Goal: Information Seeking & Learning: Learn about a topic

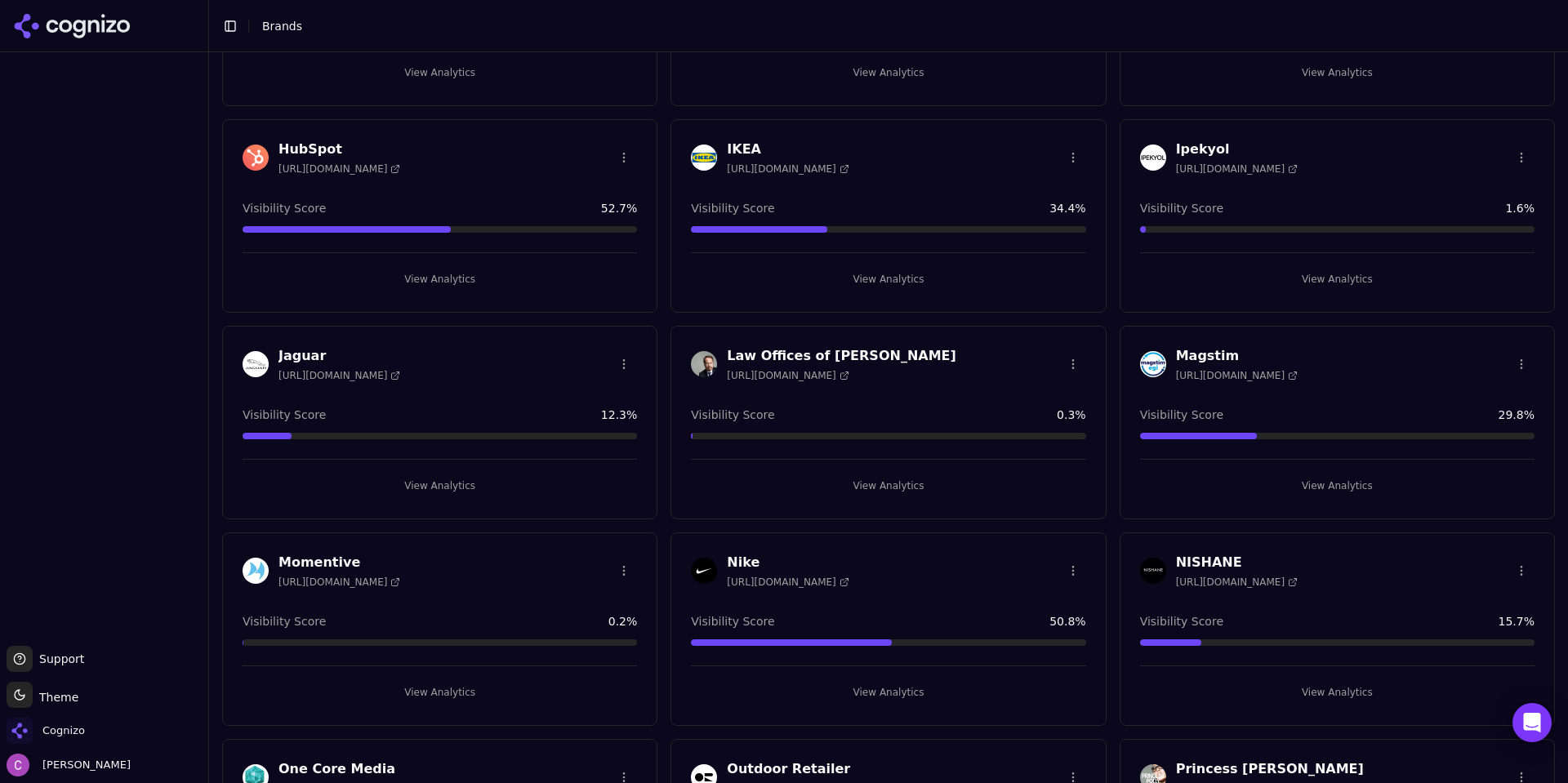
scroll to position [1061, 0]
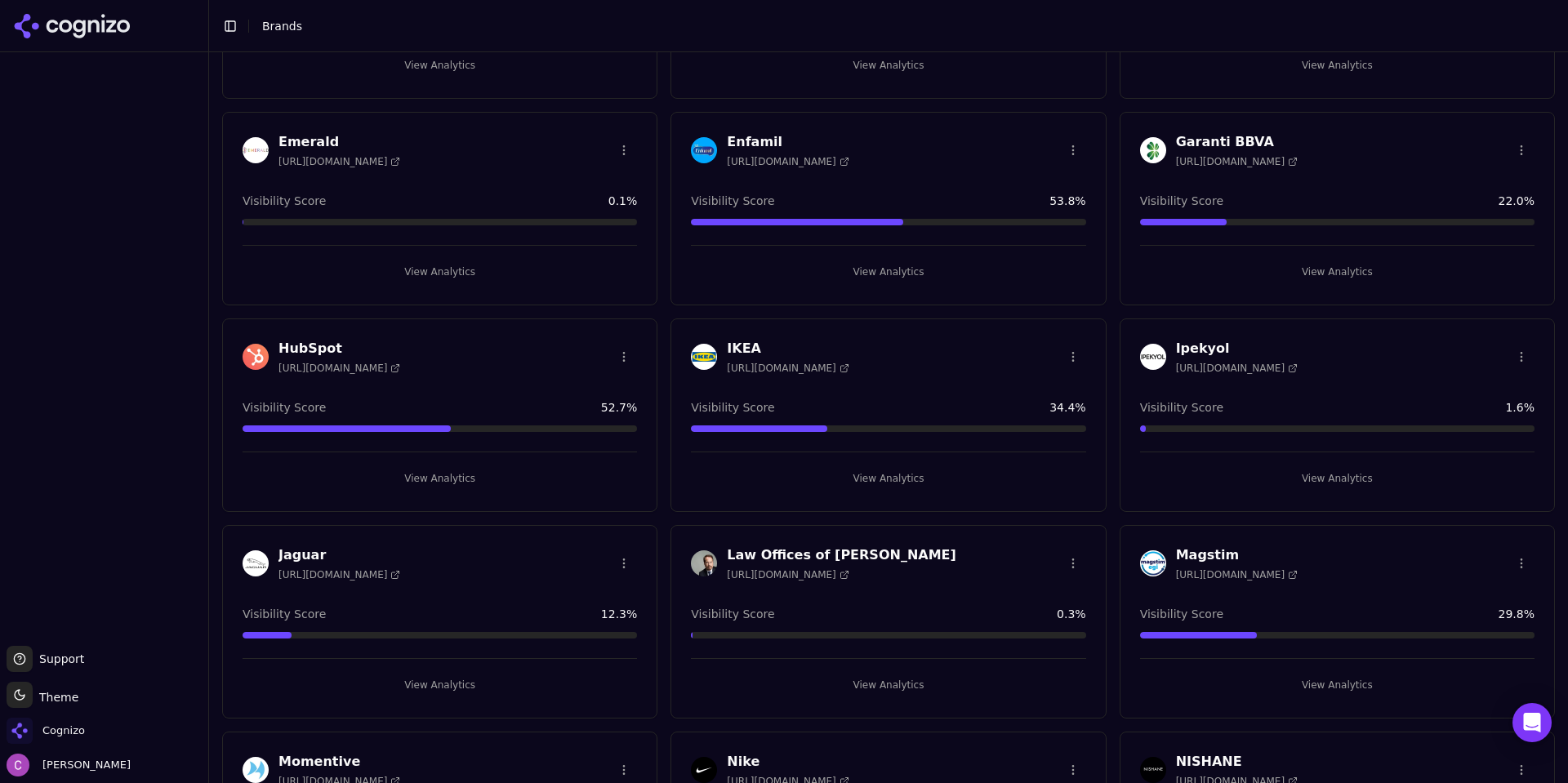
click at [376, 482] on button "View Analytics" at bounding box center [440, 478] width 394 height 26
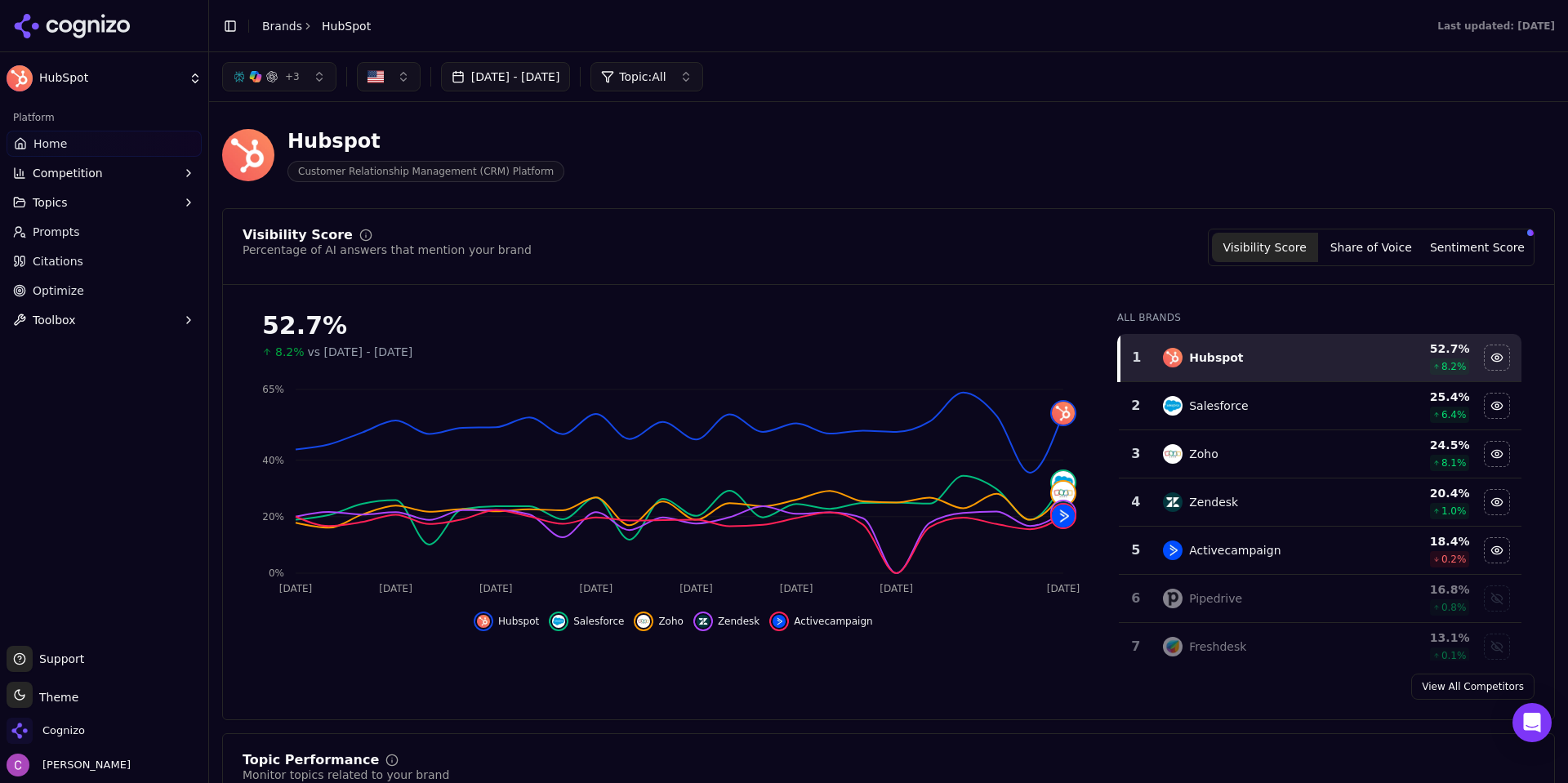
drag, startPoint x: 80, startPoint y: 726, endPoint x: 12, endPoint y: 414, distance: 319.3
click at [12, 402] on div "Platform Home Competition Topics Prompts Citations Optimize Toolbox" at bounding box center [104, 369] width 209 height 541
click at [62, 739] on span "Cognizo" at bounding box center [46, 731] width 79 height 26
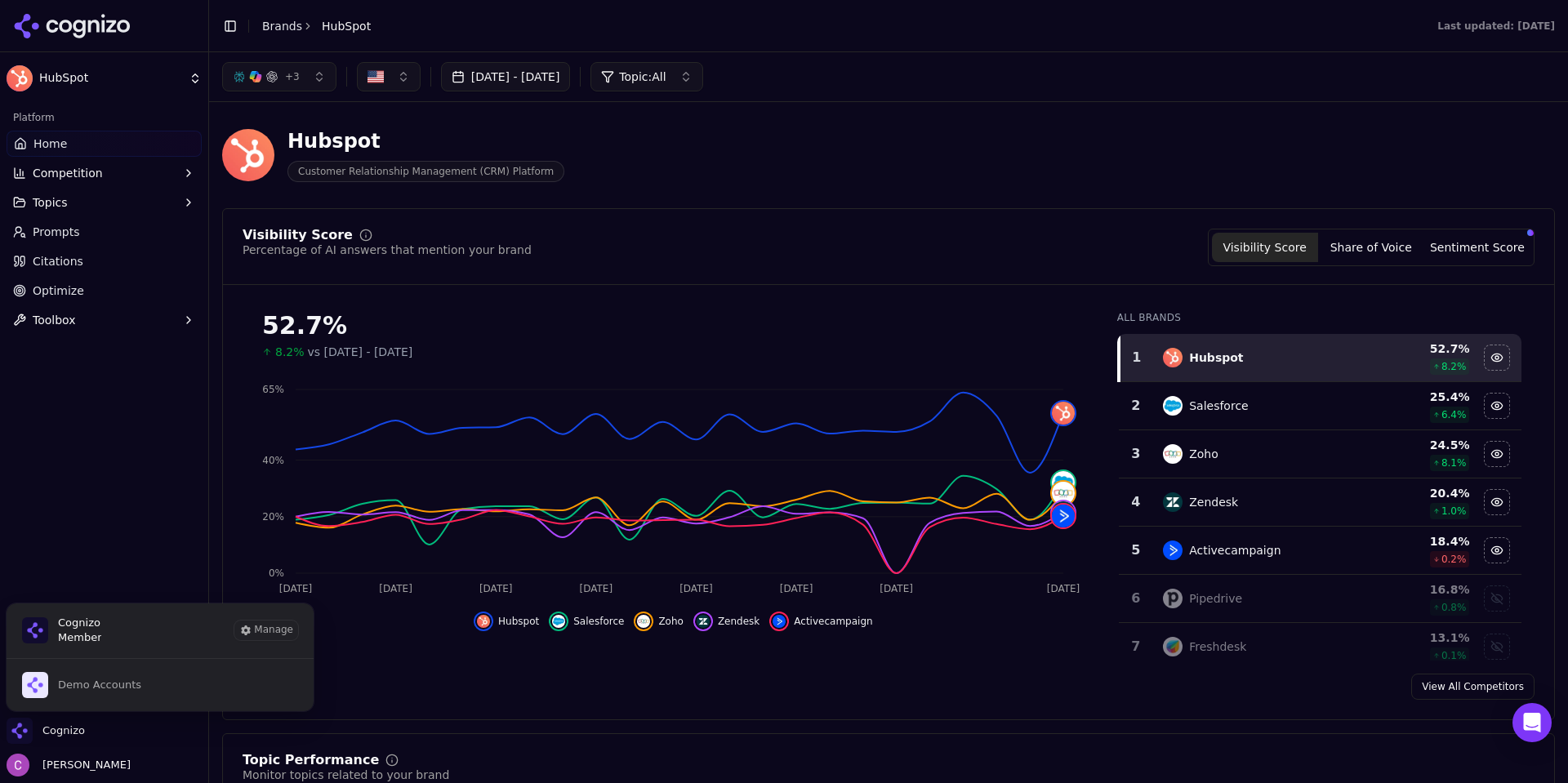
click at [131, 405] on div "Platform Home Competition Topics Prompts Citations Optimize Toolbox" at bounding box center [104, 369] width 209 height 541
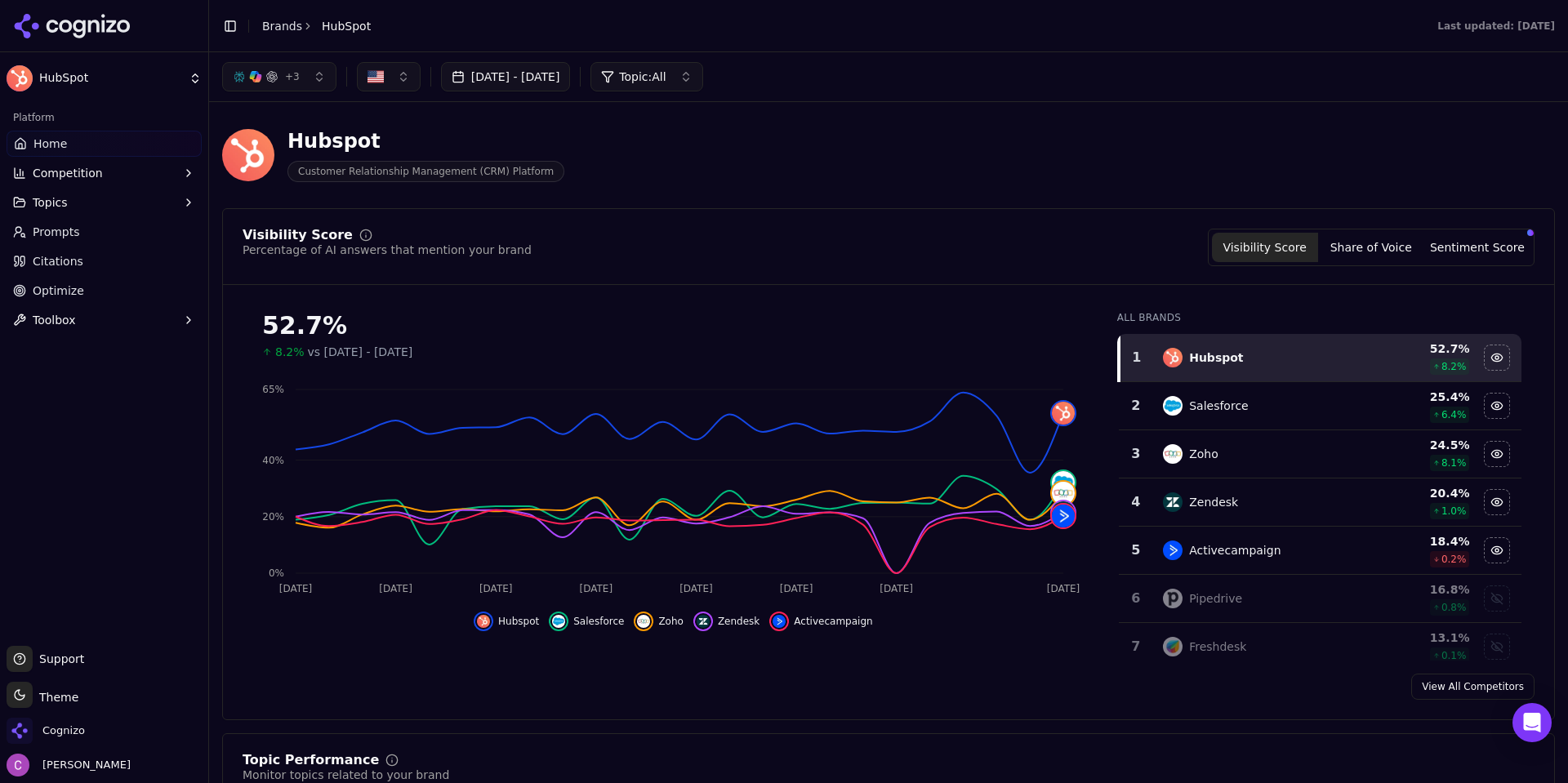
click at [672, 152] on div "Hubspot Customer Relationship Management (CRM) Platform" at bounding box center [588, 155] width 732 height 54
click at [651, 201] on header "Hubspot Customer Relationship Management (CRM) Platform" at bounding box center [888, 162] width 1332 height 93
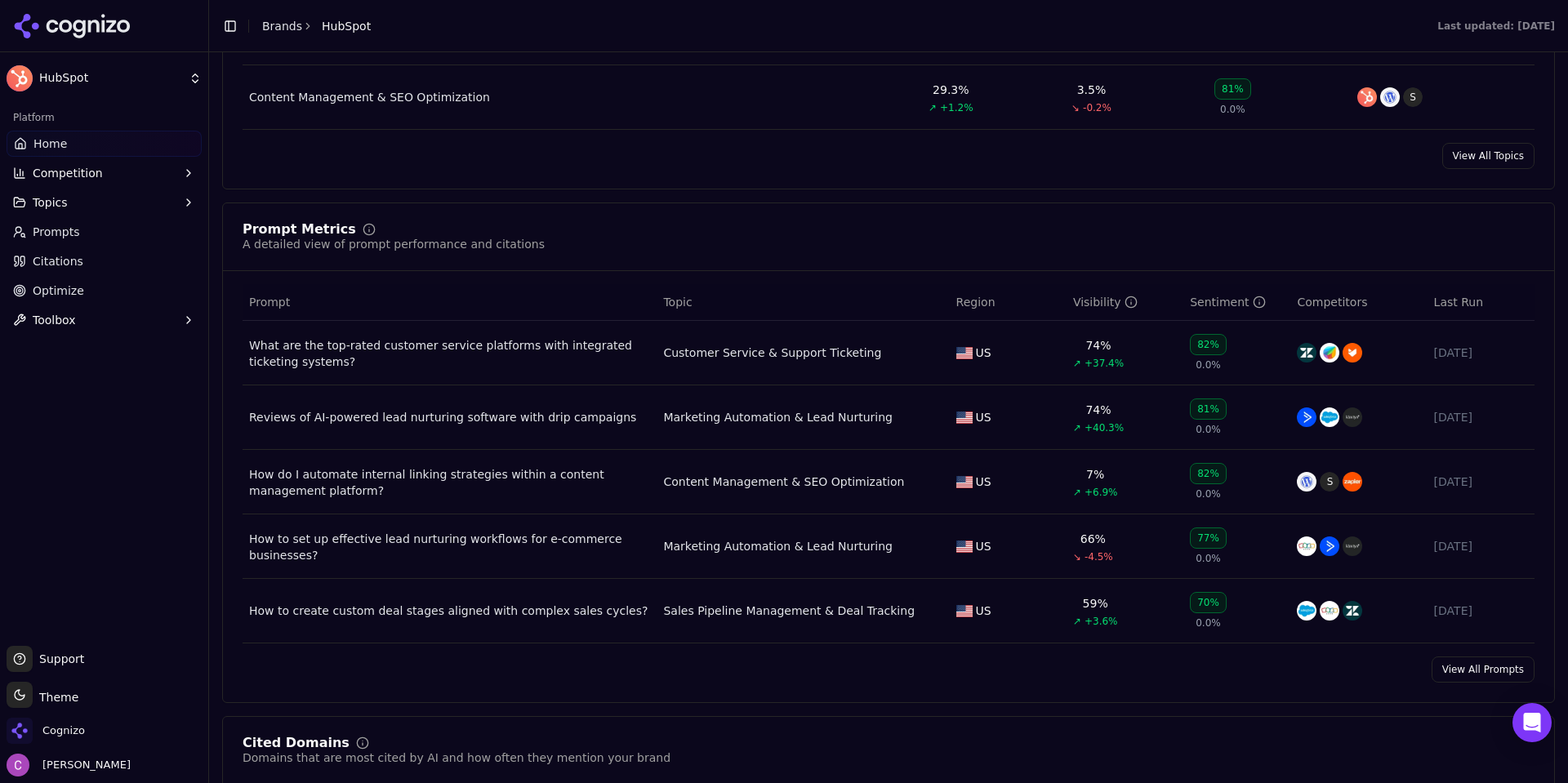
scroll to position [1061, 0]
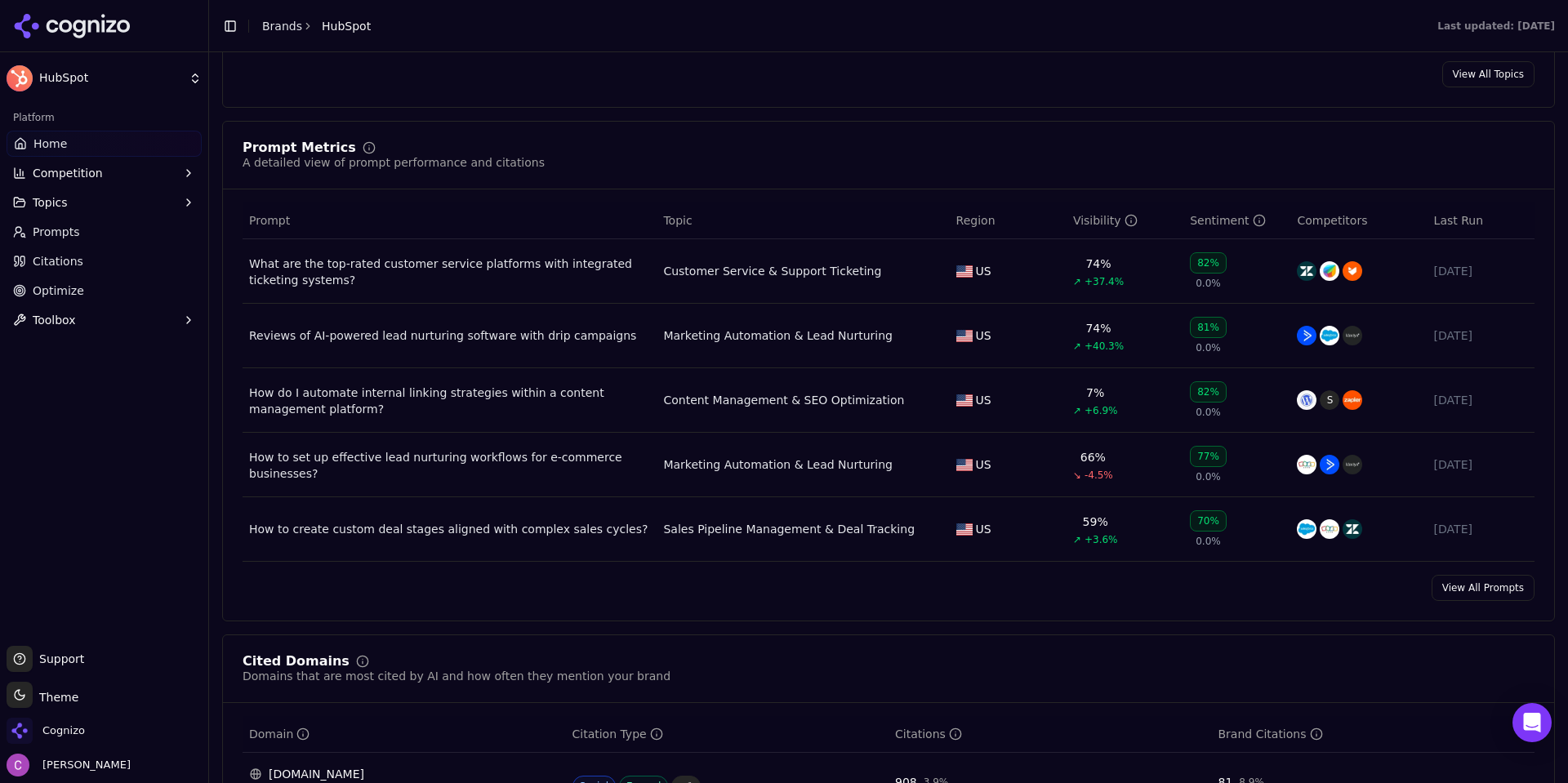
click at [86, 233] on link "Prompts" at bounding box center [104, 232] width 195 height 26
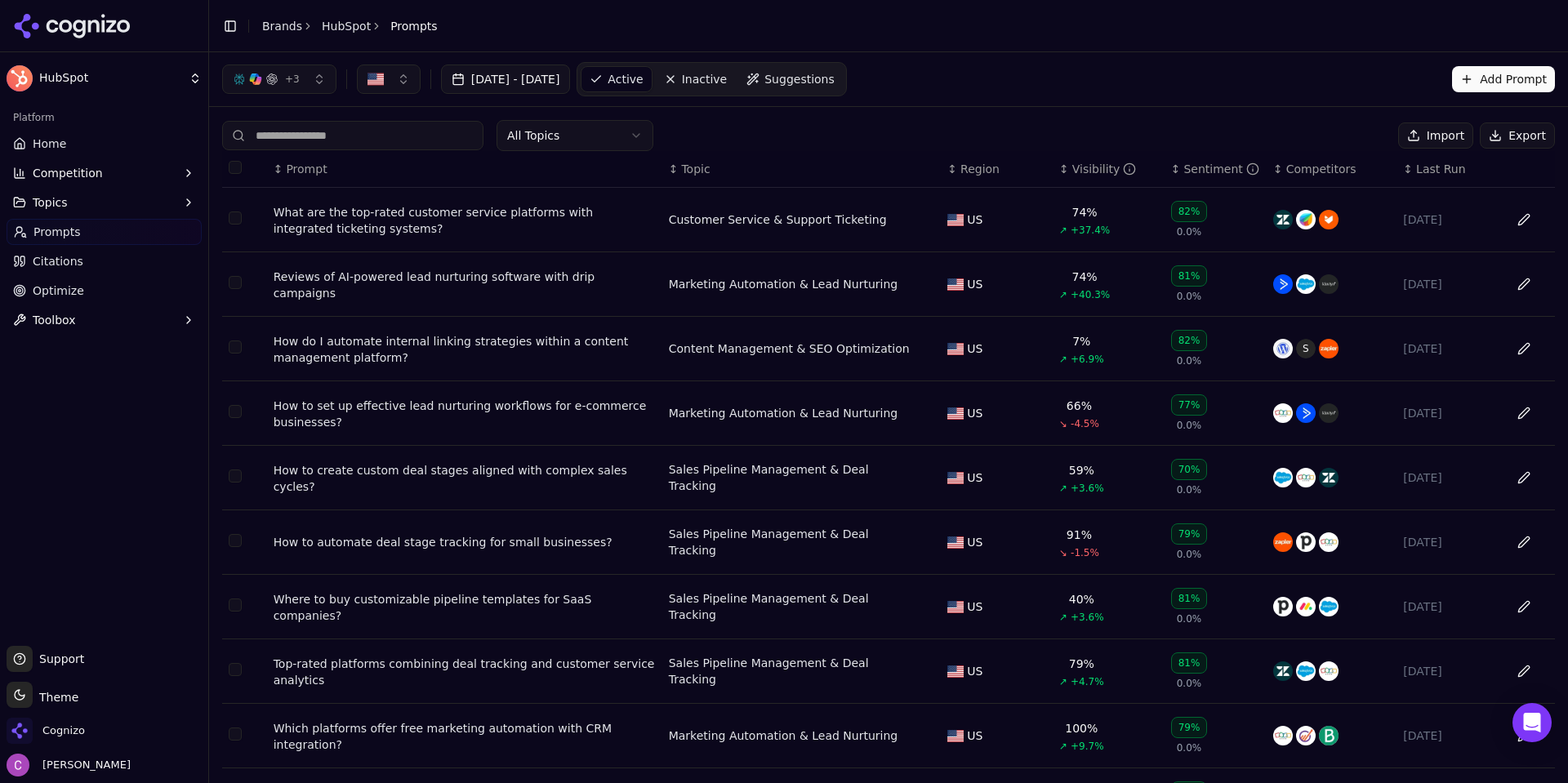
click at [831, 85] on span "Suggestions" at bounding box center [800, 79] width 70 height 16
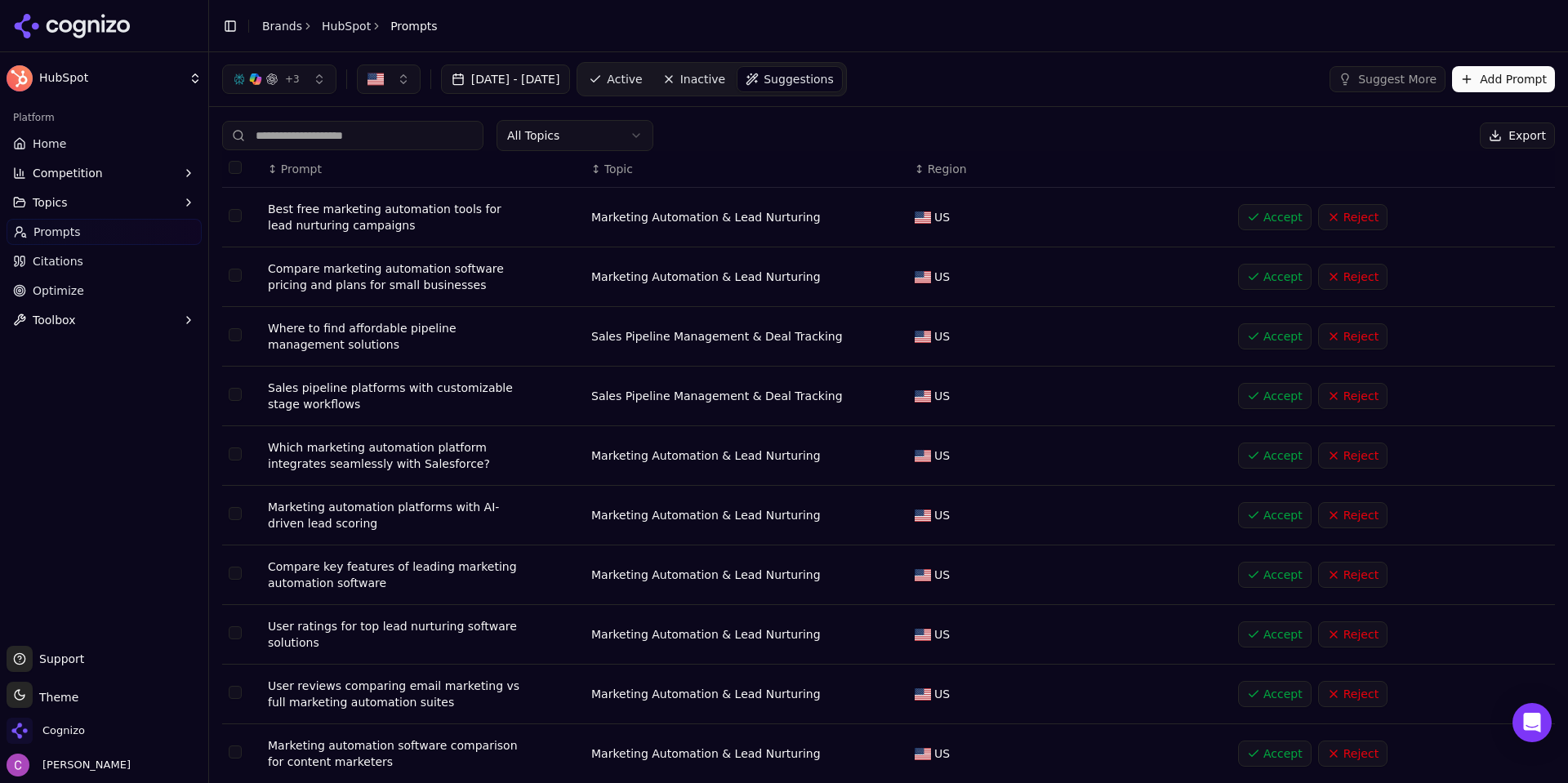
click at [974, 63] on div "+ 3 Jul 19, 2025 - Aug 18, 2025 Active Inactive Suggestions Suggest More Add Pr…" at bounding box center [888, 79] width 1332 height 34
click at [914, 78] on div "+ 3 Jul 19, 2025 - Aug 18, 2025 Active Inactive Suggestions Suggest More Add Pr…" at bounding box center [888, 79] width 1332 height 34
click at [1452, 82] on button "Add Prompt" at bounding box center [1503, 79] width 103 height 26
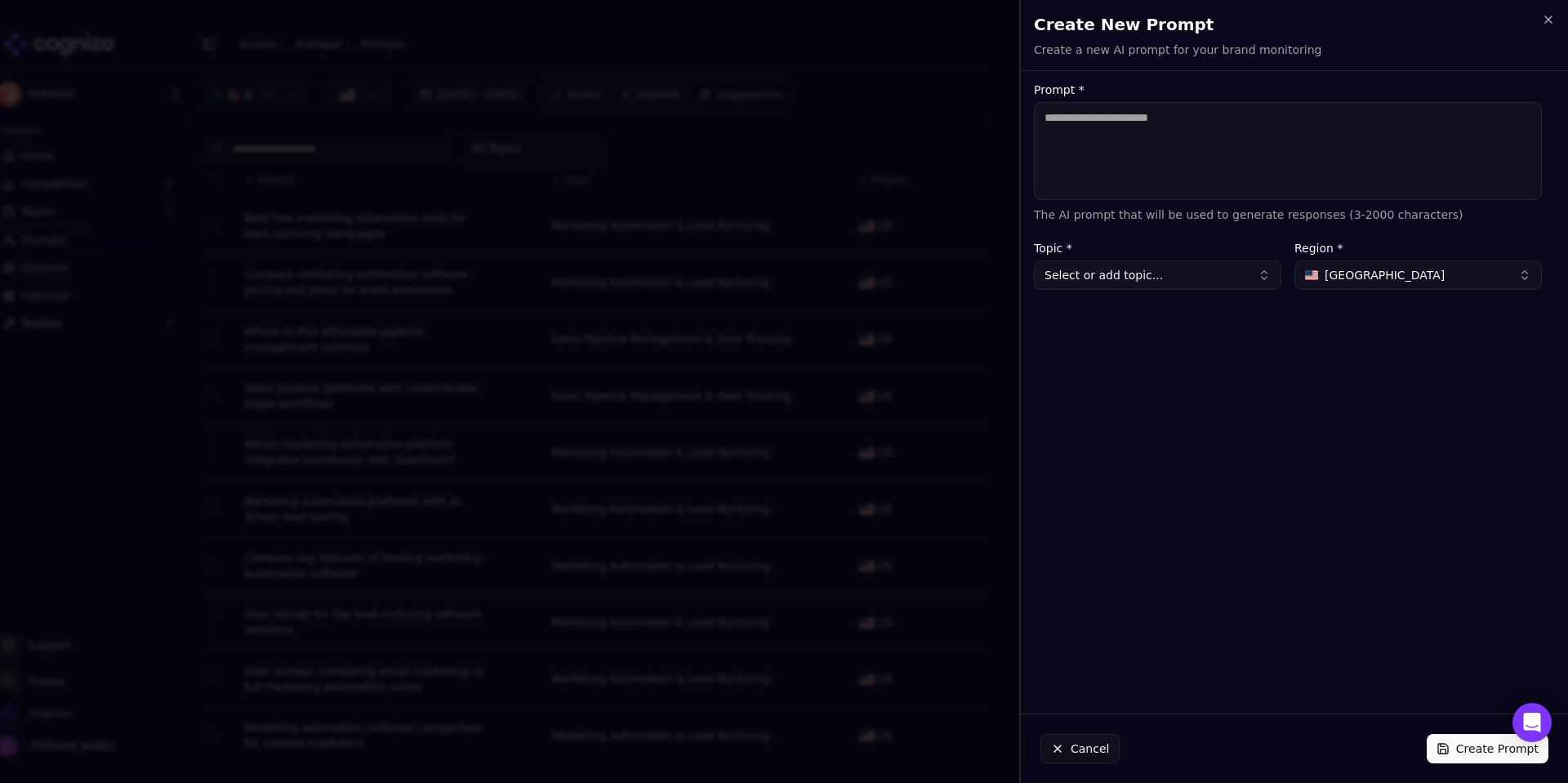
click at [1295, 170] on textarea "Prompt *" at bounding box center [1287, 150] width 507 height 98
click at [1235, 271] on button "Select or add topic..." at bounding box center [1157, 275] width 247 height 29
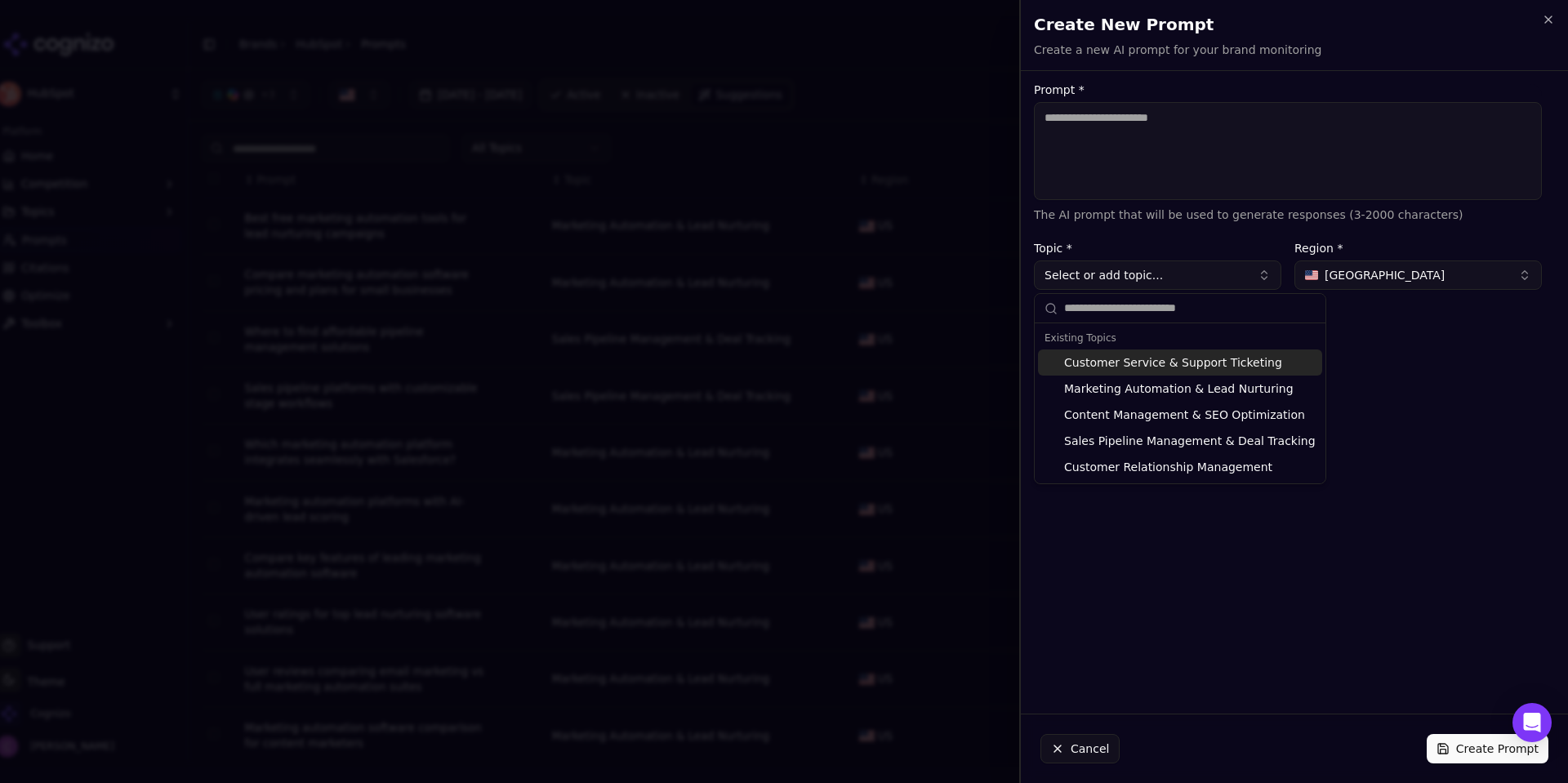
click at [1235, 270] on button "Select or add topic..." at bounding box center [1157, 275] width 247 height 29
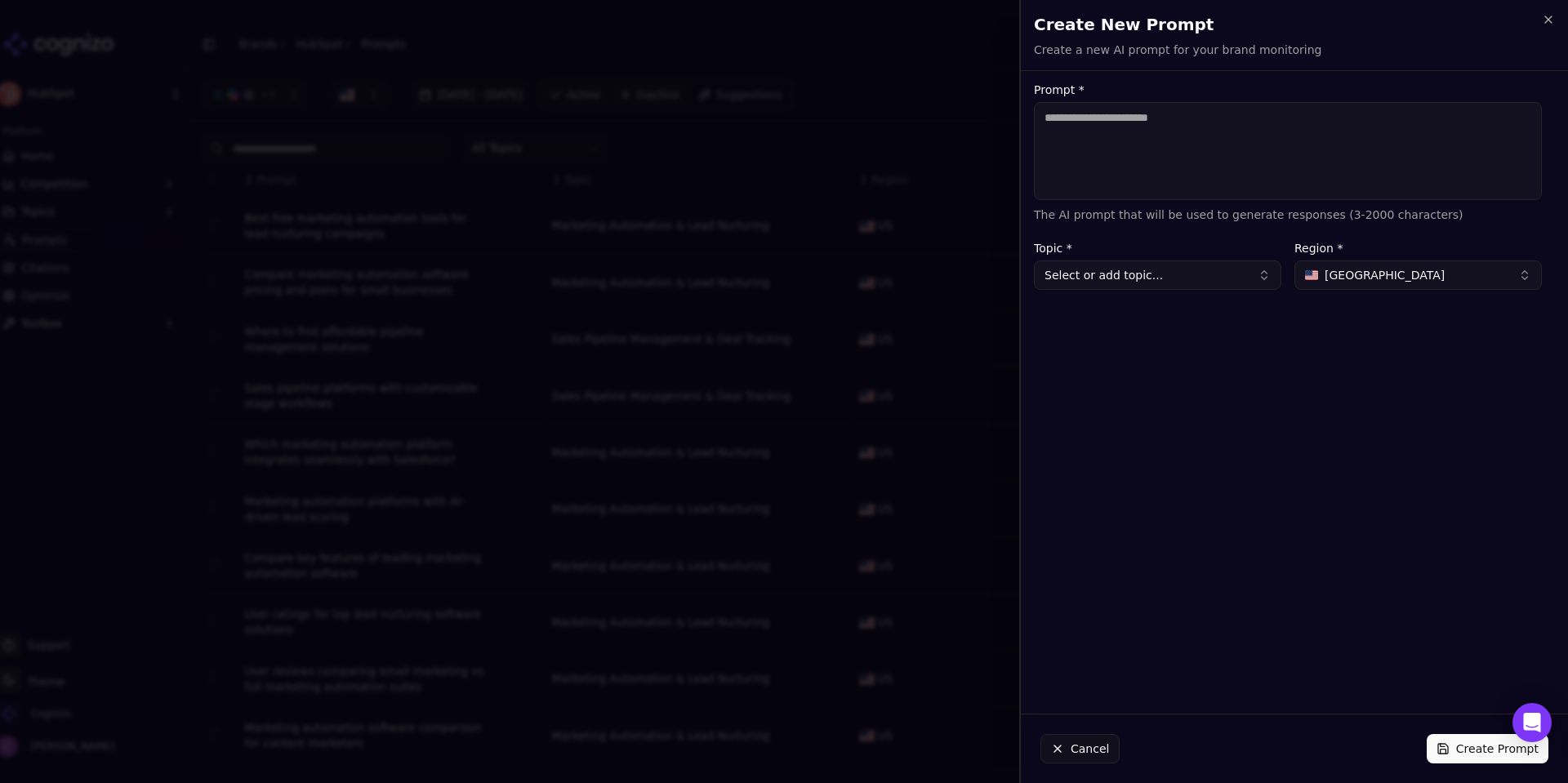
click at [1383, 281] on span "[GEOGRAPHIC_DATA]" at bounding box center [1385, 275] width 120 height 16
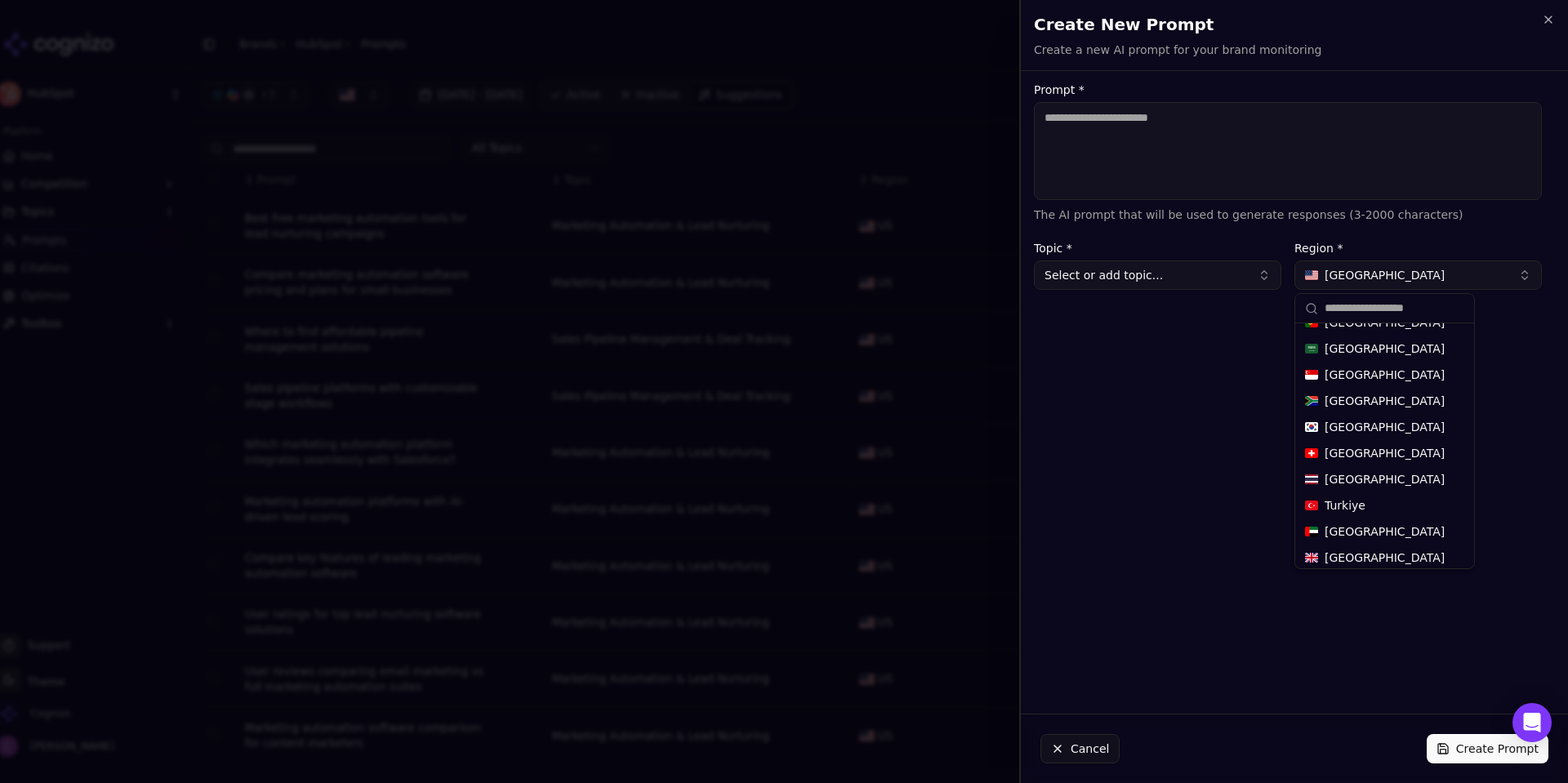
scroll to position [581, 0]
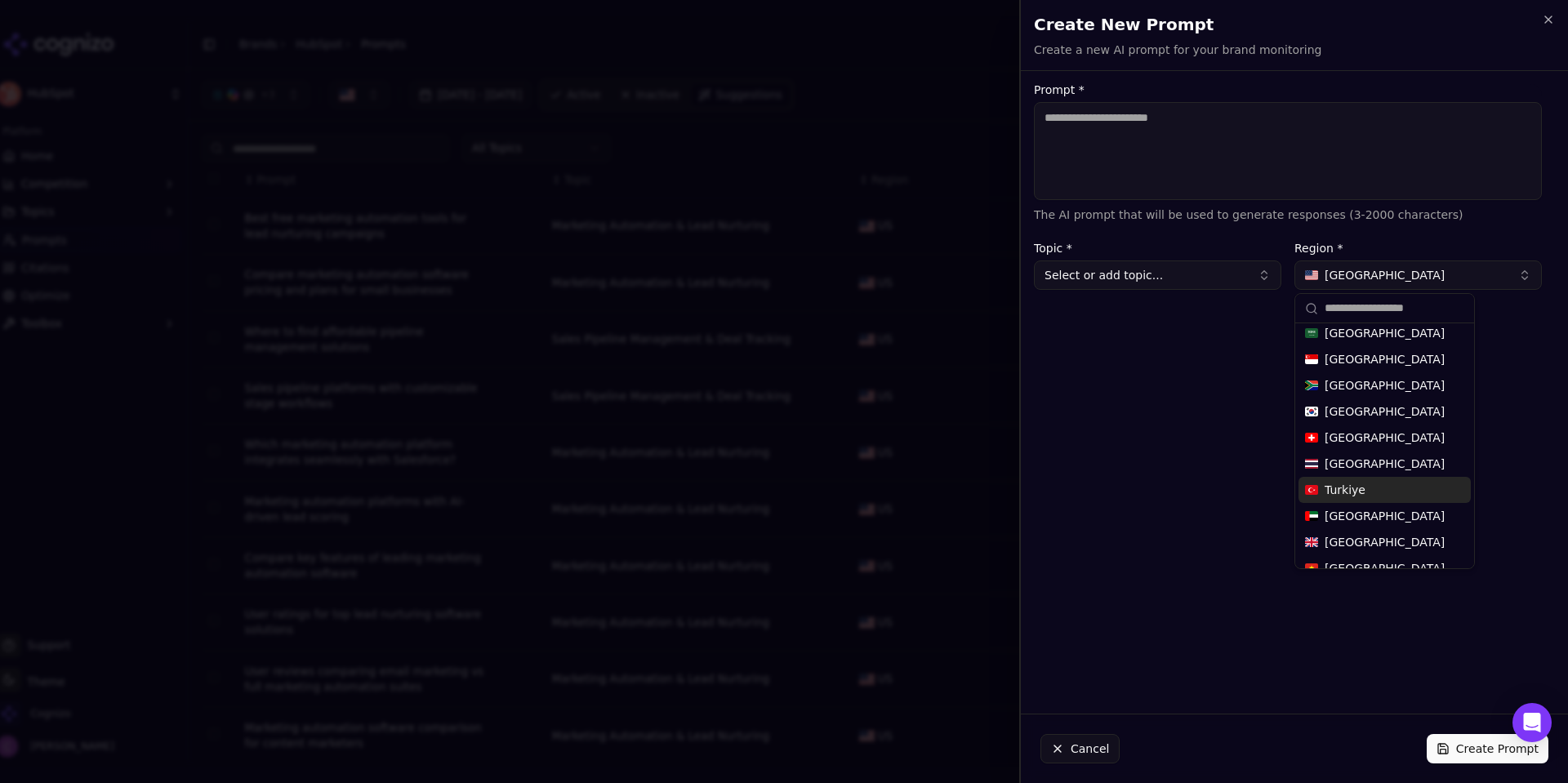
click at [1196, 505] on div "Prompt * The AI prompt that will be used to generate responses (3-2000 characte…" at bounding box center [1288, 392] width 534 height 616
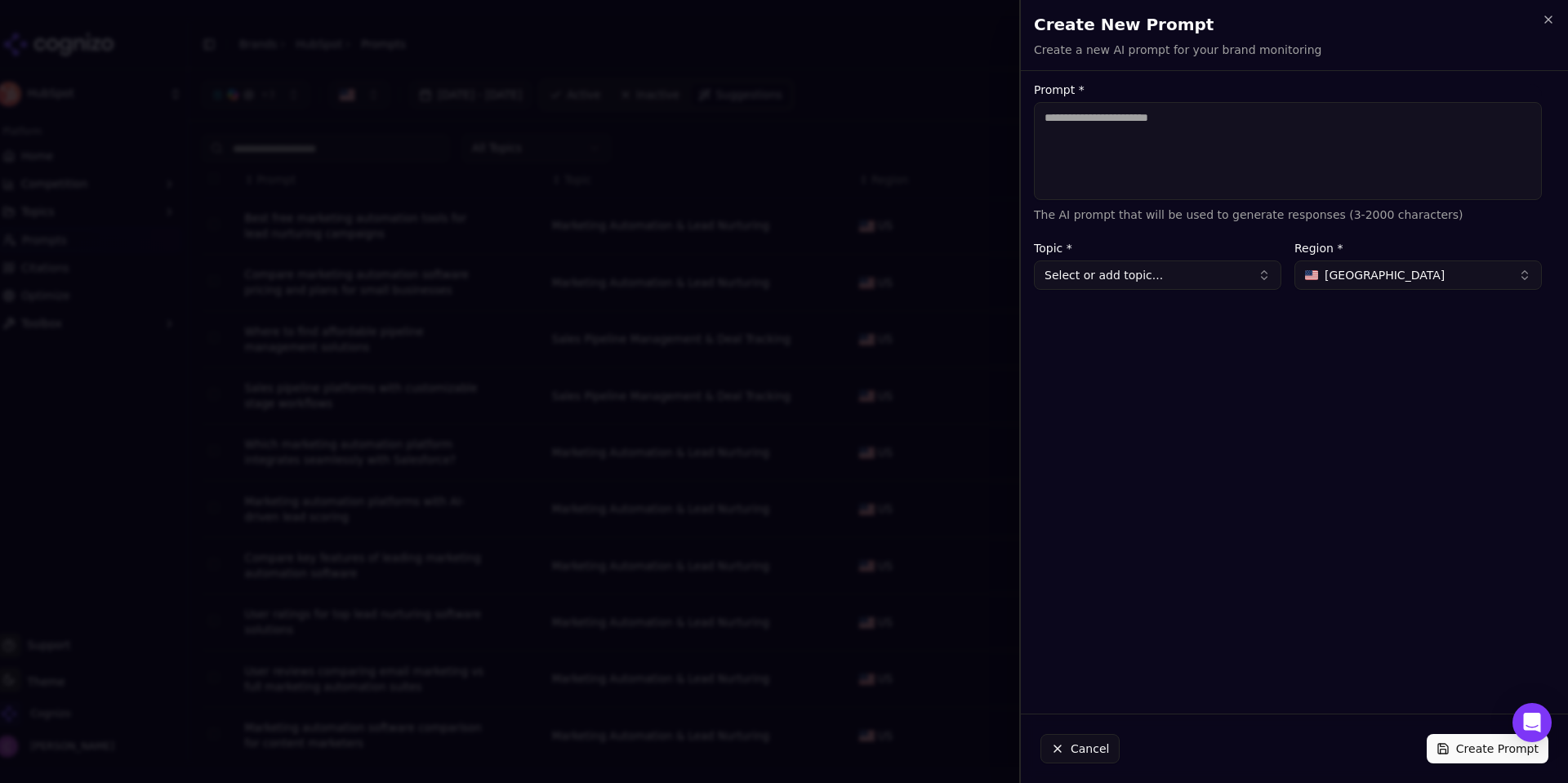
click at [1084, 739] on button "Cancel" at bounding box center [1080, 748] width 80 height 29
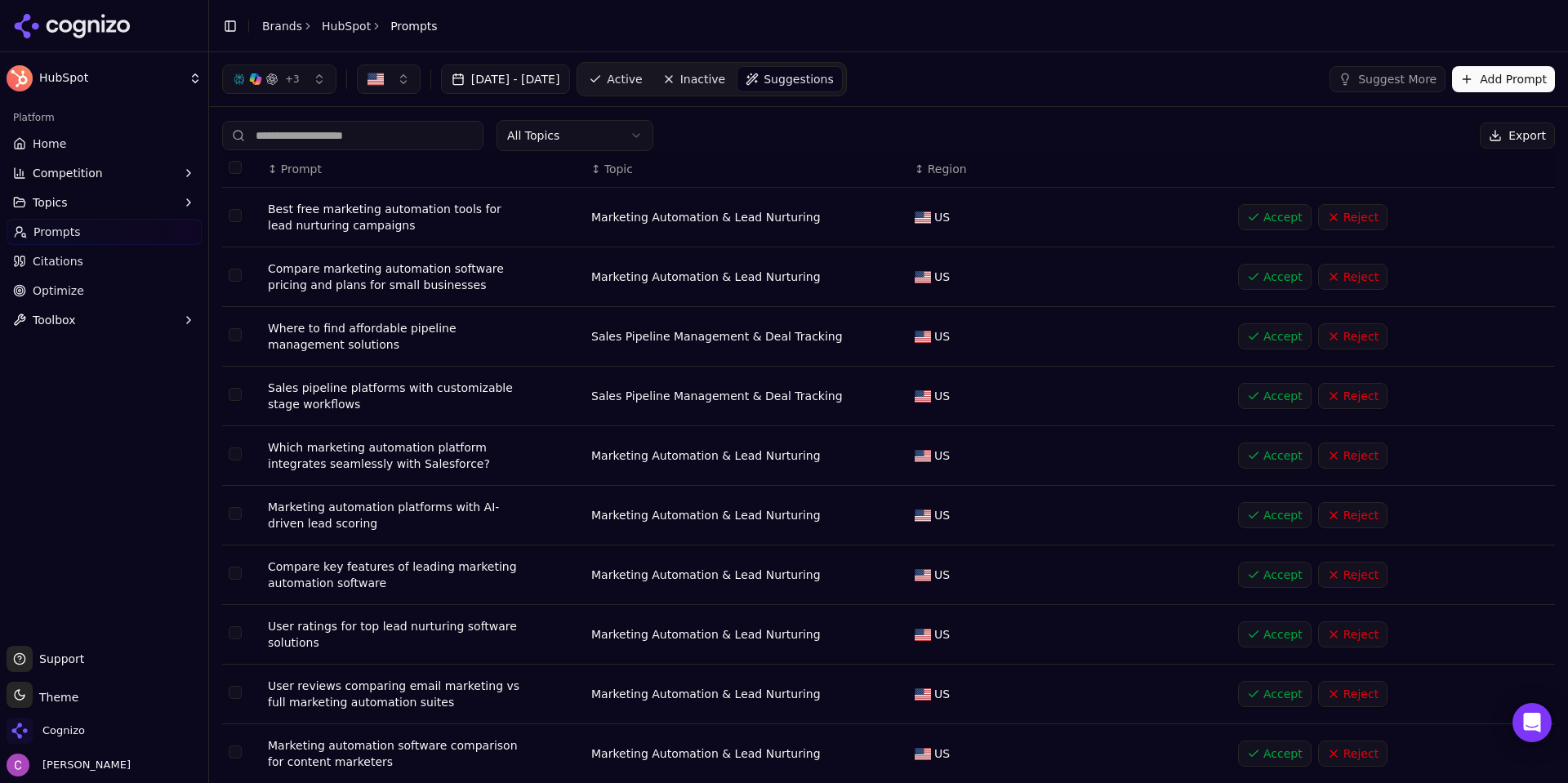
click at [641, 79] on span "Active" at bounding box center [624, 79] width 35 height 16
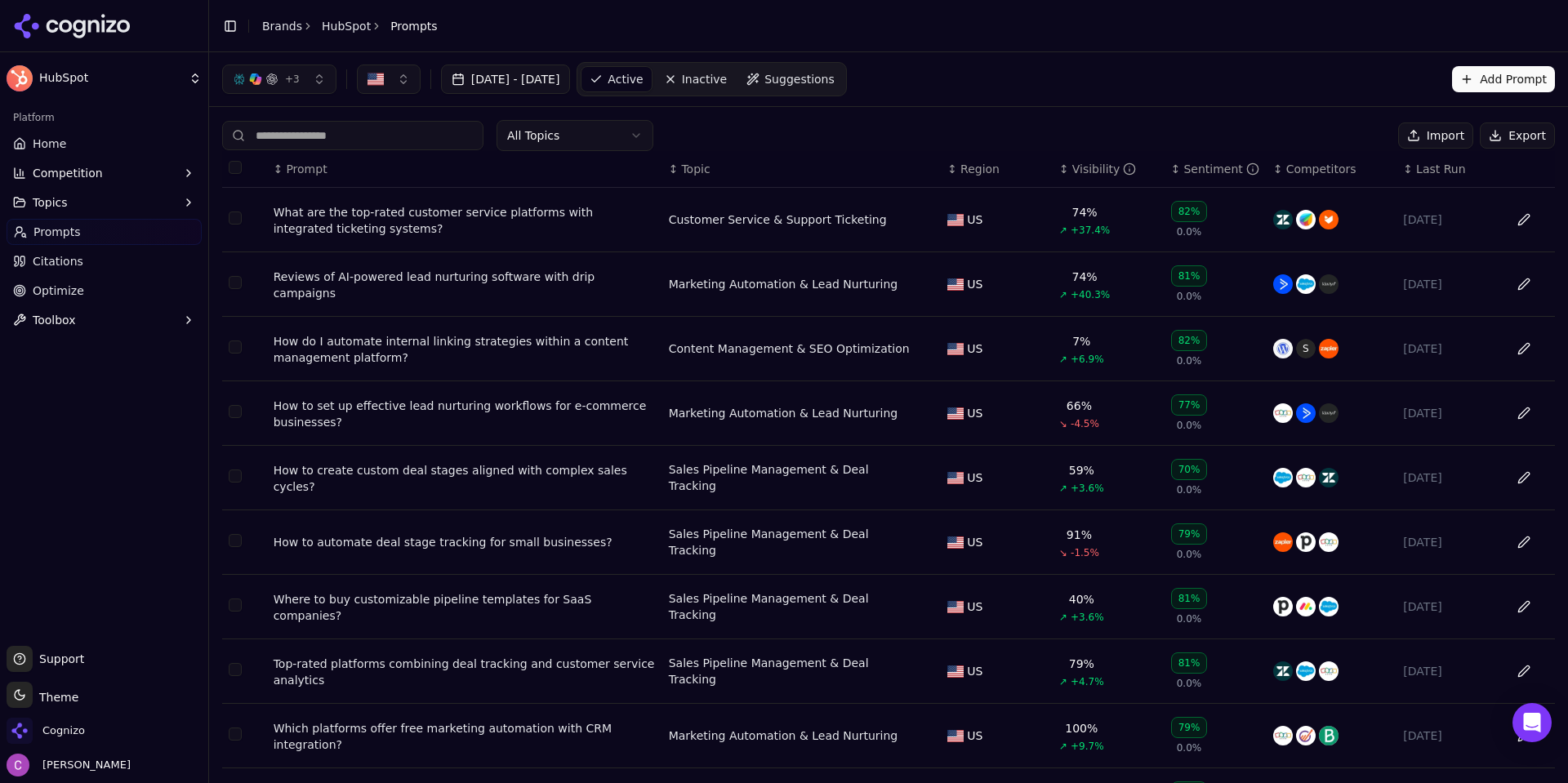
click at [509, 217] on div "What are the top-rated customer service platforms with integrated ticketing sys…" at bounding box center [465, 220] width 382 height 33
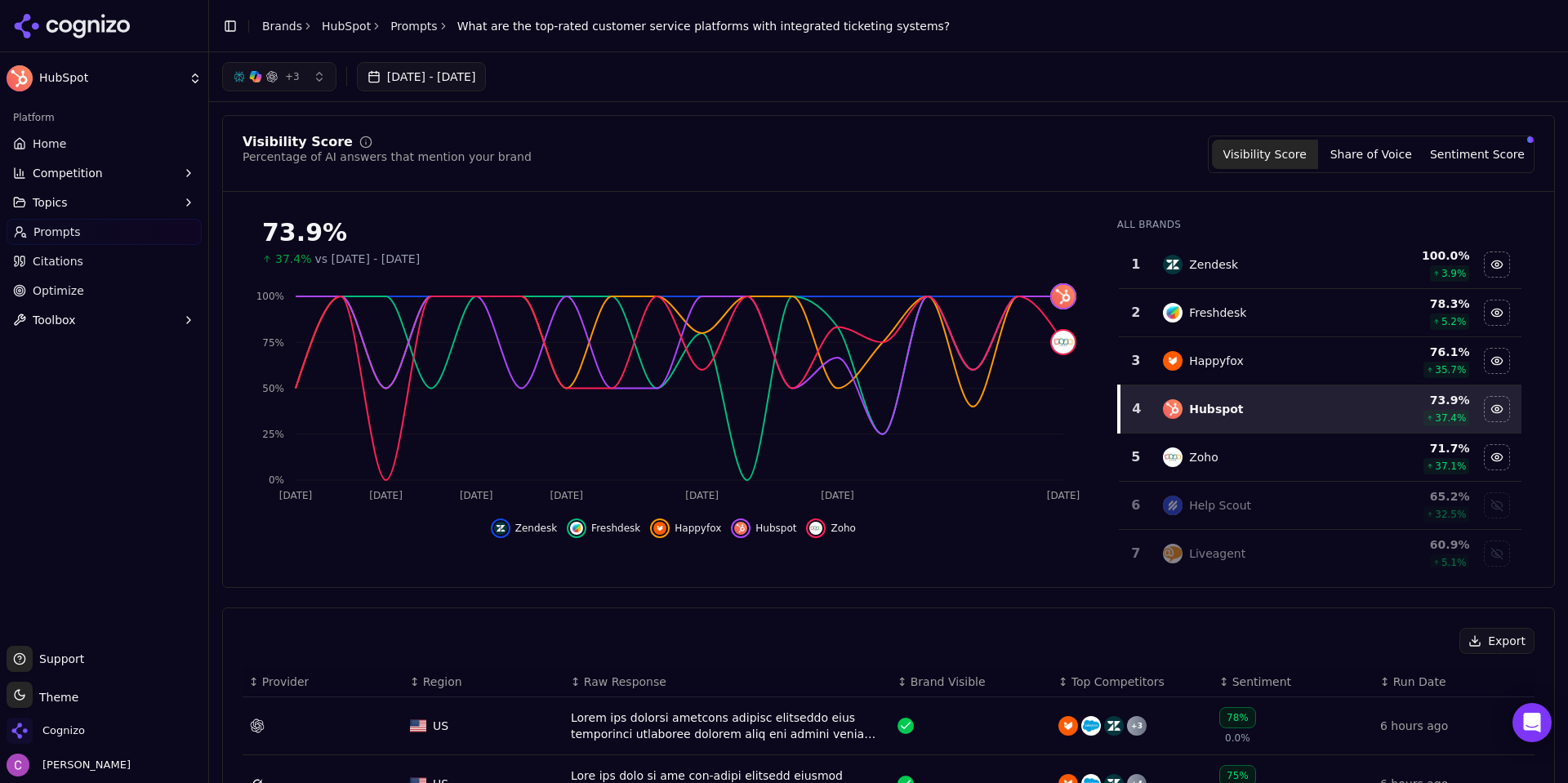
click at [1455, 156] on button "Sentiment Score" at bounding box center [1476, 154] width 106 height 29
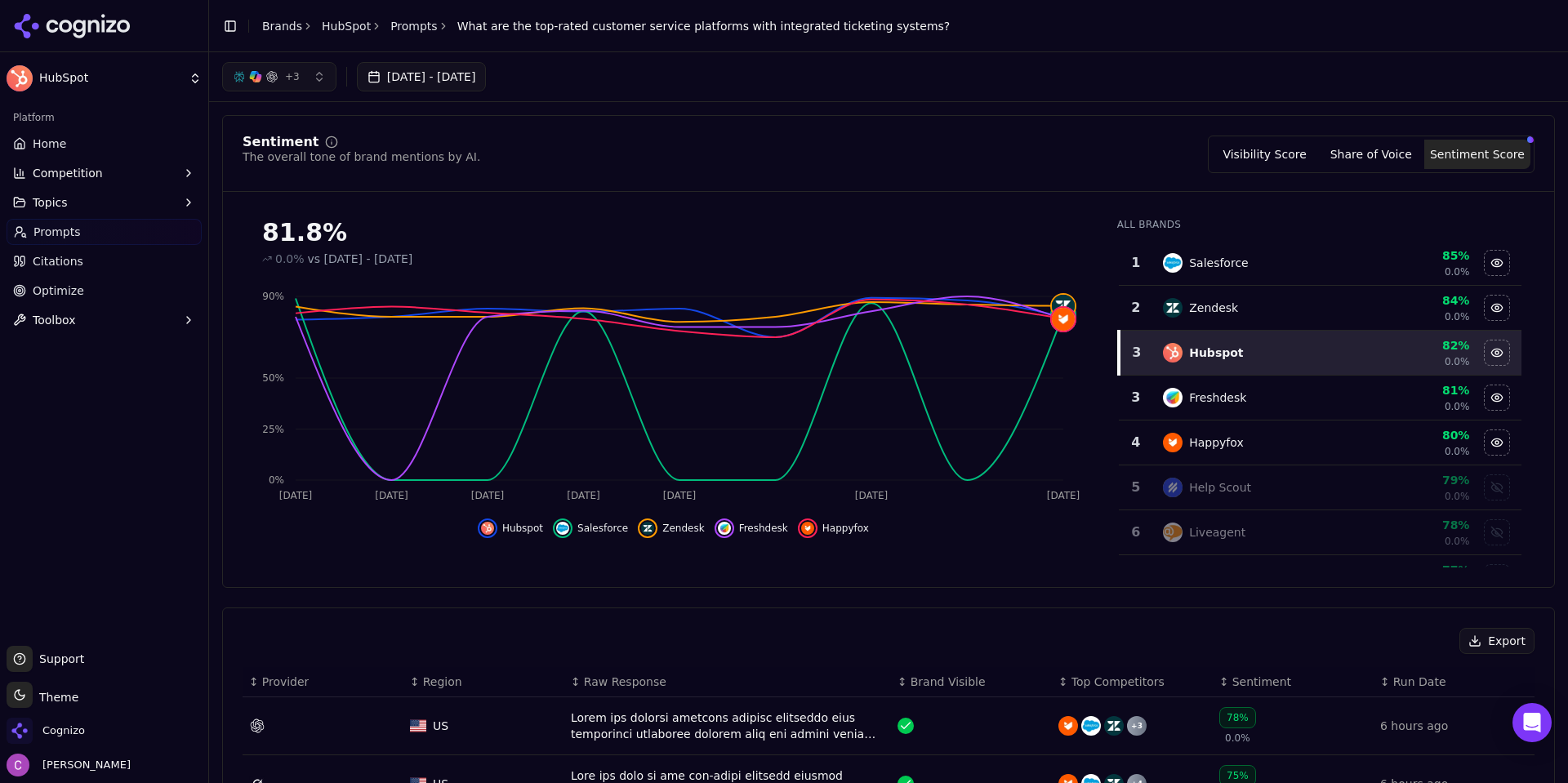
click at [1287, 152] on button "Visibility Score" at bounding box center [1264, 154] width 106 height 29
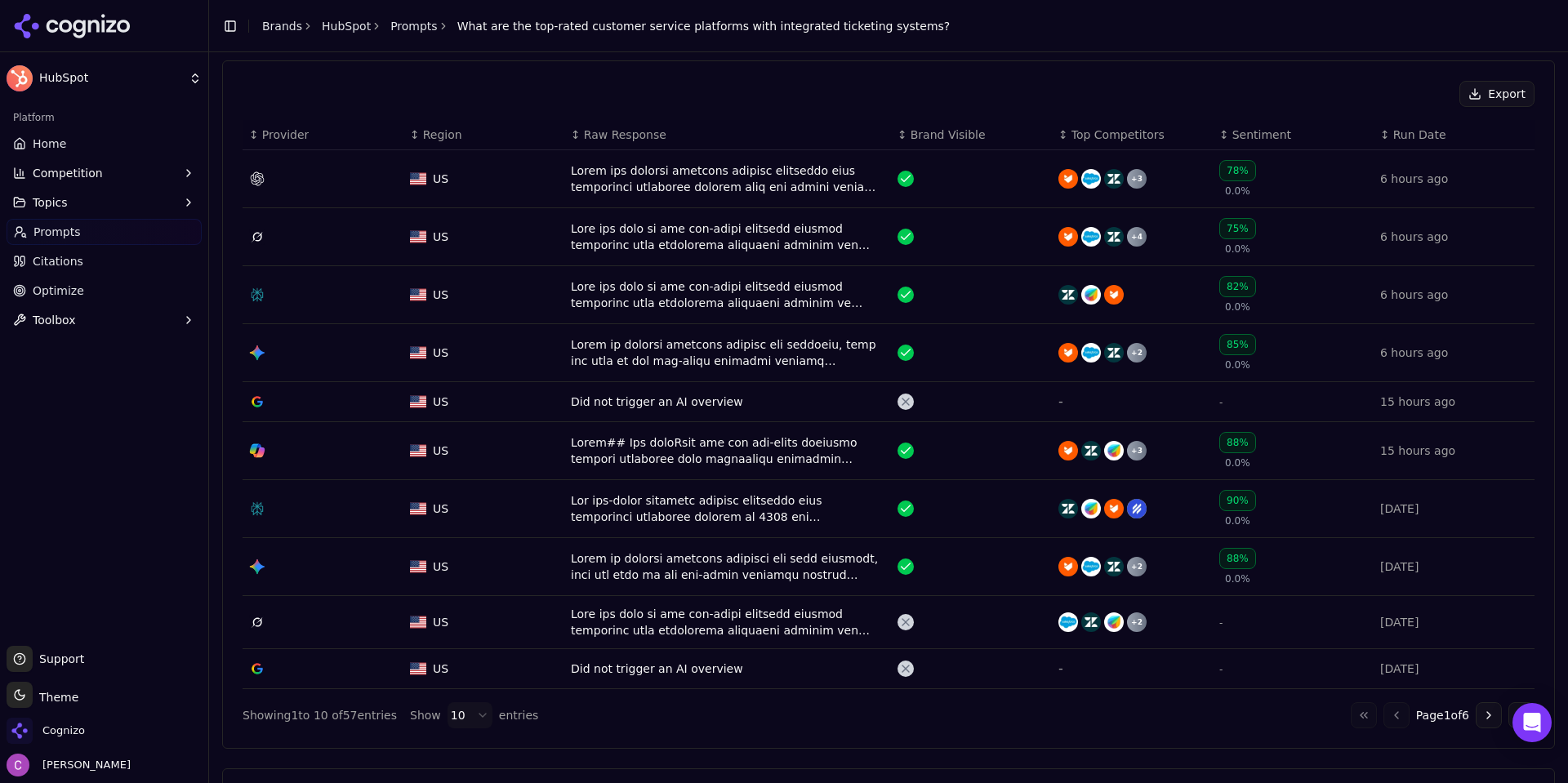
scroll to position [627, 0]
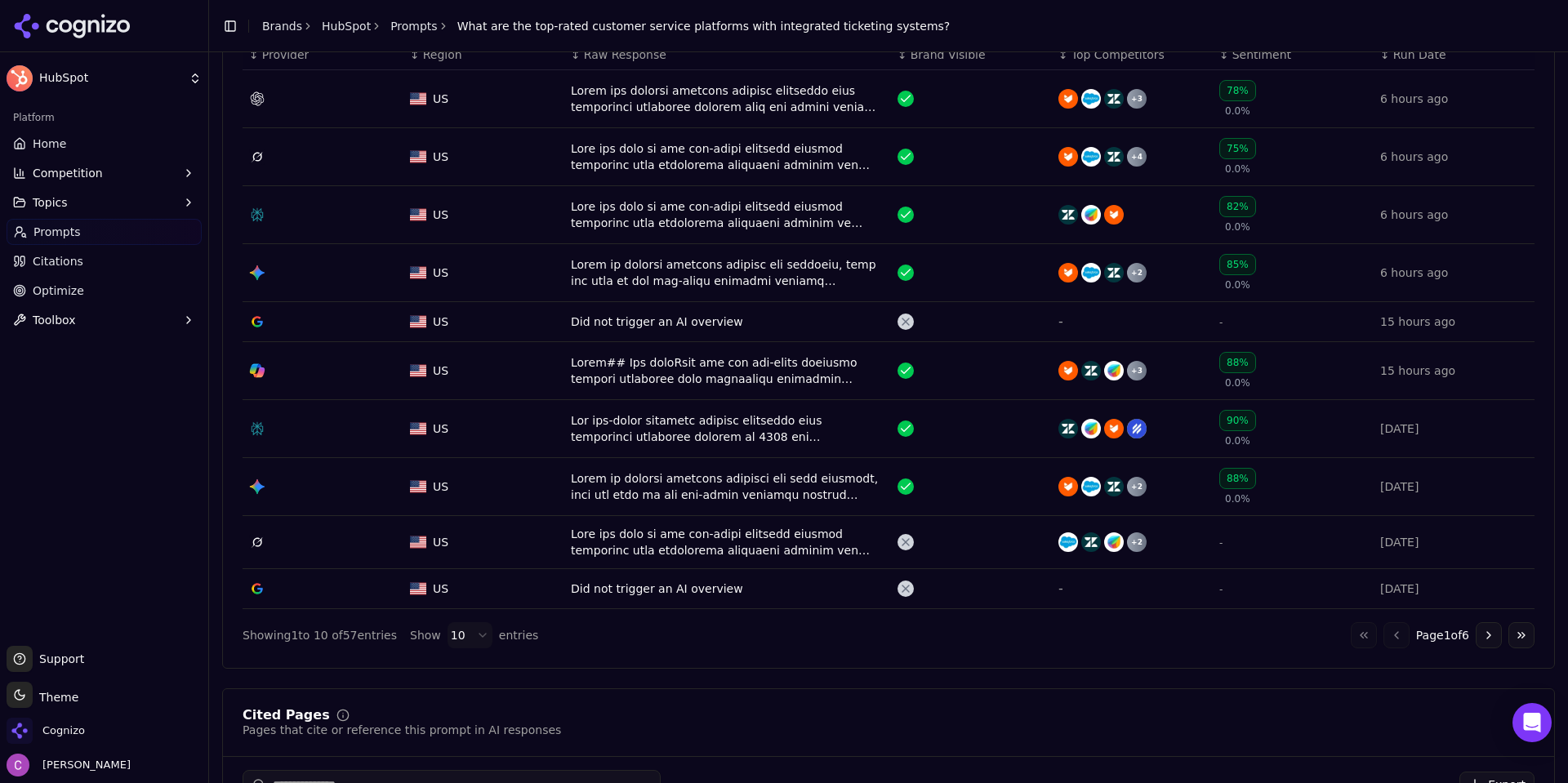
click at [1476, 641] on button "Go to next page" at bounding box center [1488, 635] width 26 height 26
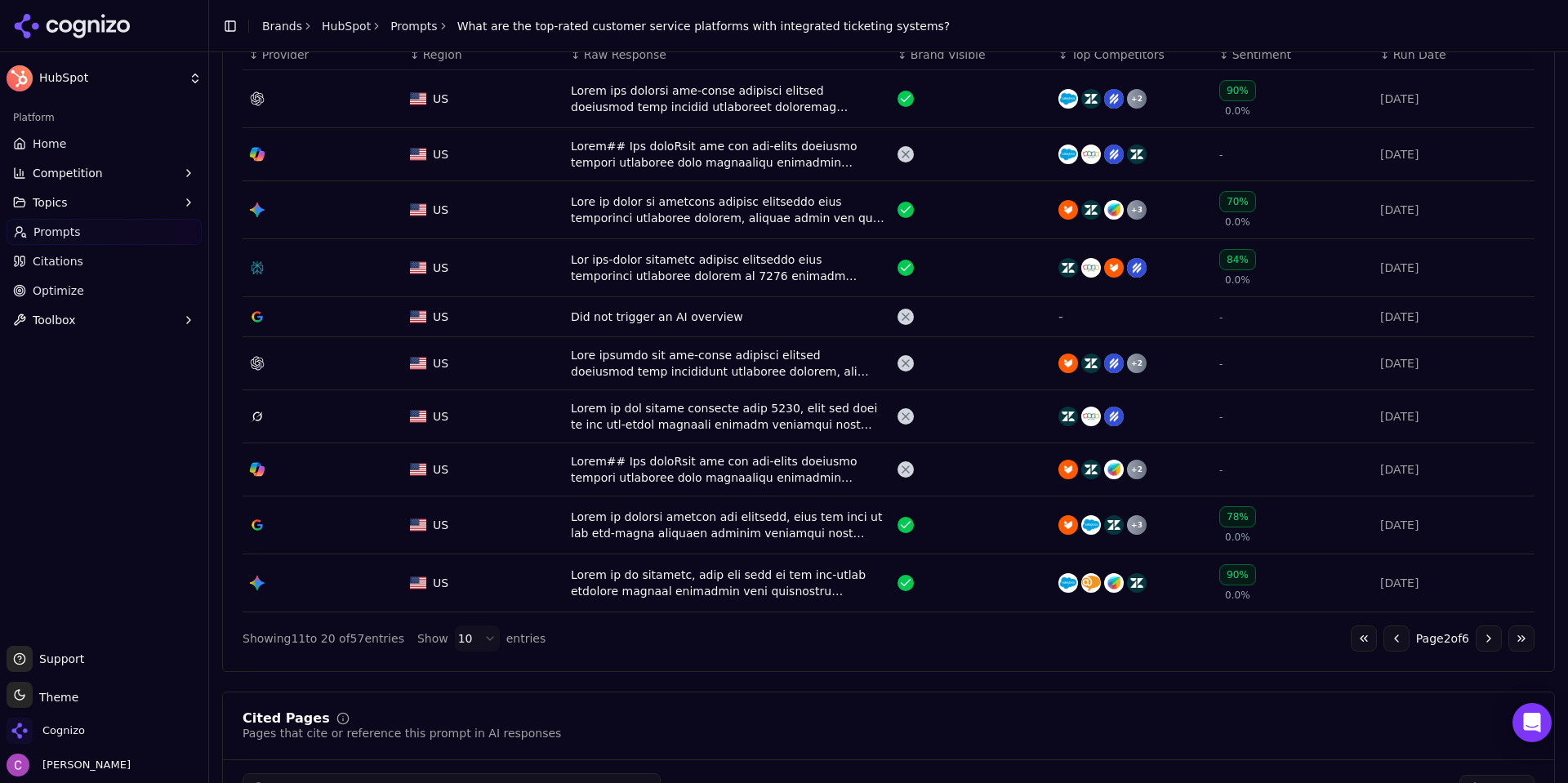
click at [1387, 647] on button "Go to previous page" at bounding box center [1395, 638] width 26 height 26
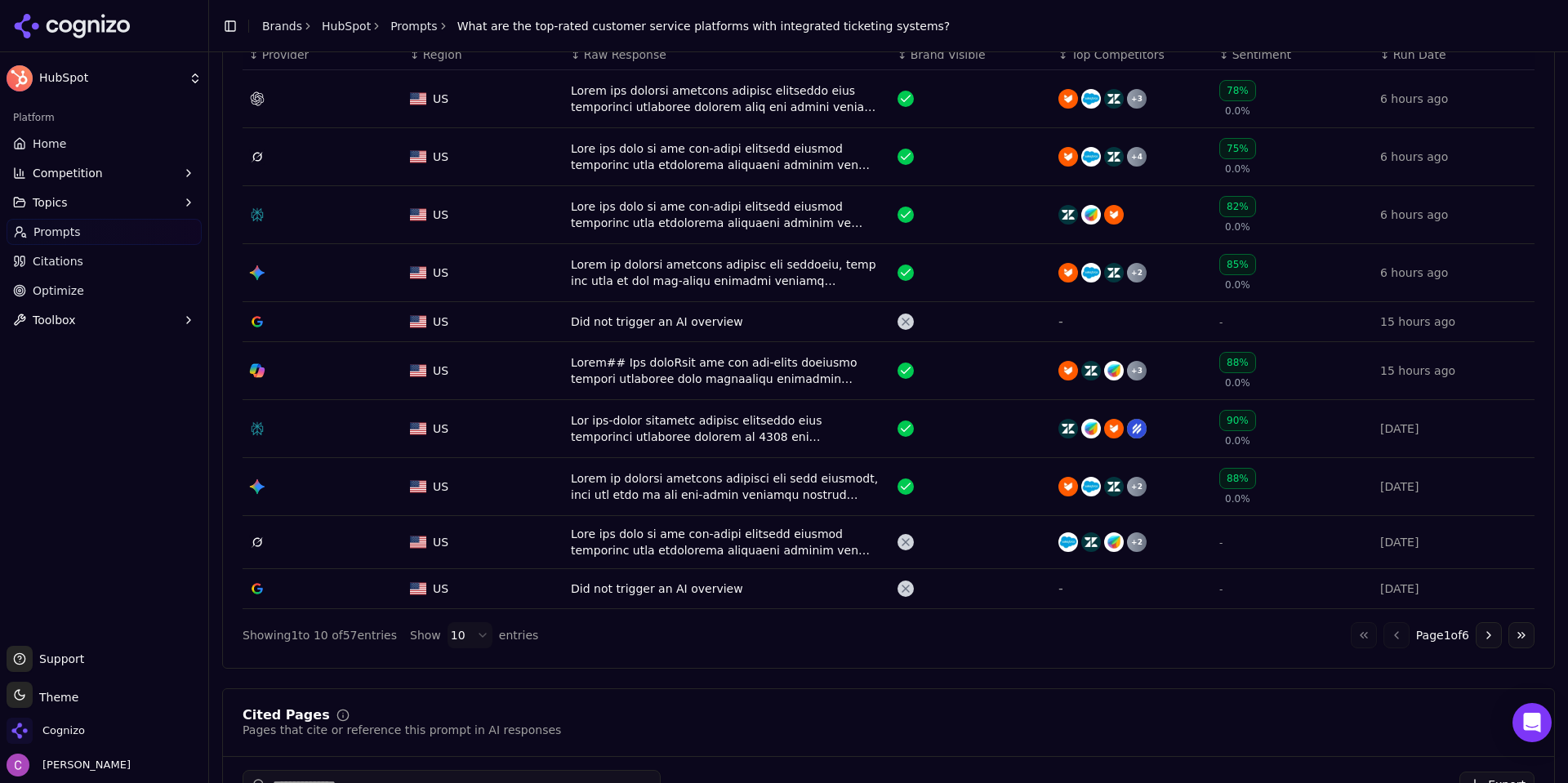
click at [778, 438] on div "Data table" at bounding box center [727, 429] width 313 height 33
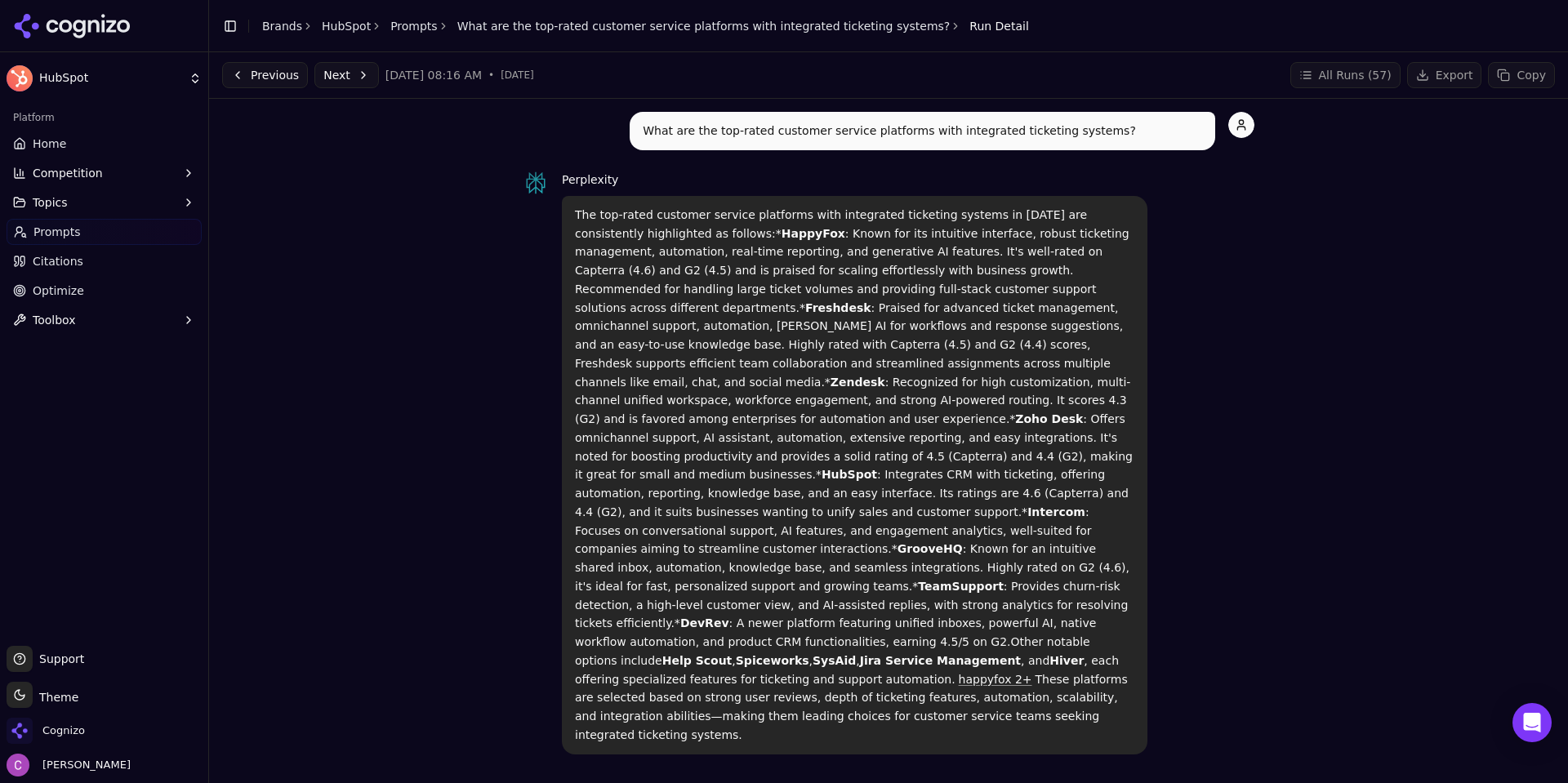
drag, startPoint x: 554, startPoint y: 204, endPoint x: 1131, endPoint y: 657, distance: 733.6
click at [1131, 657] on div "Perplexity The top-rated customer service platforms with integrated ticketing s…" at bounding box center [889, 462] width 732 height 584
click at [1068, 636] on p "The top-rated customer service platforms with integrated ticketing systems in 2…" at bounding box center [854, 474] width 559 height 538
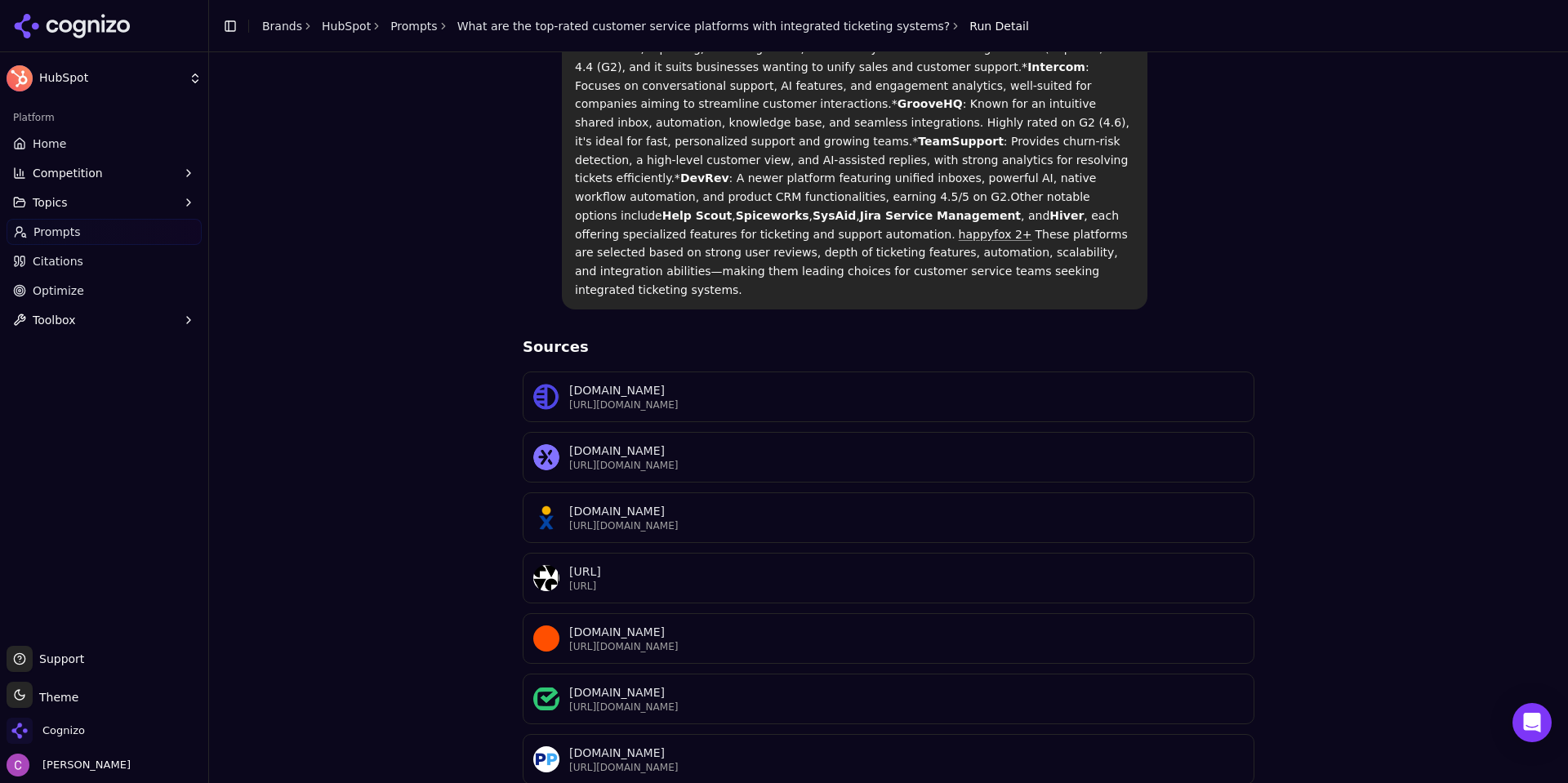
scroll to position [567, 0]
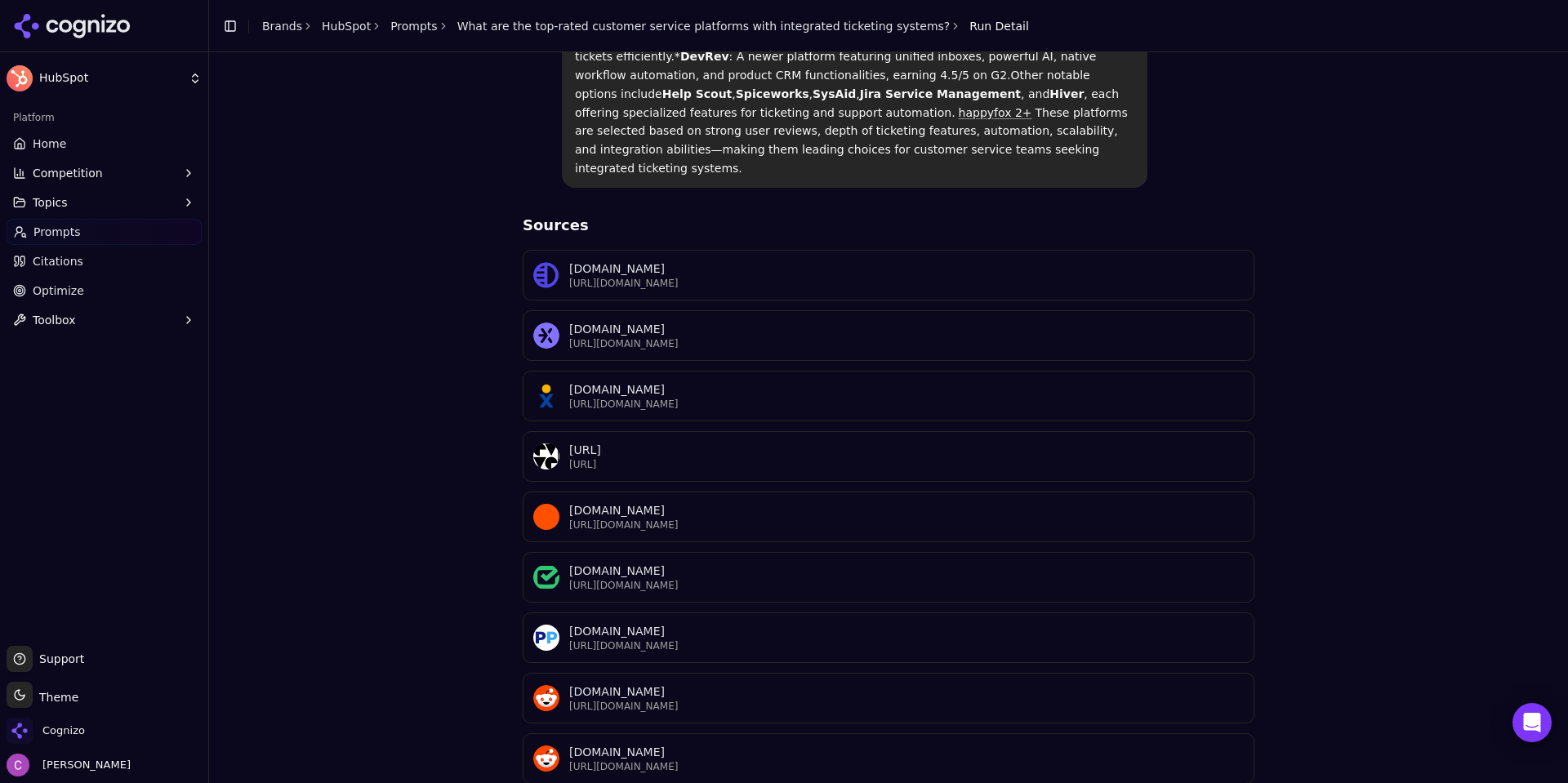
drag, startPoint x: 466, startPoint y: 130, endPoint x: 1428, endPoint y: 593, distance: 1067.6
click at [1431, 598] on div "What are the top-rated customer service platforms with integrated ticketing sys…" at bounding box center [888, 194] width 1332 height 1299
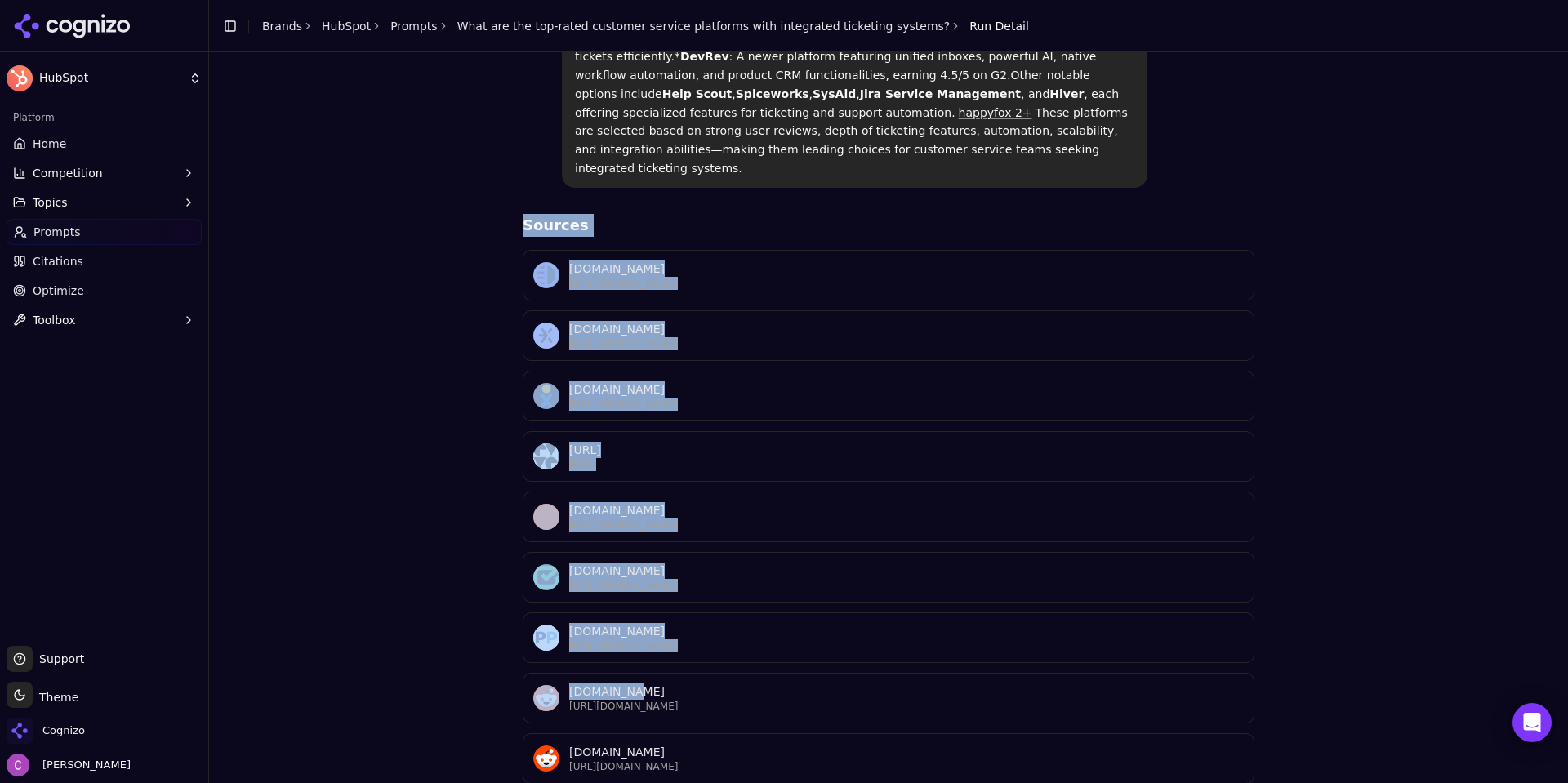
click at [1447, 564] on div "What are the top-rated customer service platforms with integrated ticketing sys…" at bounding box center [888, 194] width 1332 height 1299
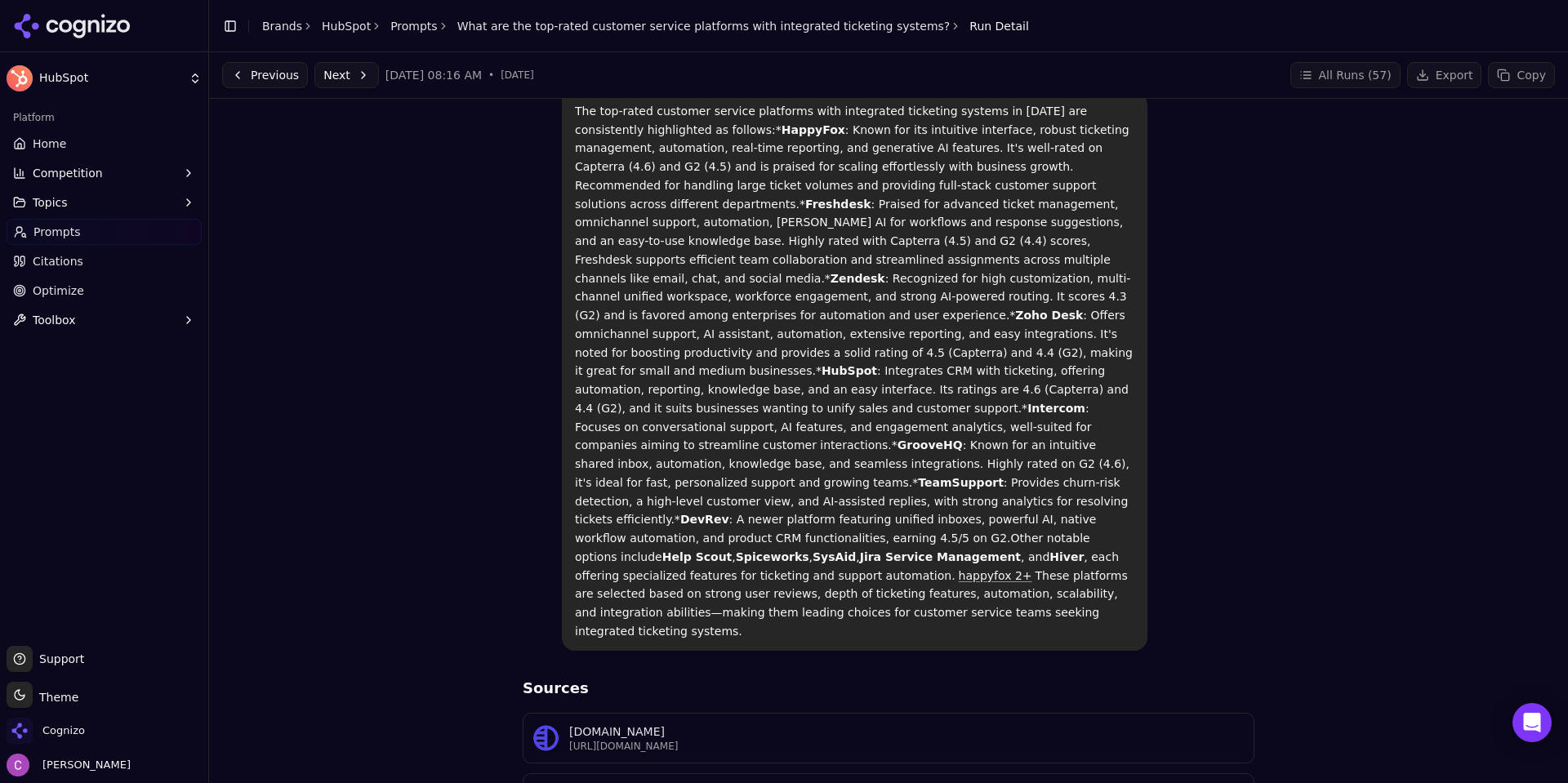
scroll to position [0, 0]
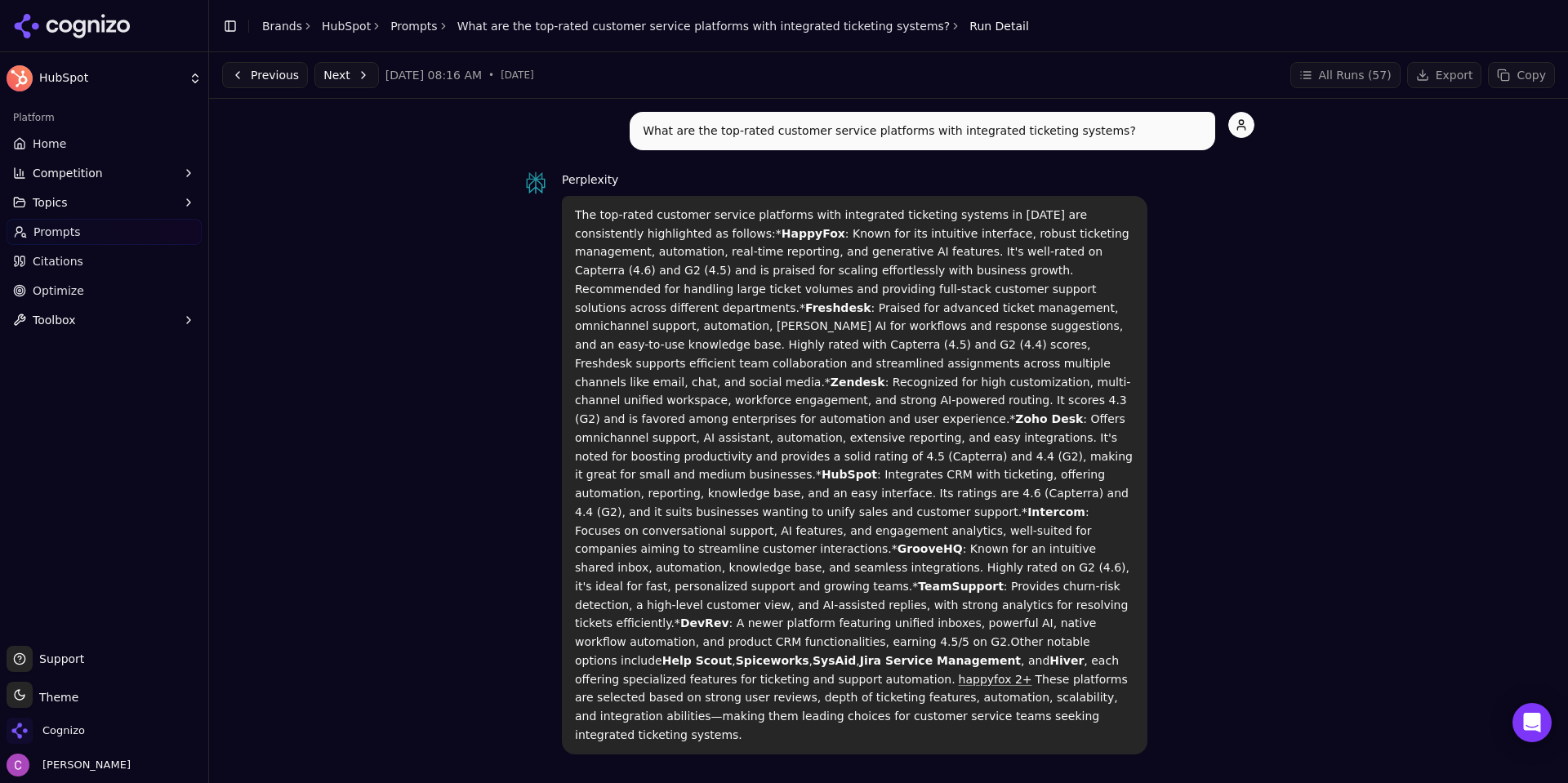
click at [78, 139] on link "Home" at bounding box center [104, 144] width 195 height 26
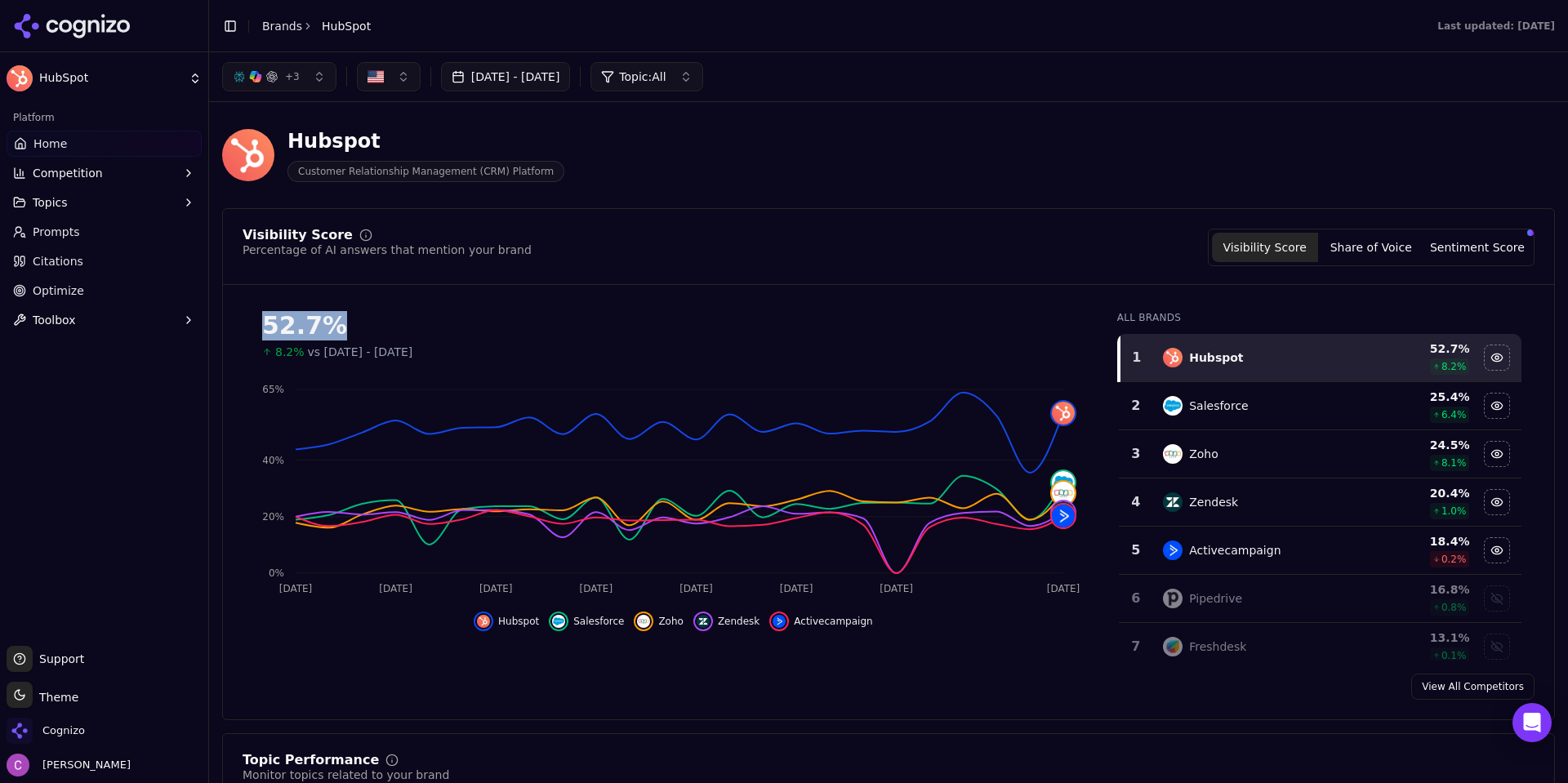
drag, startPoint x: 249, startPoint y: 315, endPoint x: 427, endPoint y: 338, distance: 179.5
click at [425, 338] on div "52.7% 8.2% vs Jun 18, 2025 - Jul 18, 2025" at bounding box center [673, 329] width 862 height 62
click at [520, 340] on div "52.7%" at bounding box center [672, 326] width 822 height 29
drag, startPoint x: 245, startPoint y: 327, endPoint x: 389, endPoint y: 346, distance: 145.2
click at [389, 346] on div "52.7% 8.2% vs Jun 18, 2025 - Jul 18, 2025" at bounding box center [673, 329] width 862 height 62
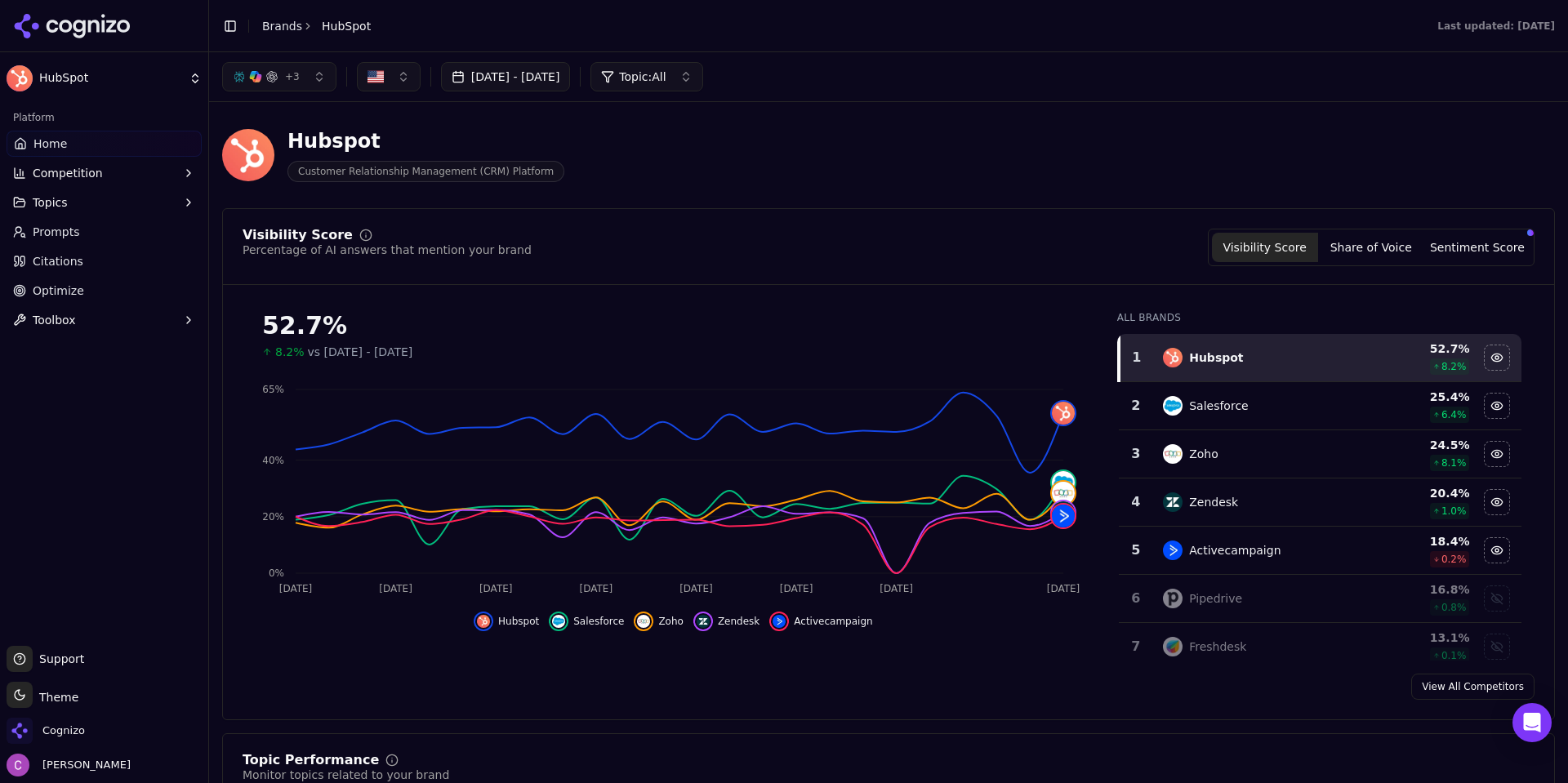
click at [457, 351] on div "8.2% vs Jun 18, 2025 - Jul 18, 2025" at bounding box center [672, 351] width 822 height 16
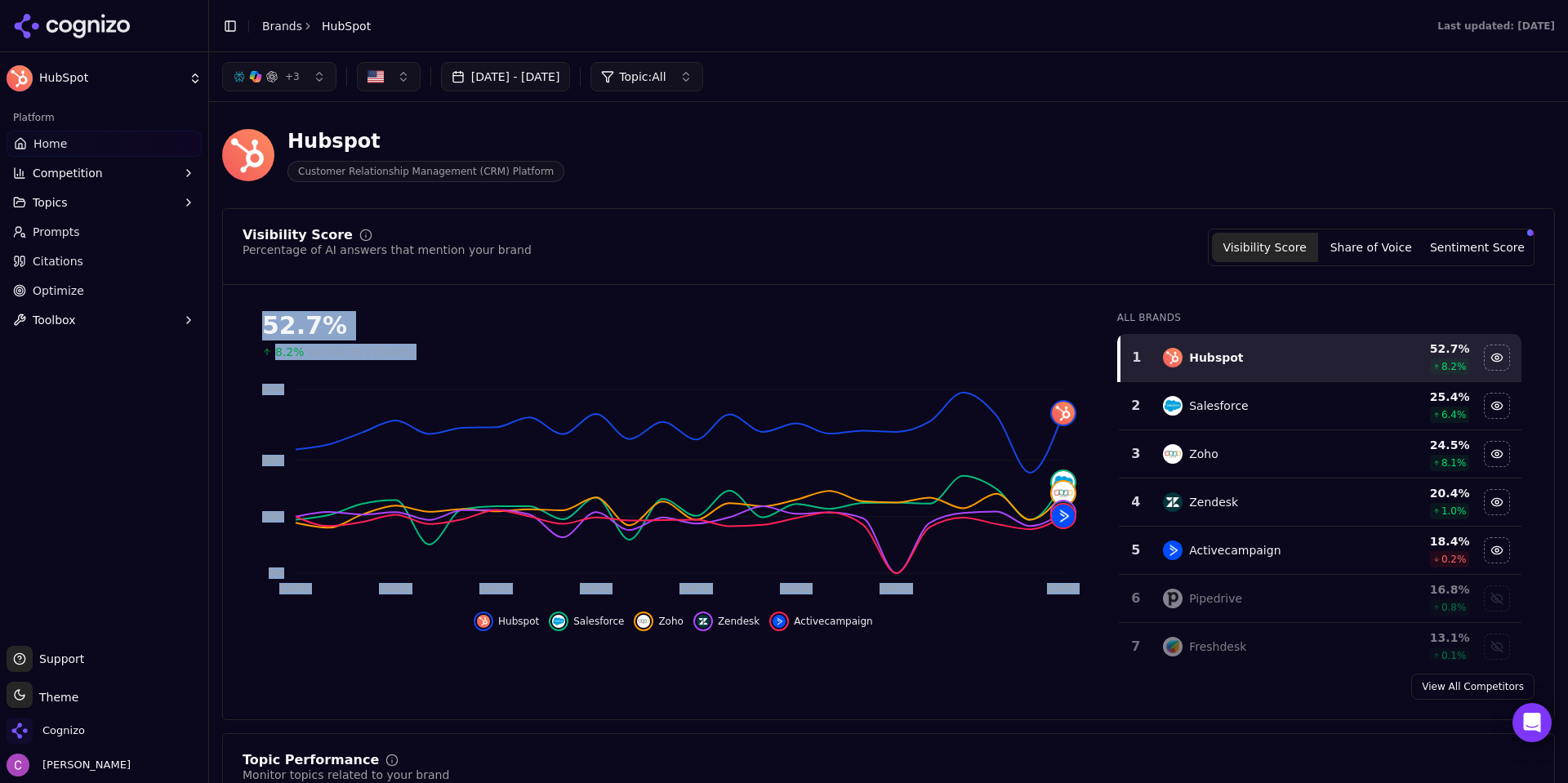
drag, startPoint x: 328, startPoint y: 343, endPoint x: 498, endPoint y: 364, distance: 171.3
click at [498, 364] on div "52.7% 8.2% vs Jun 18, 2025 - Jul 18, 2025 Jul 19 Jul 24 Jul 27 Jul 30 Aug 2 Aug…" at bounding box center [673, 464] width 862 height 333
click at [502, 349] on div "8.2% vs Jun 18, 2025 - Jul 18, 2025" at bounding box center [672, 351] width 822 height 16
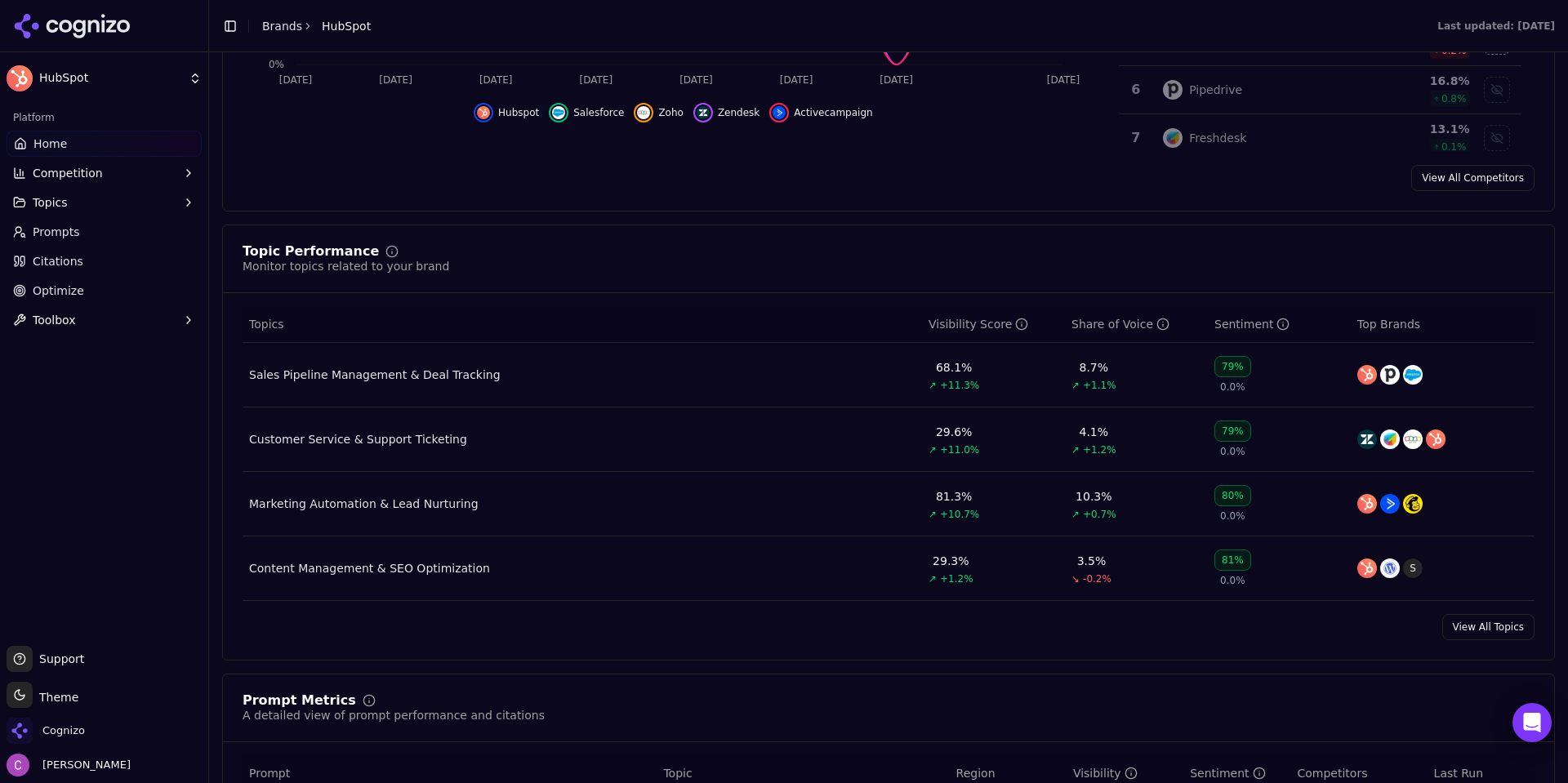
scroll to position [571, 0]
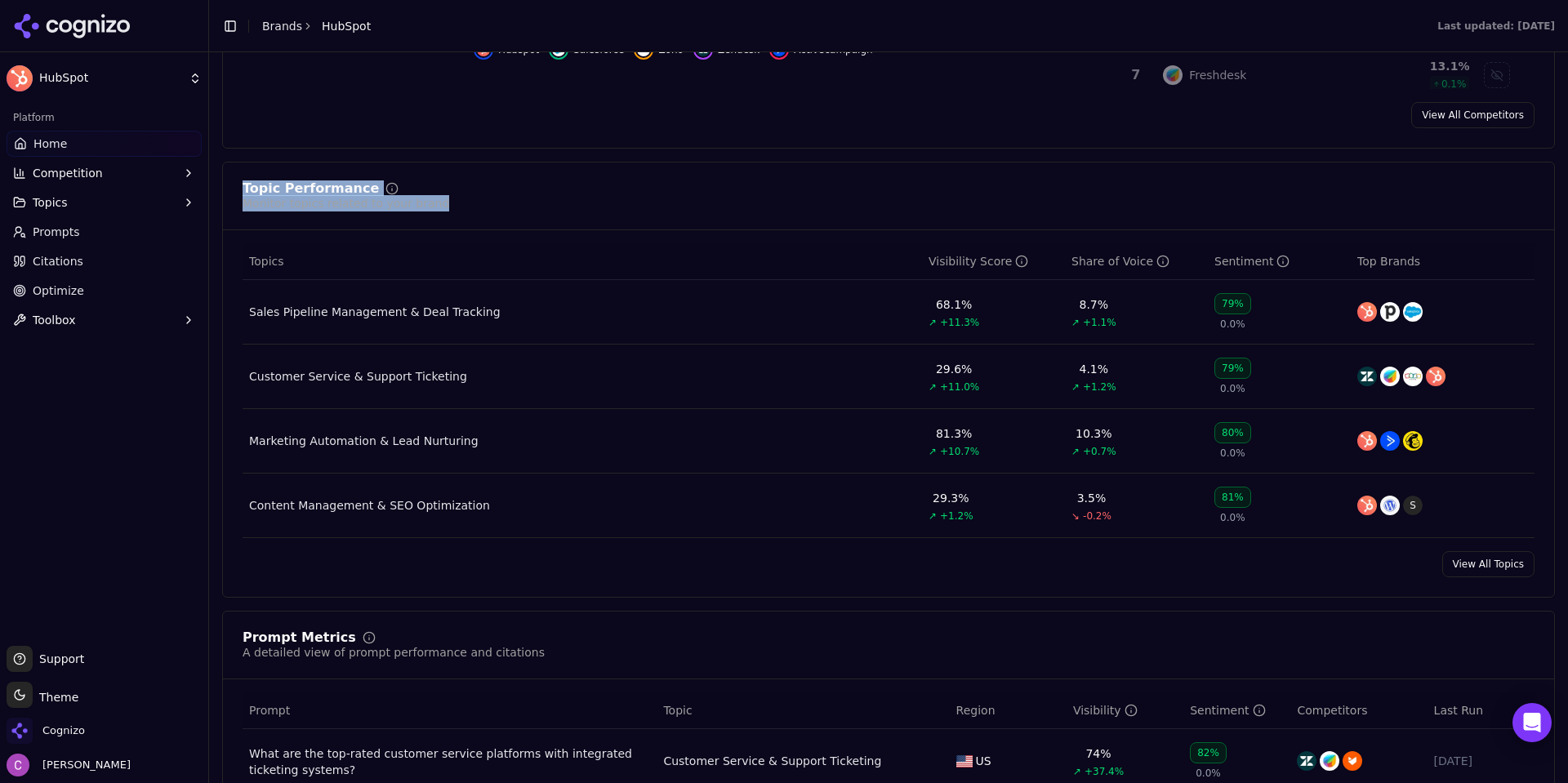
drag, startPoint x: 221, startPoint y: 192, endPoint x: 497, endPoint y: 225, distance: 278.0
click at [540, 200] on div "Topic Performance Monitor topics related to your brand" at bounding box center [888, 197] width 1291 height 29
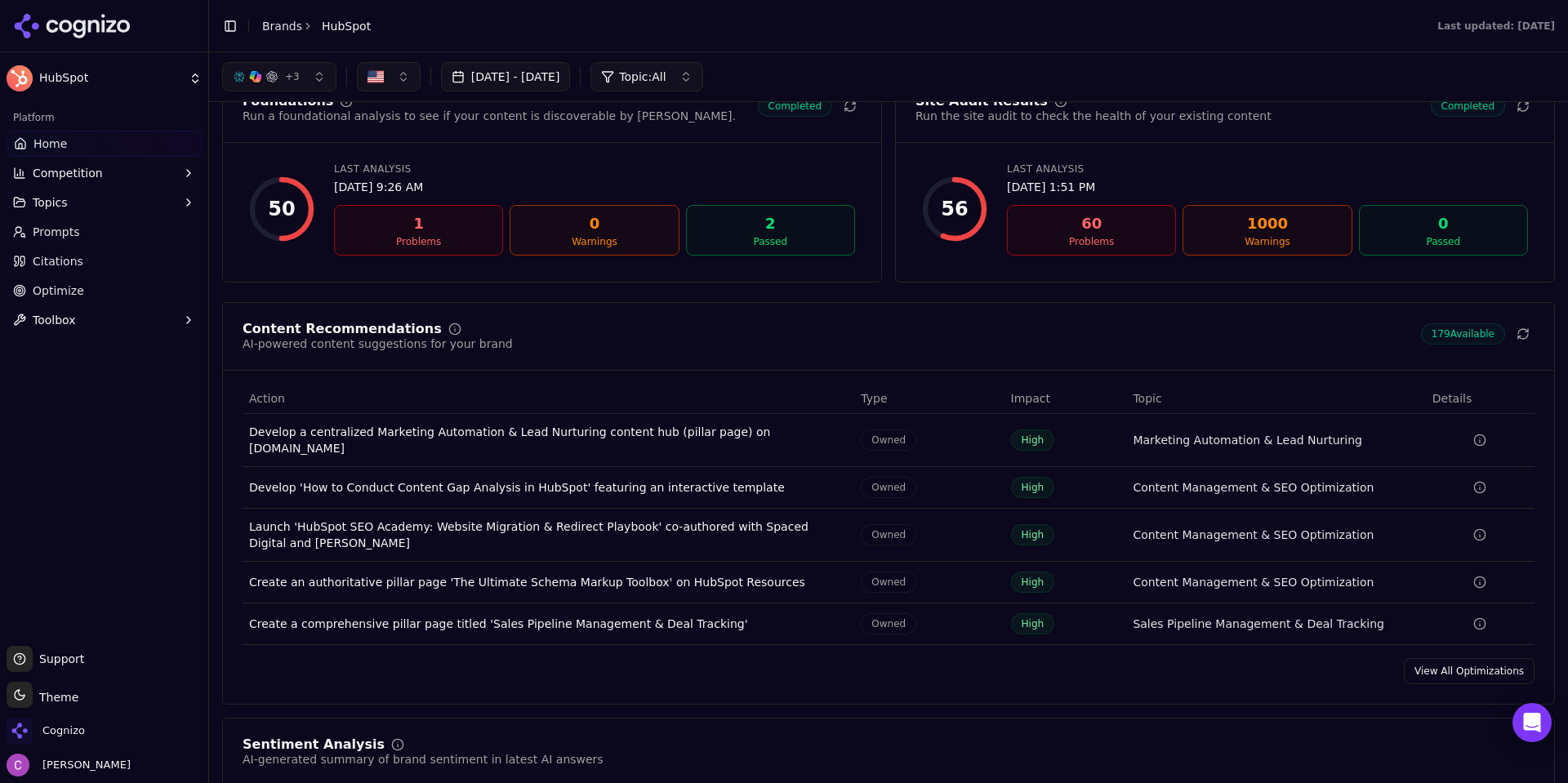
scroll to position [2123, 0]
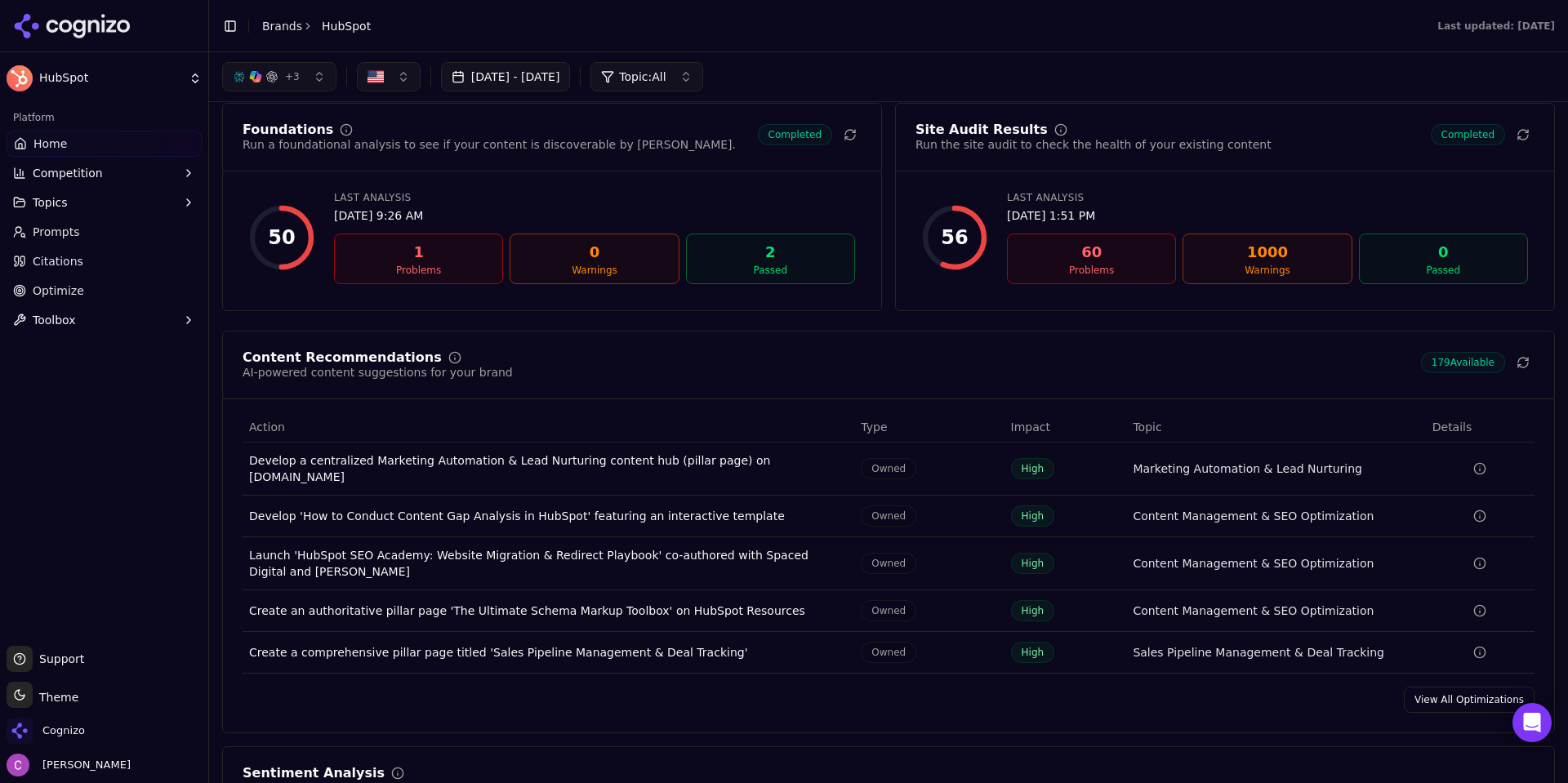
click at [54, 163] on button "Competition" at bounding box center [104, 173] width 195 height 26
click at [113, 204] on span "Metrics" at bounding box center [104, 199] width 142 height 16
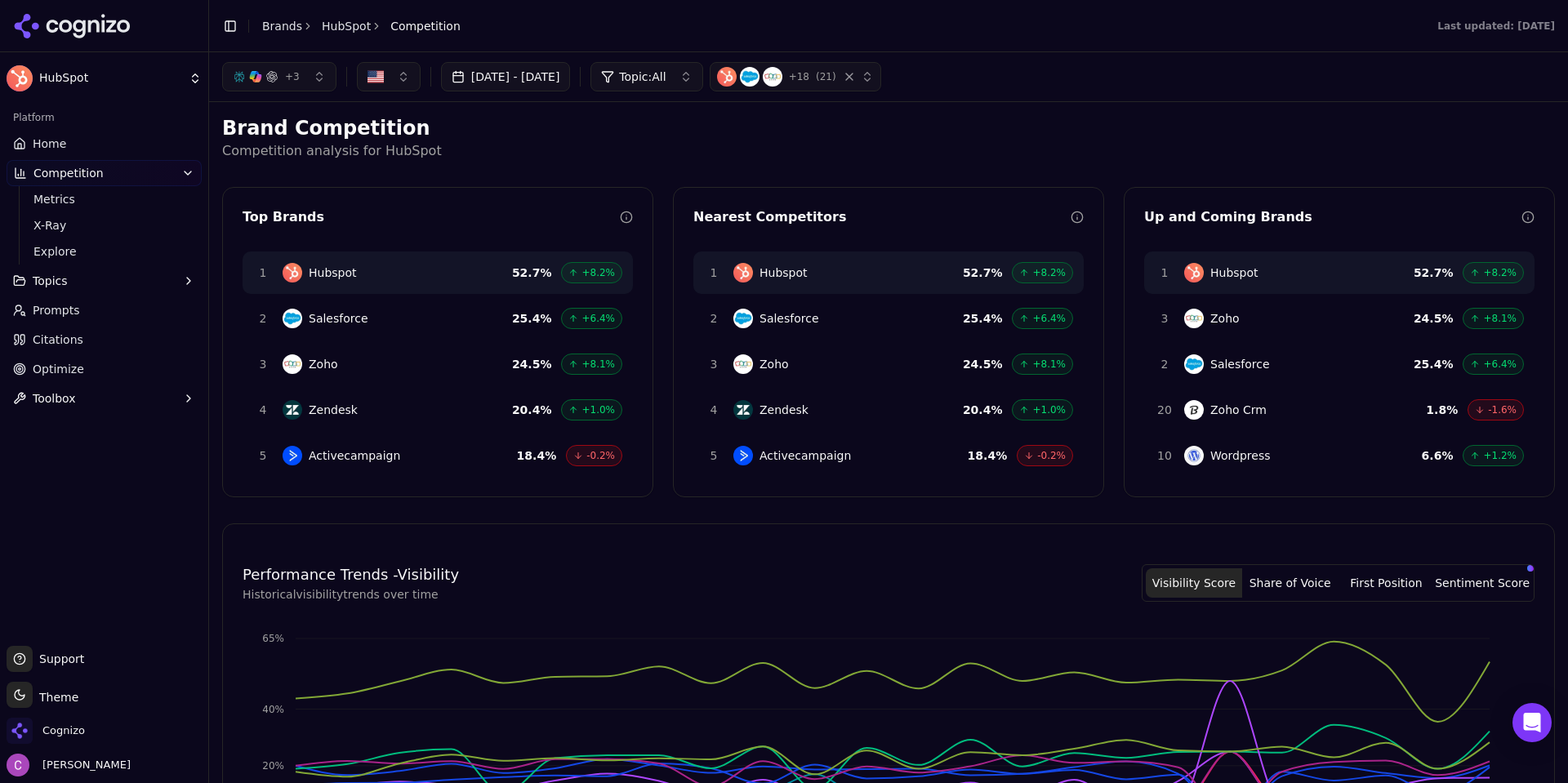
click at [512, 128] on h2 "Brand Competition" at bounding box center [888, 128] width 1332 height 26
click at [994, 162] on div "Brand Competition Competition analysis for HubSpot Top Brands 1 Hubspot 52.7 % …" at bounding box center [888, 683] width 1332 height 1135
click at [56, 226] on span "X-Ray" at bounding box center [104, 225] width 142 height 16
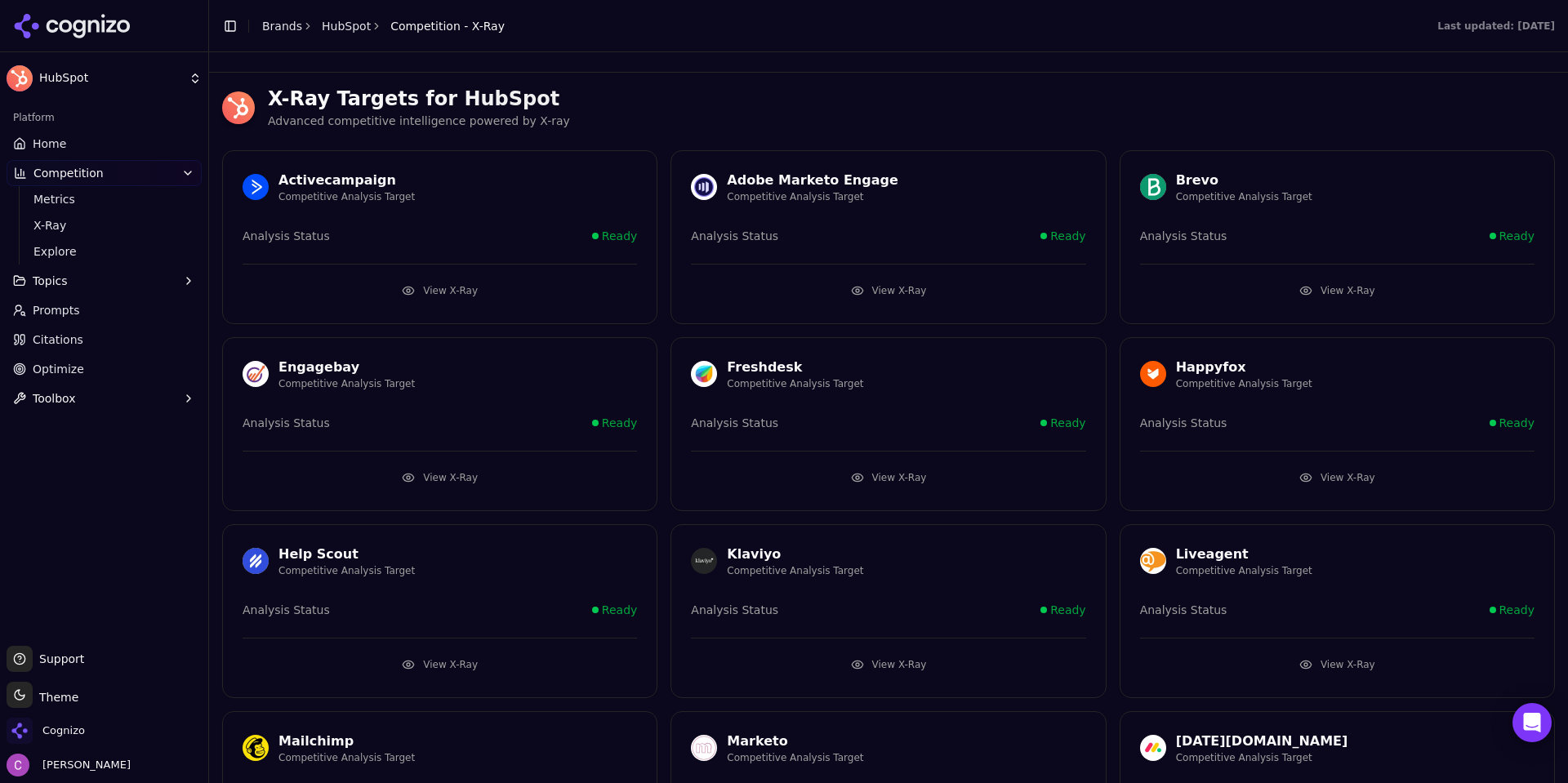
click at [752, 90] on h3 "X-Ray Targets for HubSpot" at bounding box center [911, 98] width 1287 height 26
click at [806, 292] on button "View X-Ray" at bounding box center [888, 290] width 394 height 26
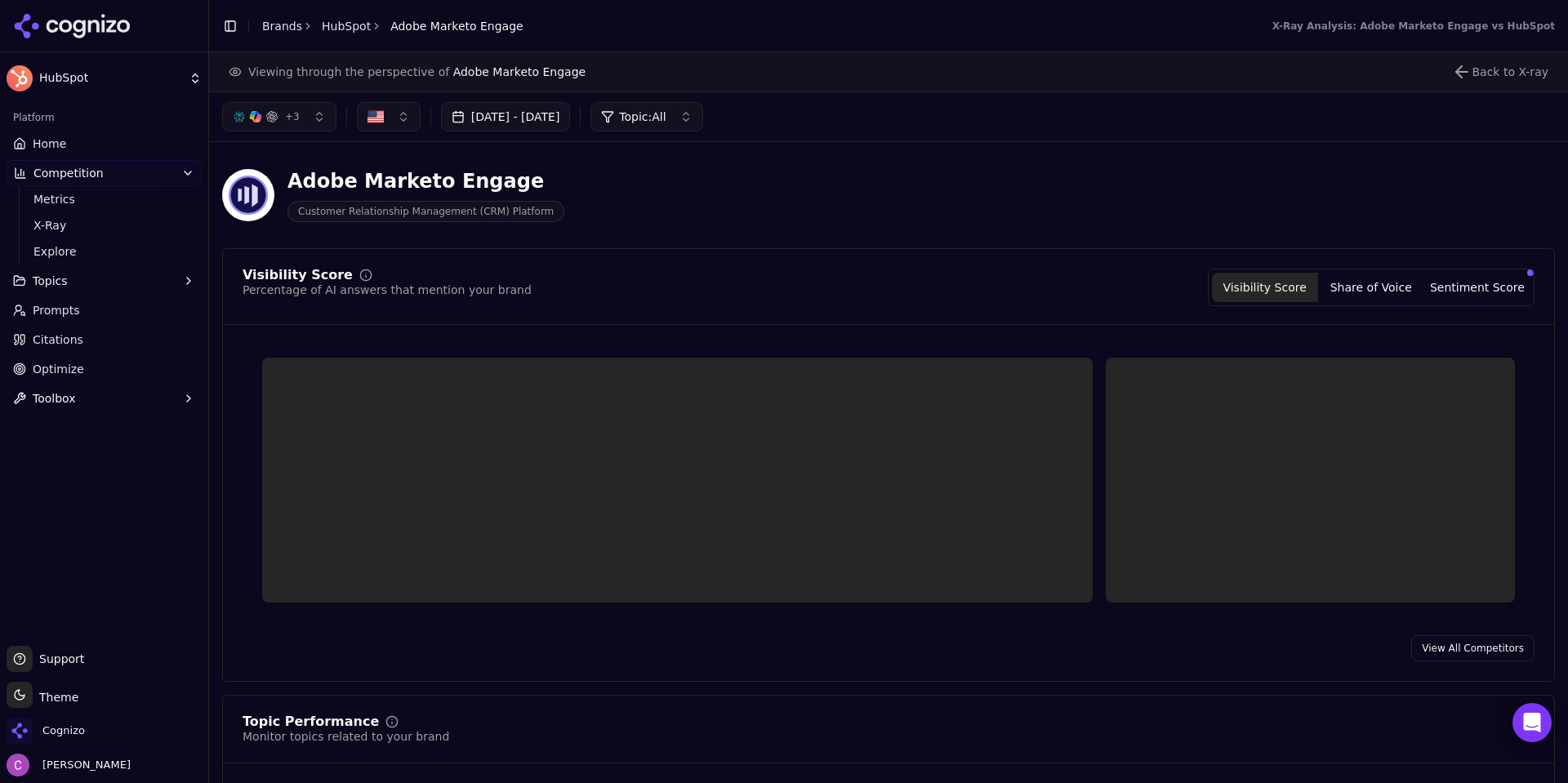
click at [640, 215] on div "Adobe Marketo Engage Customer Relationship Management (CRM) Platform" at bounding box center [588, 195] width 732 height 54
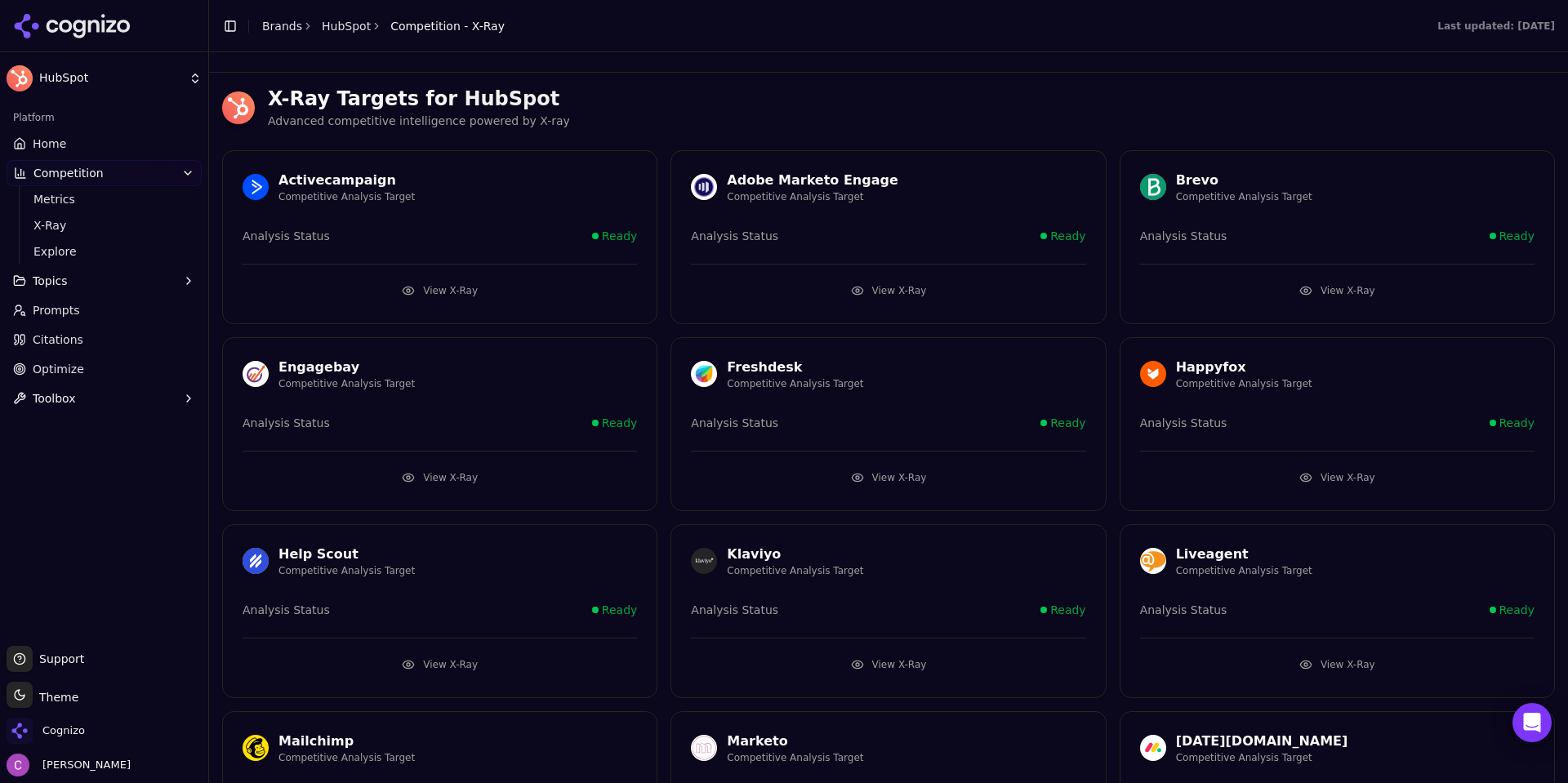
click at [424, 297] on button "View X-Ray" at bounding box center [440, 290] width 394 height 26
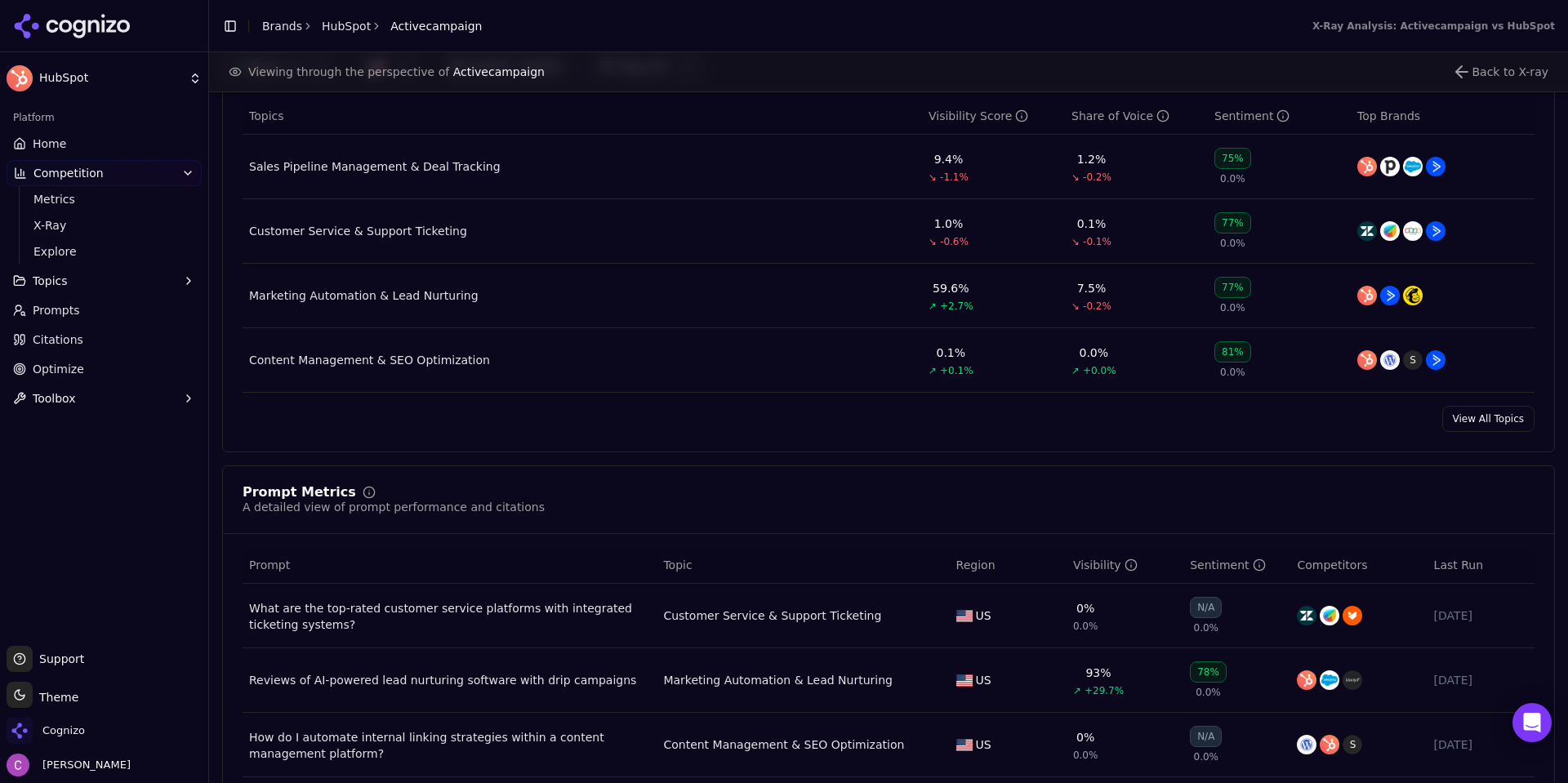
scroll to position [980, 0]
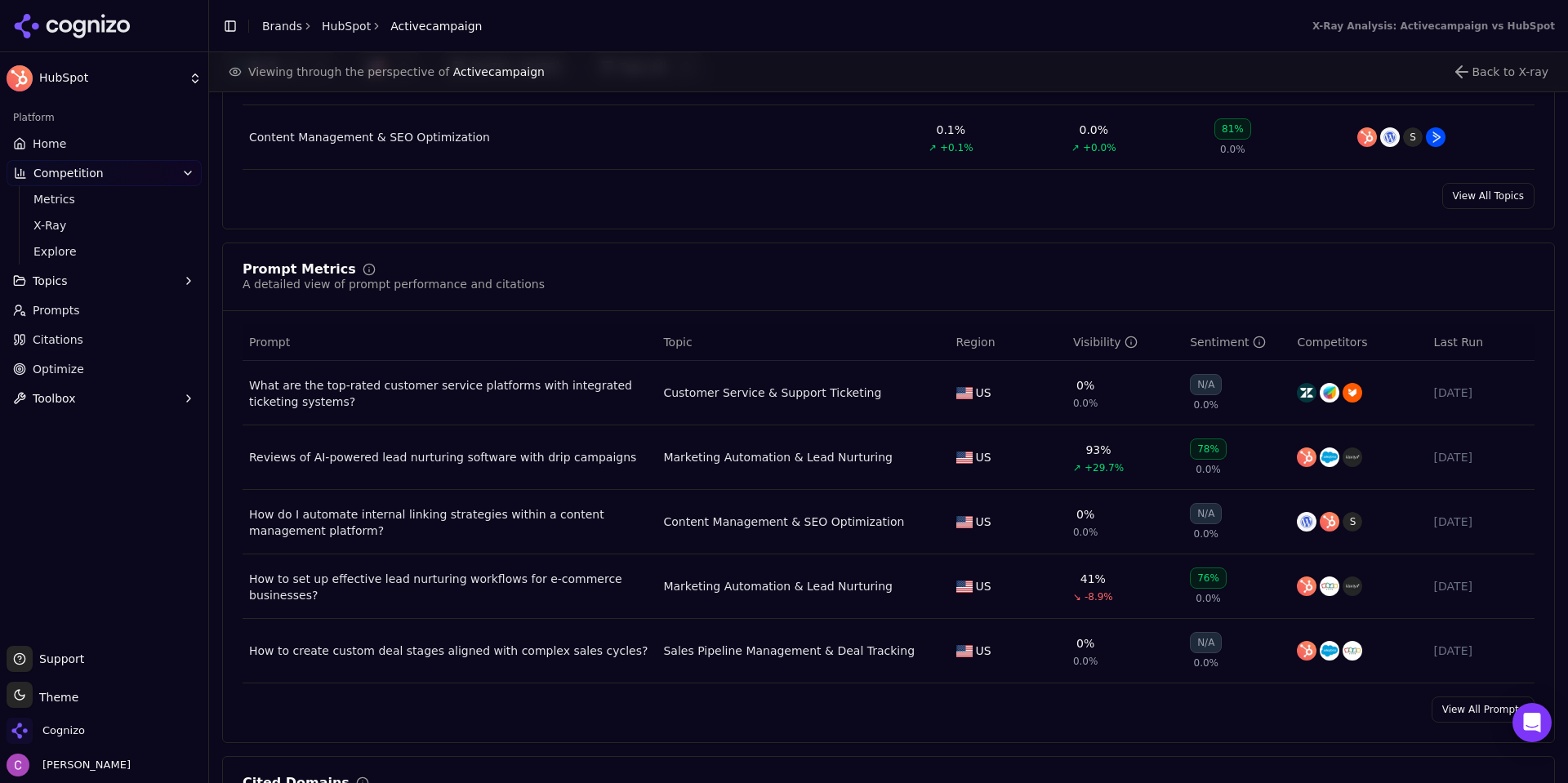
click at [82, 340] on link "Citations" at bounding box center [104, 340] width 195 height 26
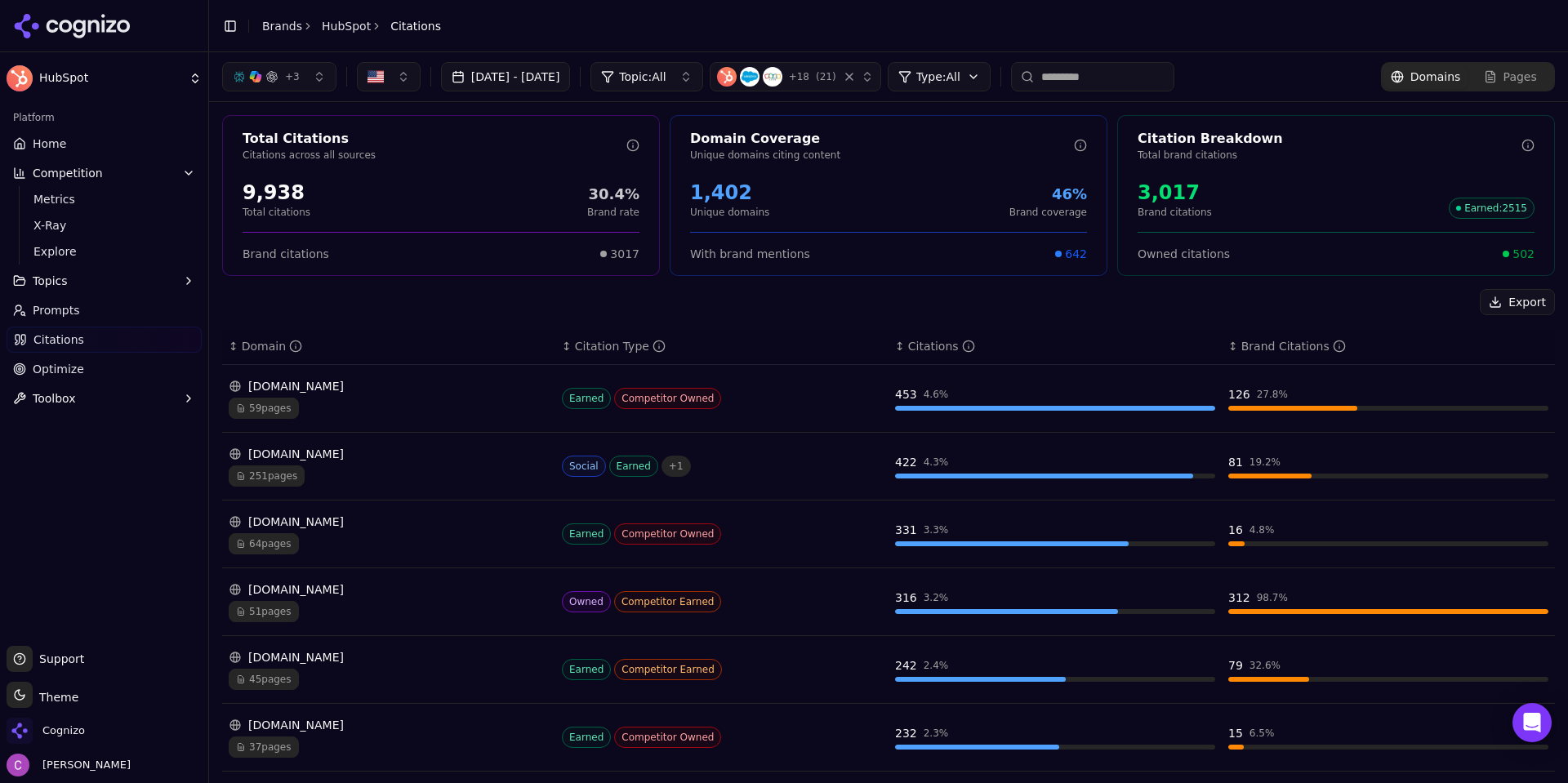
click at [216, 233] on div "Total Citations Citations across all sources 9,938 Total citations 30.4% Brand …" at bounding box center [888, 598] width 1358 height 993
click at [48, 147] on span "Home" at bounding box center [49, 144] width 33 height 16
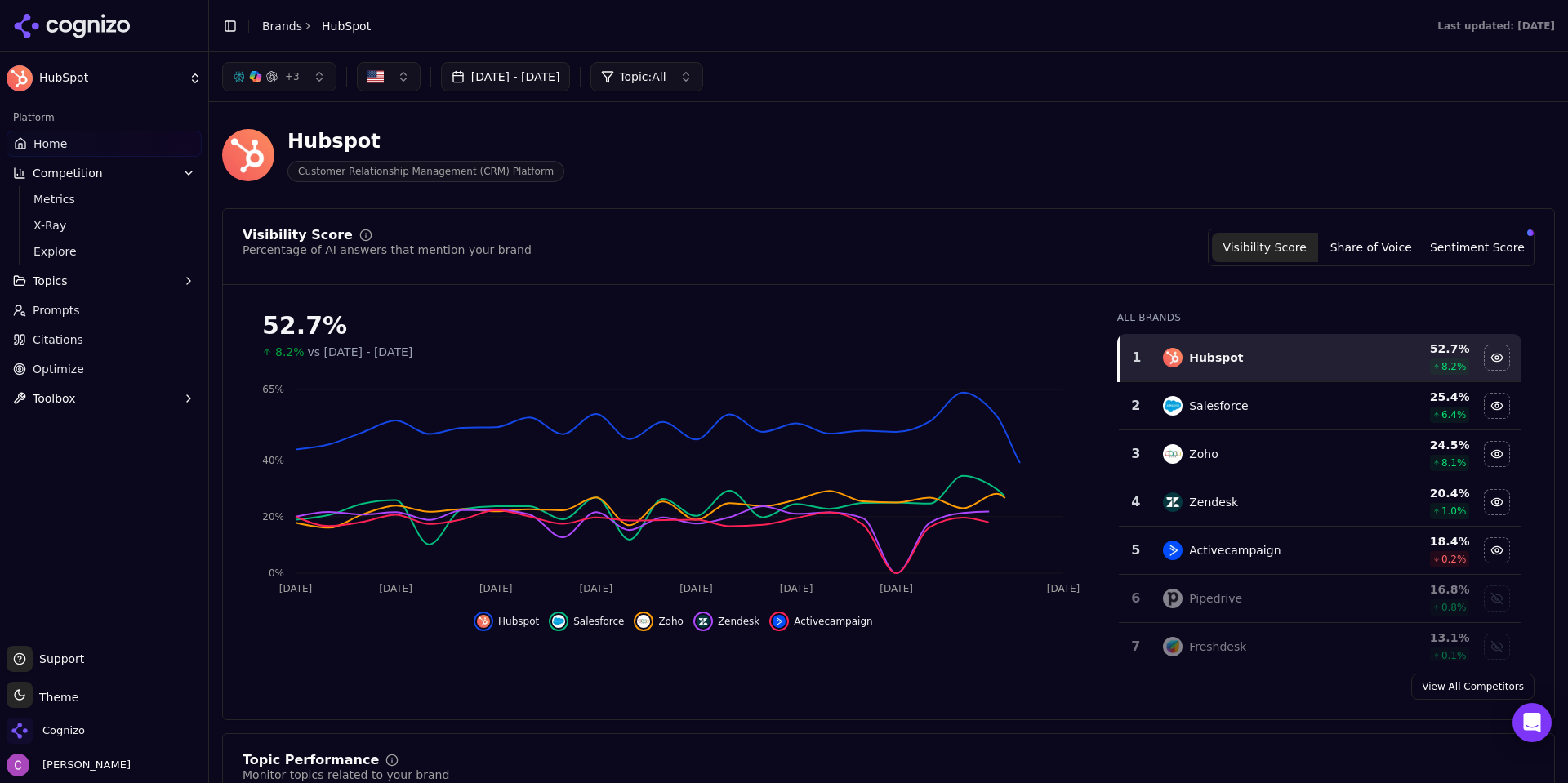
click at [84, 334] on link "Citations" at bounding box center [104, 340] width 195 height 26
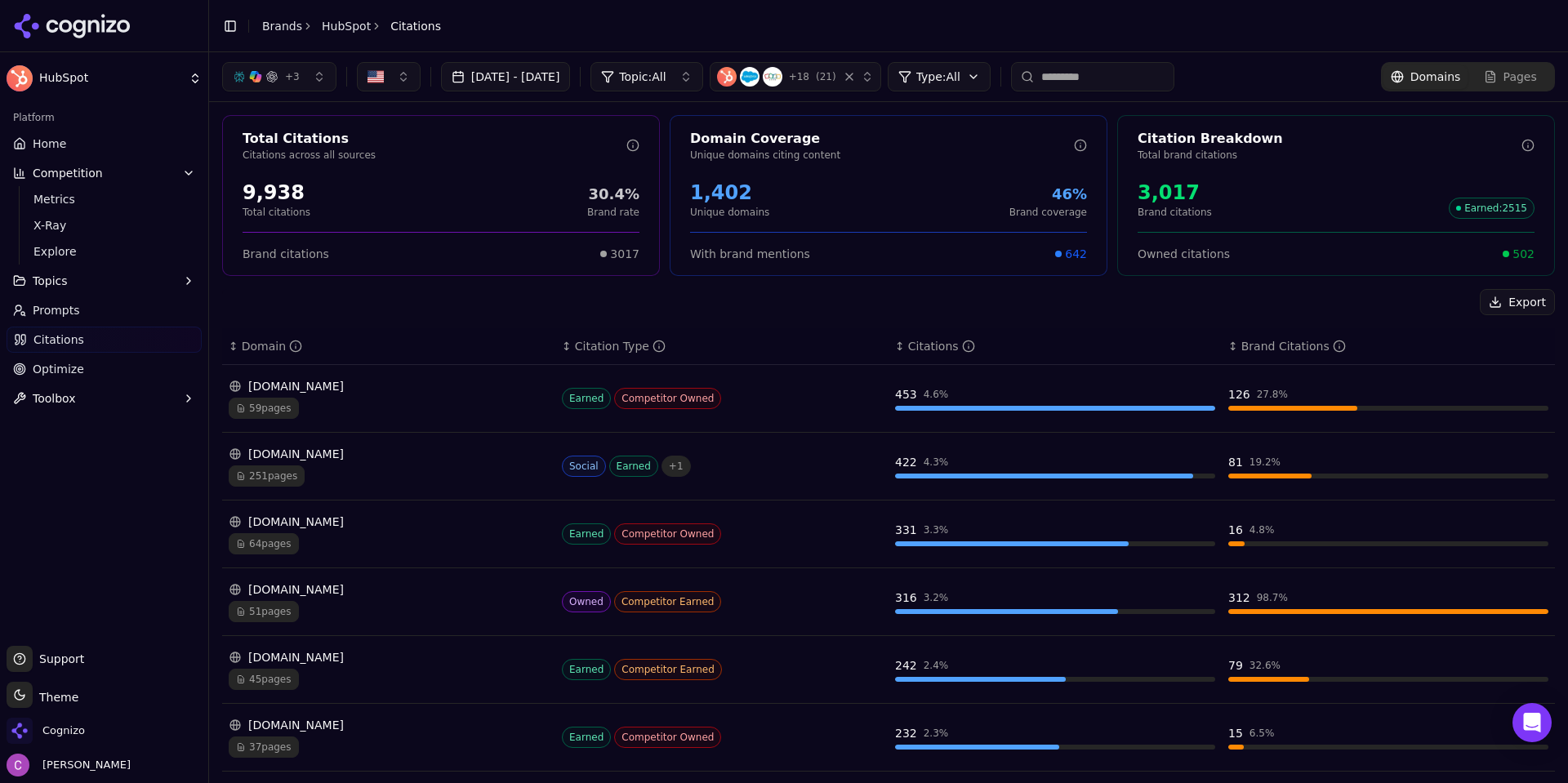
click at [459, 319] on div "Export ↕ Domain ↕ Citation Type ↕ Citations ↕ Brand Citations zapier.com 59 pag…" at bounding box center [888, 685] width 1332 height 793
drag, startPoint x: 322, startPoint y: 199, endPoint x: 238, endPoint y: 181, distance: 85.9
click at [237, 182] on div "9,938 Total citations 30.4% Brand rate" at bounding box center [441, 199] width 436 height 52
click at [354, 182] on div "9,938 Total citations 30.4% Brand rate" at bounding box center [441, 199] width 397 height 39
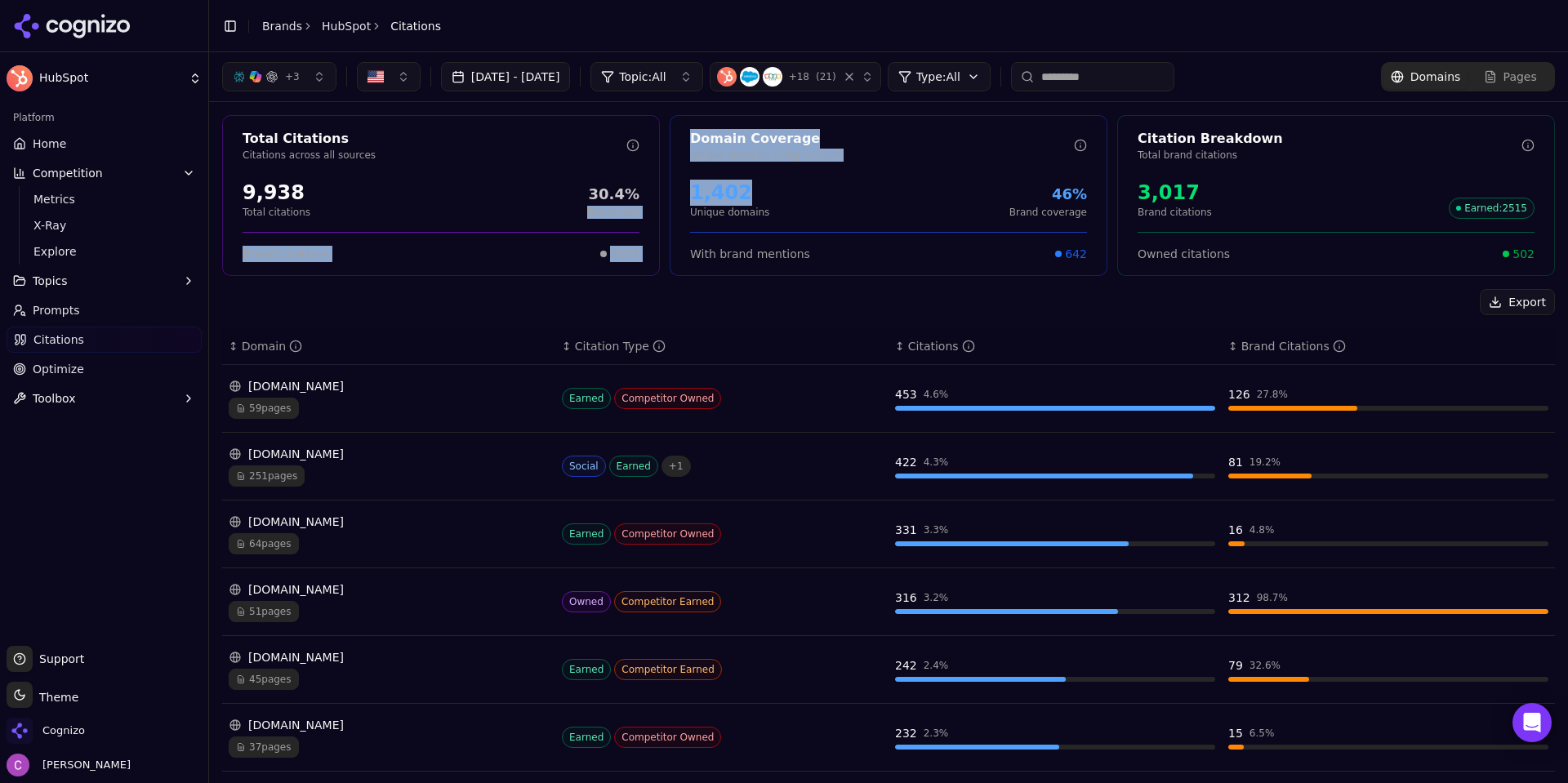
drag, startPoint x: 698, startPoint y: 196, endPoint x: 638, endPoint y: 188, distance: 60.5
click at [643, 191] on div "Total Citations Citations across all sources 9,938 Total citations 30.4% Brand …" at bounding box center [888, 196] width 1332 height 161
click at [848, 203] on div "1,402 Unique domains 46% Brand coverage" at bounding box center [888, 199] width 397 height 39
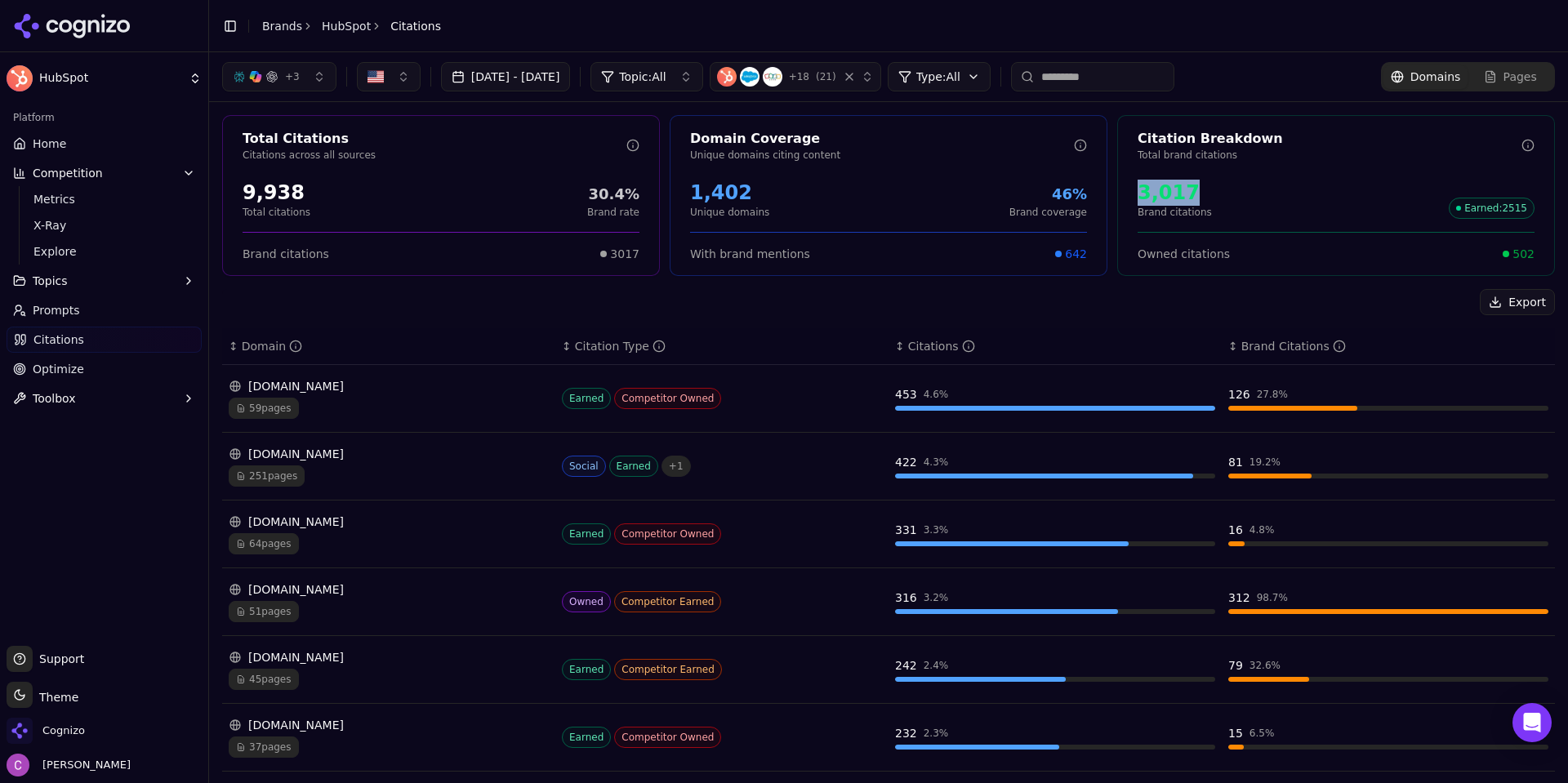
drag, startPoint x: 1214, startPoint y: 199, endPoint x: 1115, endPoint y: 196, distance: 99.0
click at [1118, 196] on div "3,017 Brand citations Earned : 2515" at bounding box center [1335, 199] width 436 height 52
click at [1204, 195] on div "3,017 Brand citations Earned : 2515" at bounding box center [1335, 199] width 397 height 39
click at [1524, 257] on div "Owned citations 502" at bounding box center [1335, 246] width 436 height 30
click at [1512, 256] on span "502" at bounding box center [1522, 253] width 22 height 16
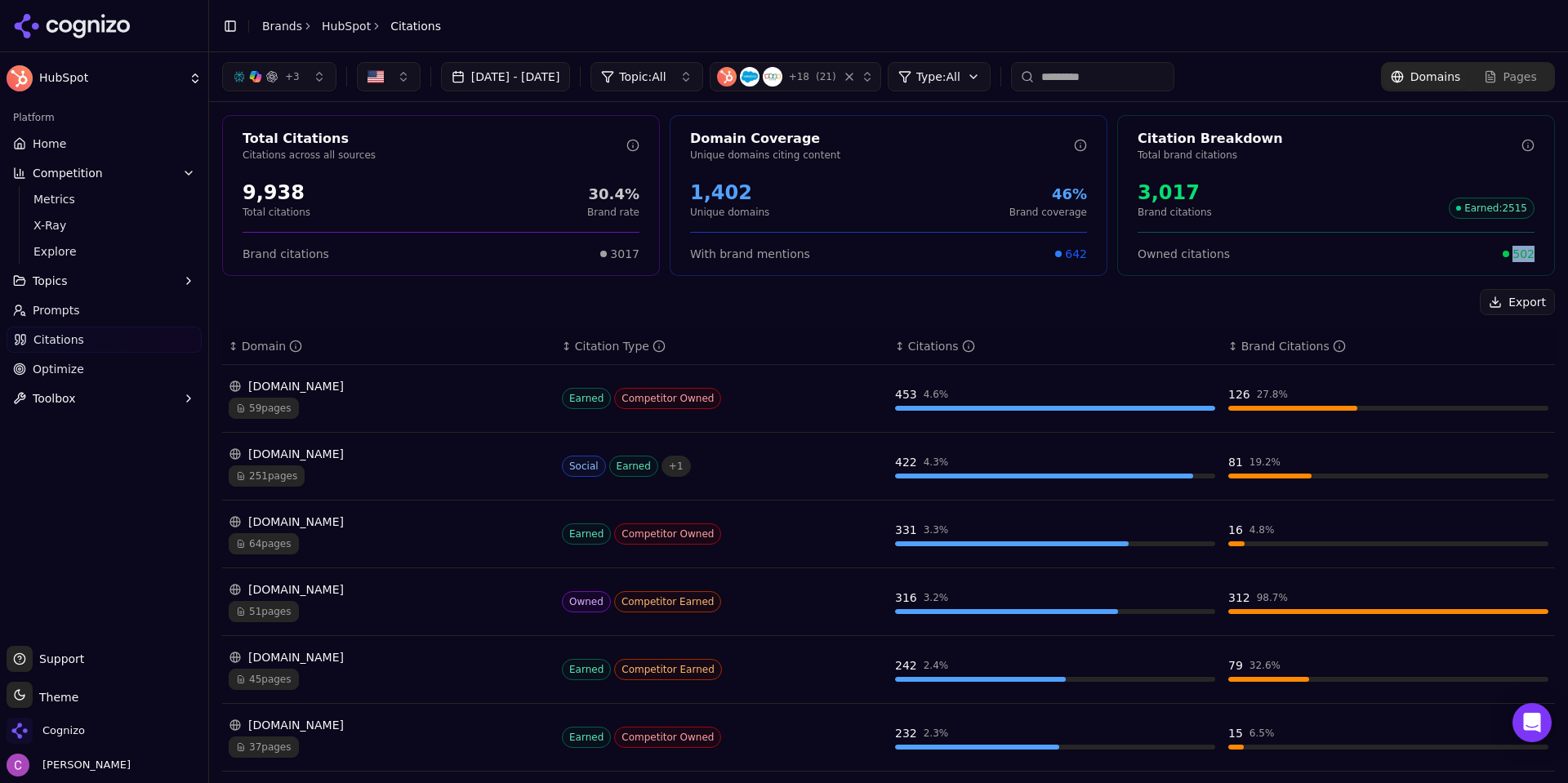
click at [1512, 256] on span "502" at bounding box center [1522, 253] width 22 height 16
click at [666, 72] on span "Topic: All" at bounding box center [642, 77] width 47 height 16
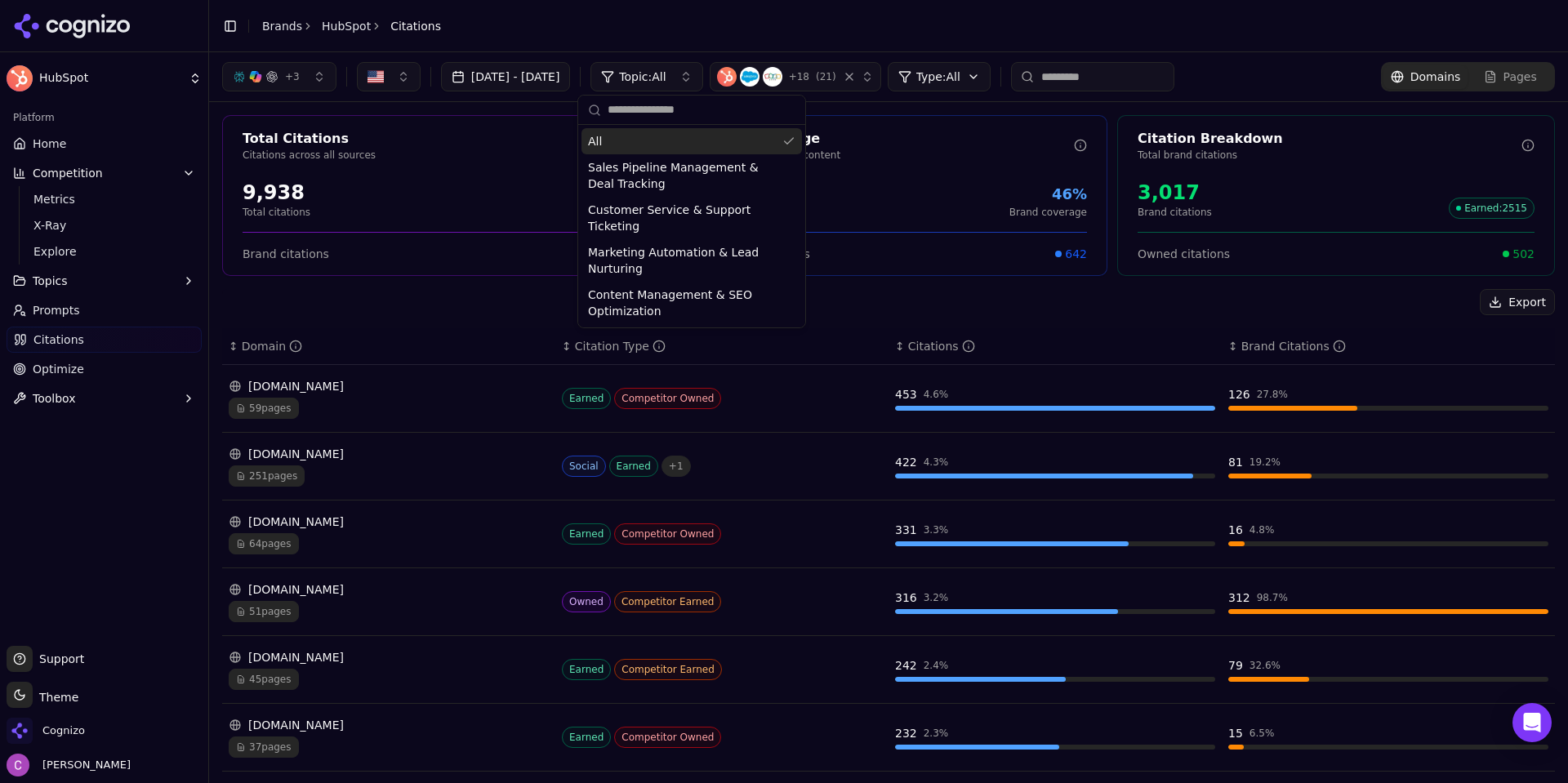
click at [666, 72] on span "Topic: All" at bounding box center [642, 77] width 47 height 16
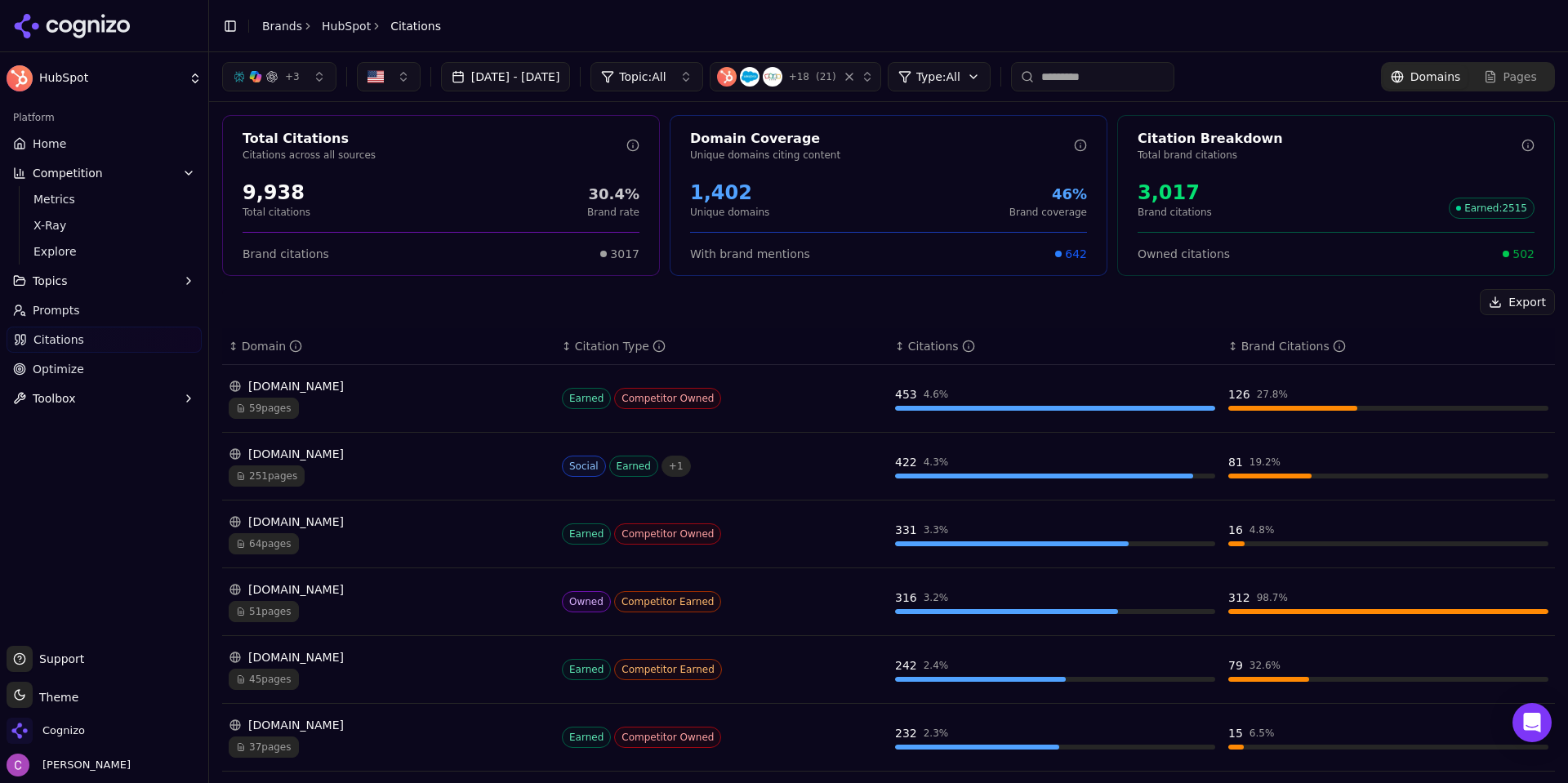
click at [986, 80] on html "HubSpot Platform Home Competition Metrics X-Ray Explore Topics Prompts Citation…" at bounding box center [784, 391] width 1568 height 783
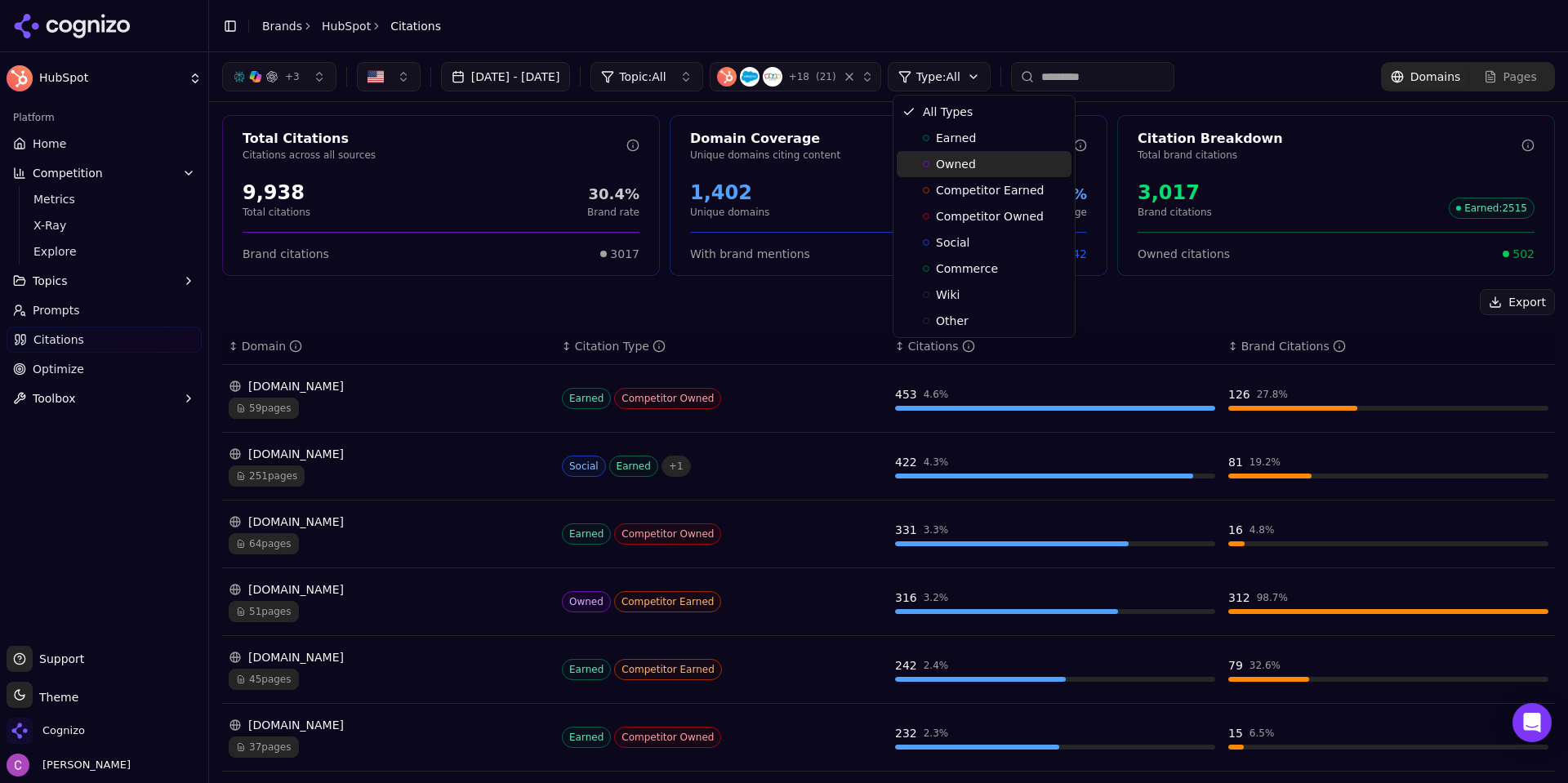
click at [980, 166] on div "Owned" at bounding box center [984, 164] width 175 height 26
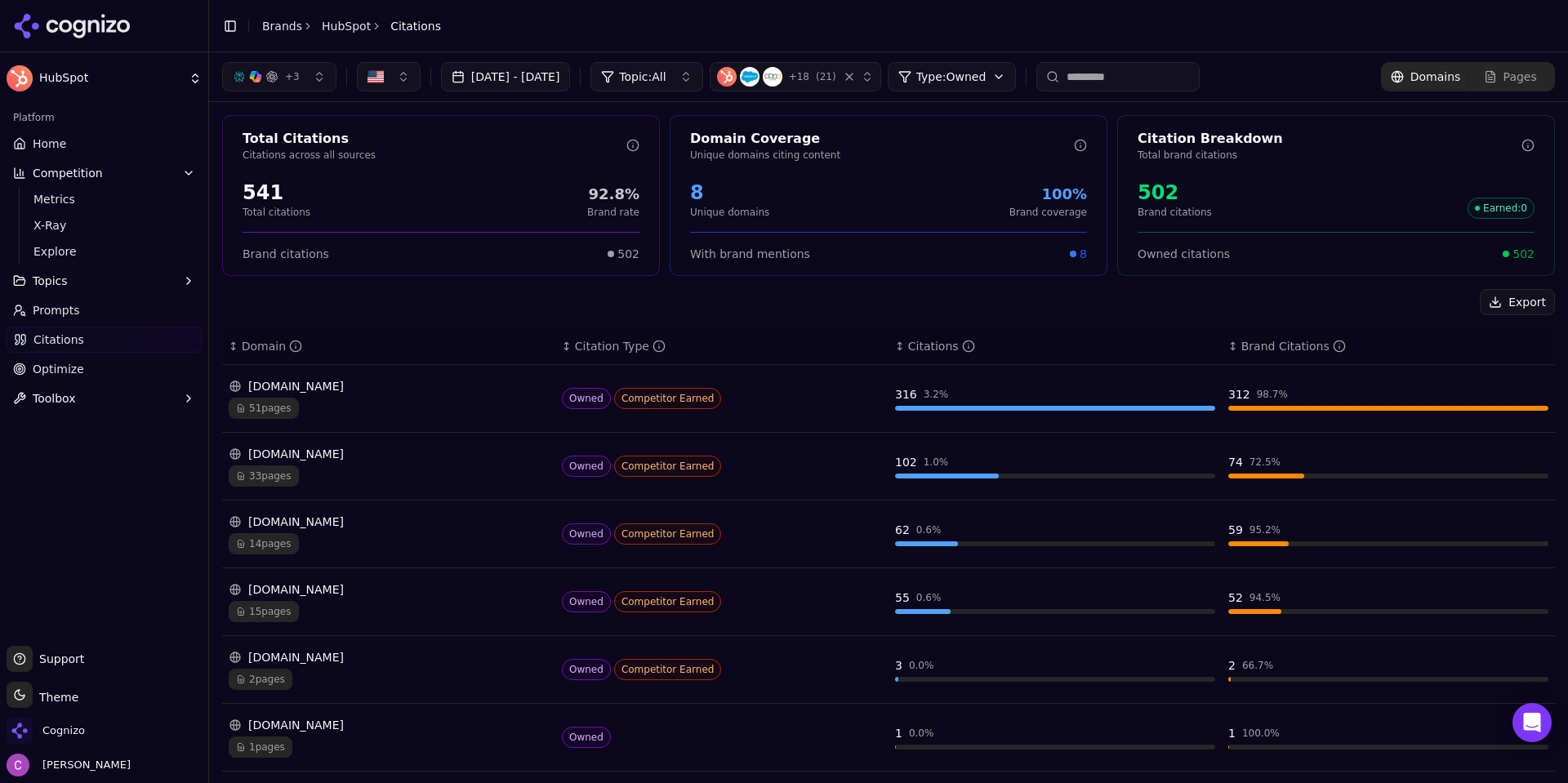
click at [1003, 70] on html "HubSpot Platform Home Competition Metrics X-Ray Explore Topics Prompts Citation…" at bounding box center [784, 391] width 1568 height 783
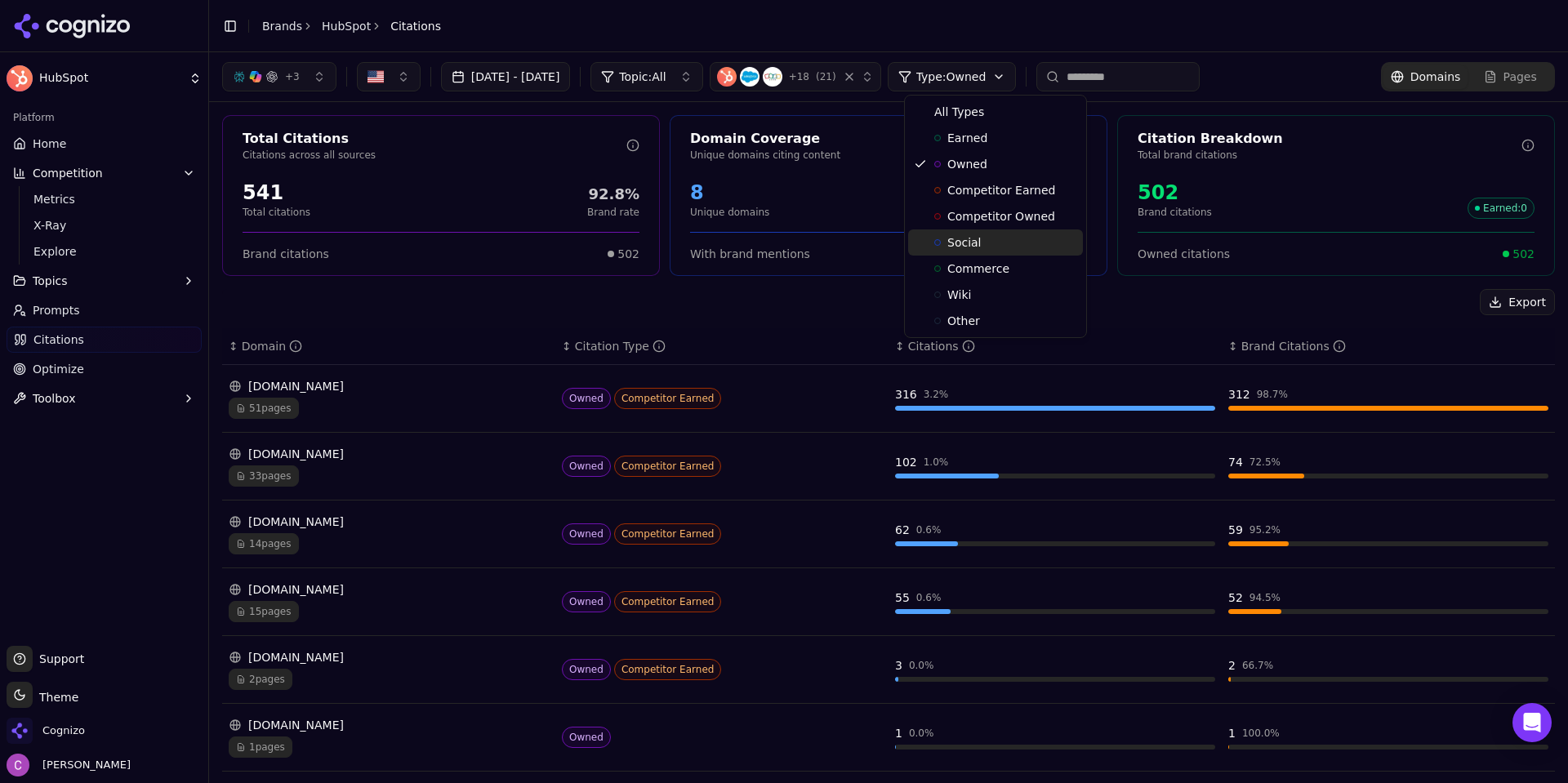
click at [972, 245] on span "Social" at bounding box center [964, 242] width 34 height 16
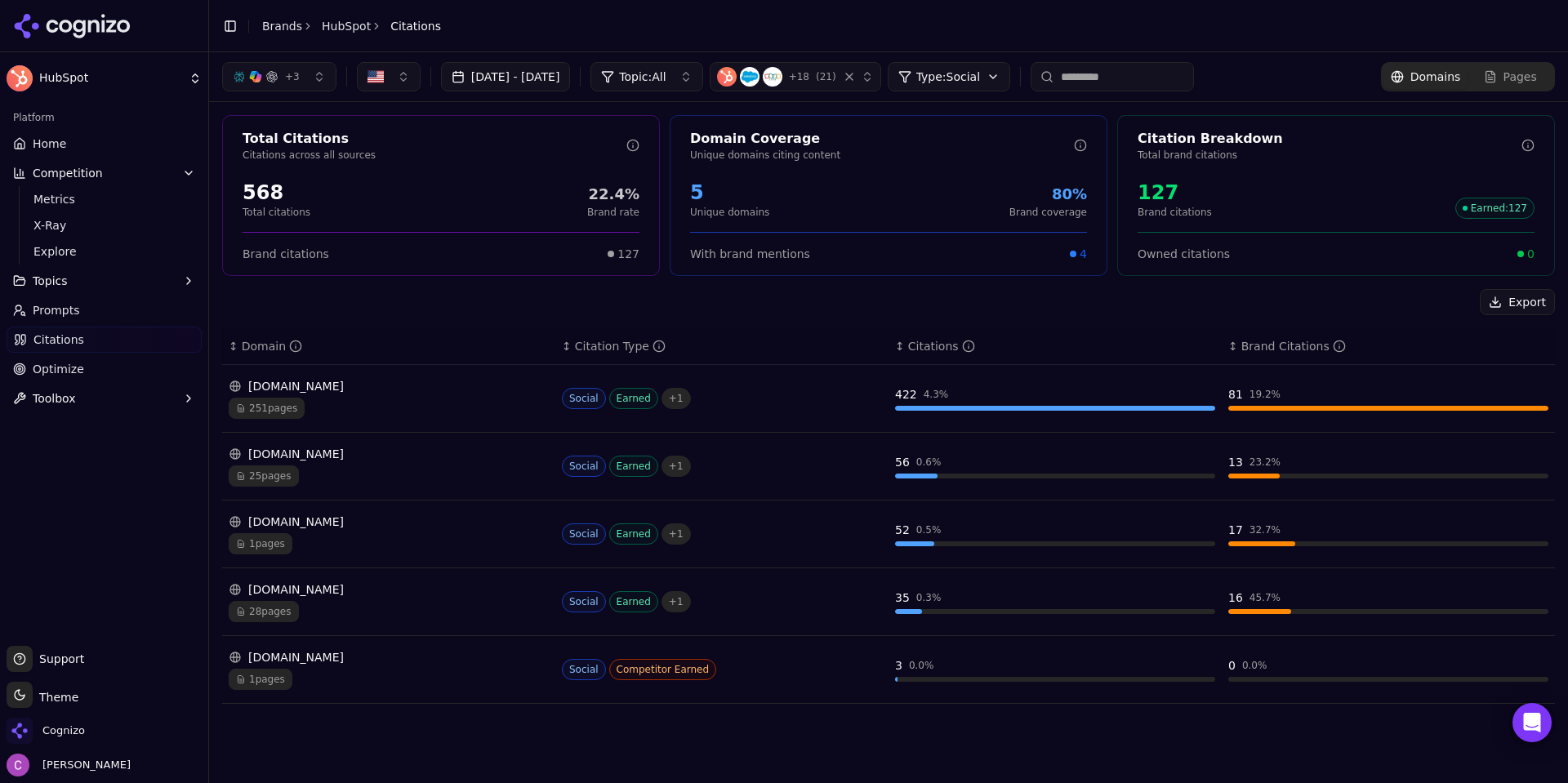
click at [970, 80] on html "HubSpot Platform Home Competition Metrics X-Ray Explore Topics Prompts Citation…" at bounding box center [784, 391] width 1568 height 783
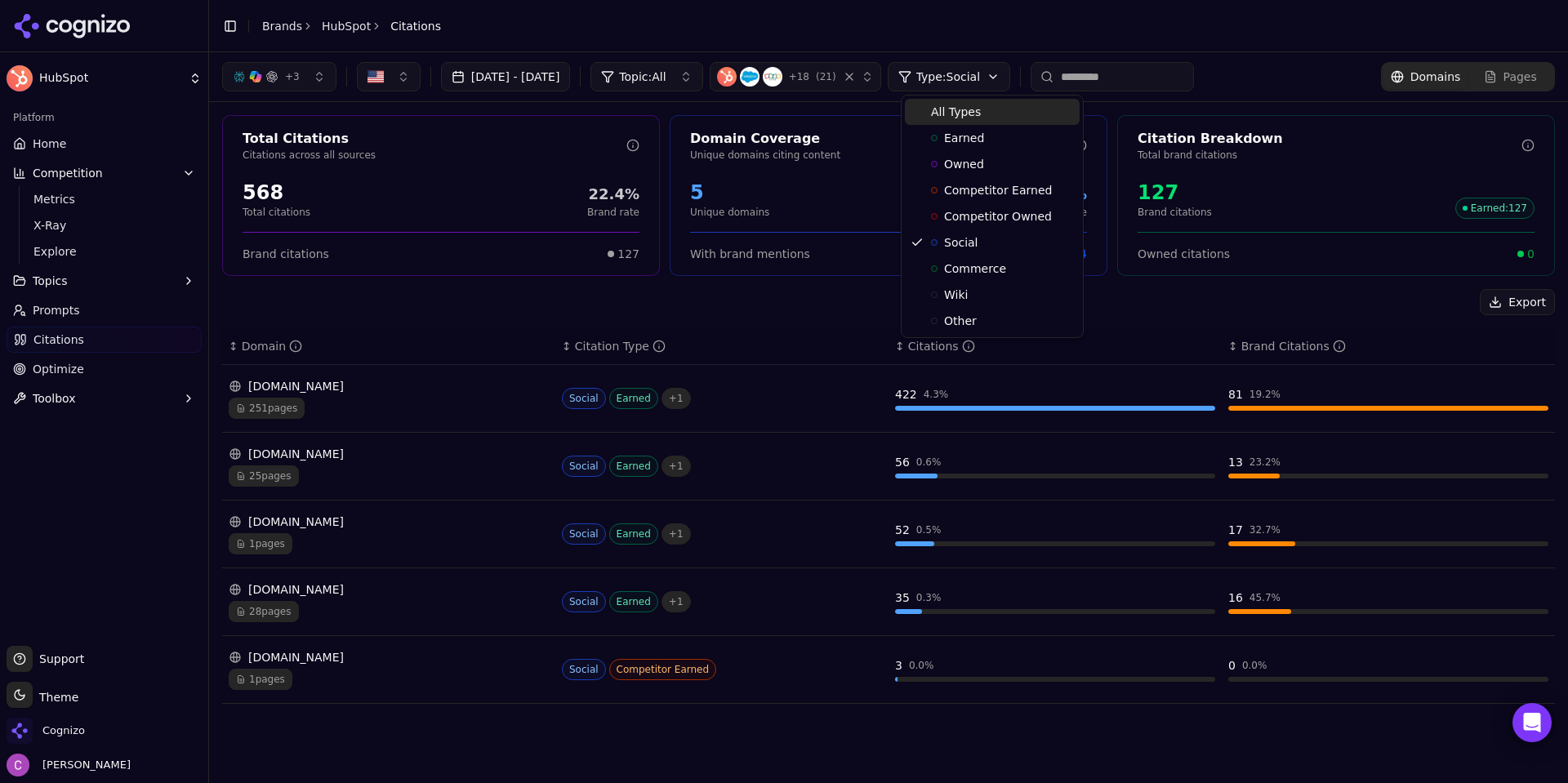
click at [975, 119] on span "All Types" at bounding box center [955, 112] width 49 height 16
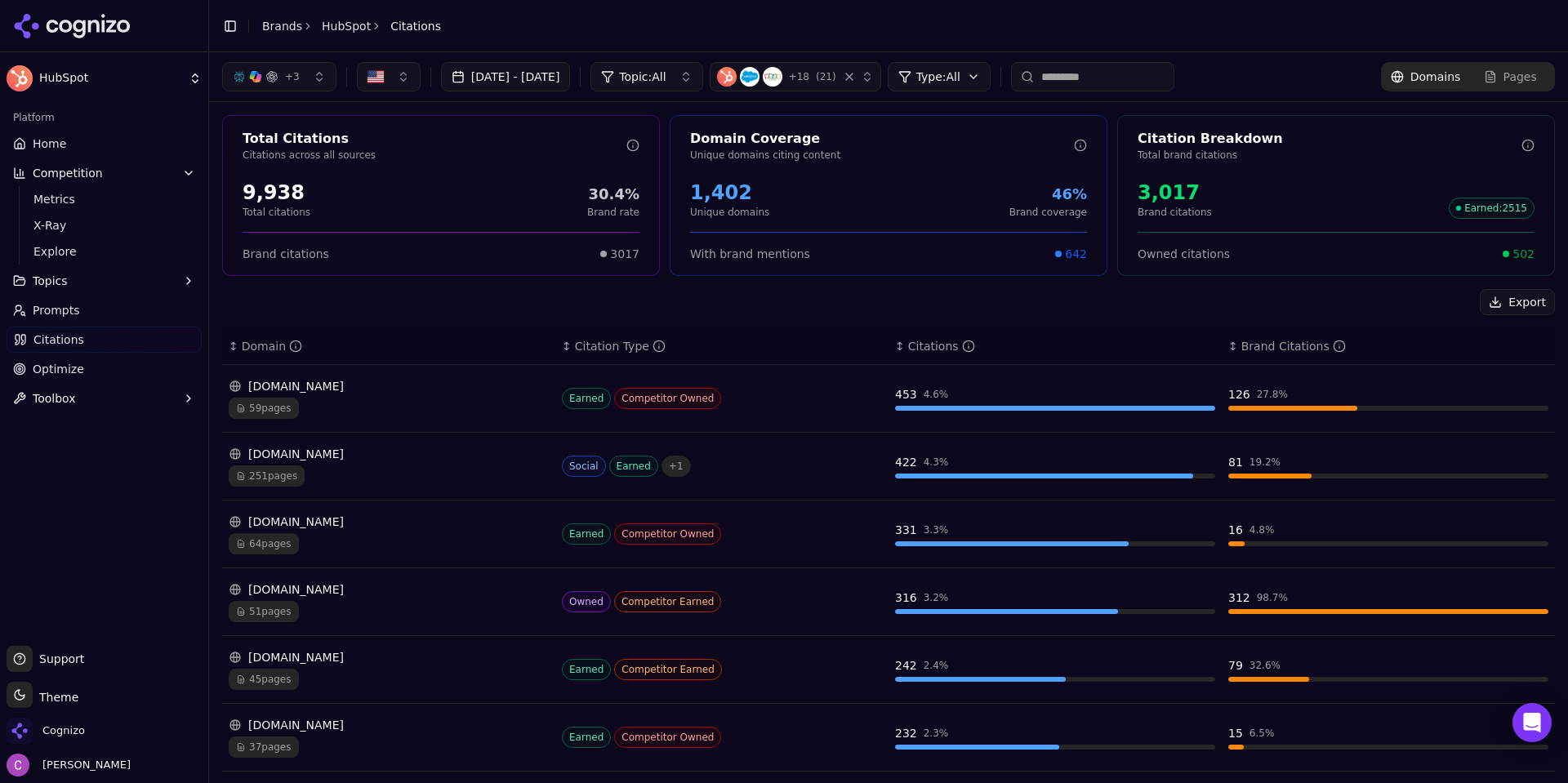
click at [1516, 260] on span "502" at bounding box center [1522, 253] width 22 height 16
click at [1516, 261] on span "502" at bounding box center [1522, 253] width 22 height 16
click at [1325, 255] on div "Owned citations 502" at bounding box center [1335, 253] width 397 height 16
click at [814, 404] on div "Earned Competitor Owned" at bounding box center [722, 399] width 320 height 21
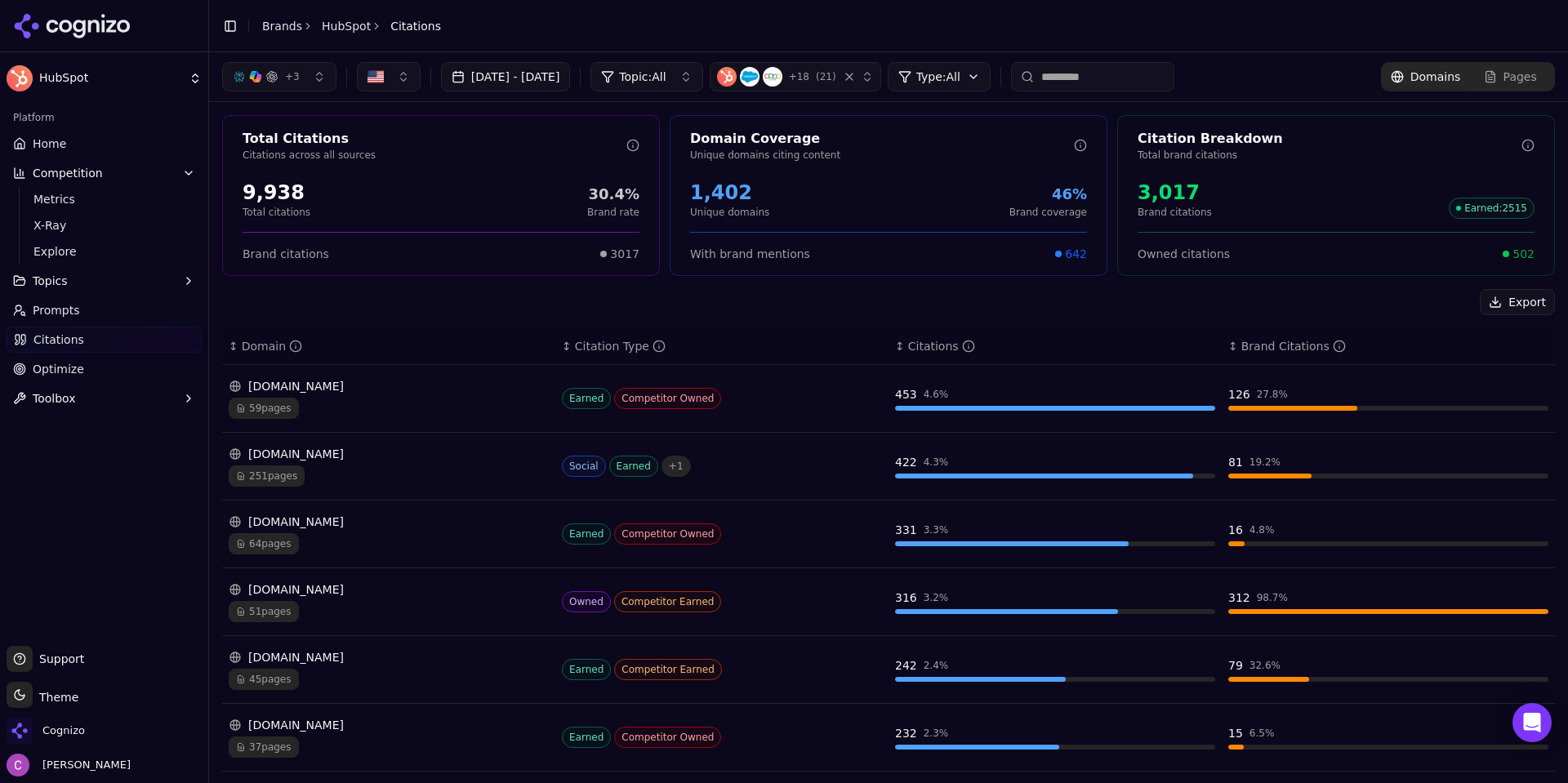
click at [316, 397] on div "zapier.com 59 pages" at bounding box center [389, 399] width 320 height 41
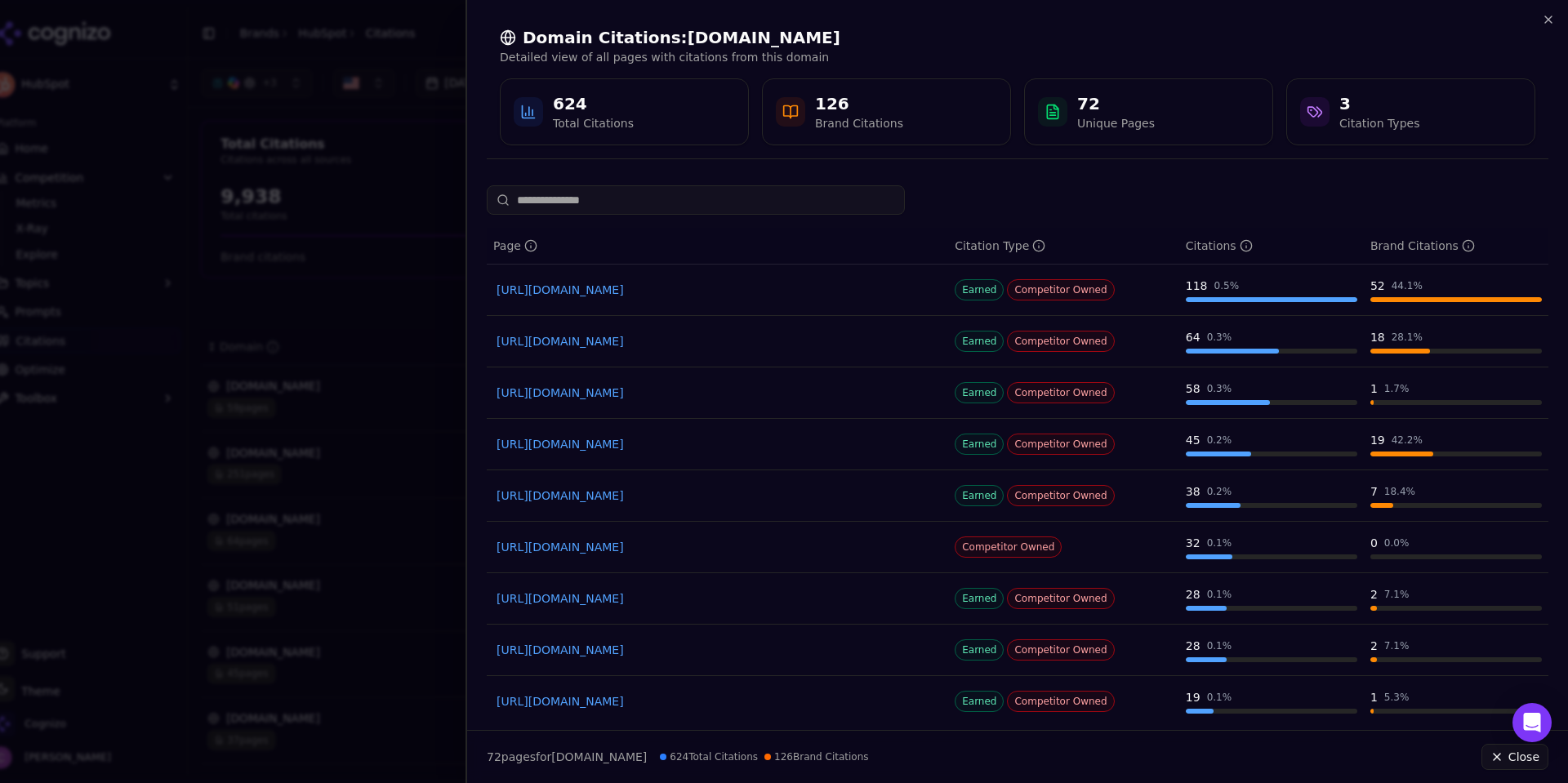
click at [258, 332] on div at bounding box center [784, 391] width 1568 height 783
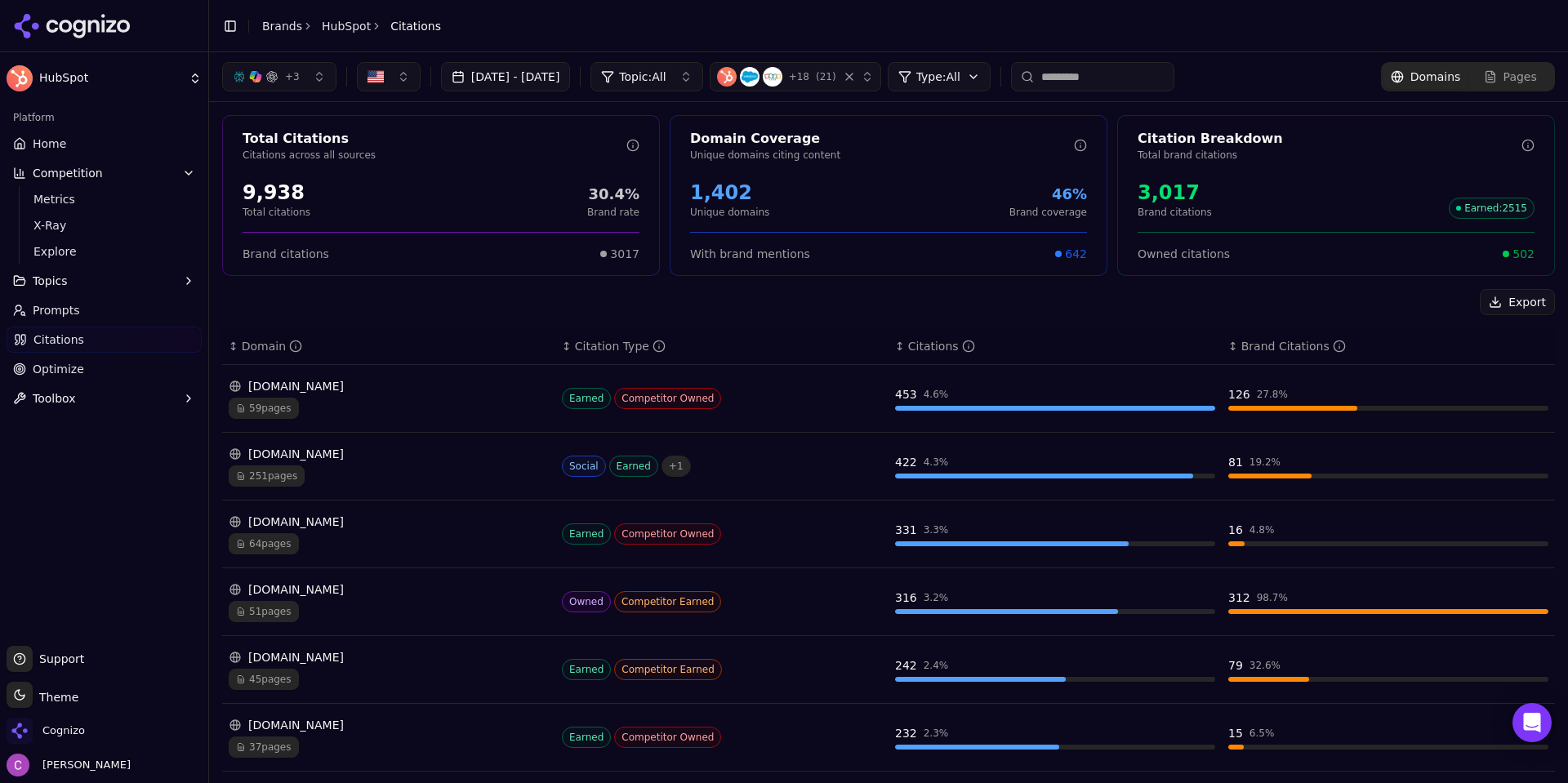
click at [62, 367] on span "Optimize" at bounding box center [58, 369] width 51 height 16
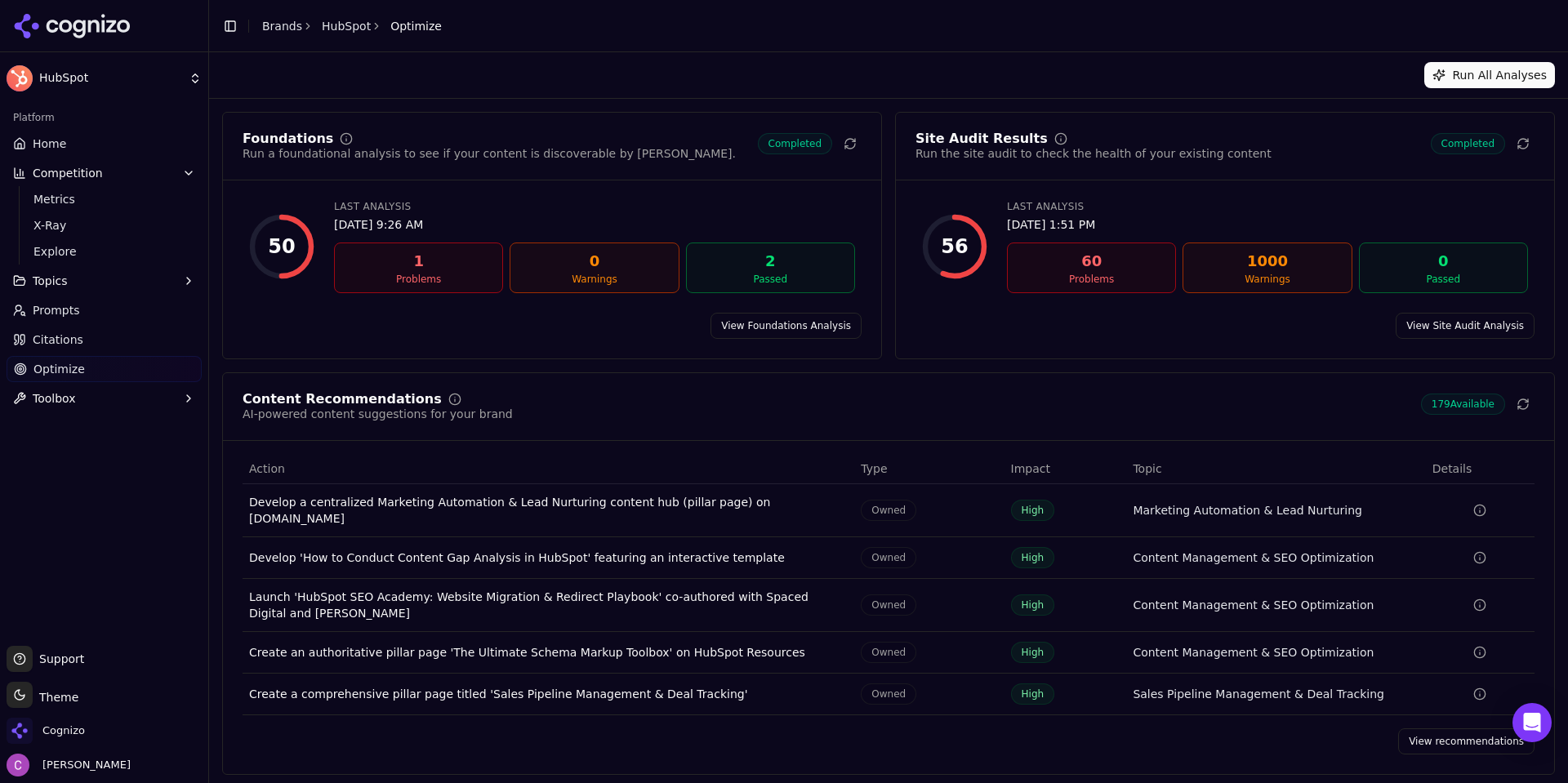
click at [761, 326] on link "View Foundations Analysis" at bounding box center [786, 325] width 151 height 26
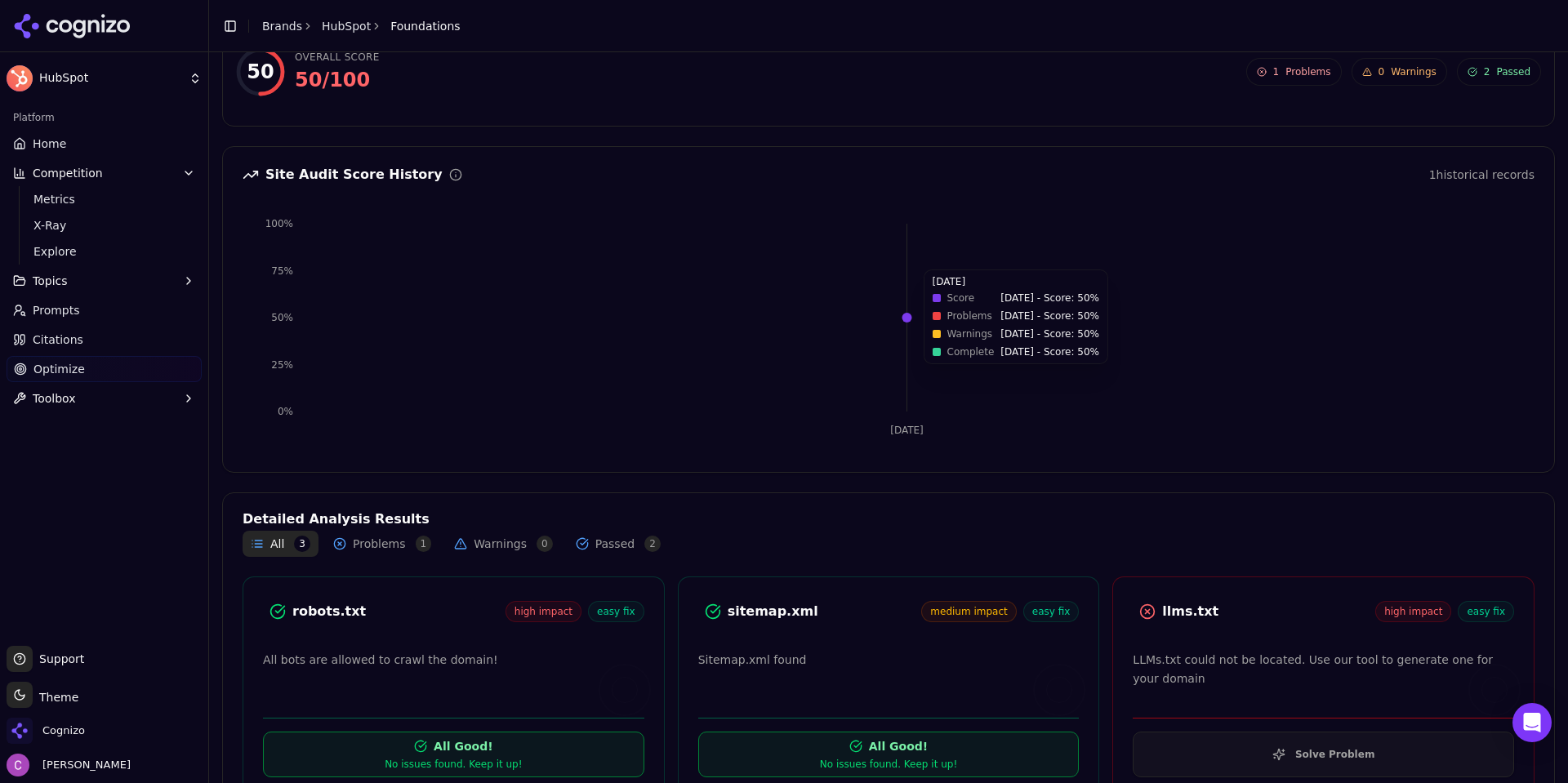
scroll to position [133, 0]
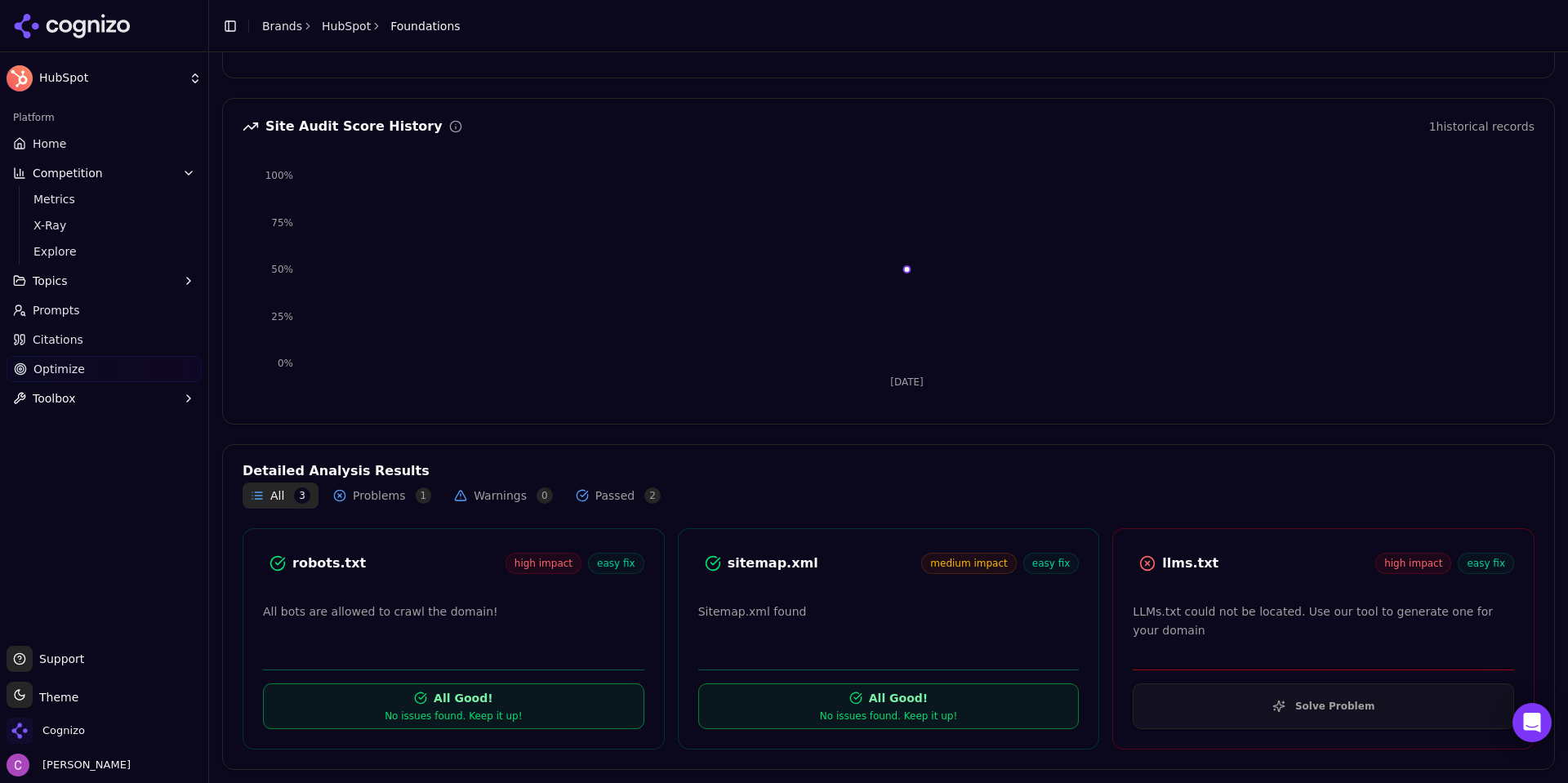
click at [307, 559] on div "robots.txt" at bounding box center [399, 564] width 213 height 19
click at [403, 549] on div "robots.txt high impact easy fix" at bounding box center [453, 563] width 381 height 29
drag, startPoint x: 1243, startPoint y: 576, endPoint x: 1141, endPoint y: 573, distance: 102.0
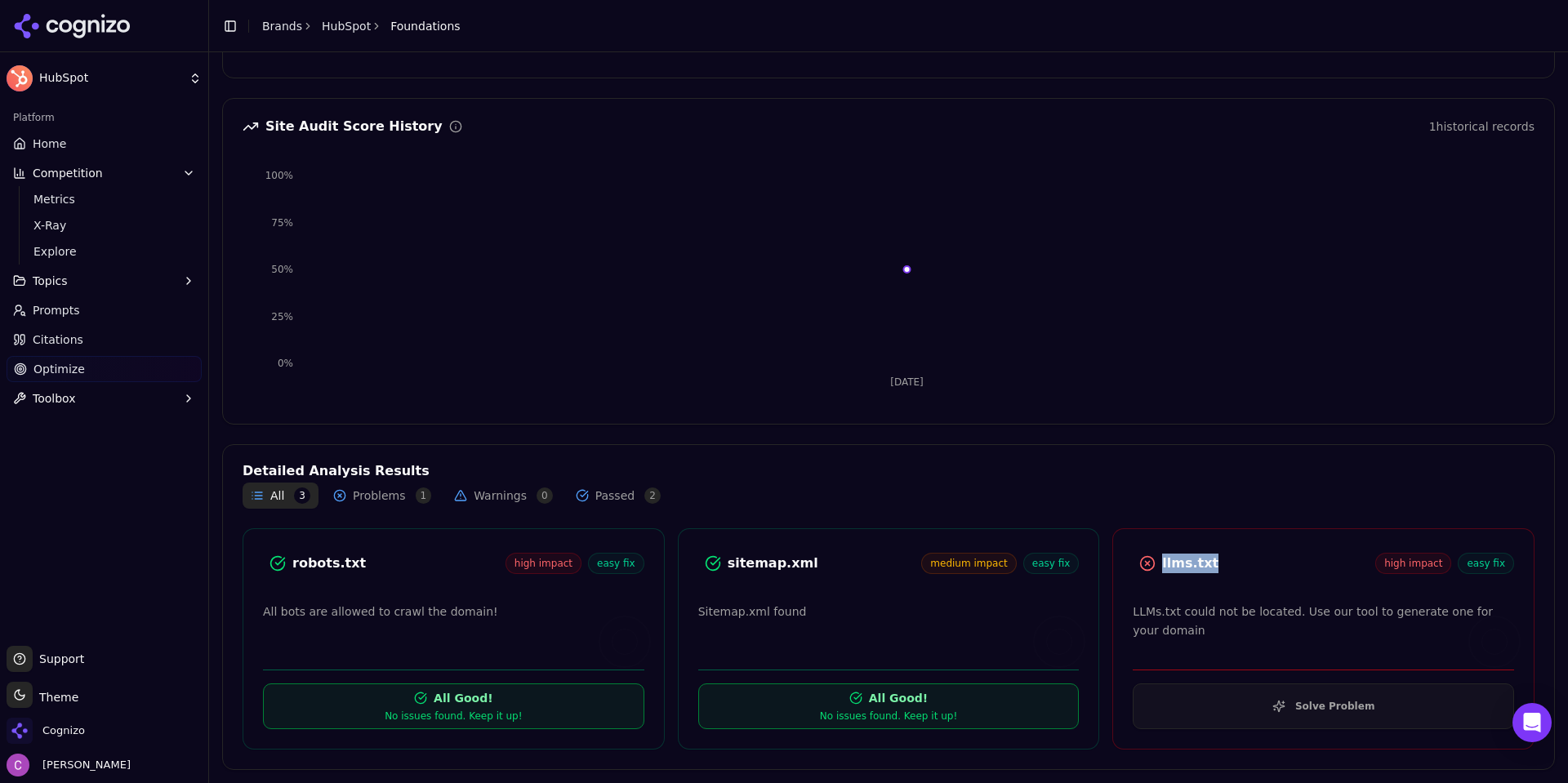
click at [1141, 573] on div "llms.txt high impact easy fix" at bounding box center [1323, 563] width 381 height 29
click at [1235, 565] on div "llms.txt" at bounding box center [1268, 564] width 213 height 19
click at [1232, 565] on div "llms.txt" at bounding box center [1268, 564] width 213 height 19
click at [1185, 564] on div "llms.txt" at bounding box center [1268, 564] width 213 height 19
click at [1232, 715] on button "Solve Problem" at bounding box center [1323, 705] width 381 height 46
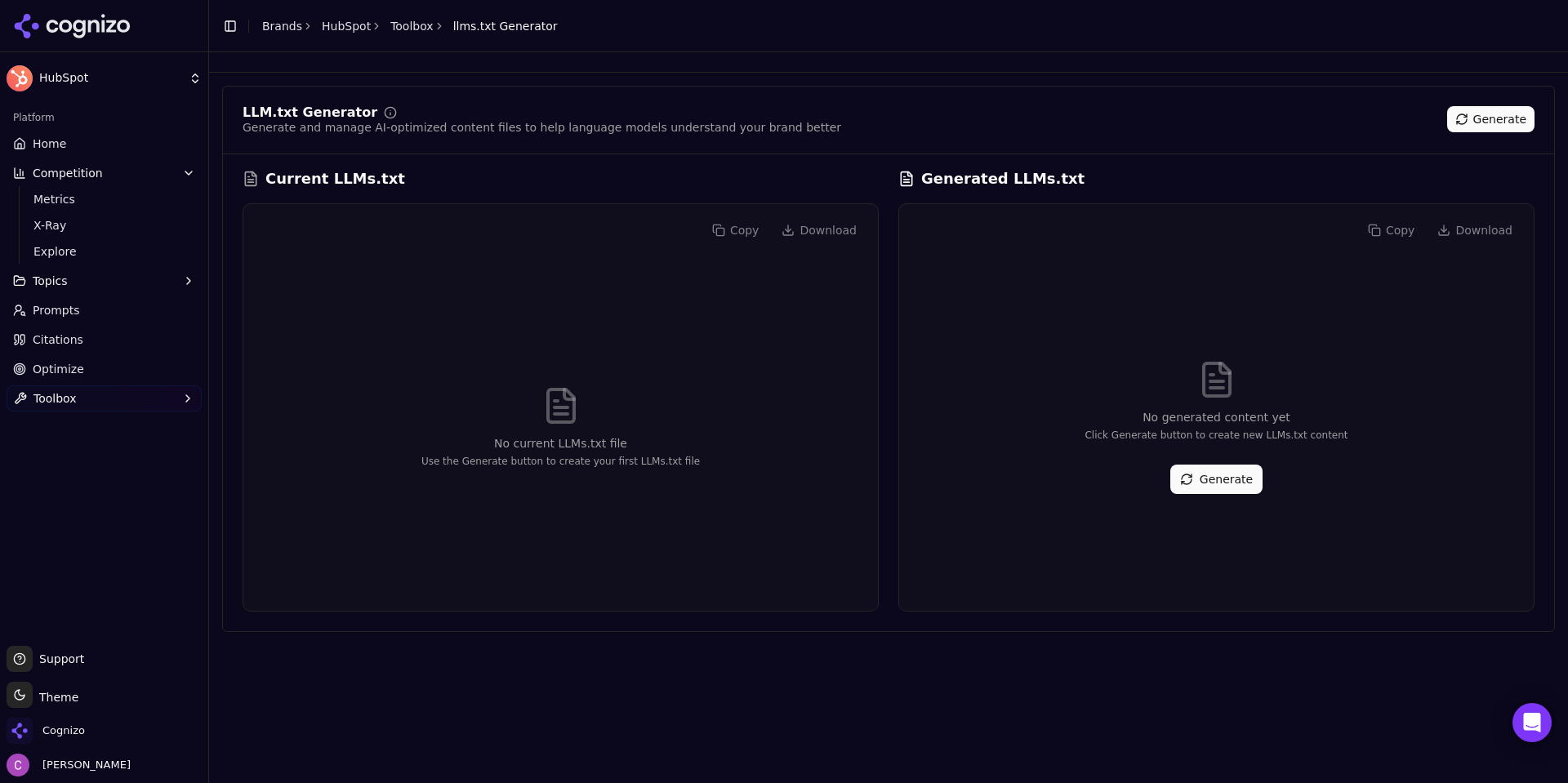
click at [1243, 487] on button "Generate" at bounding box center [1216, 479] width 92 height 29
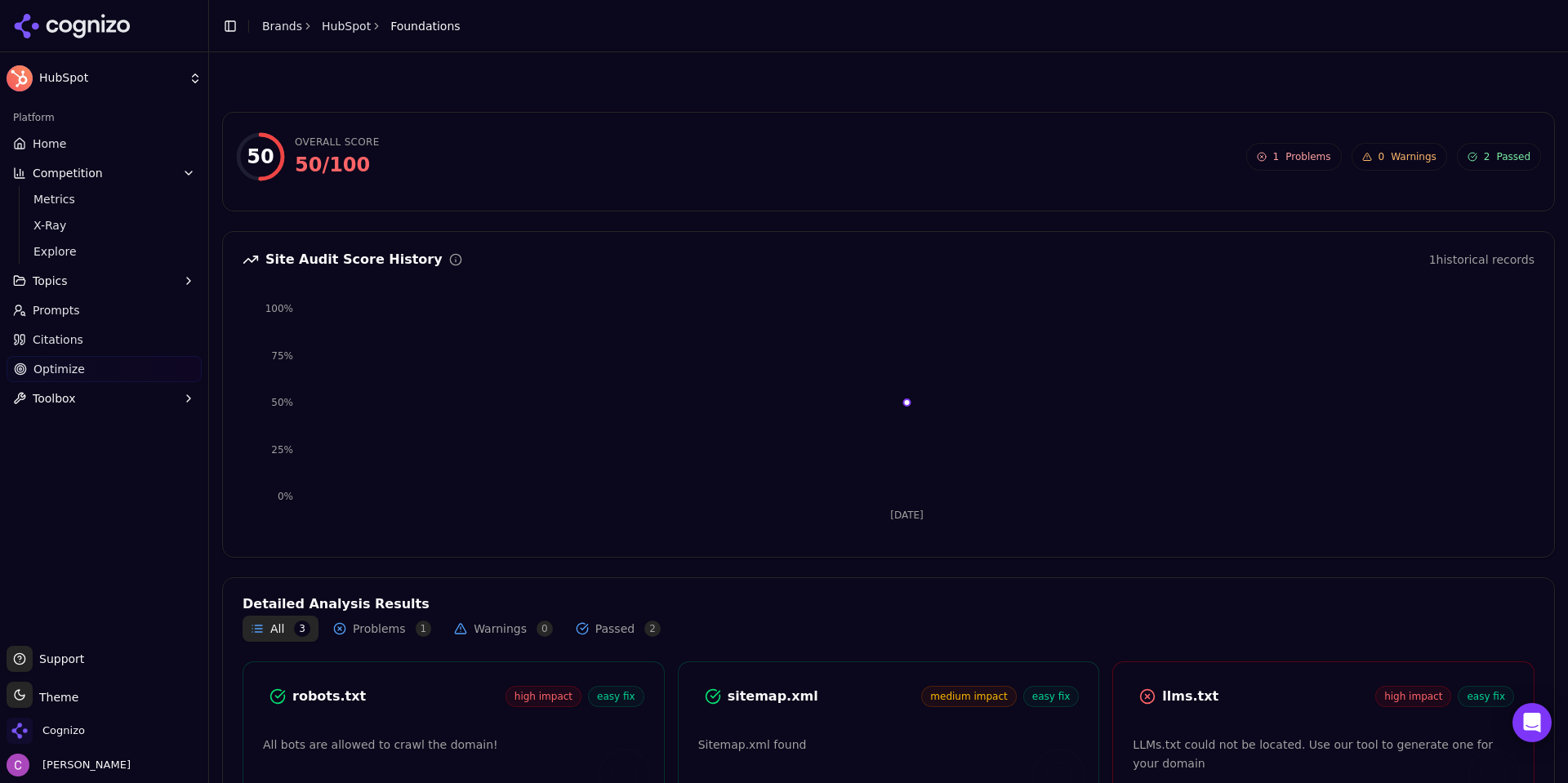
scroll to position [133, 0]
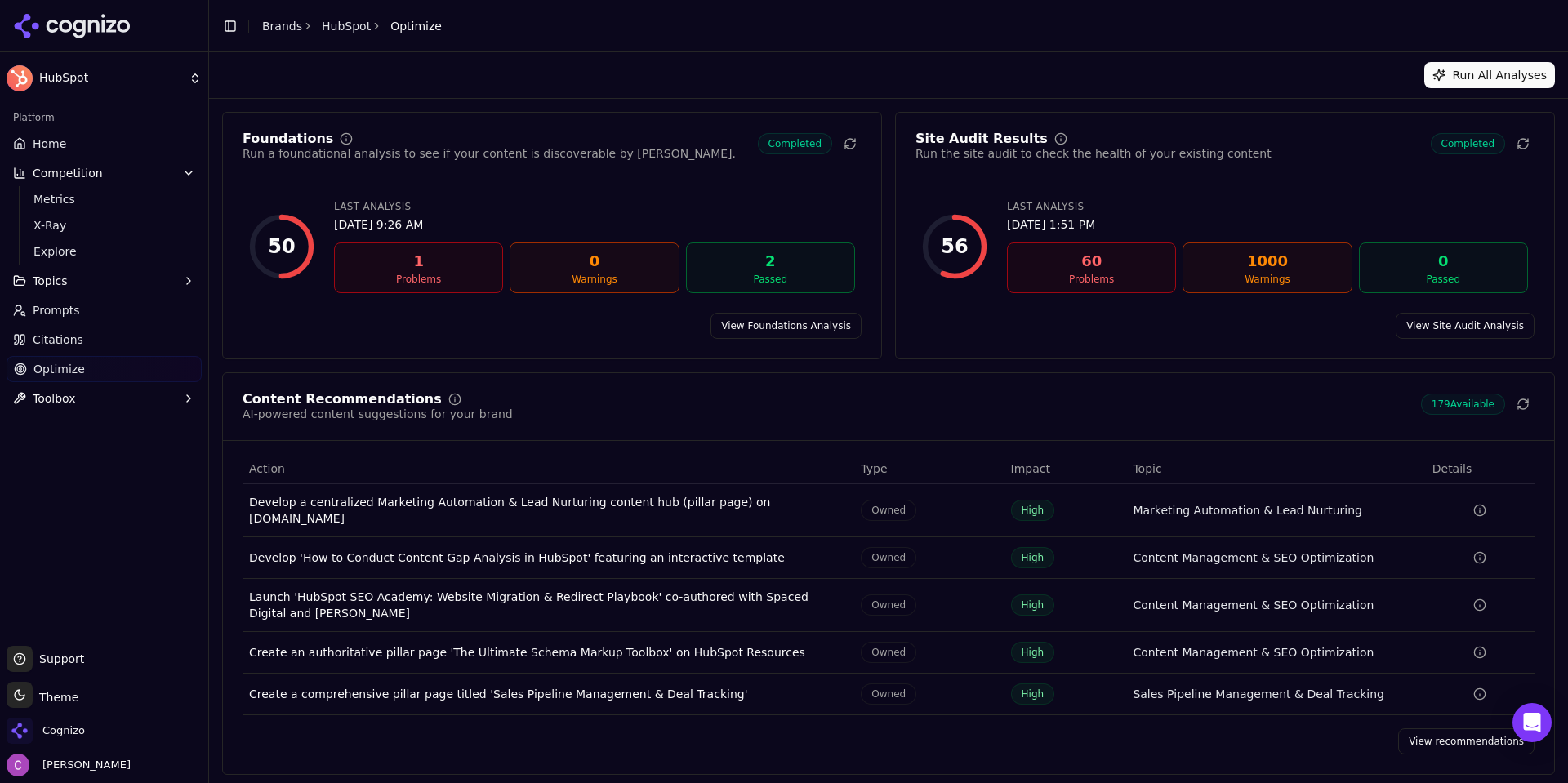
click at [1439, 732] on link "View recommendations" at bounding box center [1466, 741] width 137 height 26
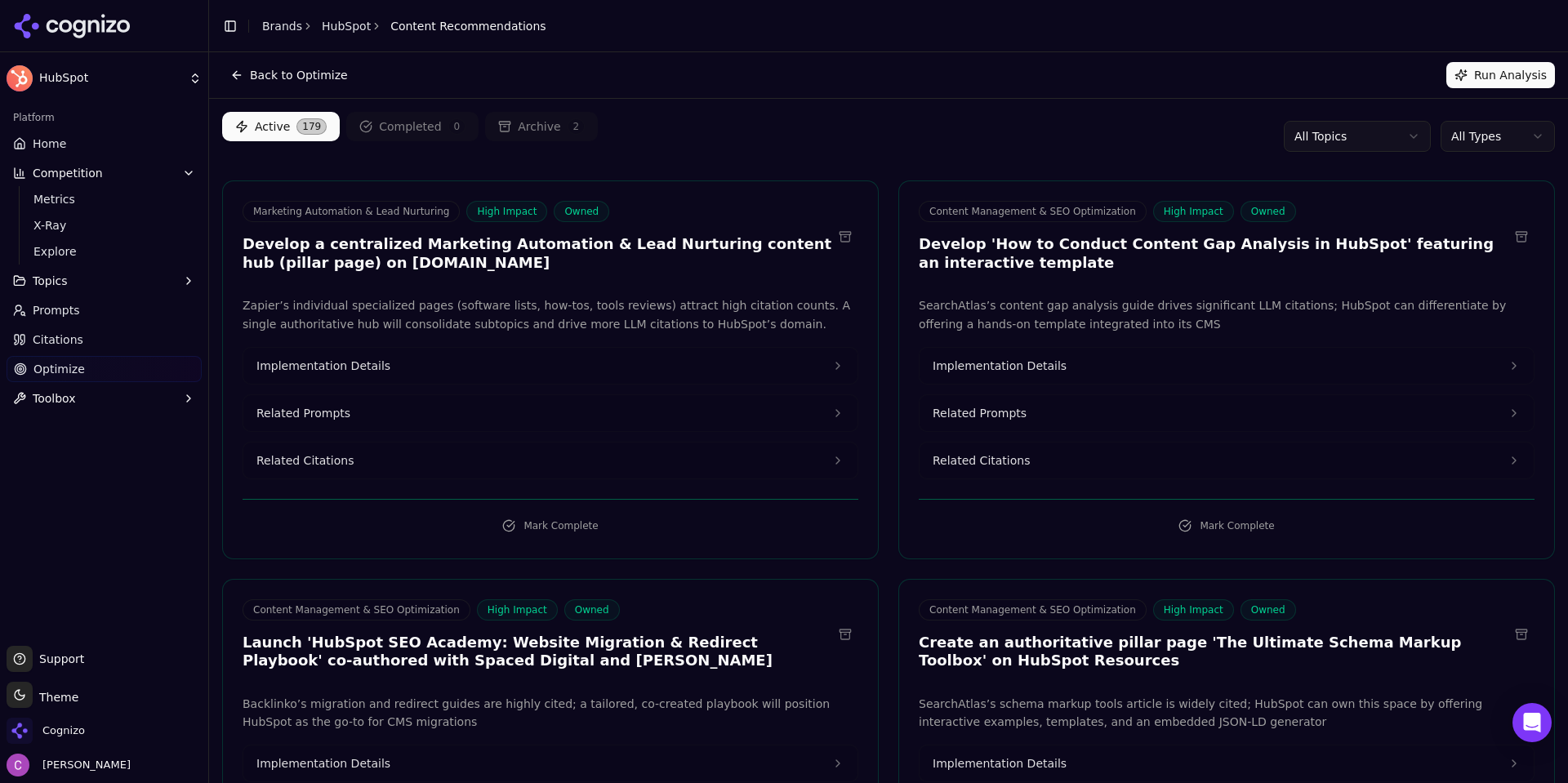
click at [774, 123] on div "Active 179 Completed 0 Archive 2 All Topics All Types" at bounding box center [888, 136] width 1332 height 49
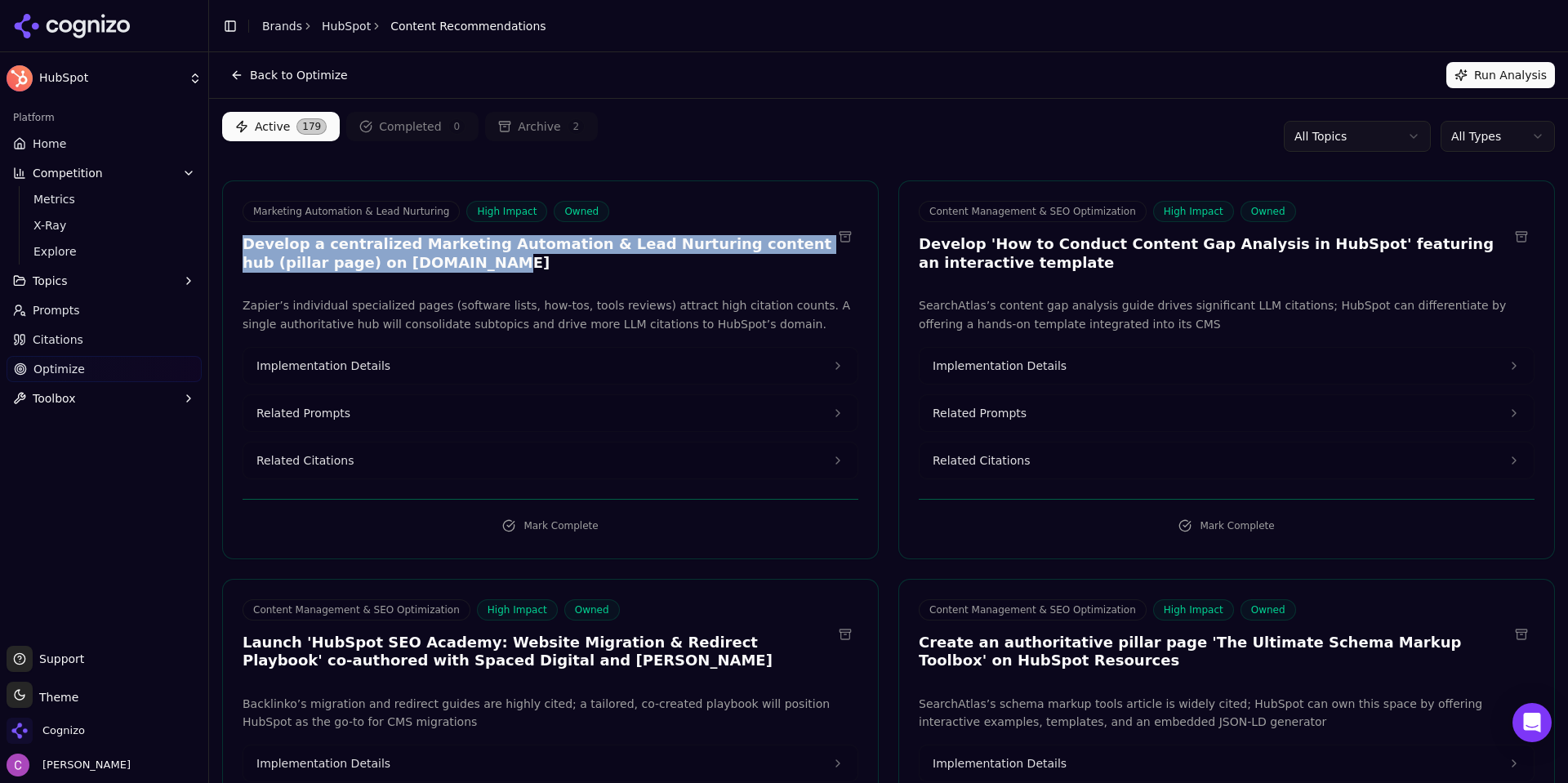
drag, startPoint x: 234, startPoint y: 241, endPoint x: 765, endPoint y: 264, distance: 531.5
click at [763, 263] on div "Marketing Automation & Lead Nurturing High Impact Owned Develop a centralized M…" at bounding box center [550, 239] width 655 height 76
click at [709, 269] on h3 "Develop a centralized Marketing Automation & Lead Nurturing content hub (pillar…" at bounding box center [538, 253] width 590 height 37
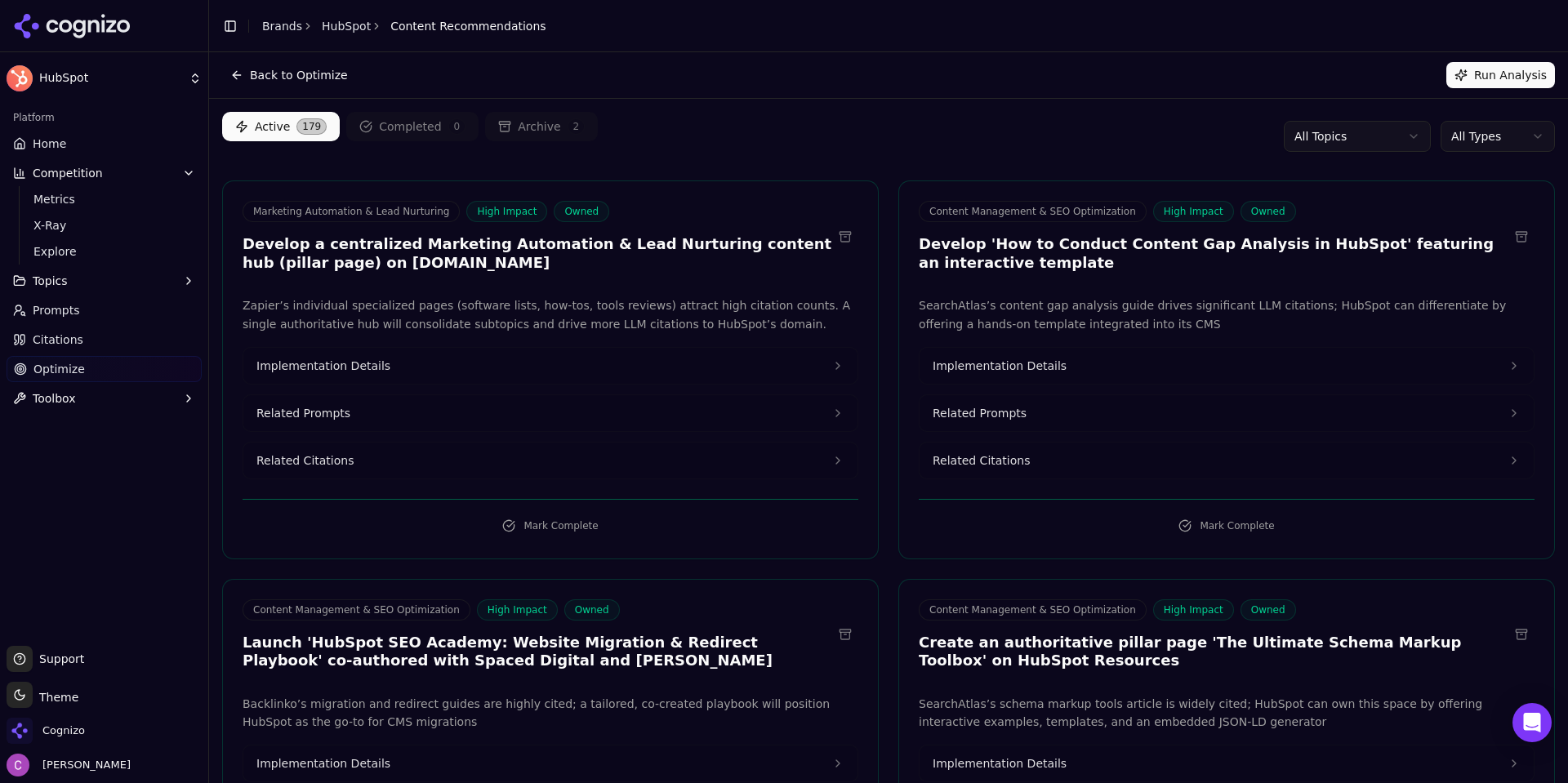
click at [472, 402] on button "Related Prompts" at bounding box center [550, 412] width 614 height 36
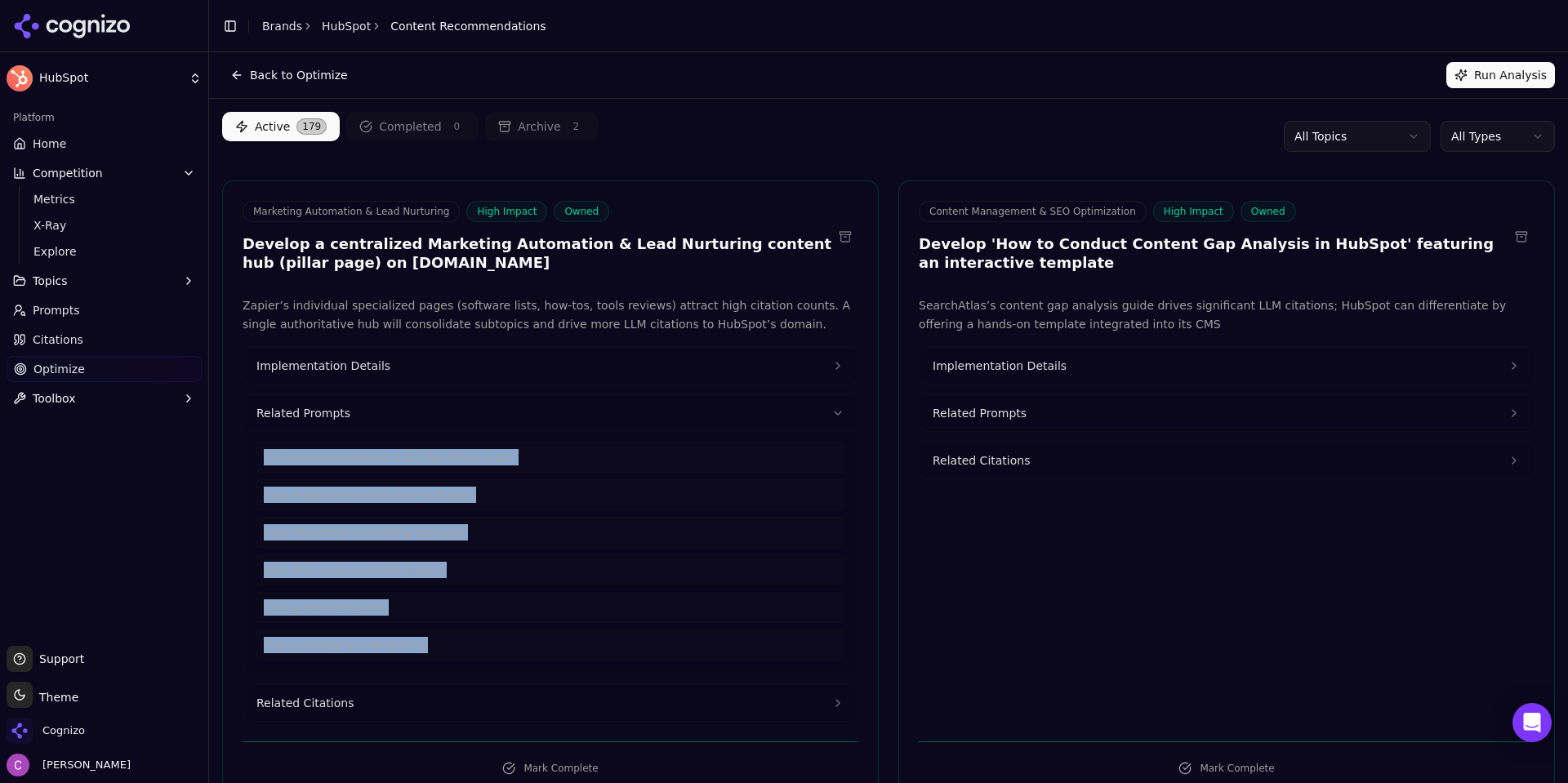
drag, startPoint x: 430, startPoint y: 646, endPoint x: 252, endPoint y: 451, distance: 264.0
click at [252, 451] on div "This recommendation is for the entire topic. best marketing automation software…" at bounding box center [550, 552] width 614 height 243
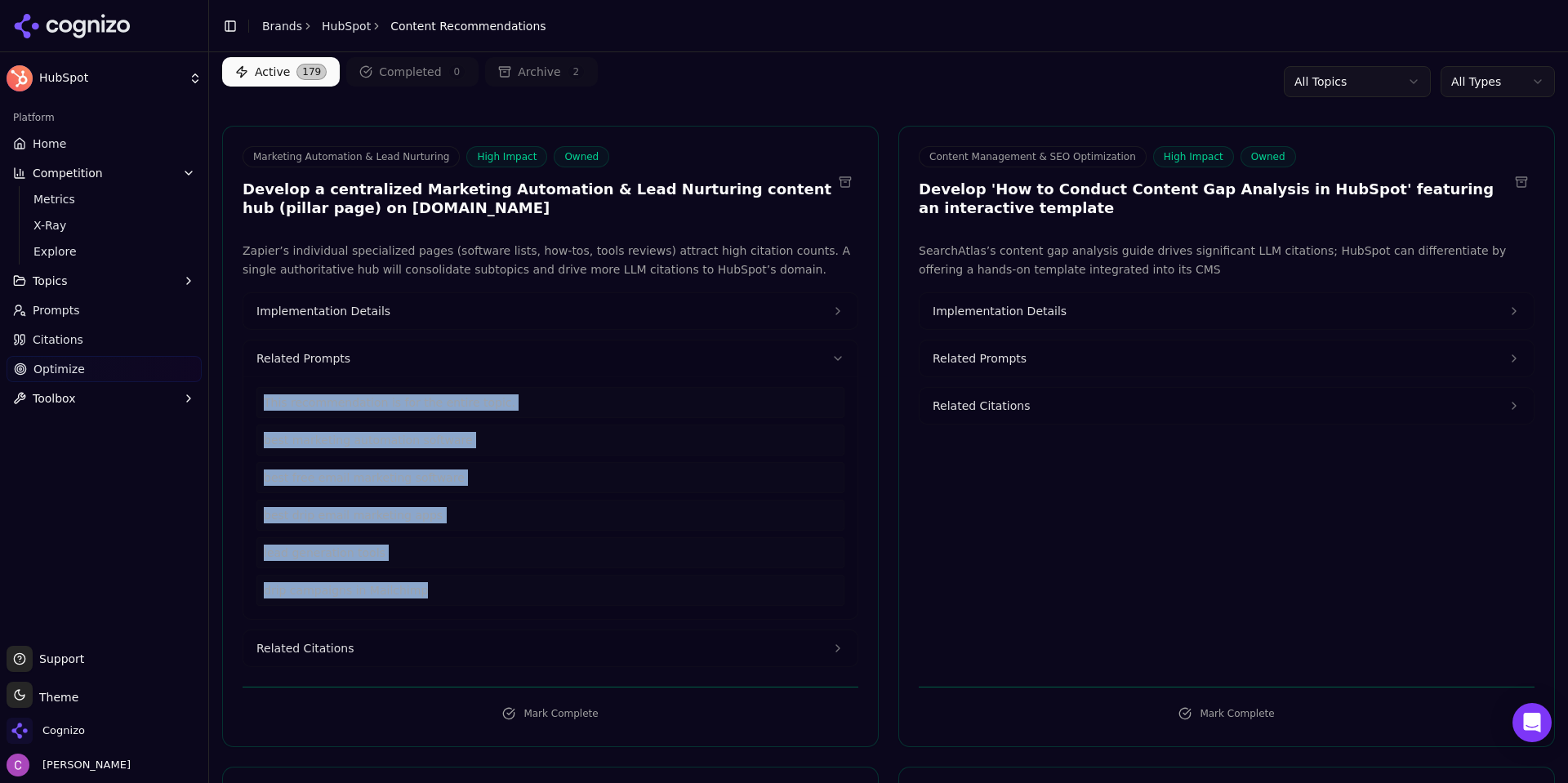
scroll to position [163, 0]
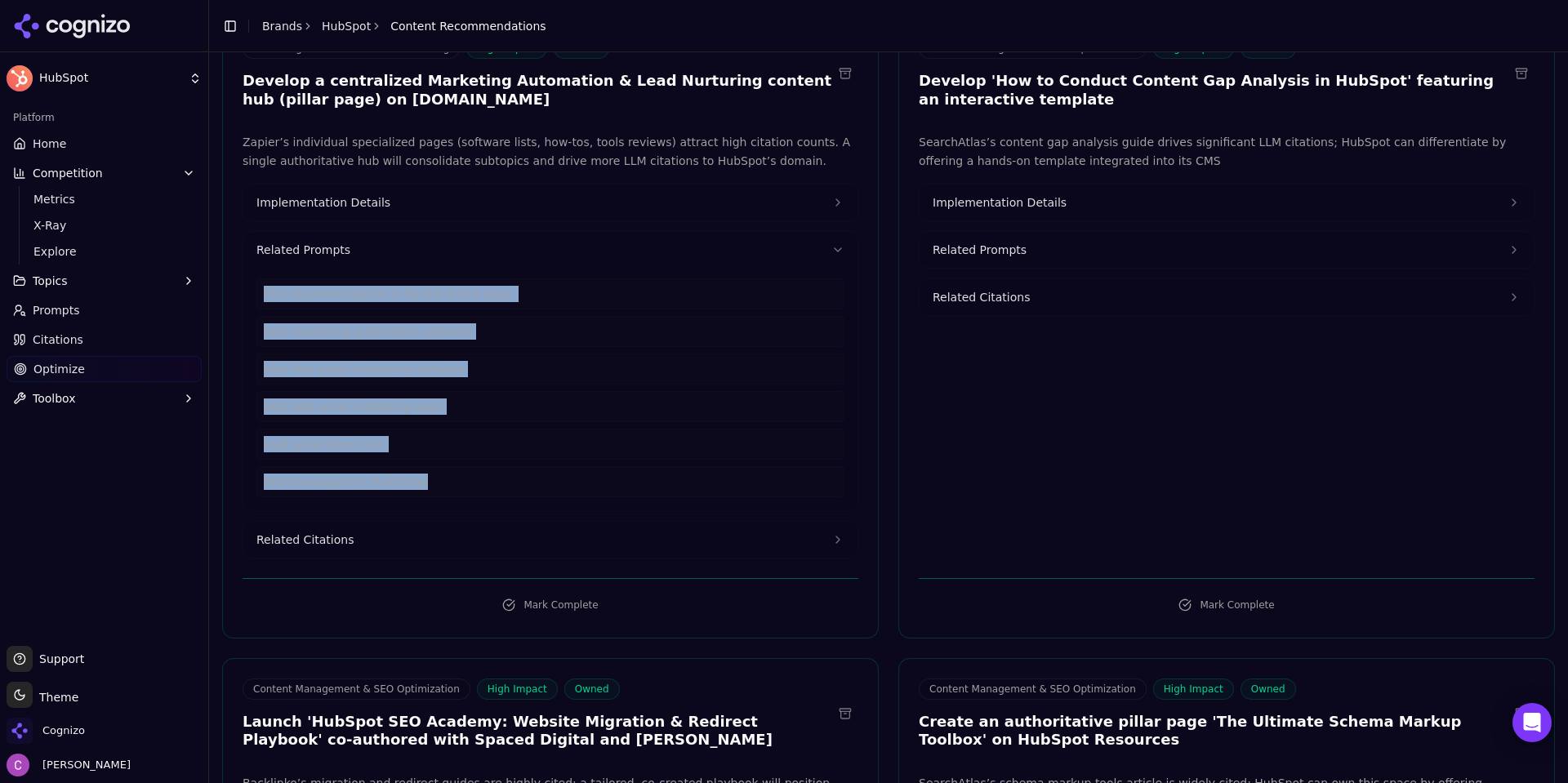
click at [404, 533] on button "Related Citations" at bounding box center [550, 539] width 614 height 36
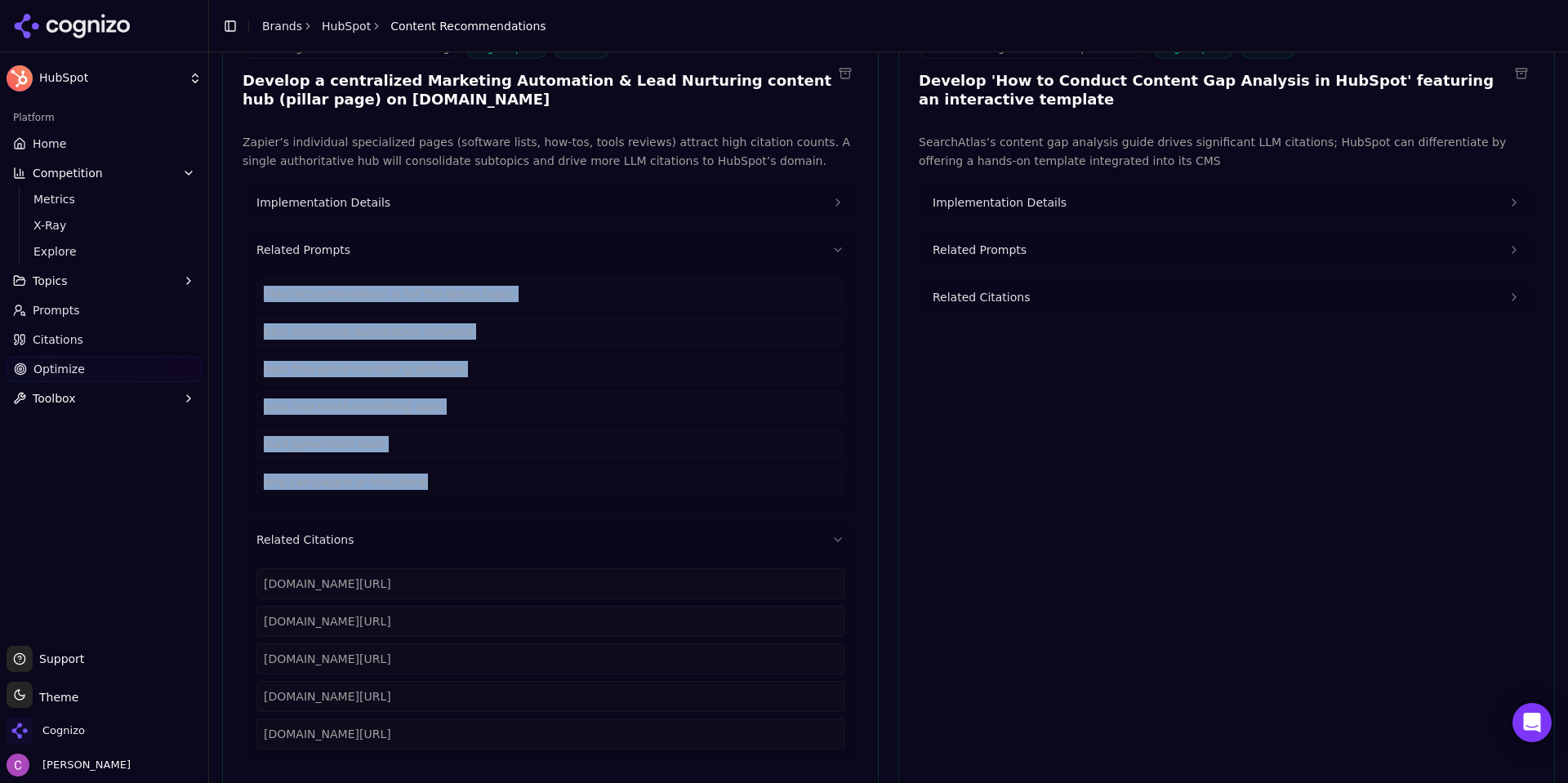
drag, startPoint x: 501, startPoint y: 744, endPoint x: 293, endPoint y: 595, distance: 255.9
click at [255, 581] on div "zapier.com/blog/best-marketing-automation-software zapier.com/blog/free-email-m…" at bounding box center [550, 660] width 614 height 205
click at [381, 210] on button "Implementation Details" at bounding box center [550, 202] width 614 height 36
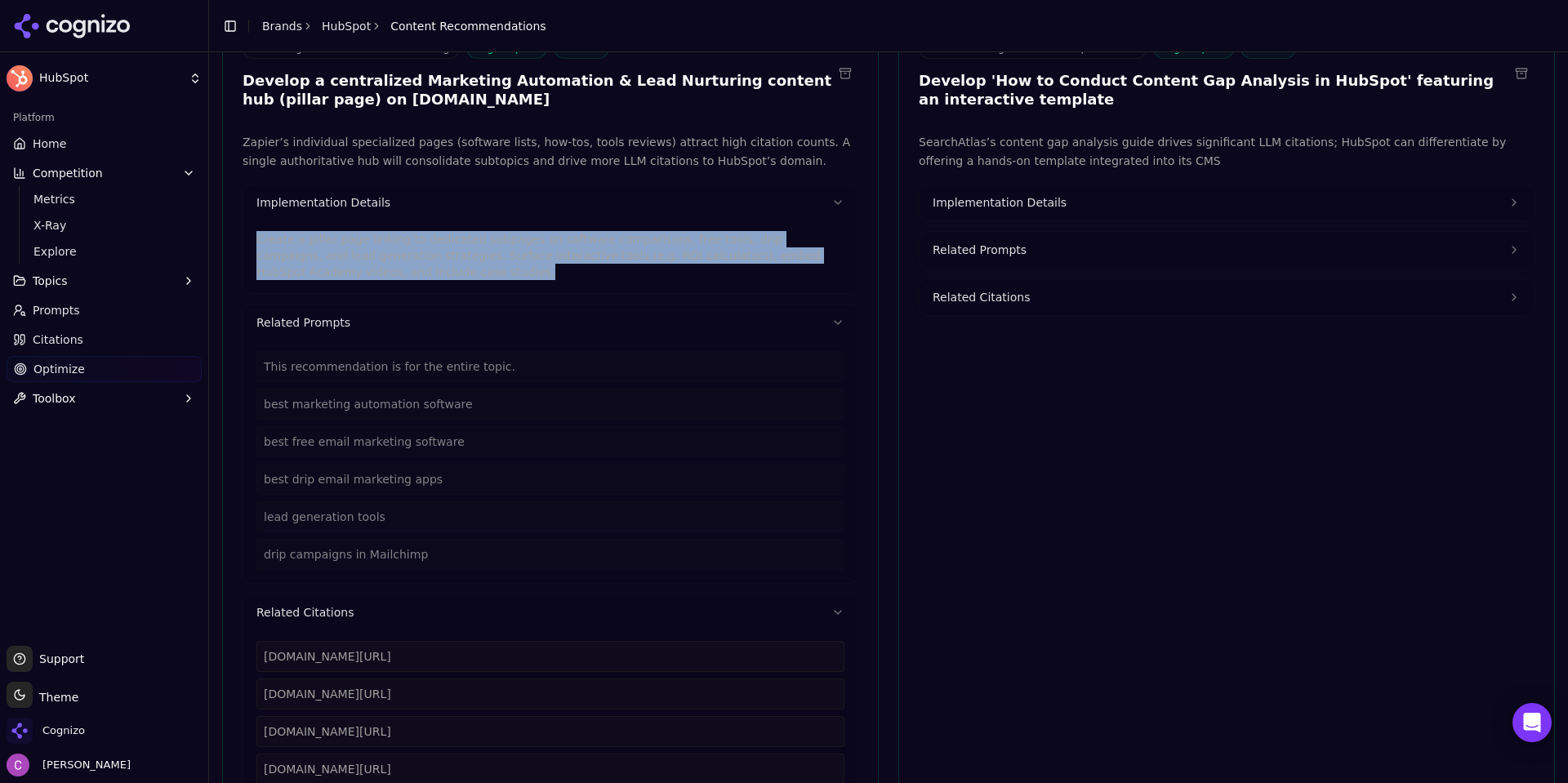
drag, startPoint x: 398, startPoint y: 279, endPoint x: 229, endPoint y: 235, distance: 174.6
click at [229, 235] on div "Zapier’s individual specialized pages (software lists, how-tos, tools reviews) …" at bounding box center [550, 484] width 655 height 702
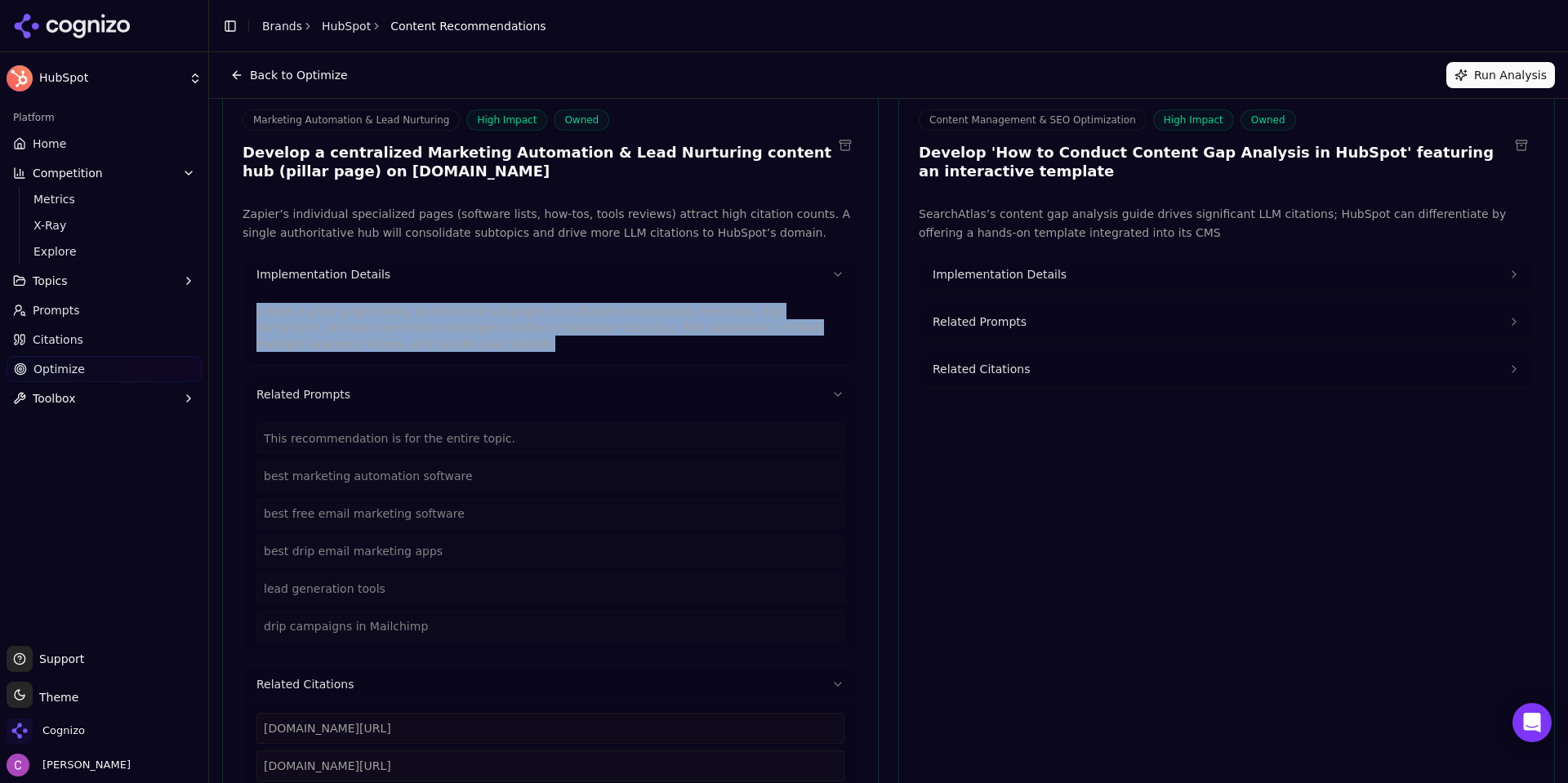
scroll to position [0, 0]
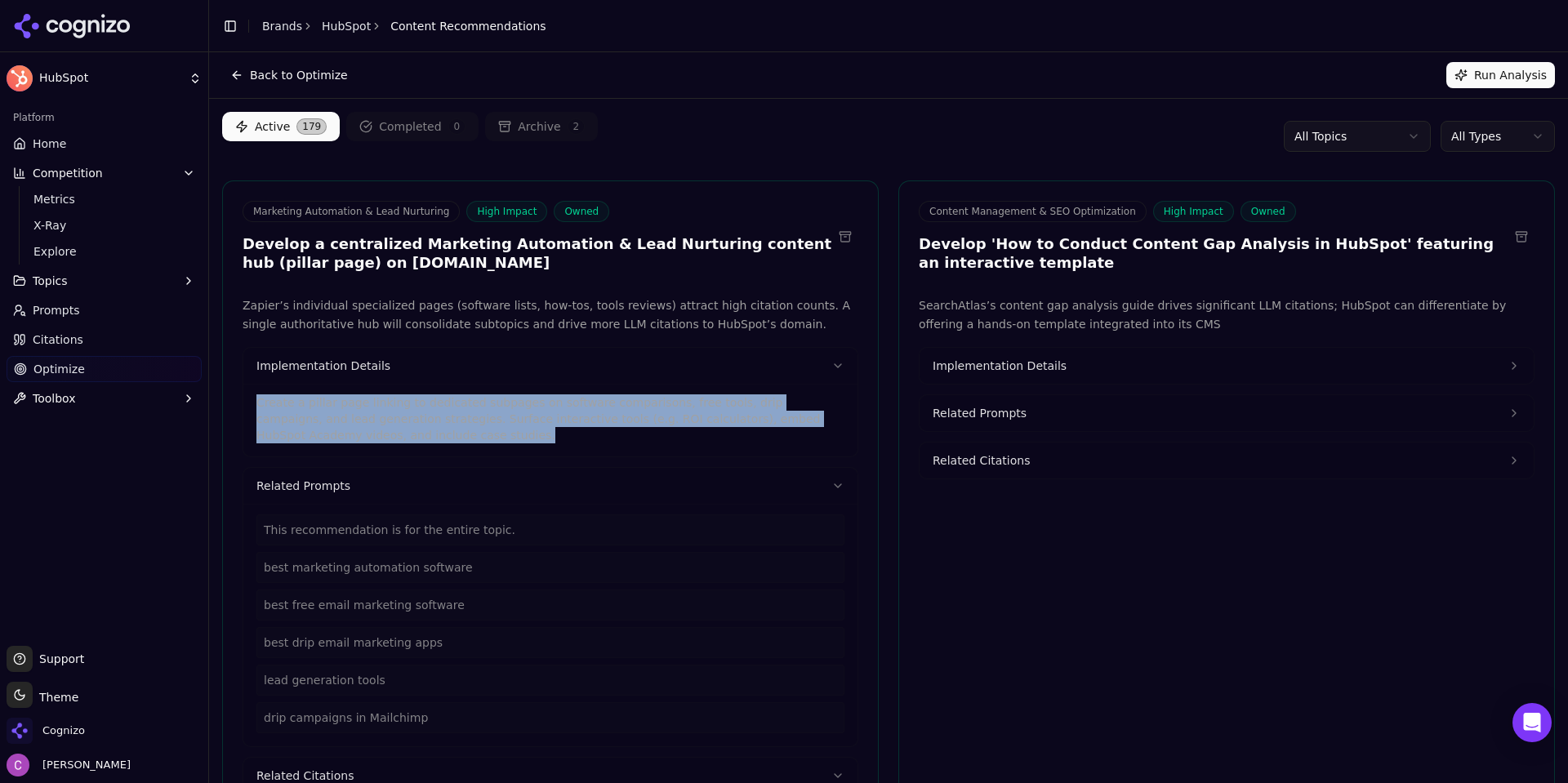
click at [1068, 414] on button "Related Prompts" at bounding box center [1225, 412] width 614 height 36
click at [1084, 372] on button "Implementation Details" at bounding box center [1225, 365] width 614 height 36
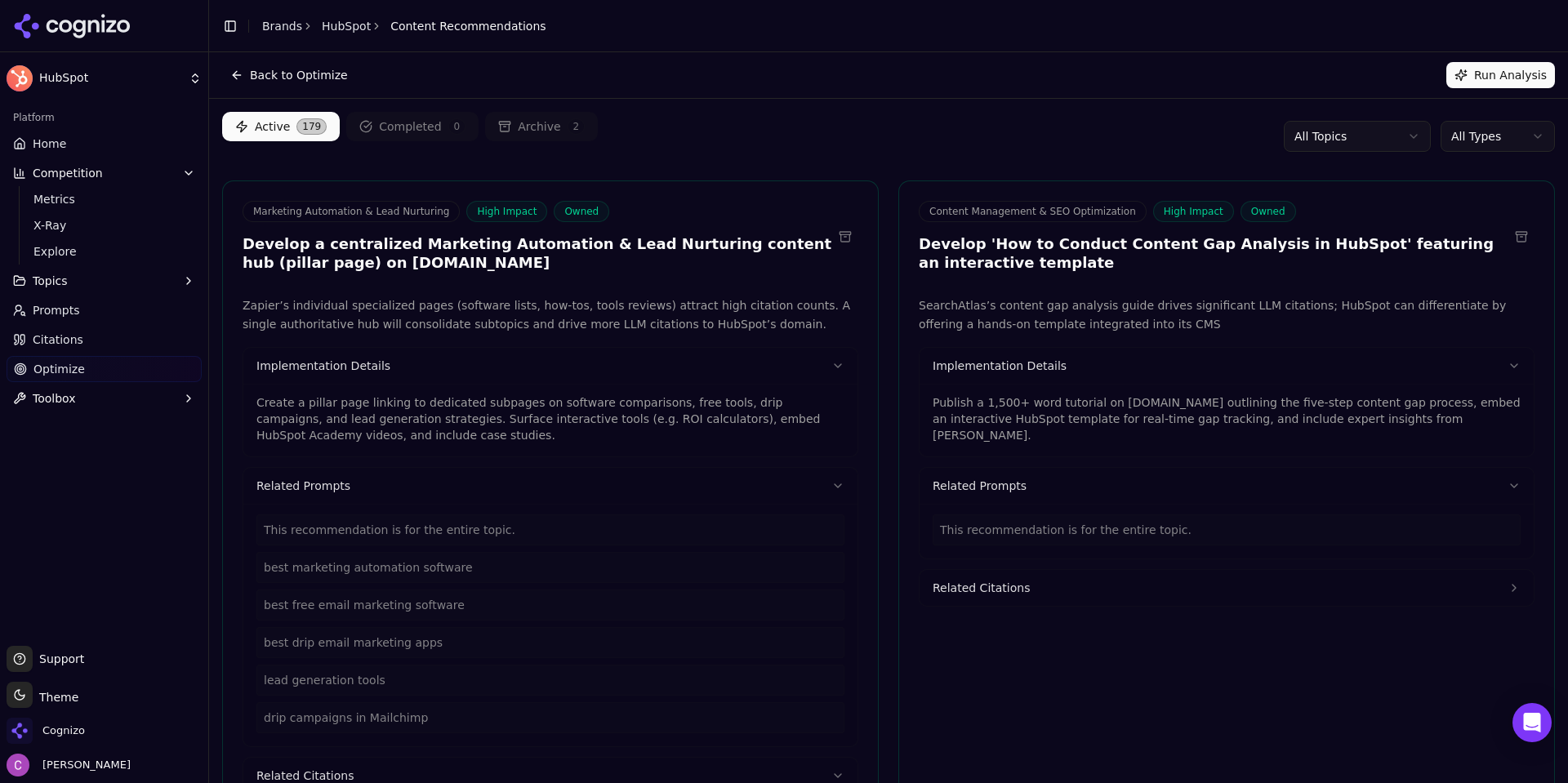
click at [1054, 413] on p "Publish a 1,500+ word tutorial on blog.hubspot.com outlining the five-step cont…" at bounding box center [1226, 418] width 588 height 49
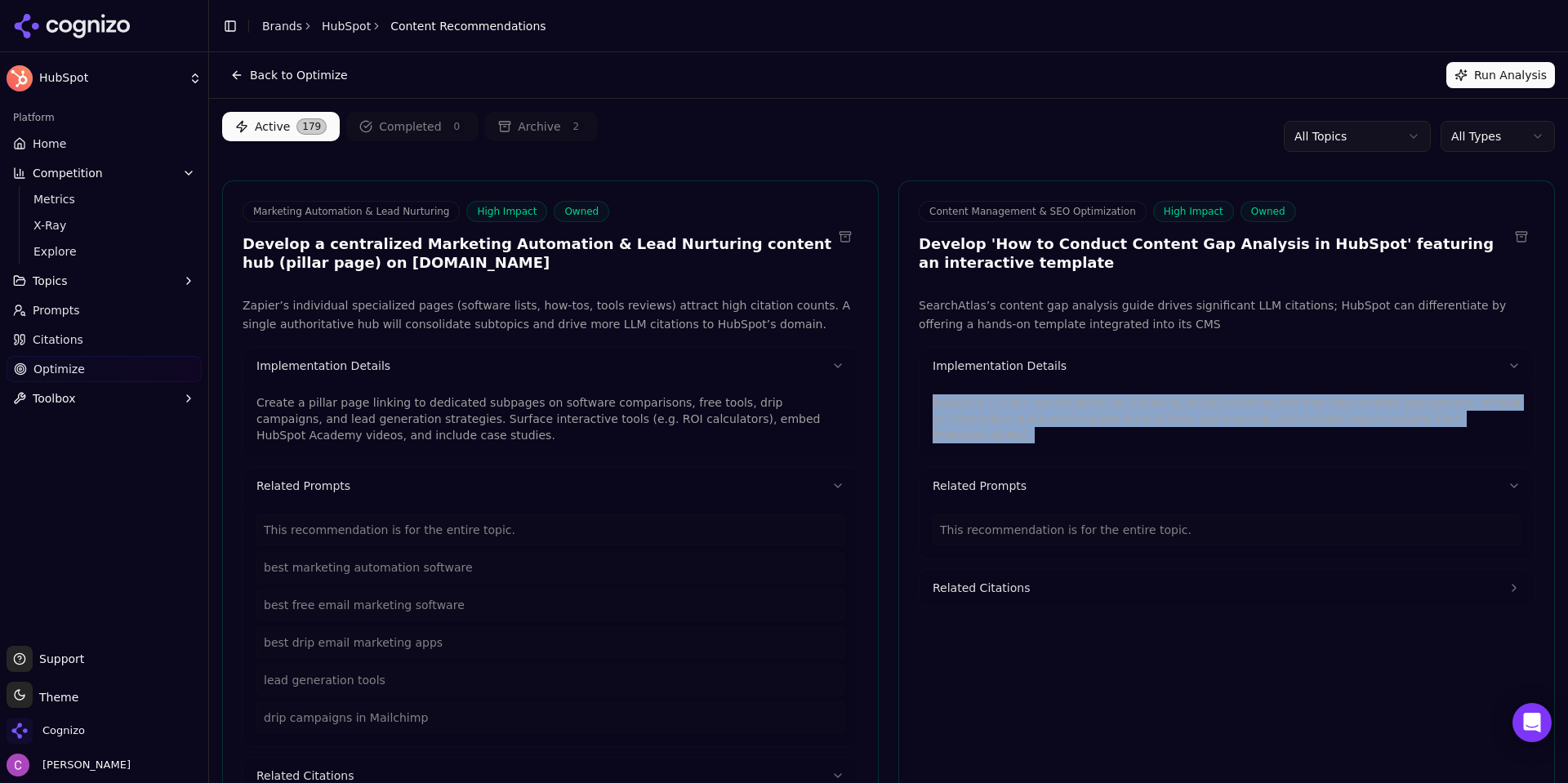
click at [1054, 413] on p "Publish a 1,500+ word tutorial on blog.hubspot.com outlining the five-step cont…" at bounding box center [1226, 418] width 588 height 49
click at [1482, 145] on html "HubSpot Platform Home Competition Metrics X-Ray Explore Topics Prompts Citation…" at bounding box center [784, 391] width 1568 height 783
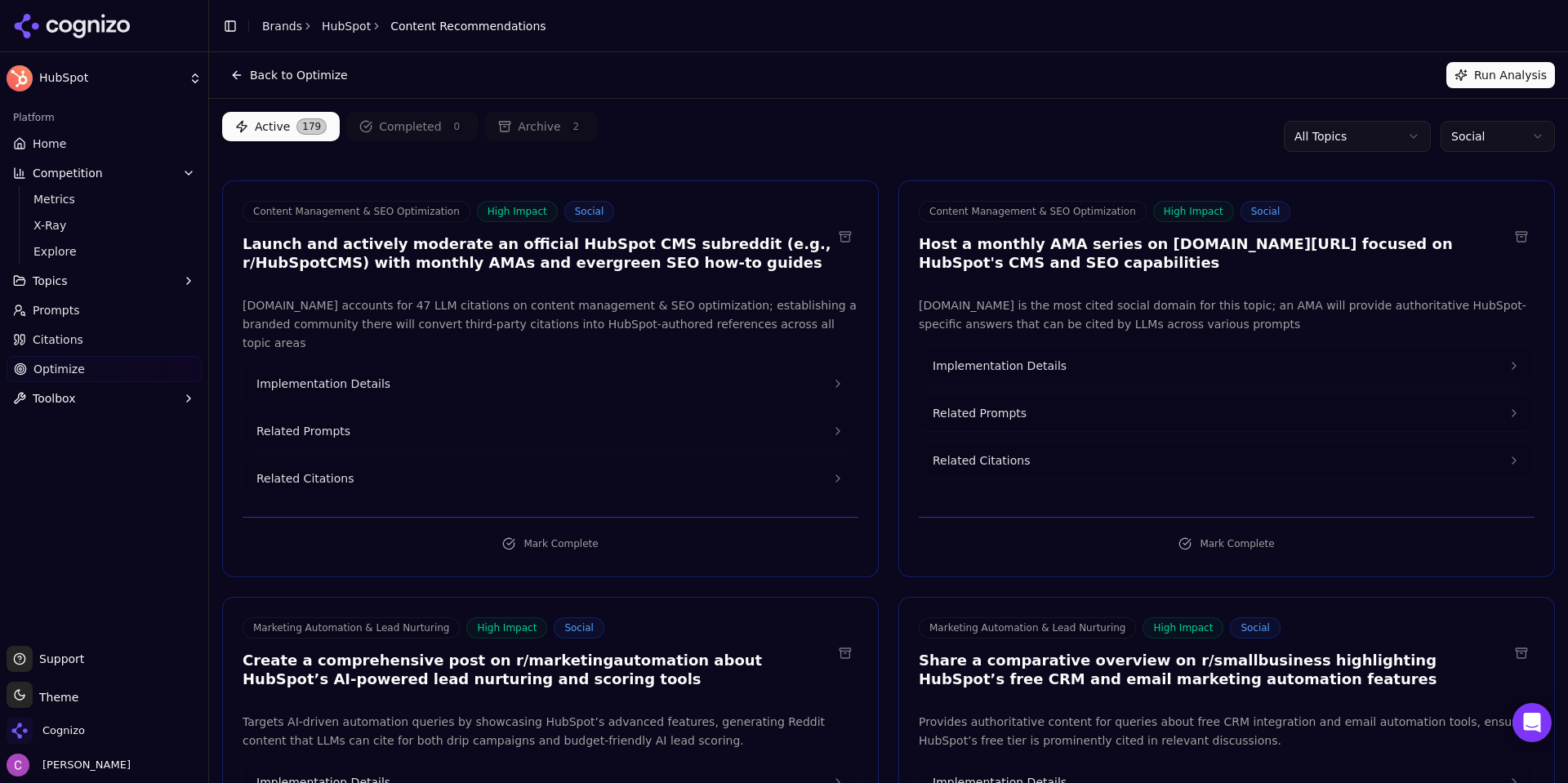
click at [1102, 147] on div "Active 179 Completed 0 Archive 2 All Topics Social" at bounding box center [888, 136] width 1332 height 49
click at [64, 308] on span "Prompts" at bounding box center [56, 310] width 48 height 16
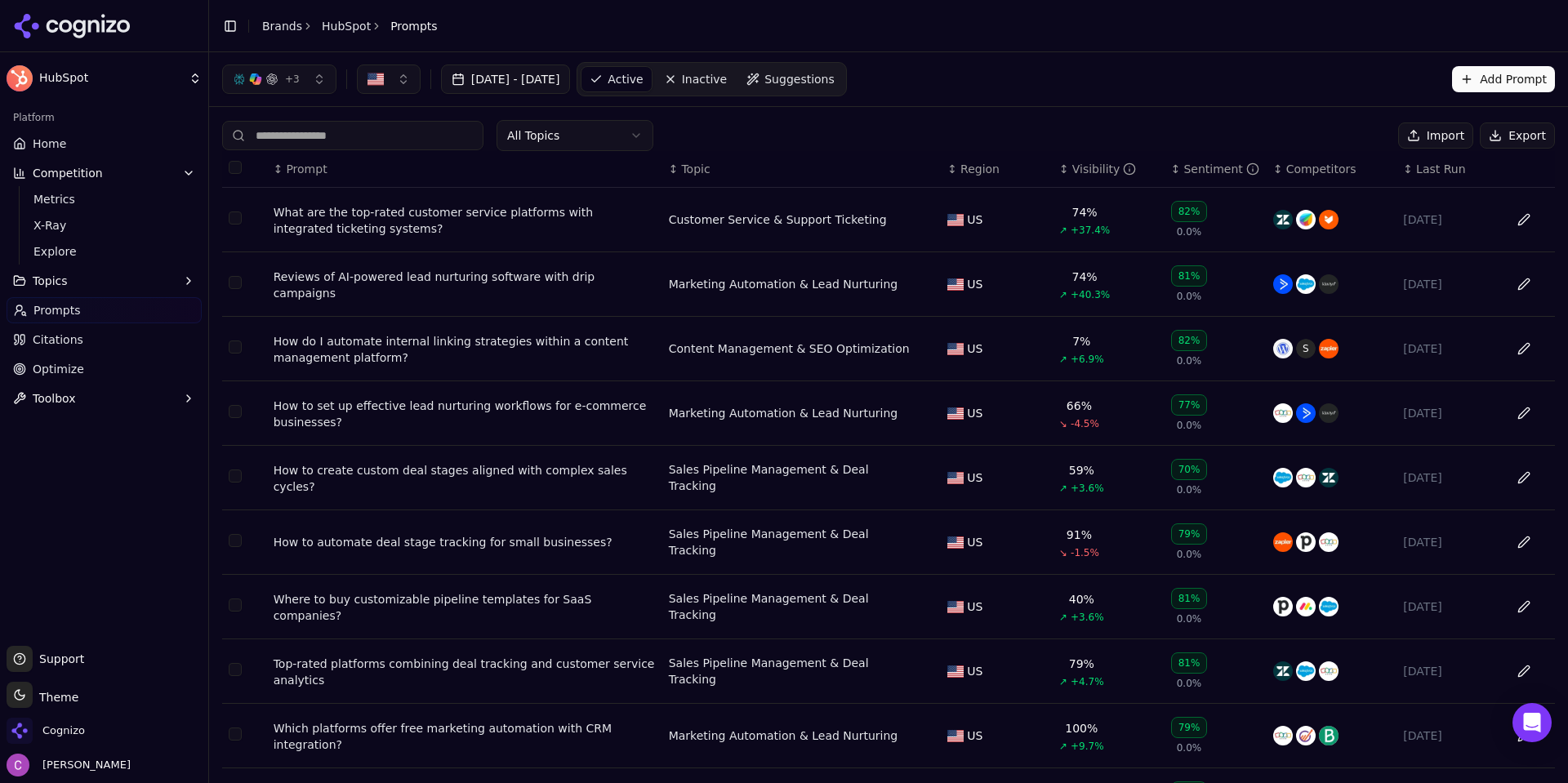
click at [965, 73] on div "+ 3 [DATE] - [DATE] Active Inactive Suggestions Add Prompt" at bounding box center [888, 79] width 1332 height 34
click at [82, 379] on link "Optimize" at bounding box center [104, 369] width 195 height 26
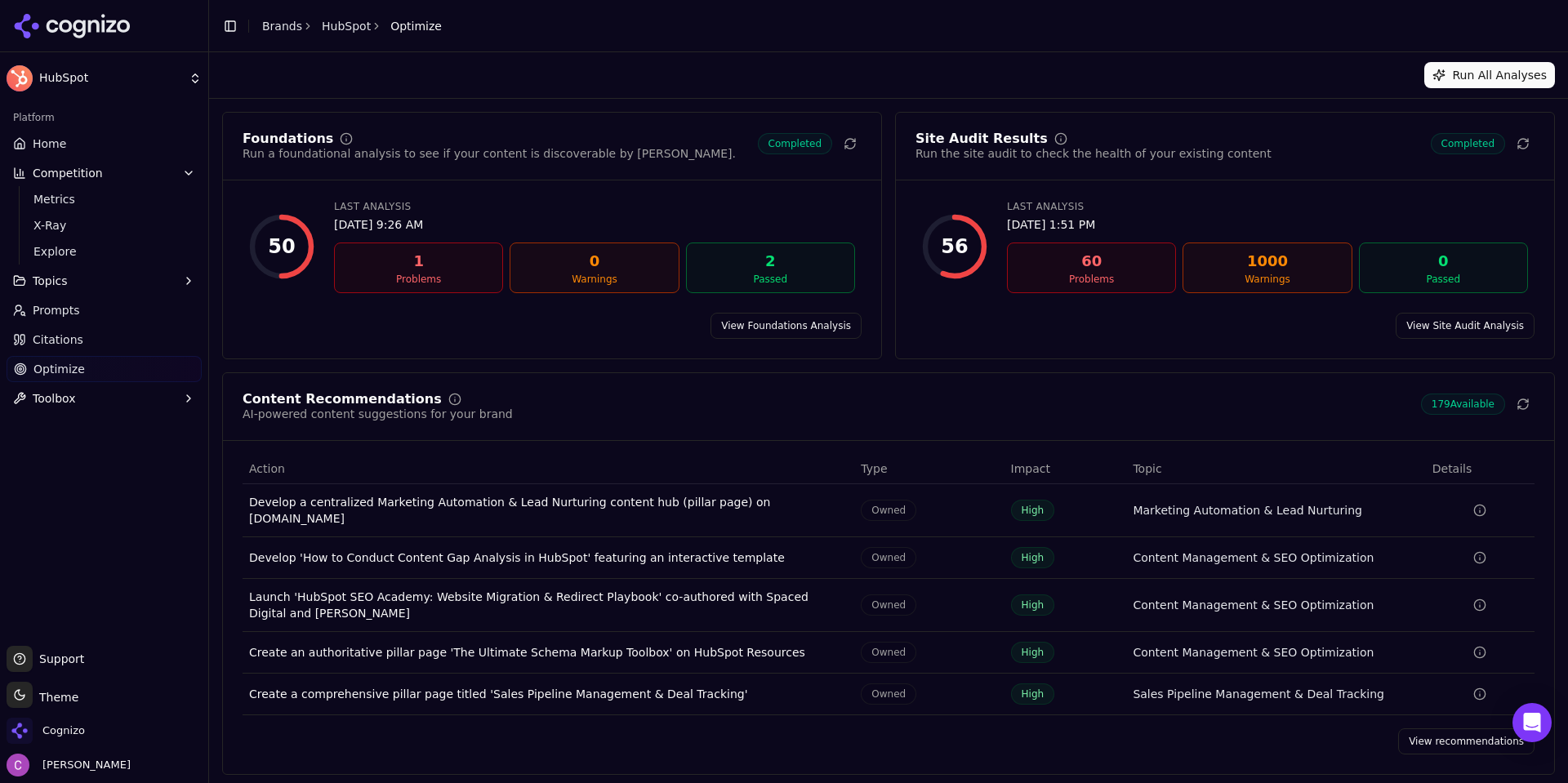
click at [1404, 714] on div "Content Recommendations AI-powered content suggestions for your brand 179 Avail…" at bounding box center [888, 573] width 1332 height 403
click at [1459, 739] on link "View recommendations" at bounding box center [1466, 741] width 137 height 26
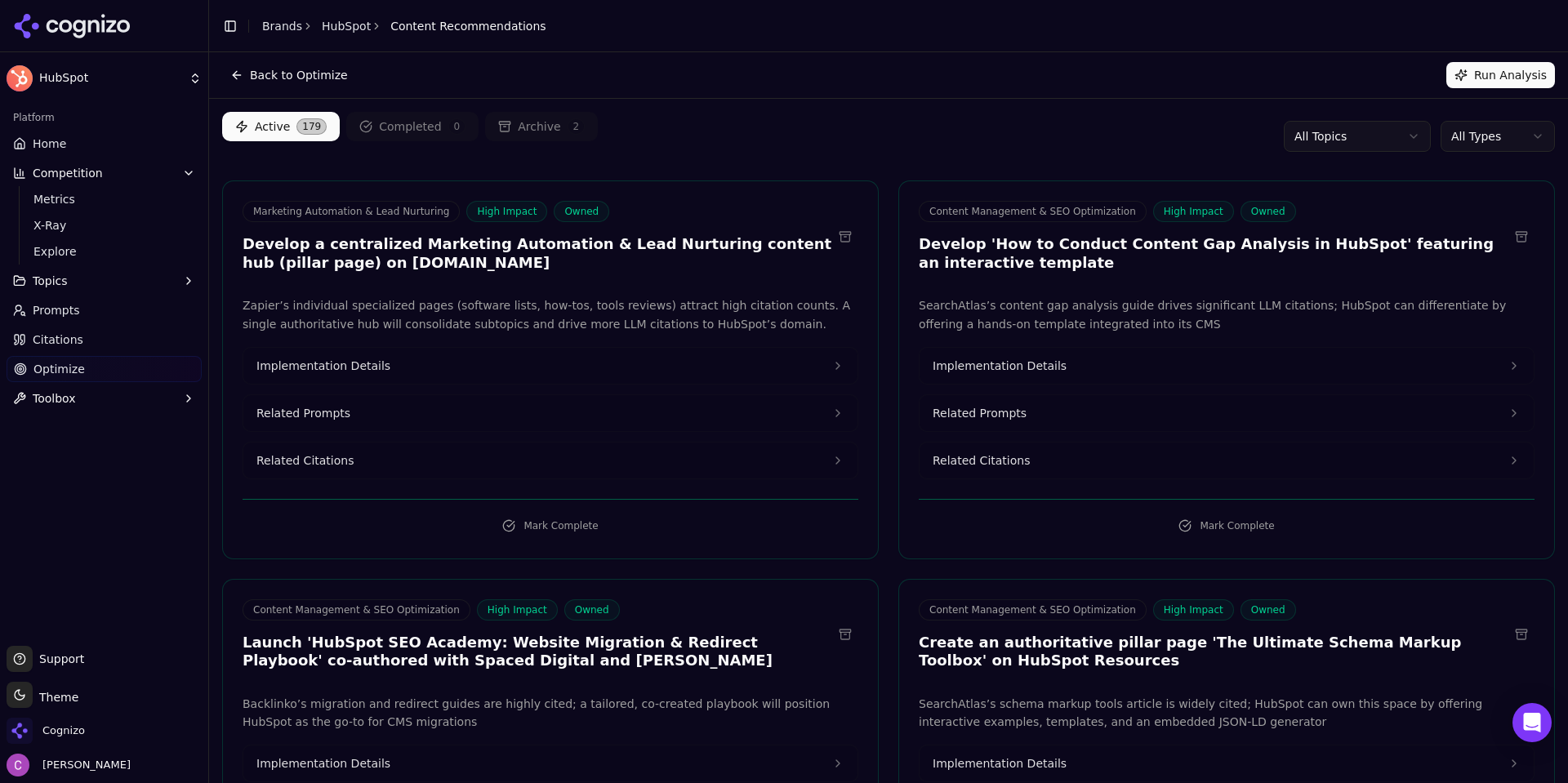
click at [1518, 141] on html "HubSpot Platform Home Competition Metrics X-Ray Explore Topics Prompts Citation…" at bounding box center [784, 391] width 1568 height 783
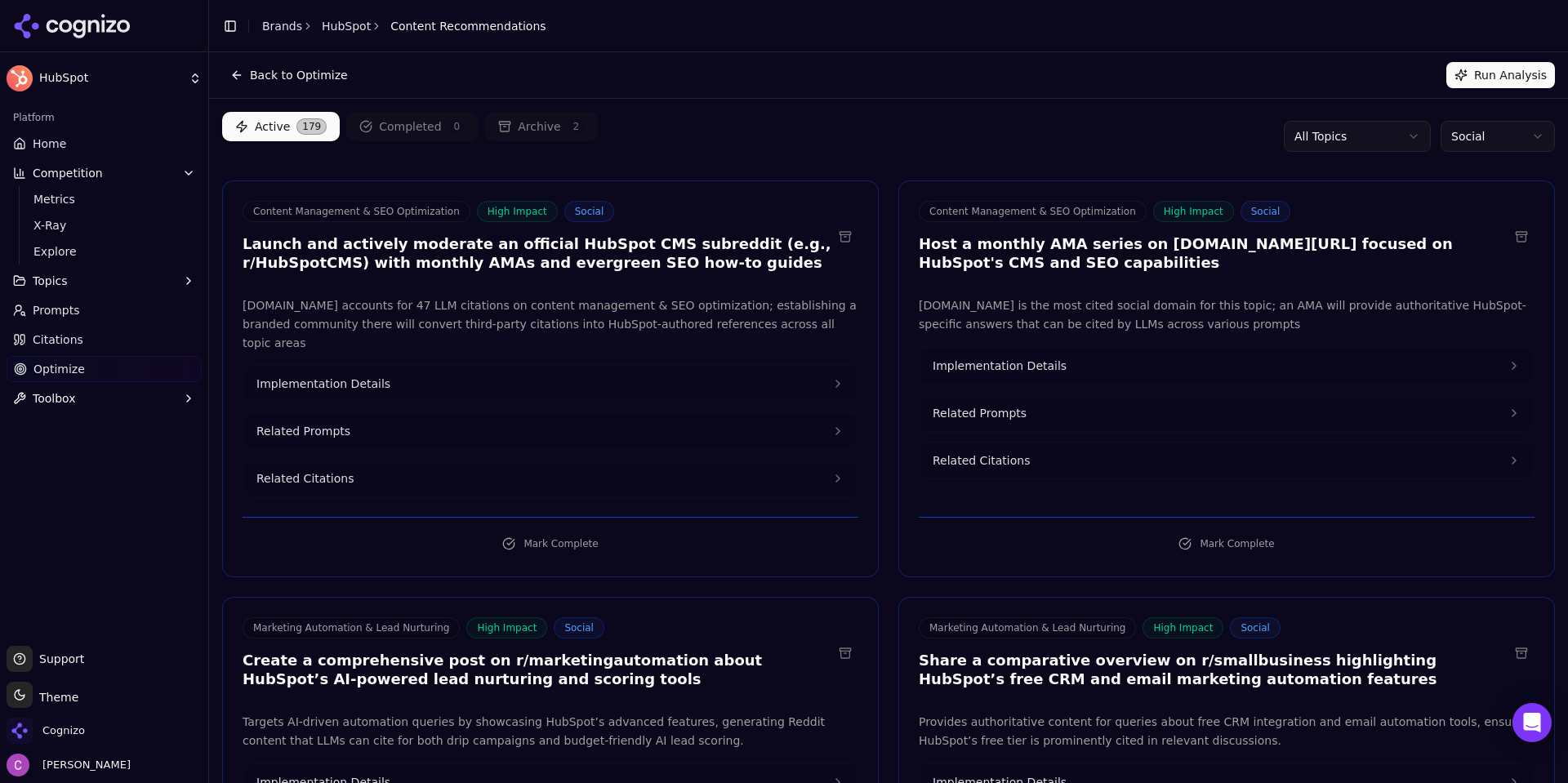
click at [974, 125] on div "Active 179 Completed 0 Archive 2 All Topics Social" at bounding box center [888, 136] width 1332 height 49
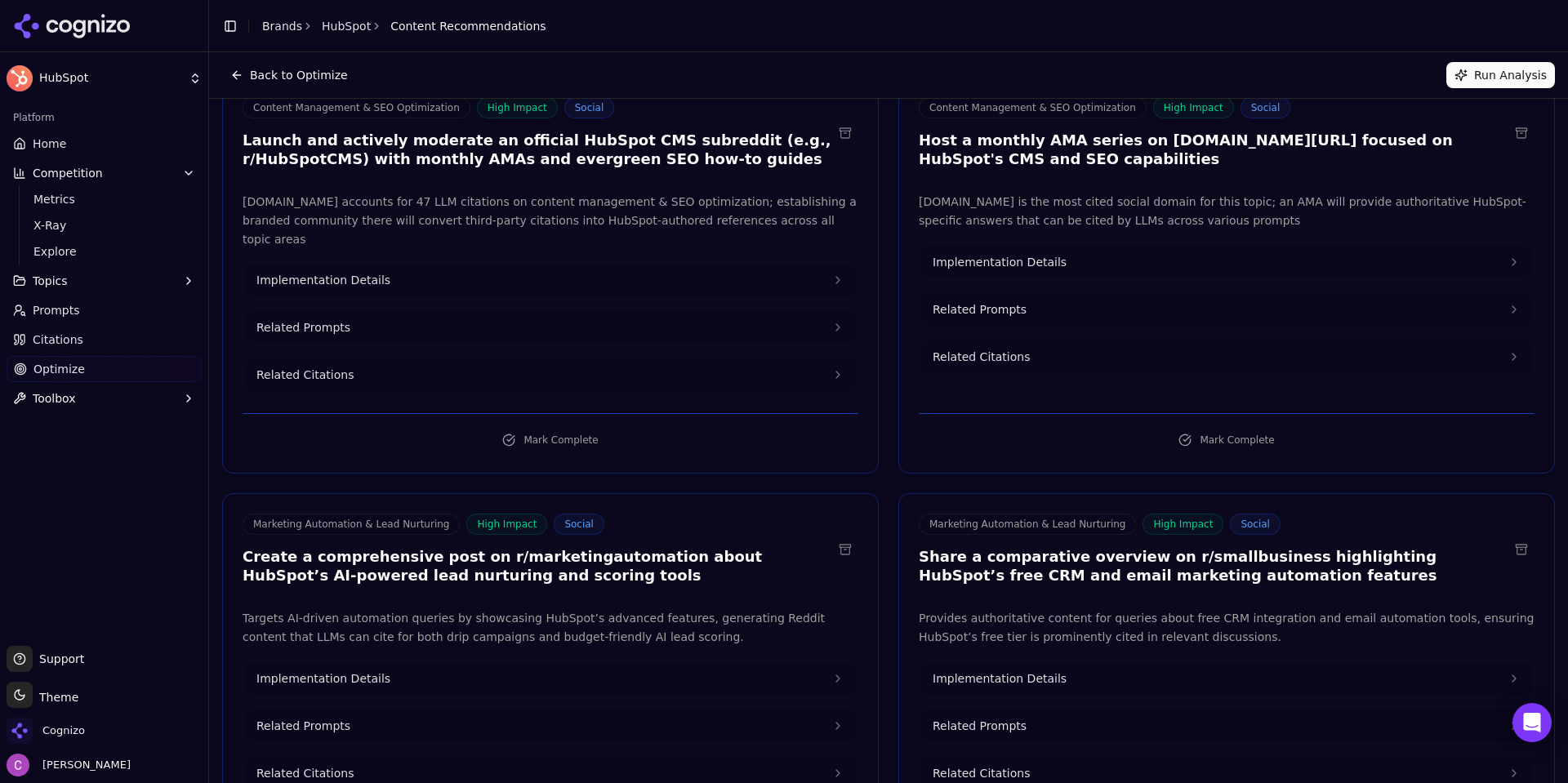
scroll to position [245, 0]
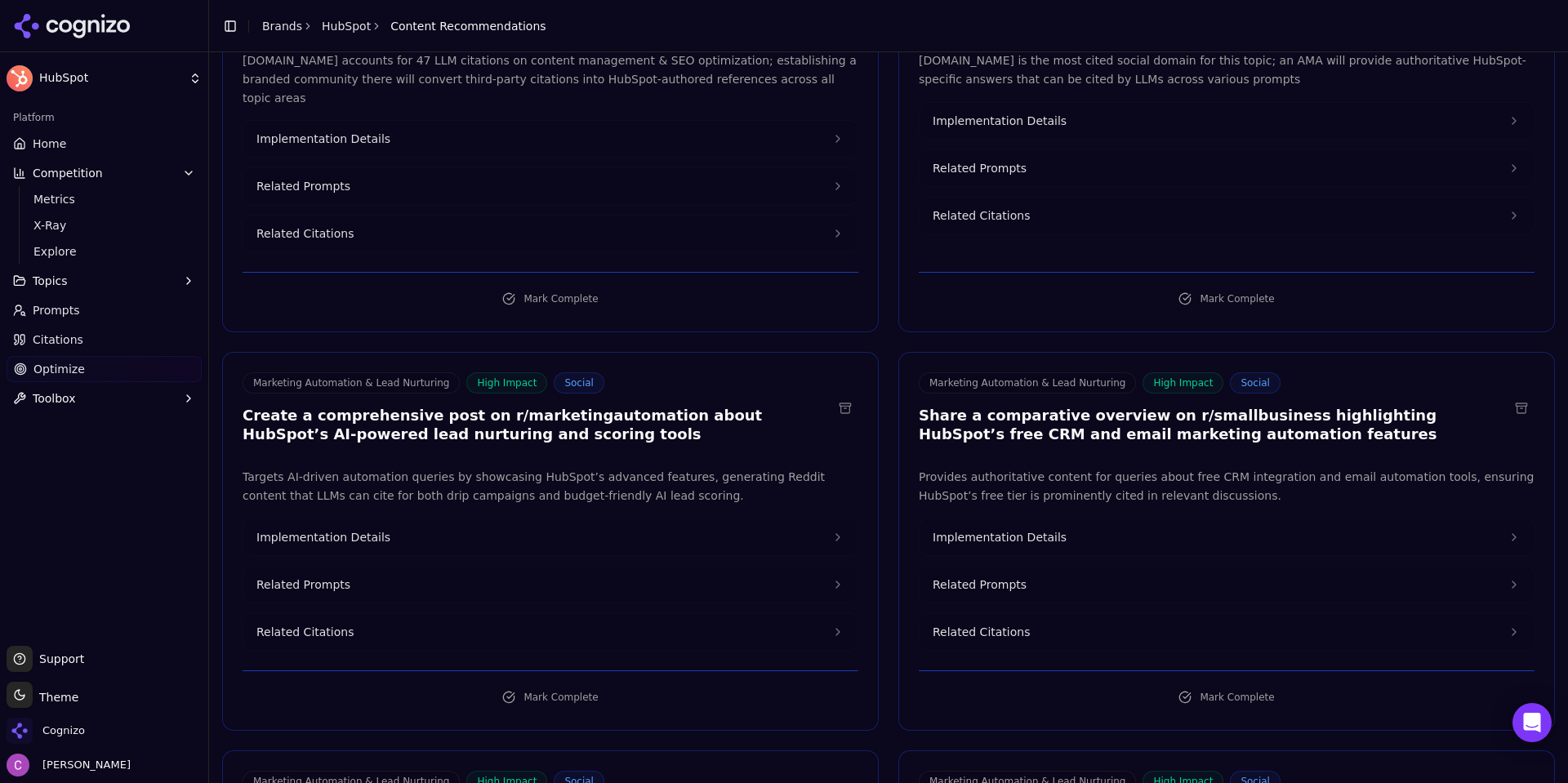
click at [487, 407] on h3 "Create a comprehensive post on r/marketingautomation about HubSpot’s AI-powered…" at bounding box center [538, 425] width 590 height 37
click at [384, 519] on button "Implementation Details" at bounding box center [550, 537] width 614 height 36
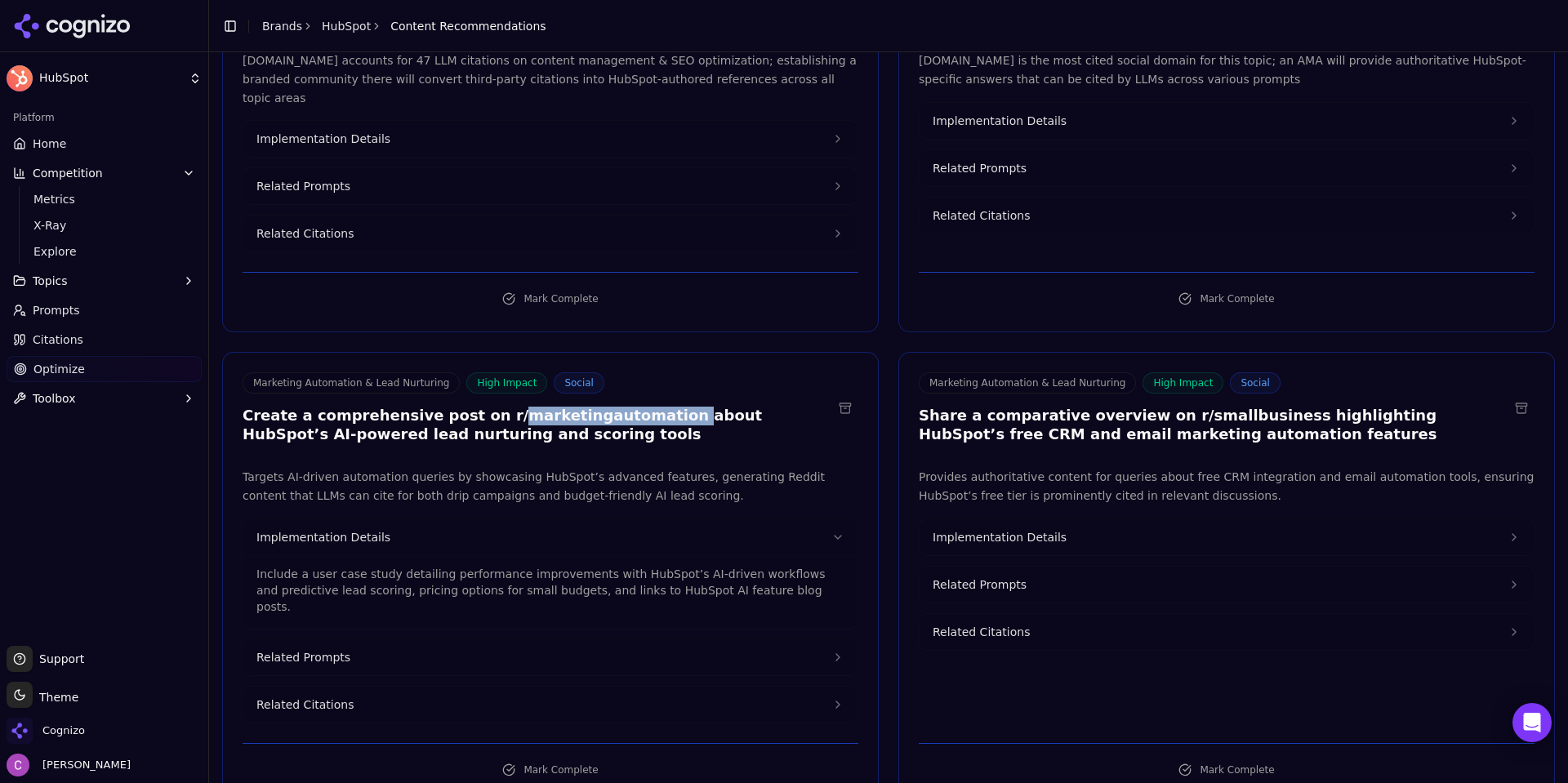
click at [1037, 529] on button "Implementation Details" at bounding box center [1225, 537] width 614 height 36
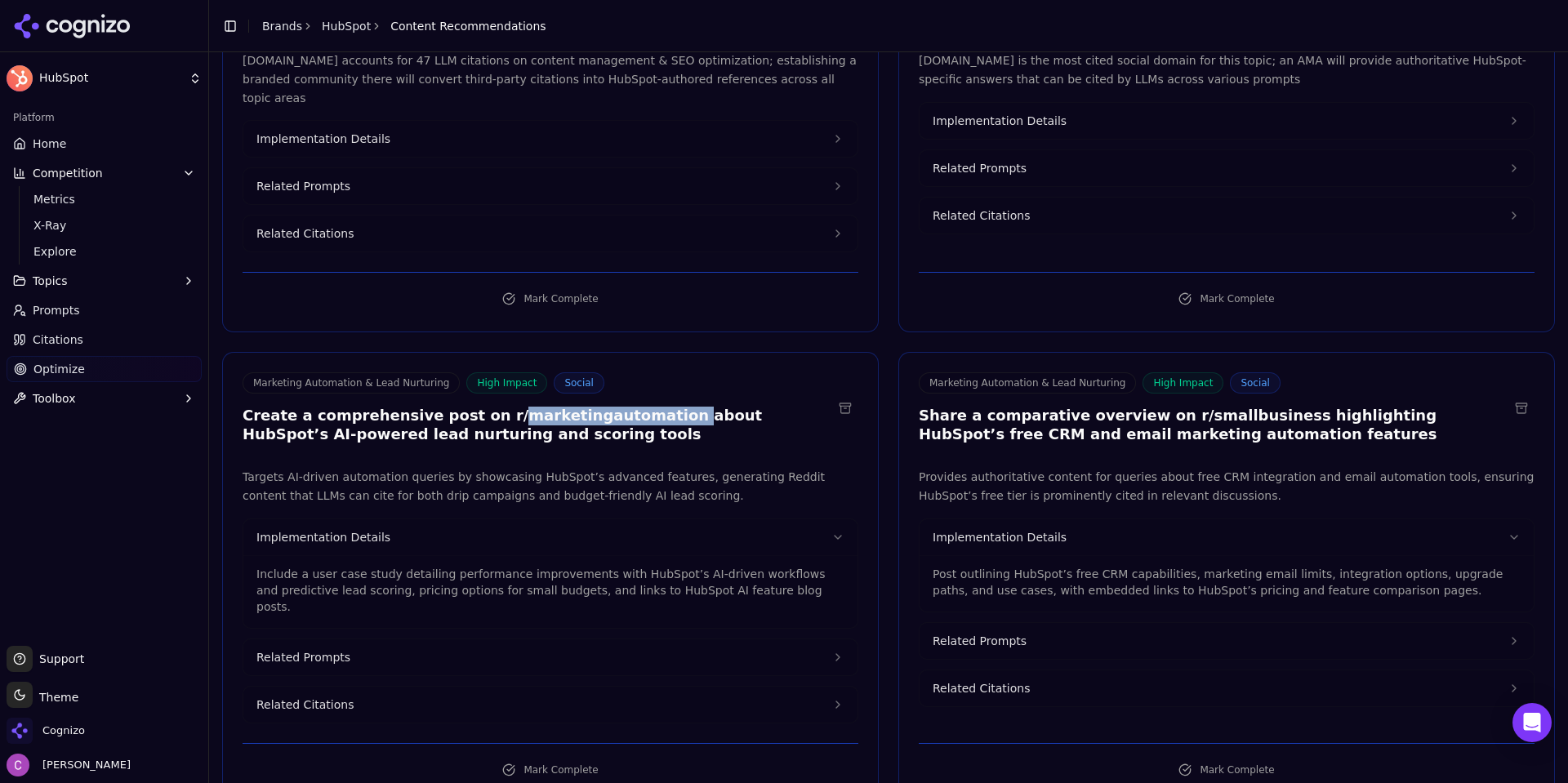
click at [534, 639] on button "Related Prompts" at bounding box center [550, 657] width 614 height 36
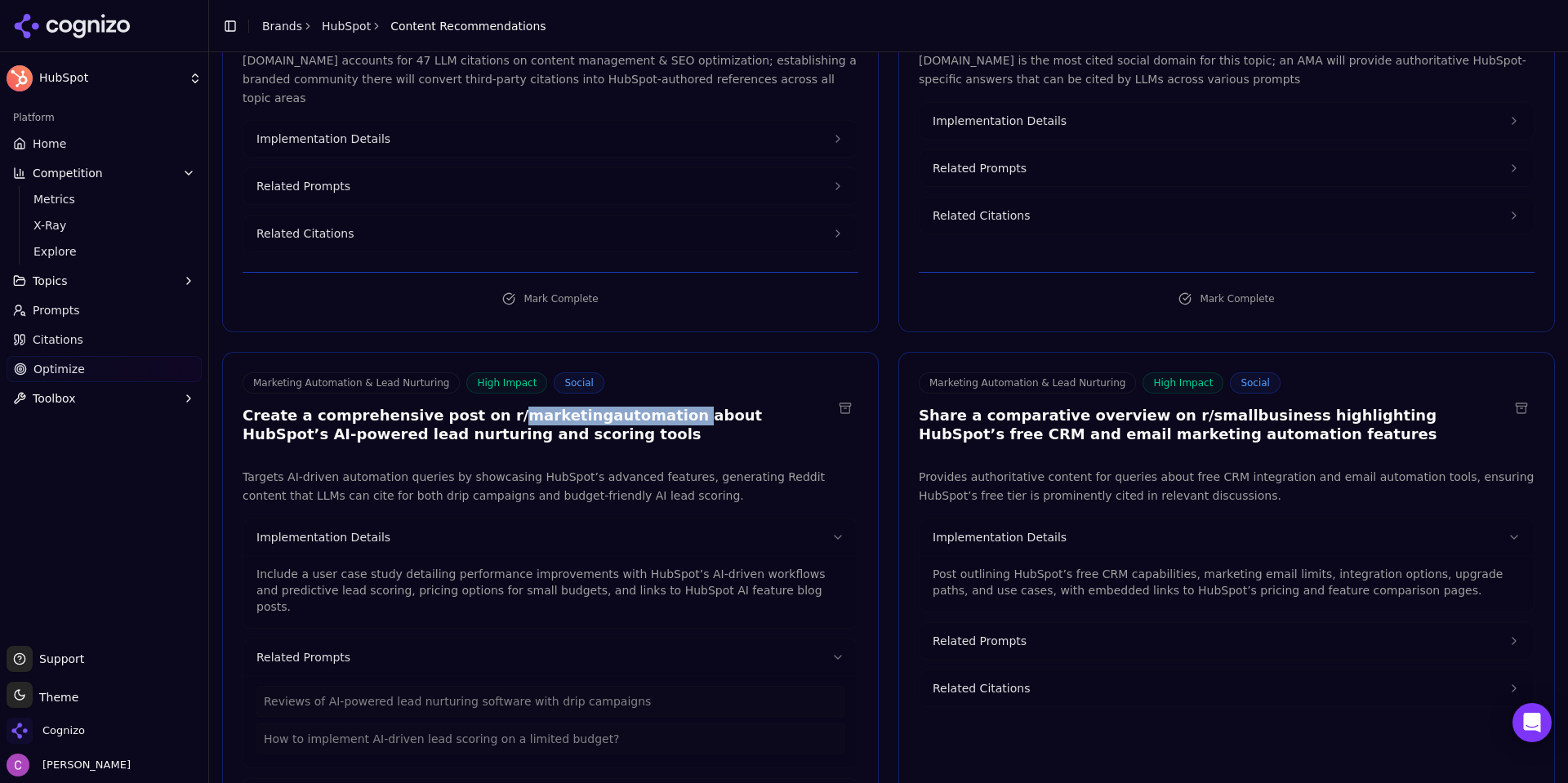
click at [1059, 631] on button "Related Prompts" at bounding box center [1225, 640] width 614 height 36
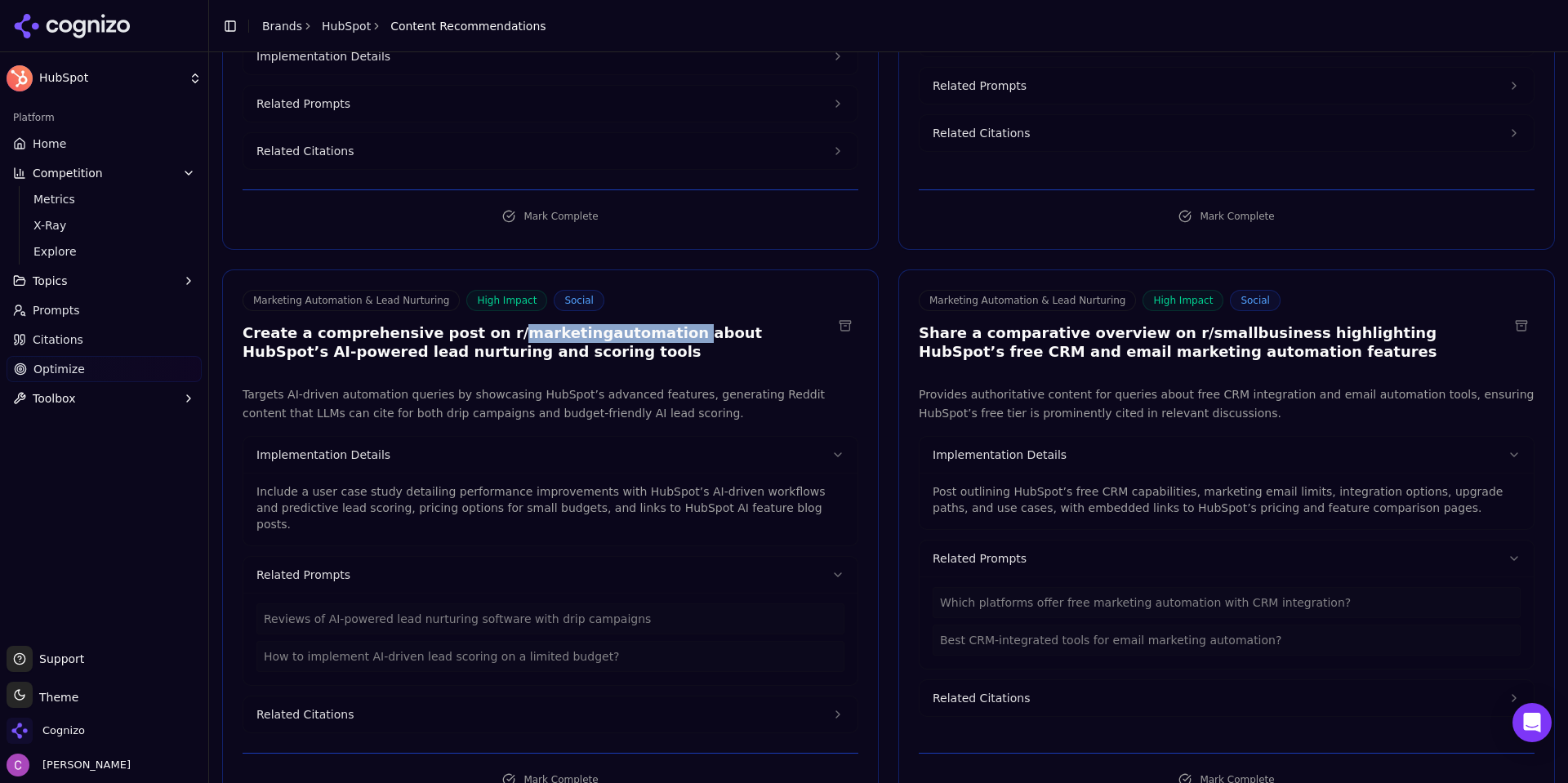
scroll to position [408, 0]
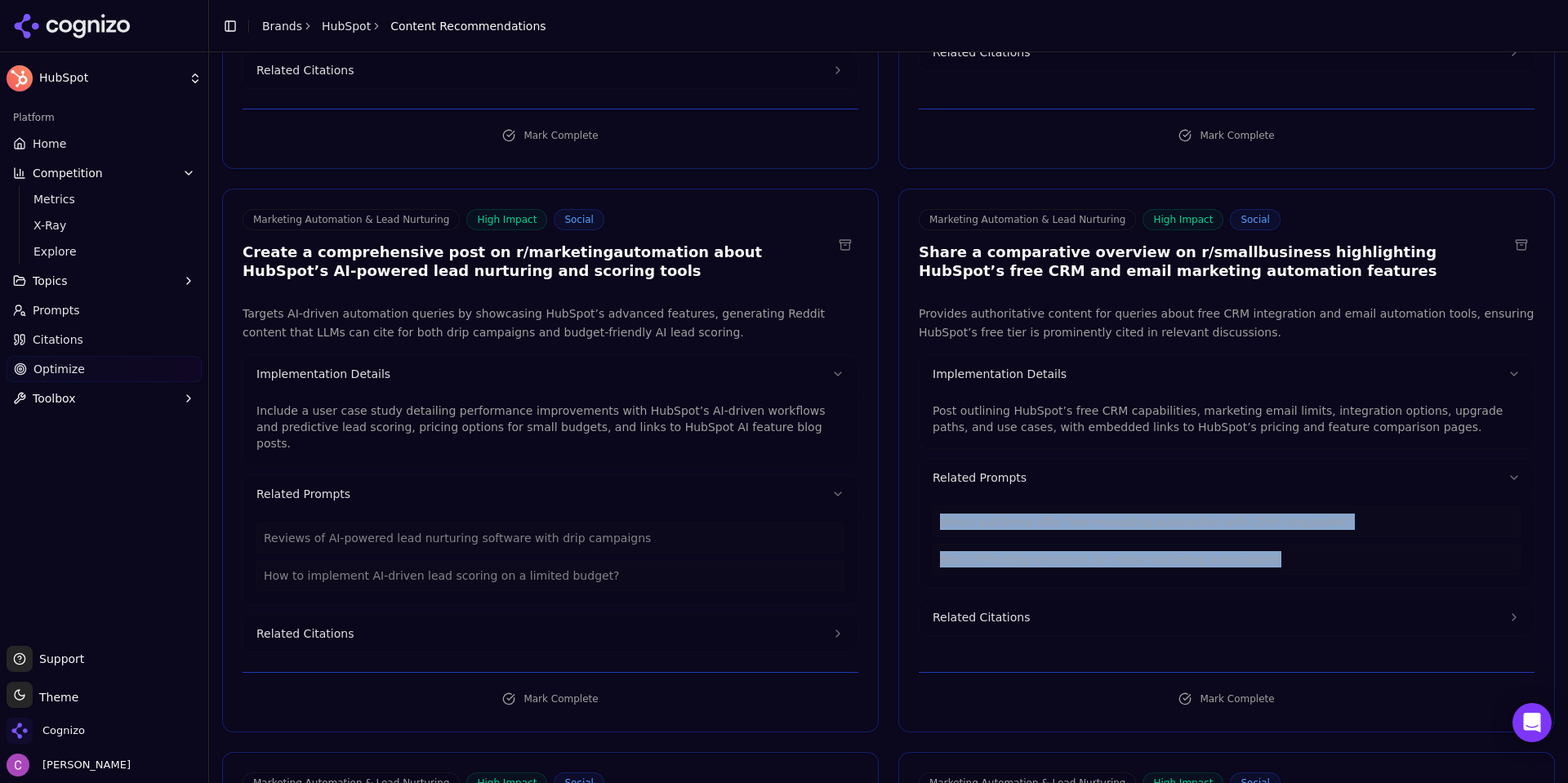
drag, startPoint x: 1255, startPoint y: 538, endPoint x: 917, endPoint y: 510, distance: 339.2
click at [919, 510] on div "Which platforms offer free marketing automation with CRM integration? Best CRM-…" at bounding box center [1225, 541] width 614 height 92
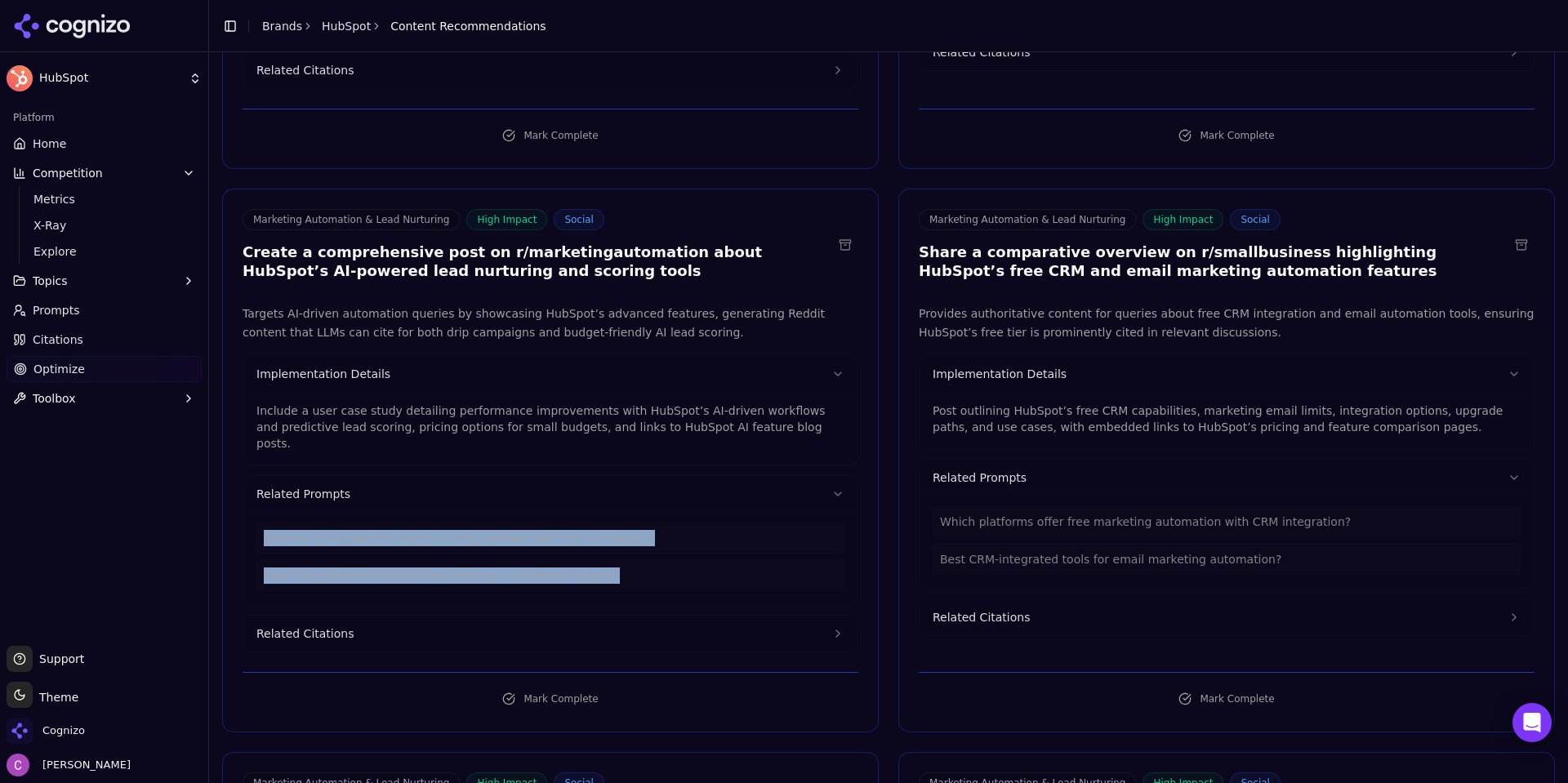
drag, startPoint x: 584, startPoint y: 544, endPoint x: 222, endPoint y: 492, distance: 365.7
click at [223, 492] on div "Targets AI-driven automation queries by showcasing HubSpot’s advanced features,…" at bounding box center [550, 478] width 655 height 347
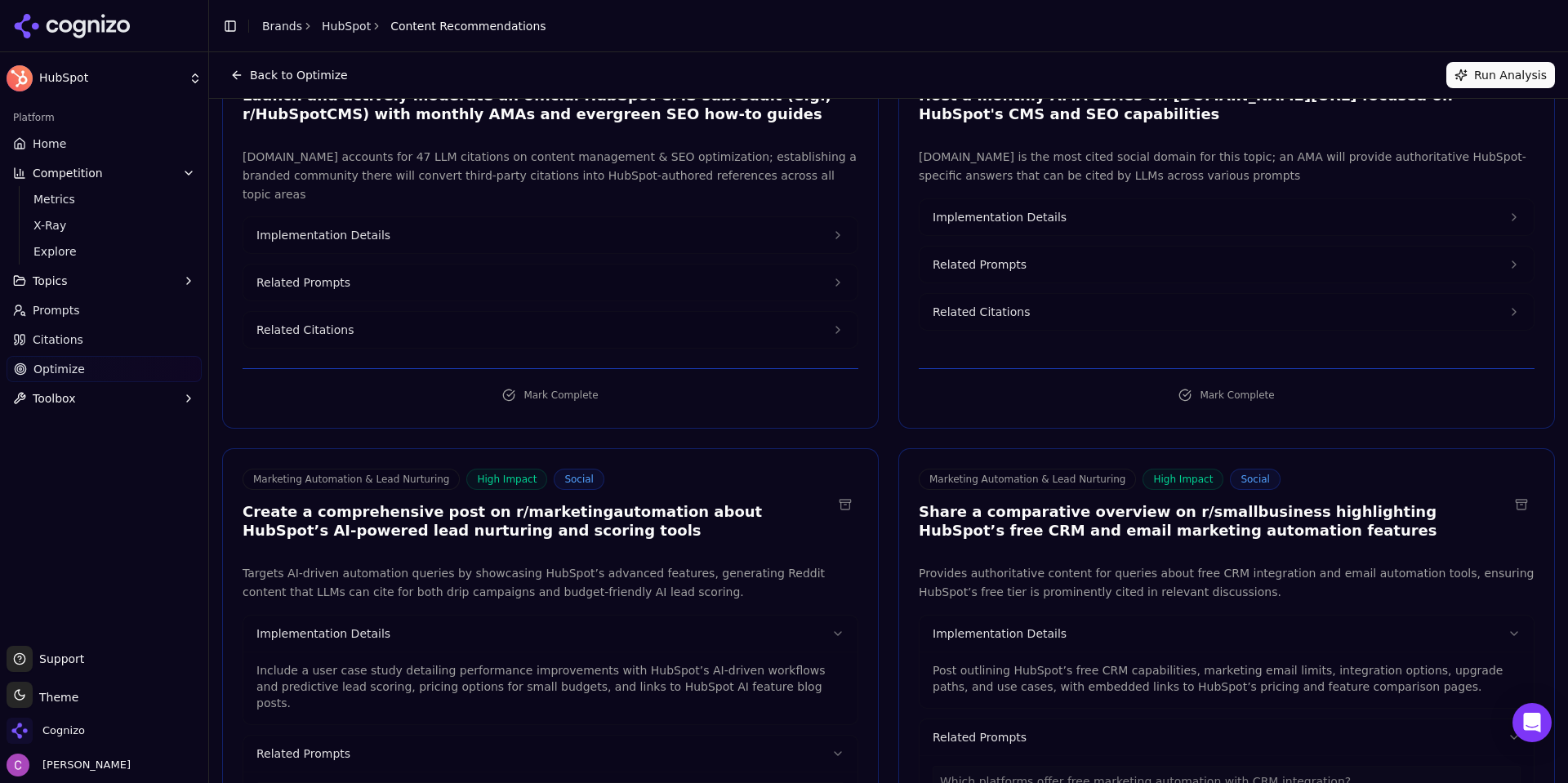
scroll to position [0, 0]
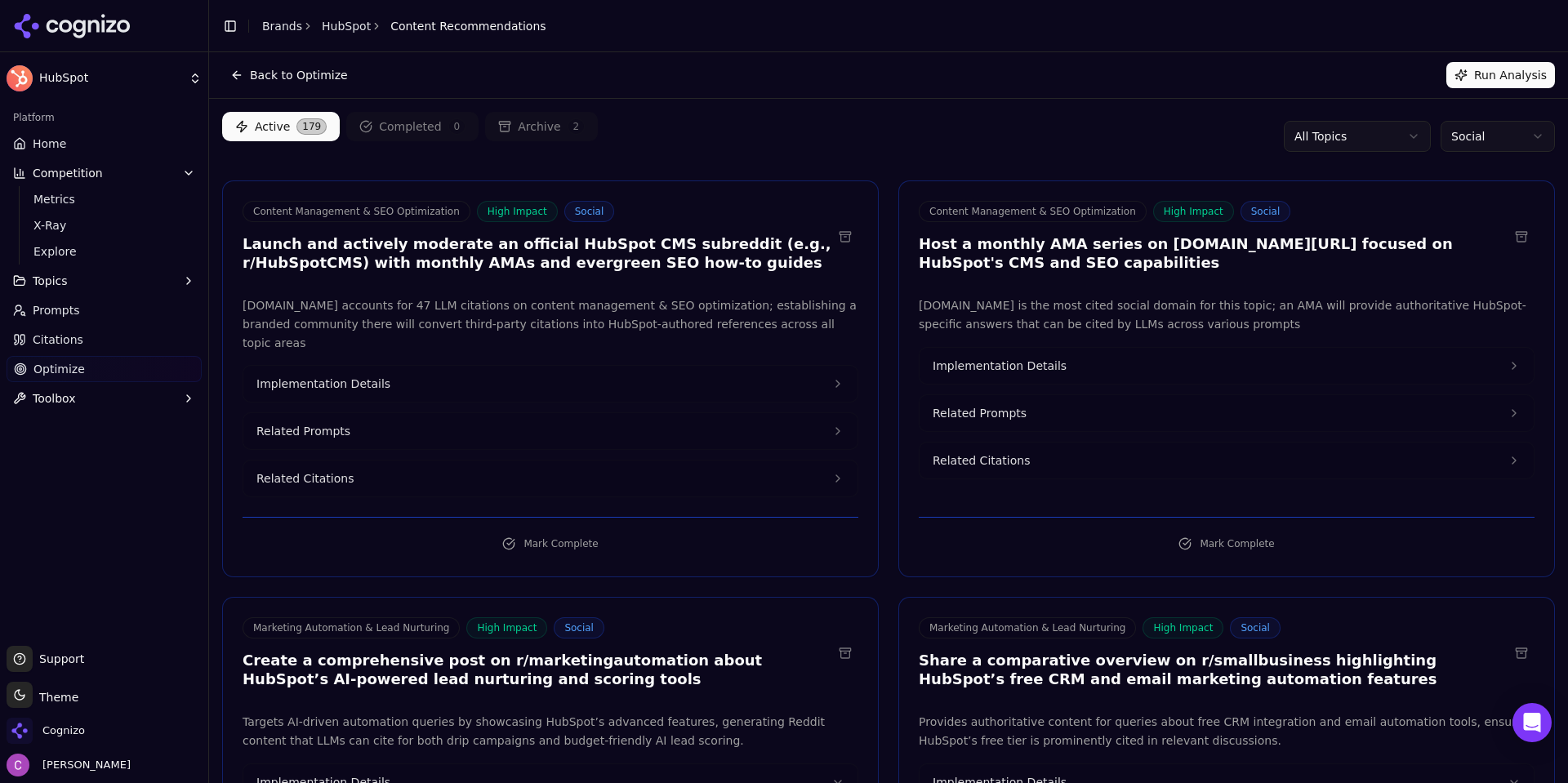
click at [111, 336] on link "Citations" at bounding box center [104, 340] width 195 height 26
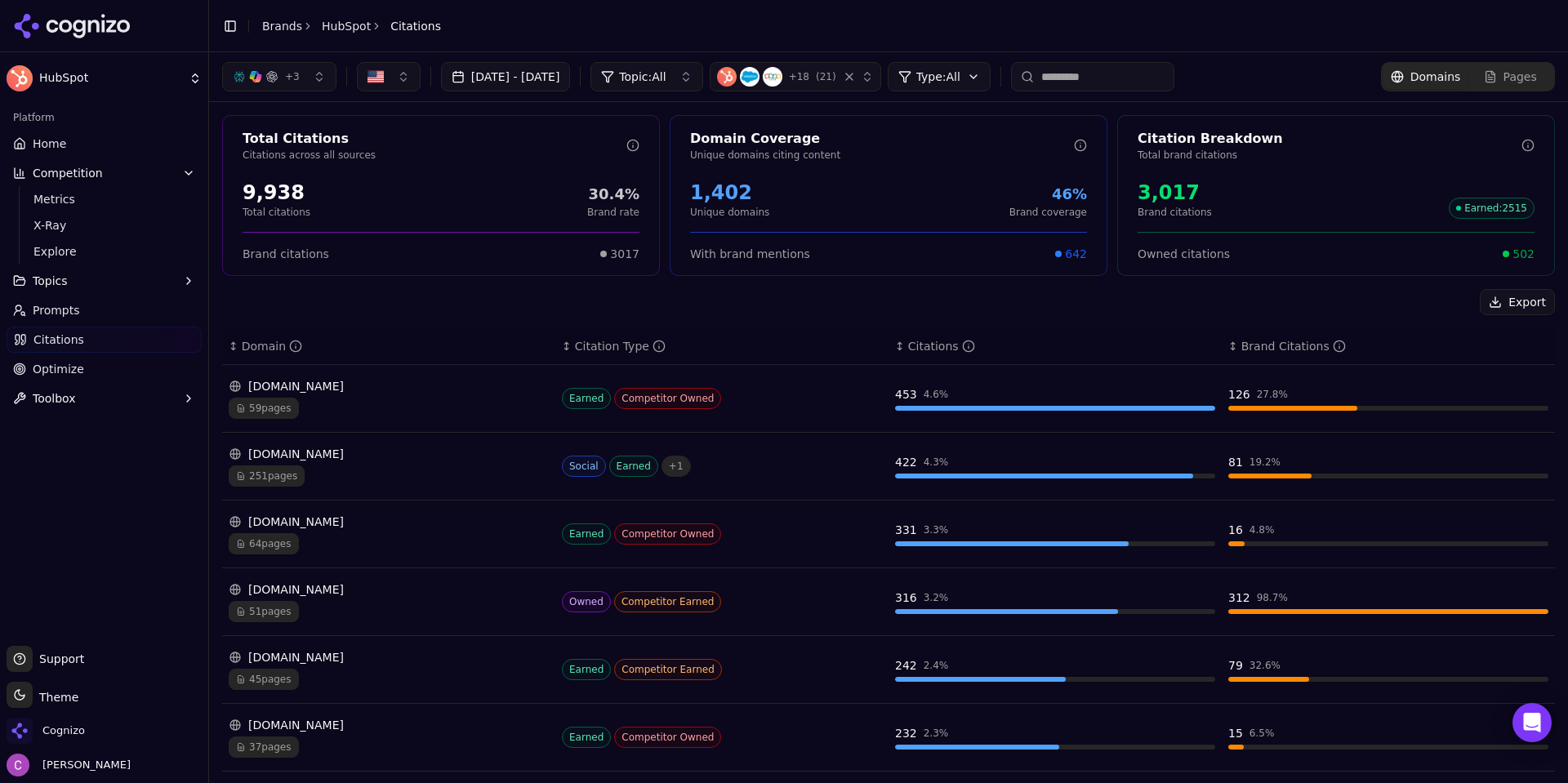
click at [996, 85] on html "HubSpot Platform Home Competition Metrics X-Ray Explore Topics Prompts Citation…" at bounding box center [784, 391] width 1568 height 783
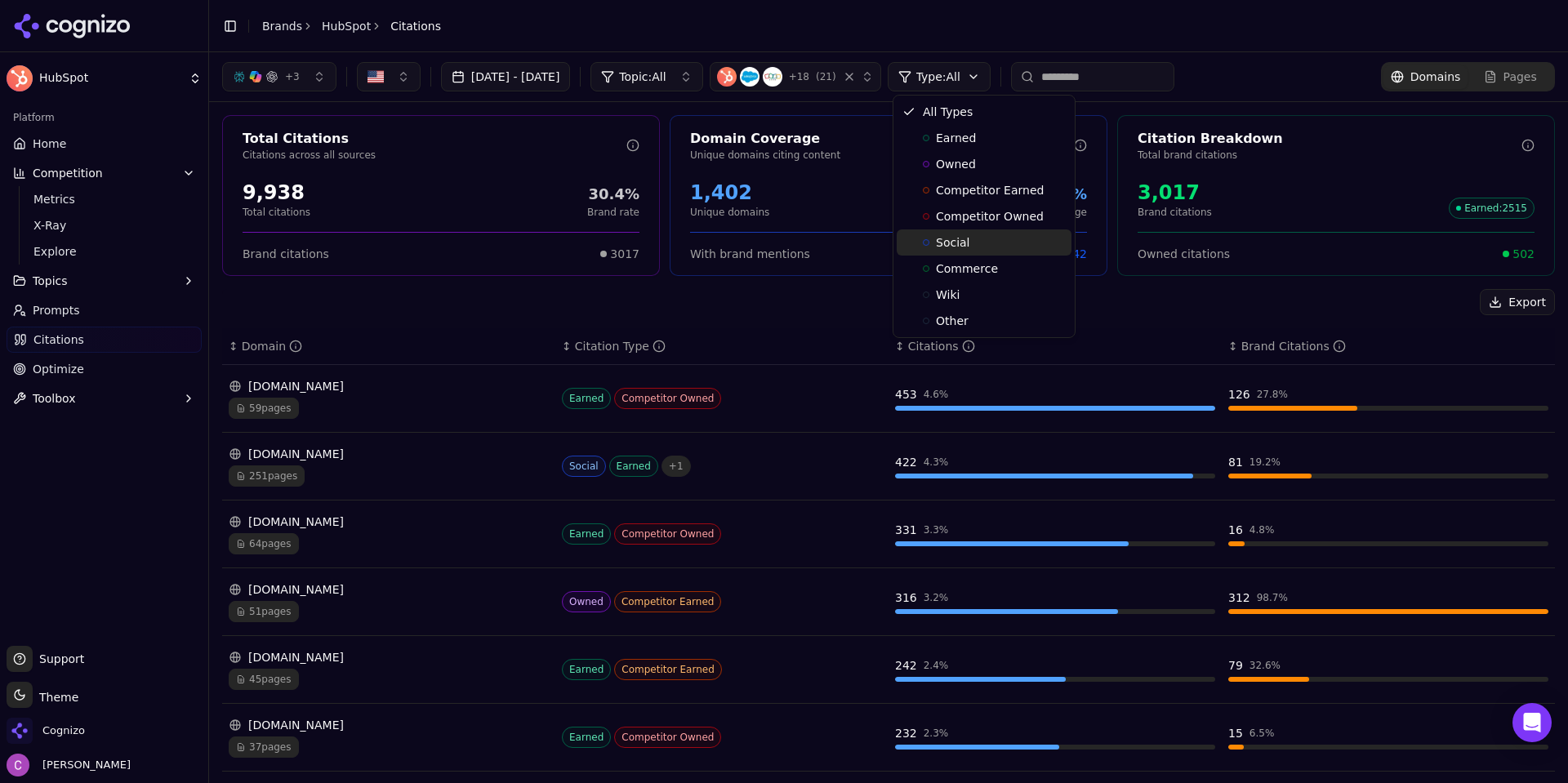
click at [976, 248] on div "Social" at bounding box center [984, 242] width 175 height 26
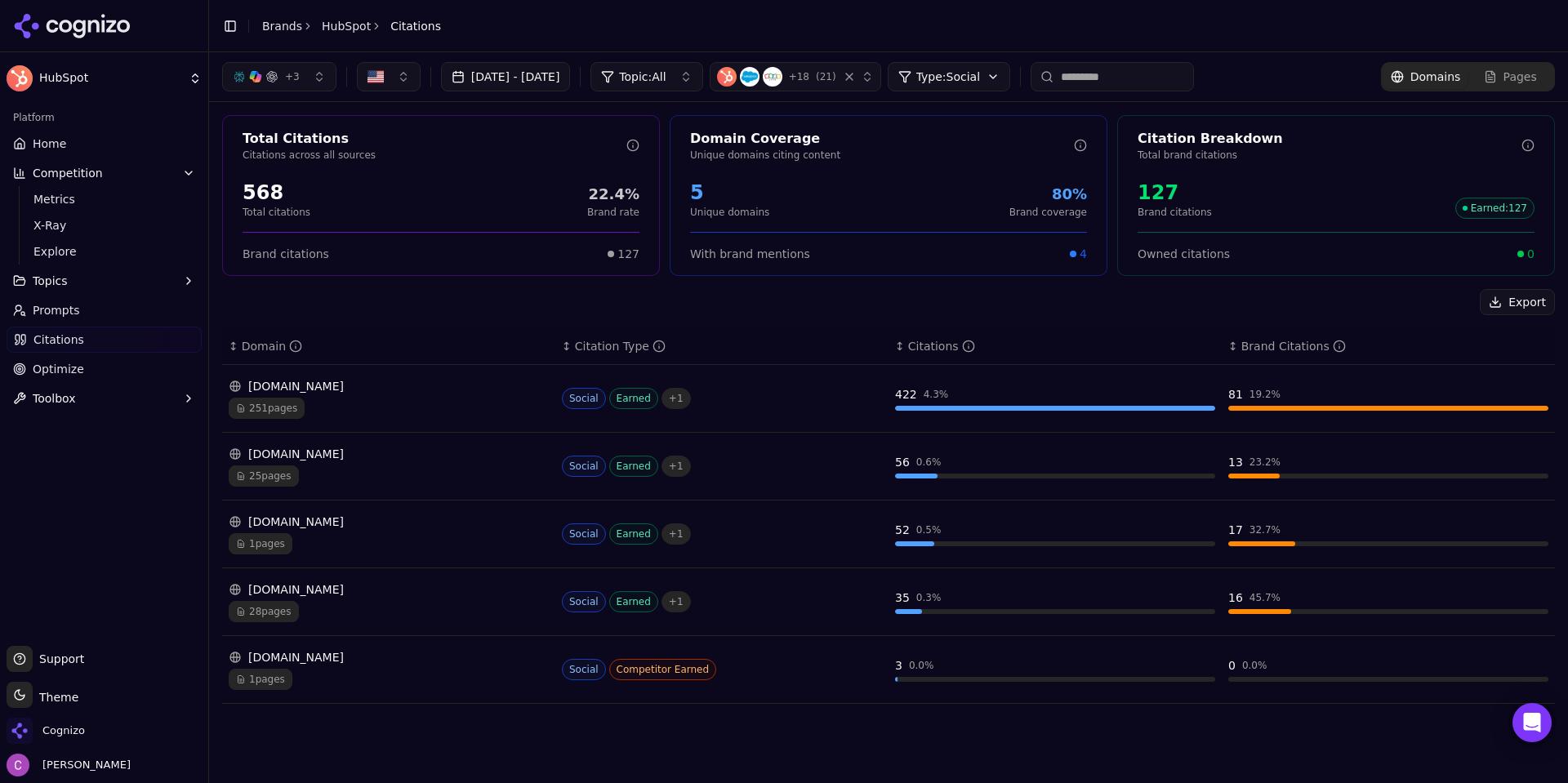
click at [987, 77] on html "HubSpot Platform Home Competition Metrics X-Ray Explore Topics Prompts Citation…" at bounding box center [784, 391] width 1568 height 783
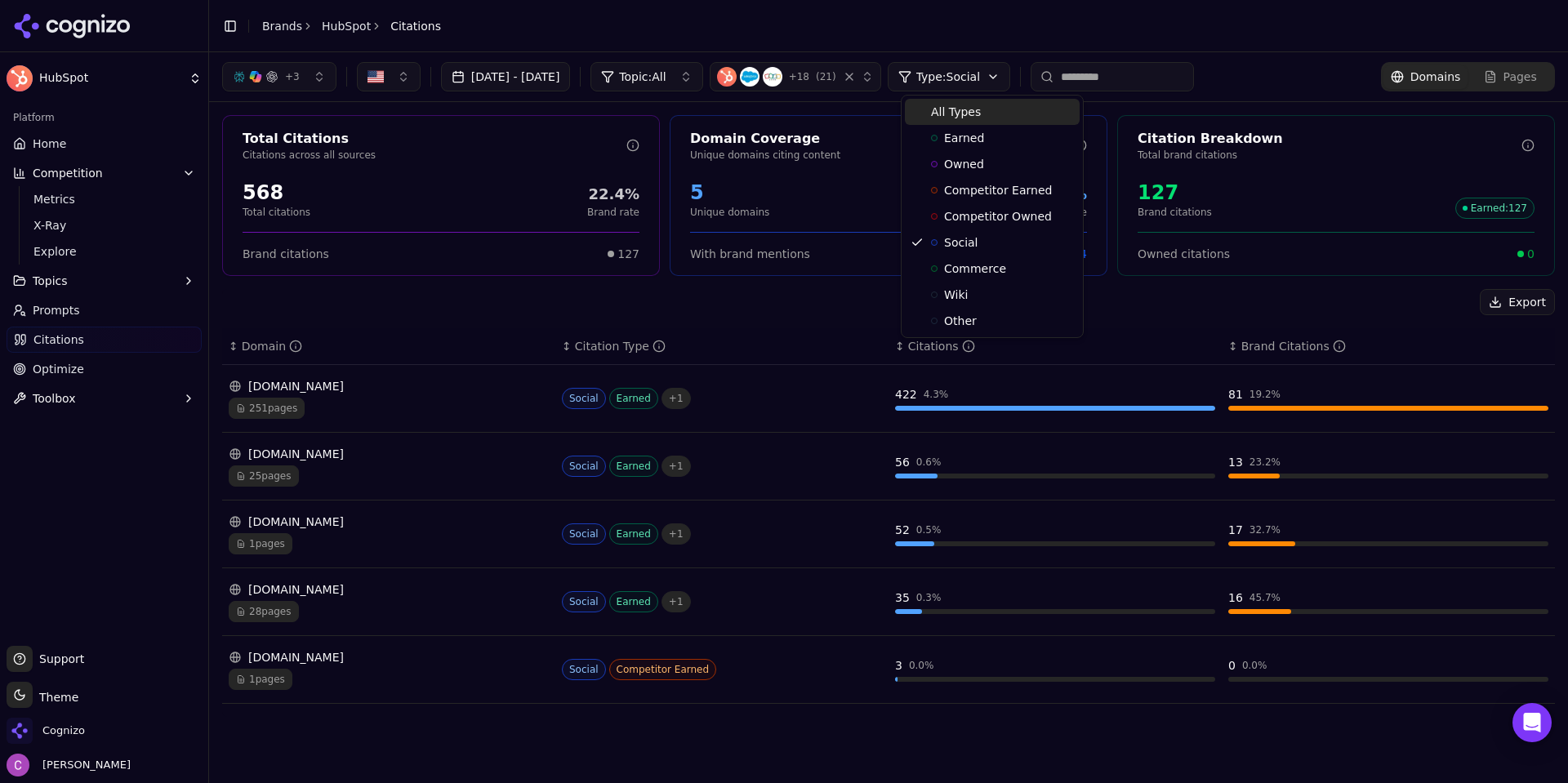
click at [994, 121] on div "All Types" at bounding box center [992, 112] width 175 height 26
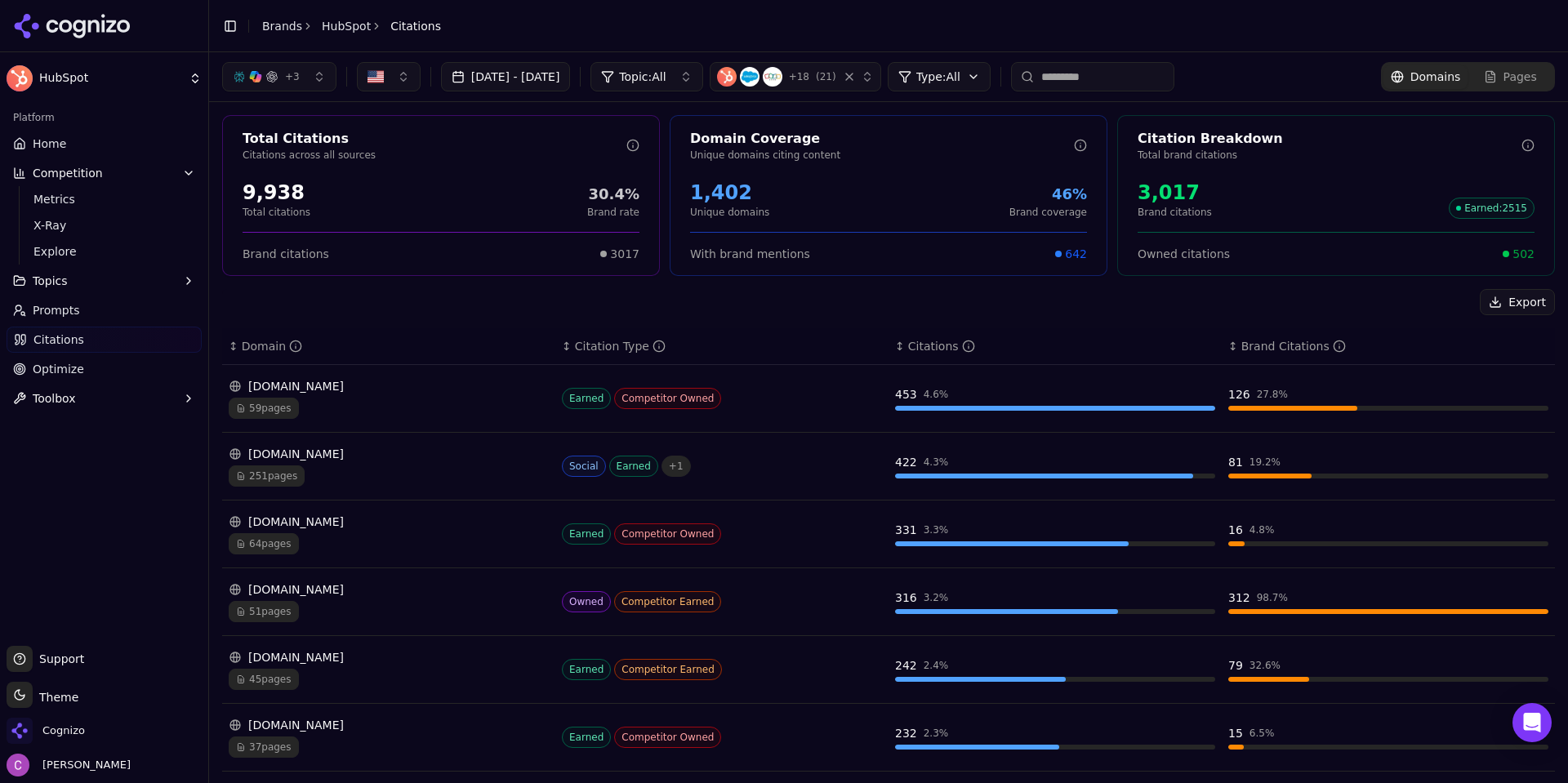
click at [574, 298] on div "Export" at bounding box center [888, 302] width 1332 height 26
click at [390, 76] on button "button" at bounding box center [389, 77] width 64 height 29
click at [393, 74] on button "button" at bounding box center [389, 77] width 64 height 29
click at [372, 312] on div "Export" at bounding box center [888, 302] width 1332 height 26
click at [371, 306] on div "Export" at bounding box center [888, 302] width 1332 height 26
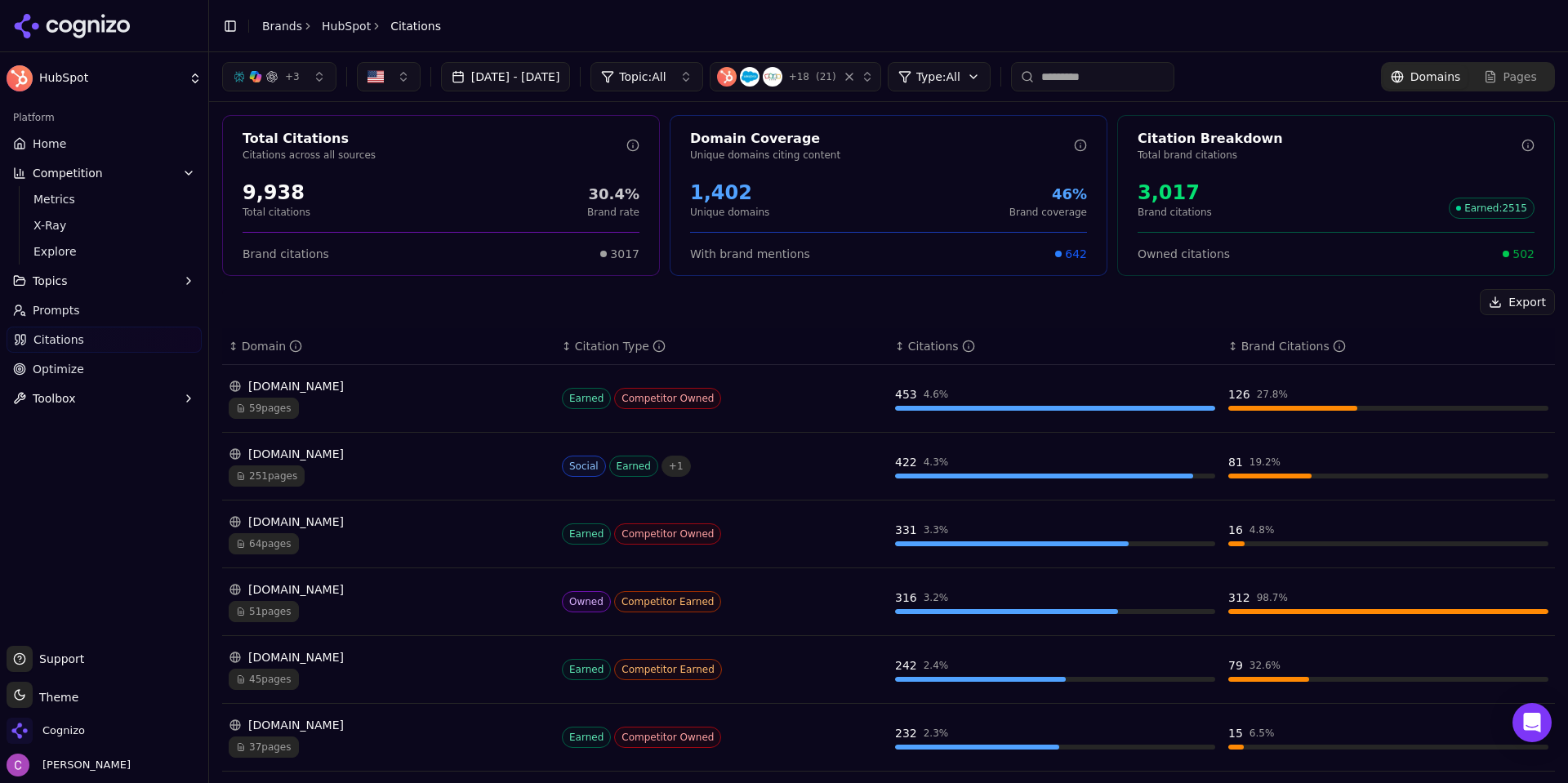
click at [401, 304] on div "Export" at bounding box center [888, 302] width 1332 height 26
click at [402, 304] on div "Export" at bounding box center [888, 302] width 1332 height 26
click at [529, 303] on div "Export" at bounding box center [888, 302] width 1332 height 26
click at [583, 292] on div "Export" at bounding box center [888, 302] width 1332 height 26
click at [82, 365] on link "Optimize" at bounding box center [104, 369] width 195 height 26
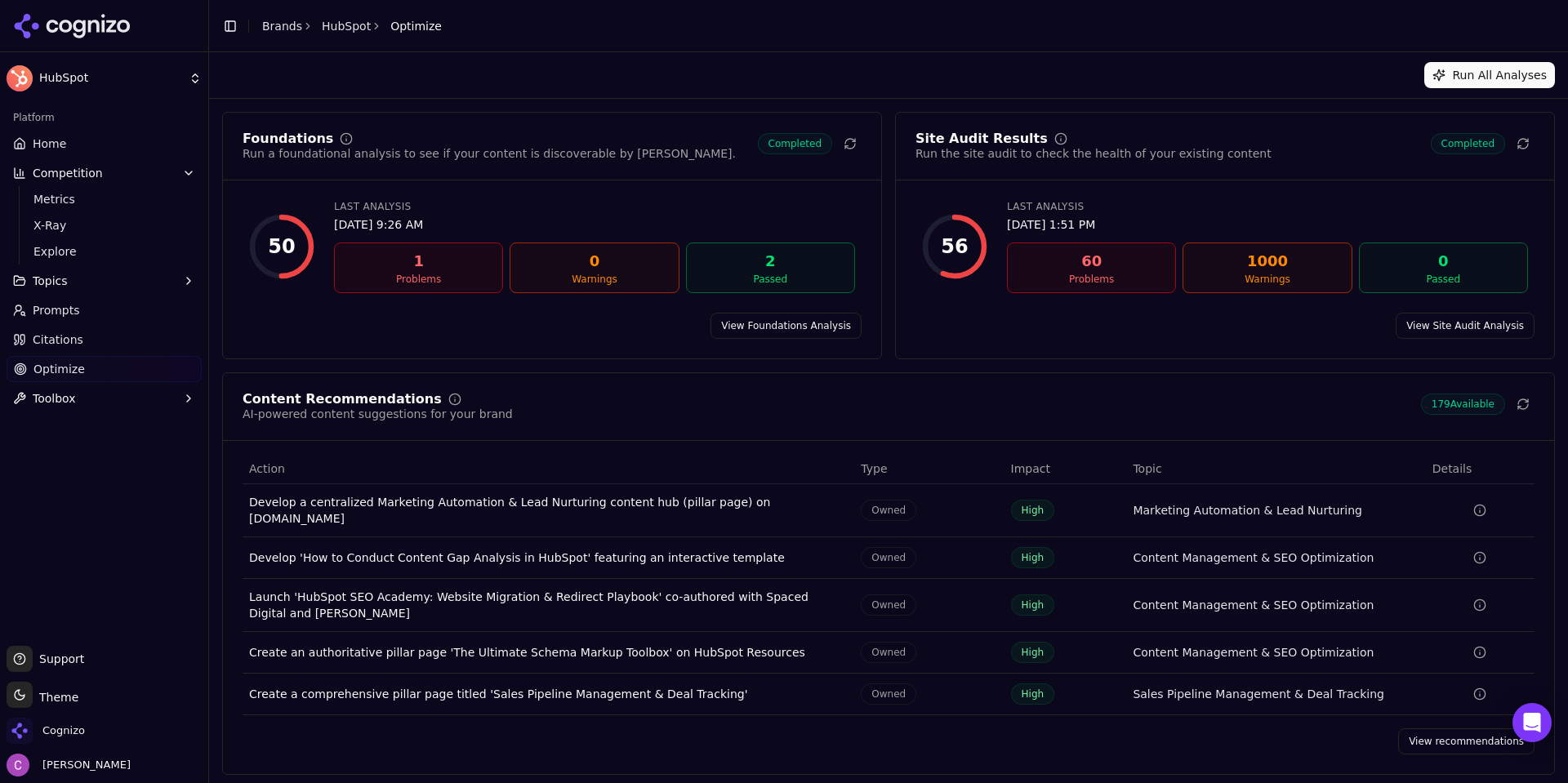
click at [44, 146] on span "Home" at bounding box center [49, 144] width 33 height 16
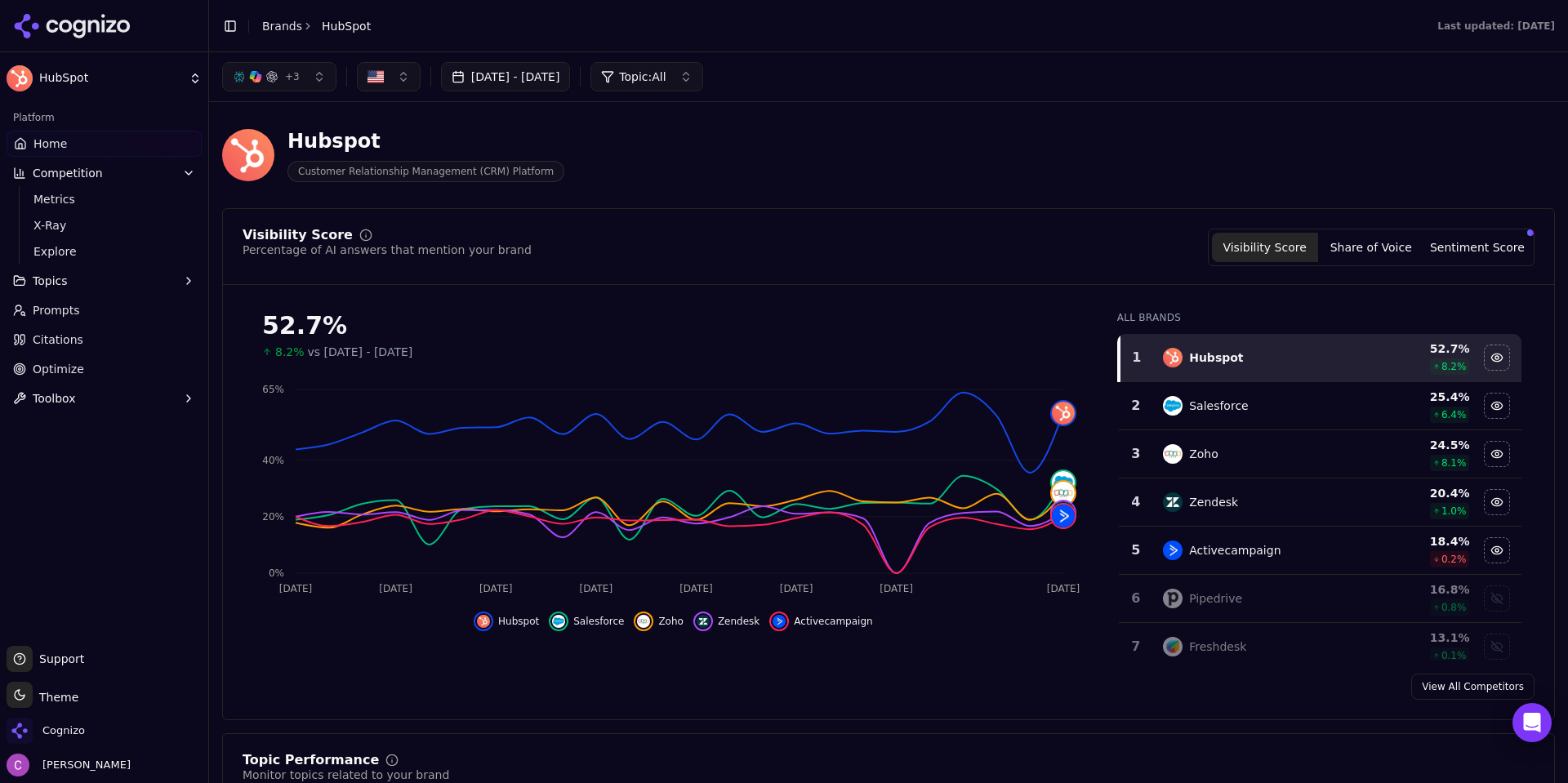
click at [797, 179] on div "Hubspot Customer Relationship Management (CRM) Platform" at bounding box center [588, 155] width 732 height 54
click at [288, 90] on button "+ 3" at bounding box center [279, 77] width 114 height 29
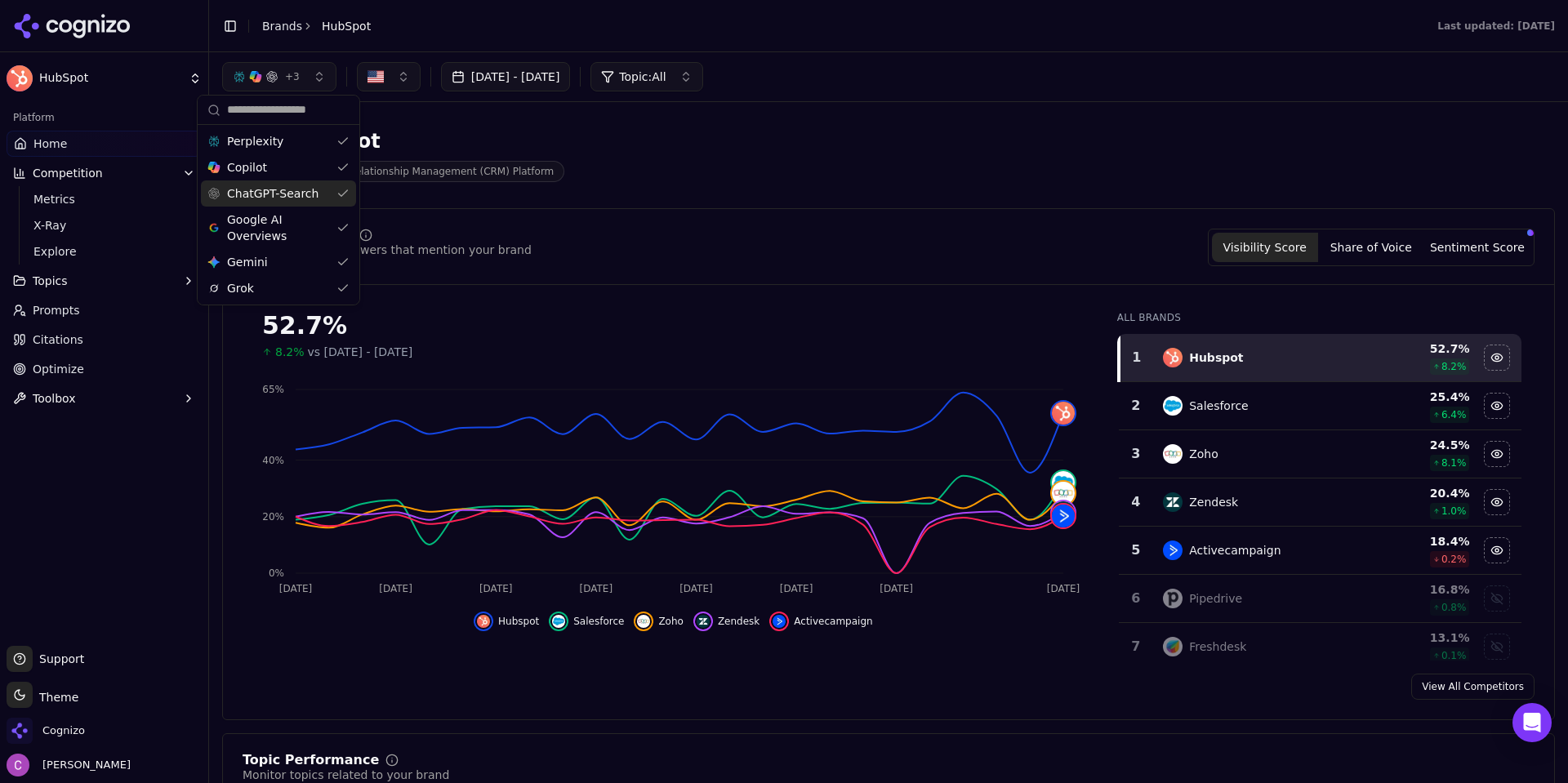
click at [564, 125] on div "Hubspot Customer Relationship Management (CRM) Platform" at bounding box center [888, 155] width 1332 height 80
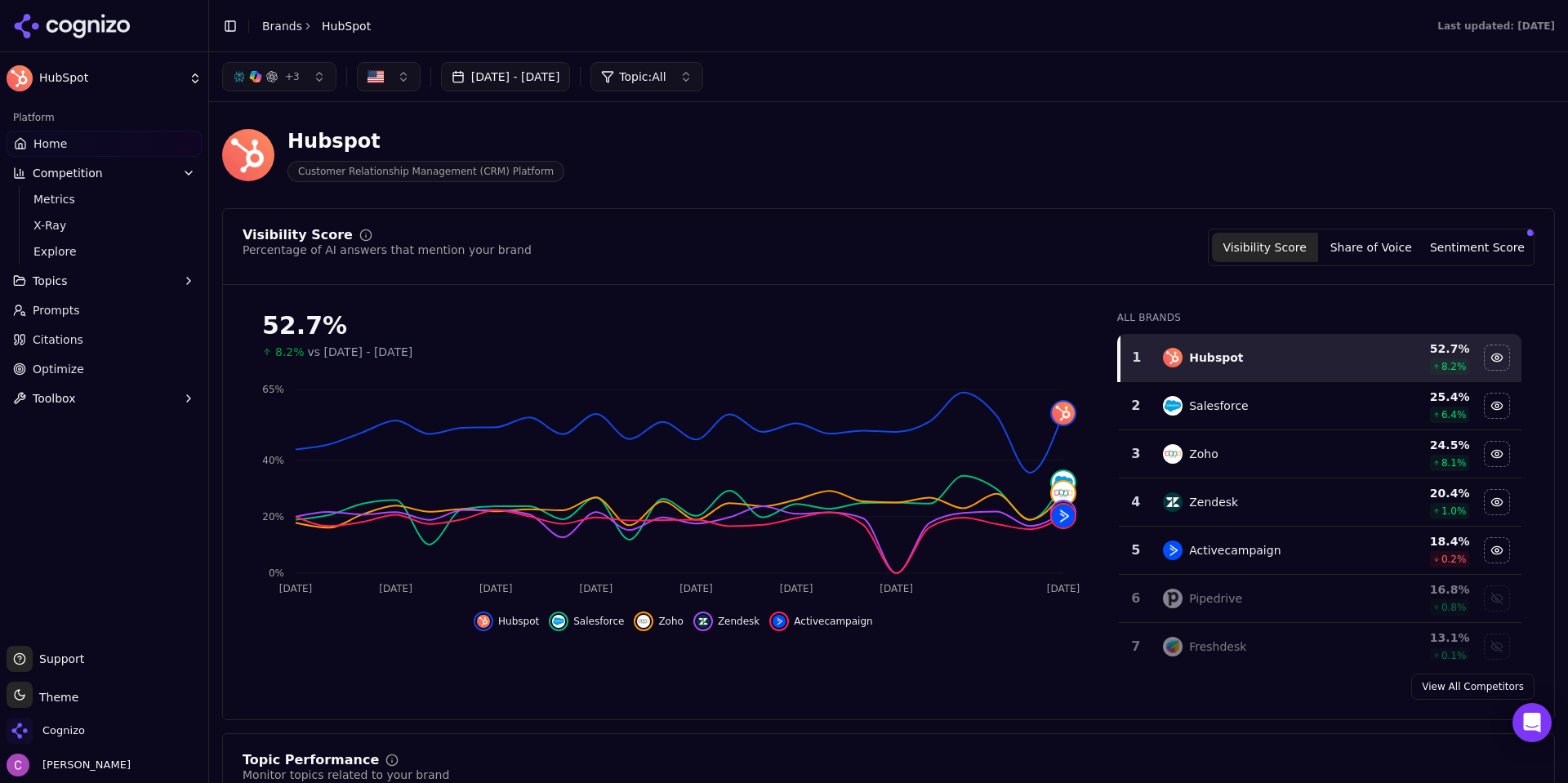
click at [666, 79] on span "Topic: All" at bounding box center [642, 77] width 47 height 16
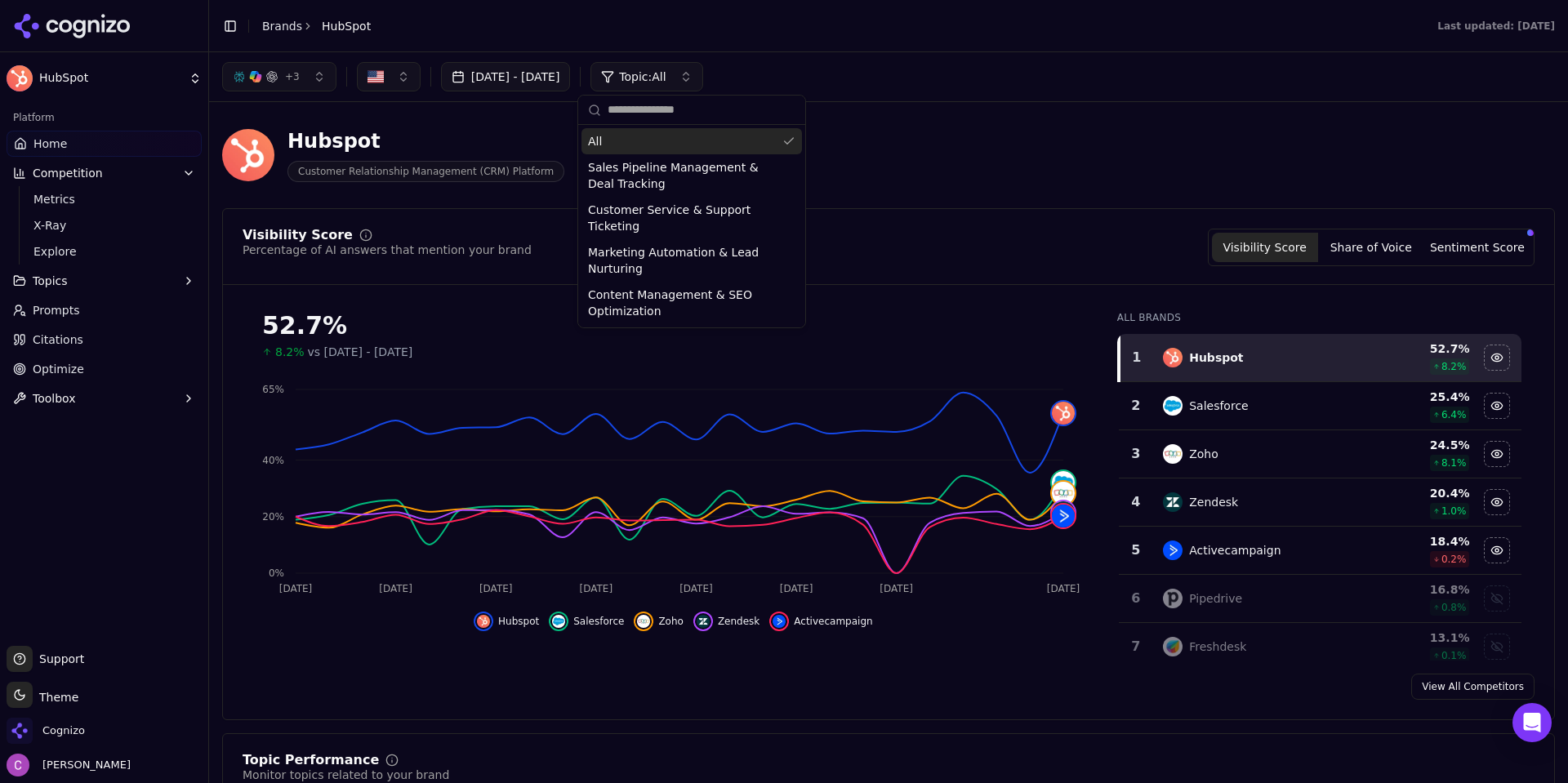
click at [666, 79] on span "Topic: All" at bounding box center [642, 77] width 47 height 16
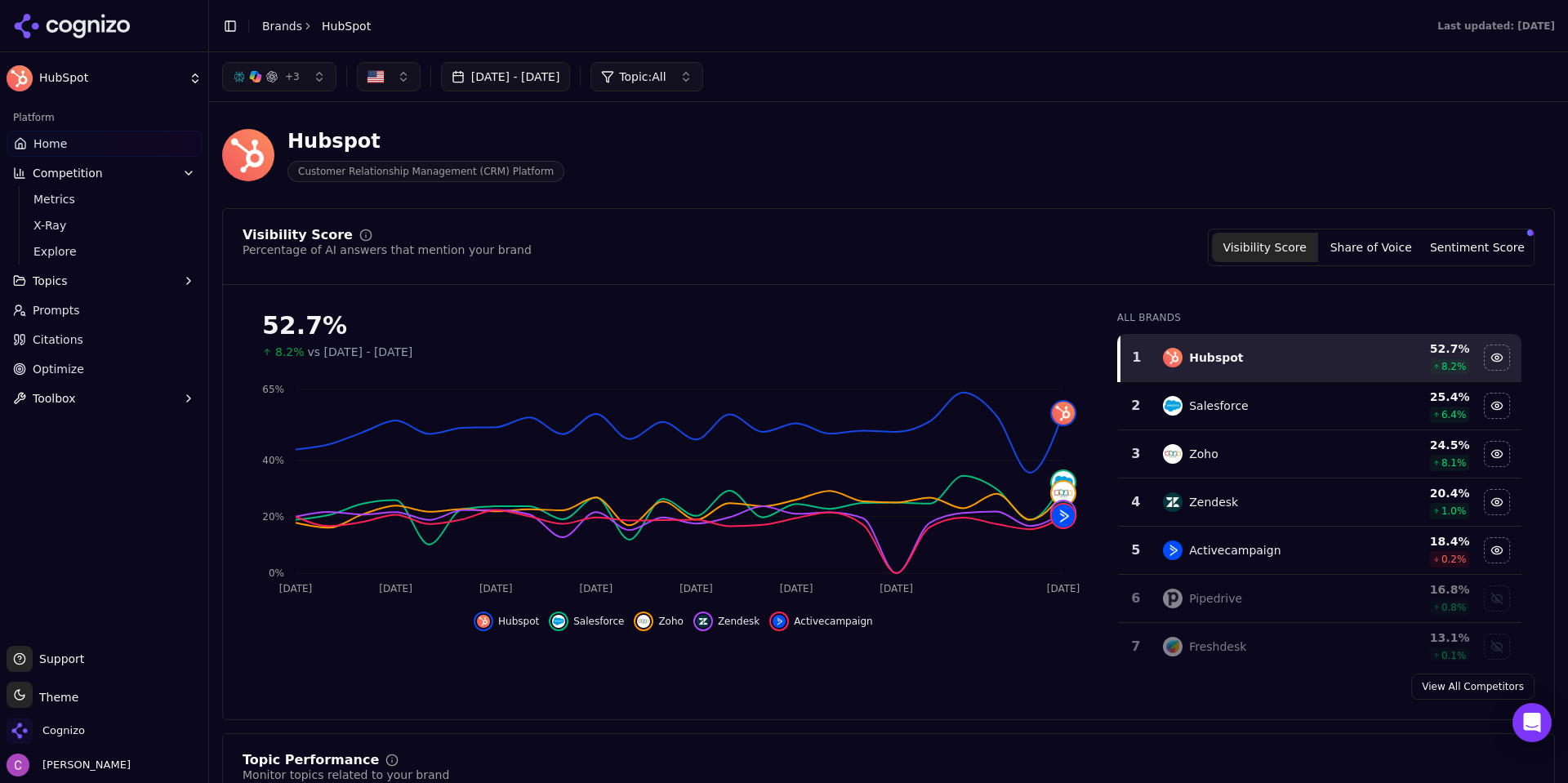
click at [380, 82] on img "button" at bounding box center [376, 77] width 16 height 16
click at [381, 82] on img "button" at bounding box center [376, 77] width 16 height 16
click at [49, 309] on span "Prompts" at bounding box center [56, 310] width 48 height 16
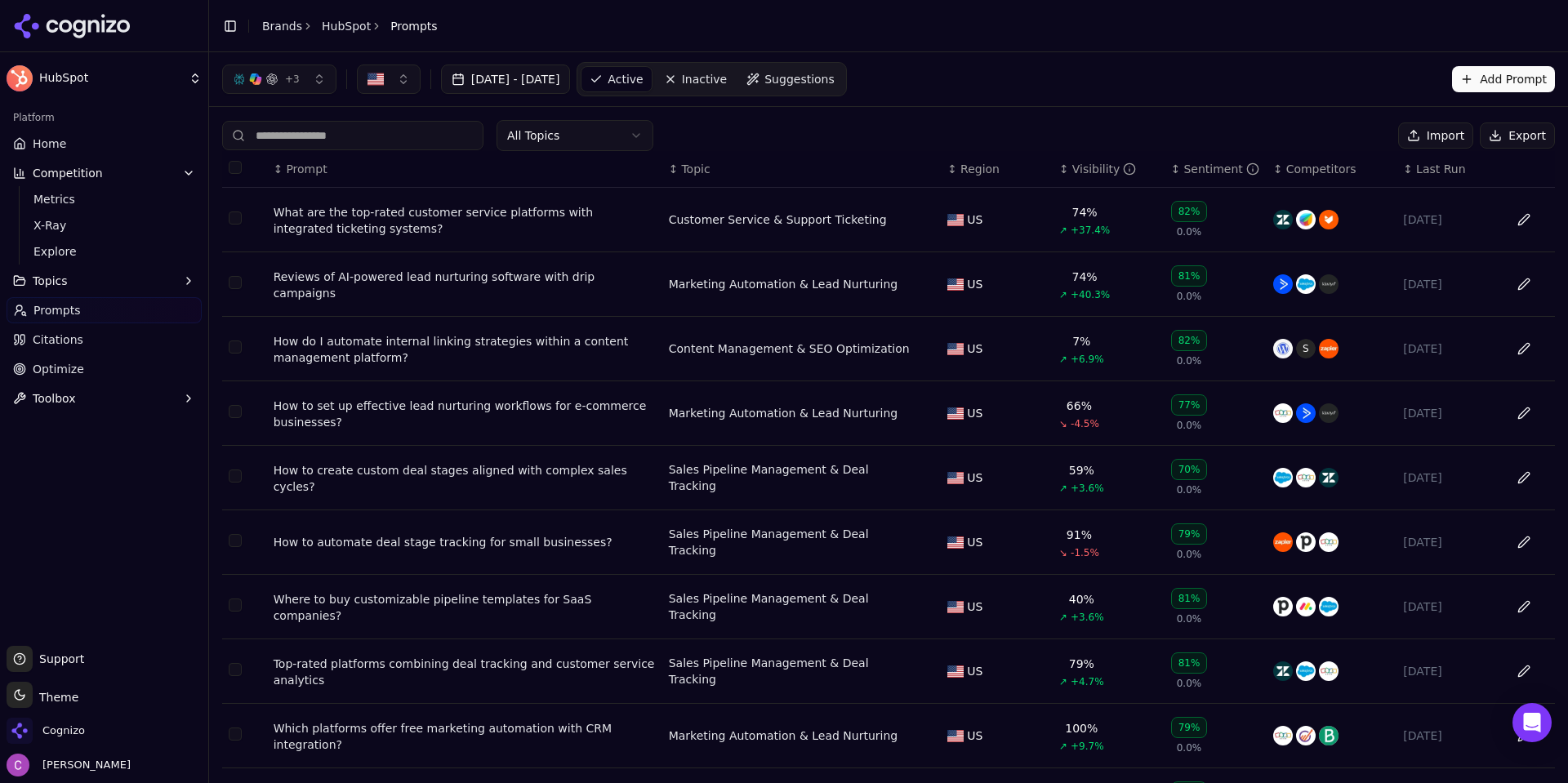
click at [66, 342] on span "Citations" at bounding box center [58, 340] width 50 height 16
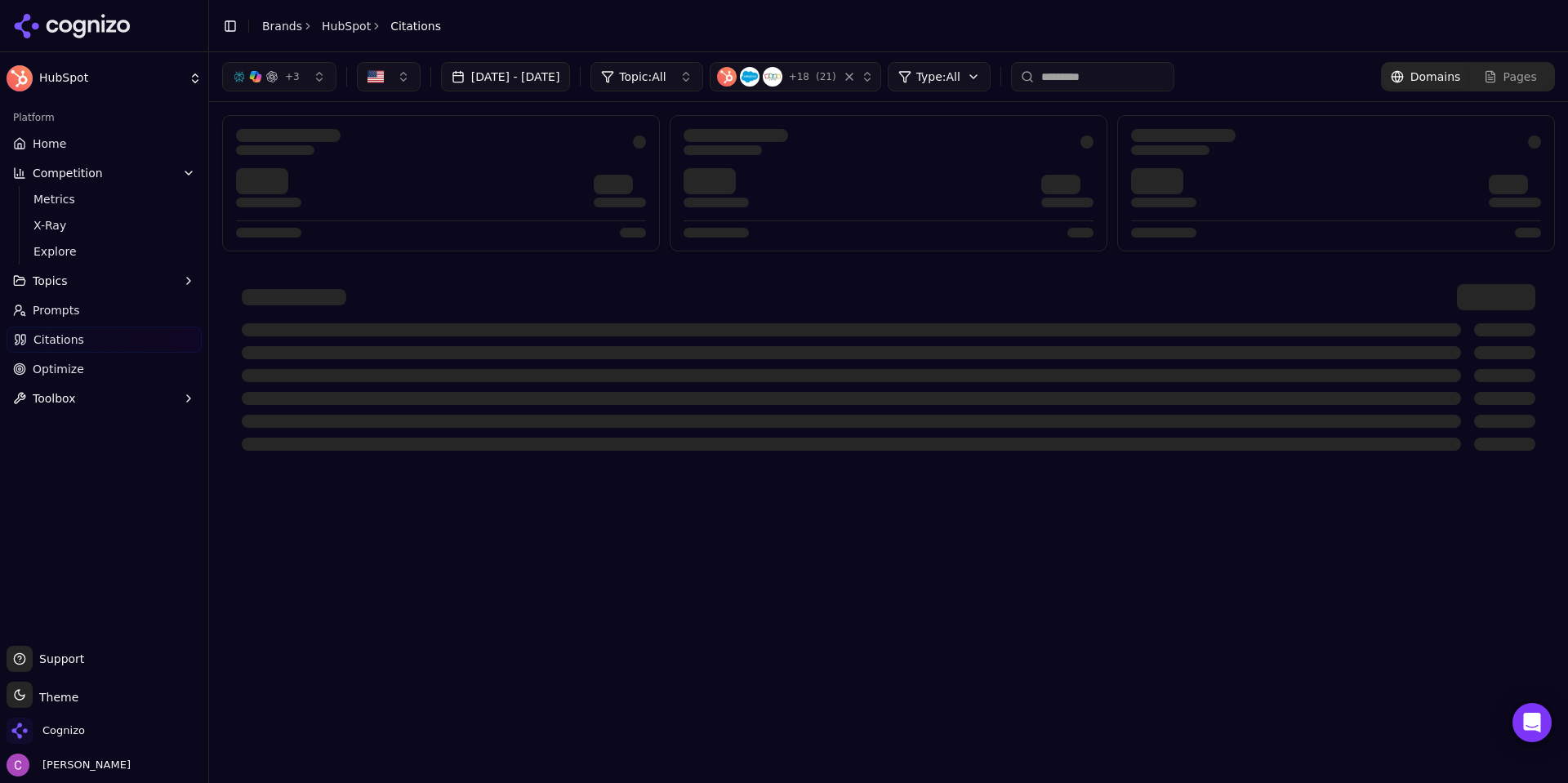
click at [66, 374] on span "Optimize" at bounding box center [58, 369] width 51 height 16
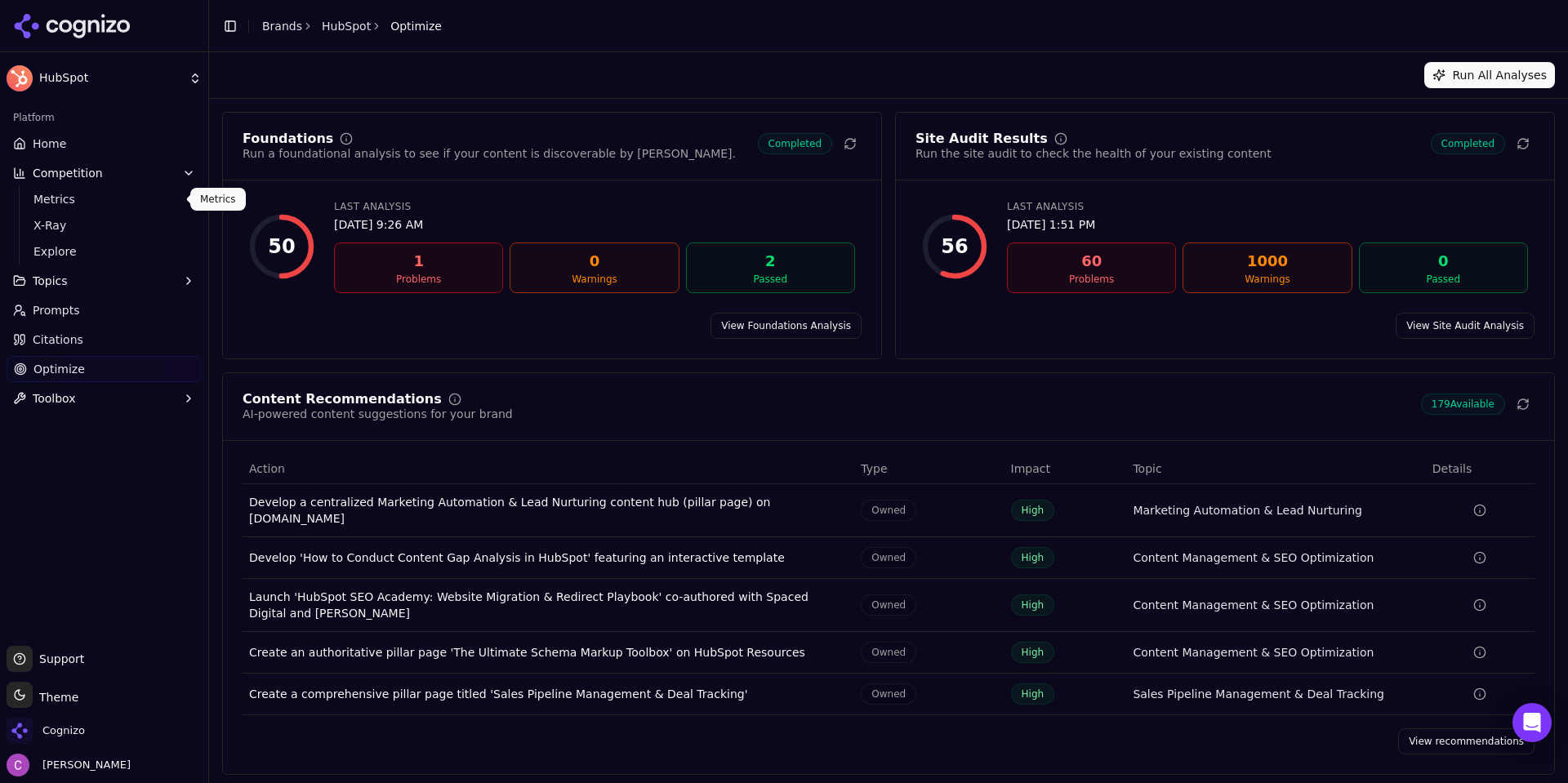
click at [71, 182] on button "Competition" at bounding box center [104, 173] width 195 height 26
click at [67, 188] on ul "Home Competition Topics Prompts Citations Optimize Toolbox" at bounding box center [104, 232] width 195 height 203
click at [74, 180] on span "Competition" at bounding box center [68, 173] width 70 height 16
click at [66, 198] on span "Metrics" at bounding box center [104, 199] width 142 height 16
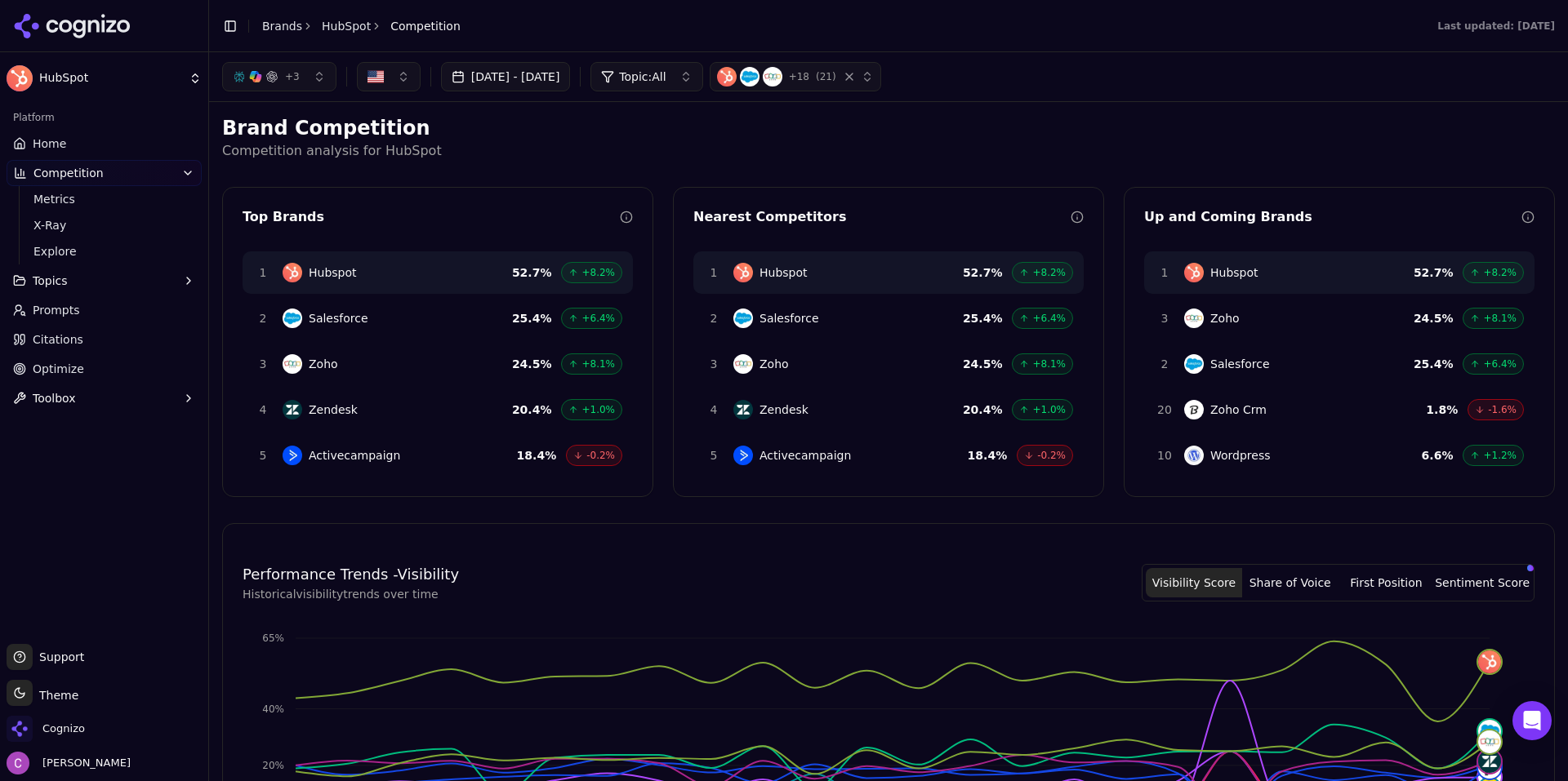
click at [66, 360] on link "Optimize" at bounding box center [104, 369] width 195 height 26
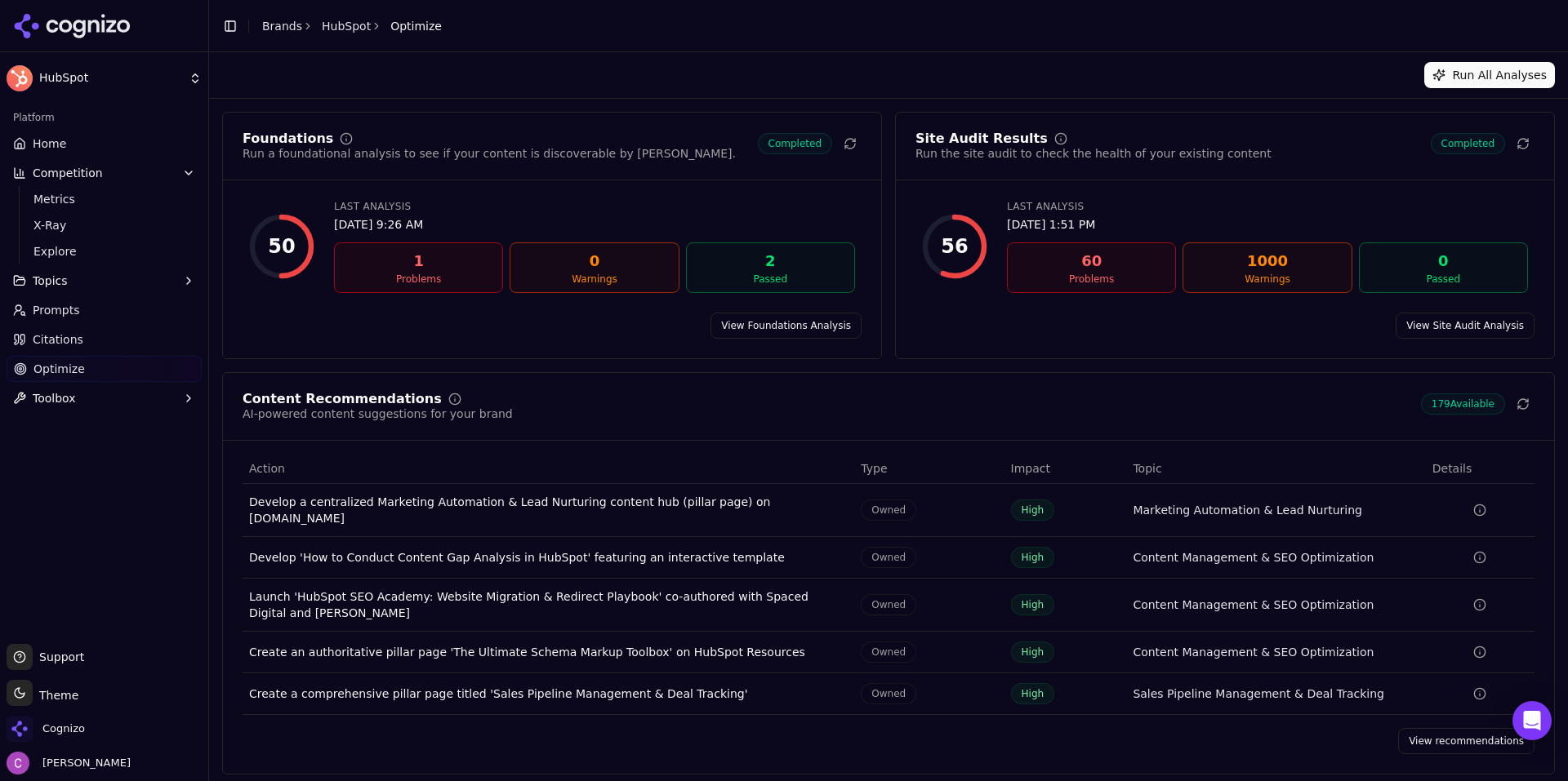
drag, startPoint x: 1445, startPoint y: 722, endPoint x: 691, endPoint y: 440, distance: 805.0
click at [1446, 729] on link "View recommendations" at bounding box center [1466, 741] width 137 height 26
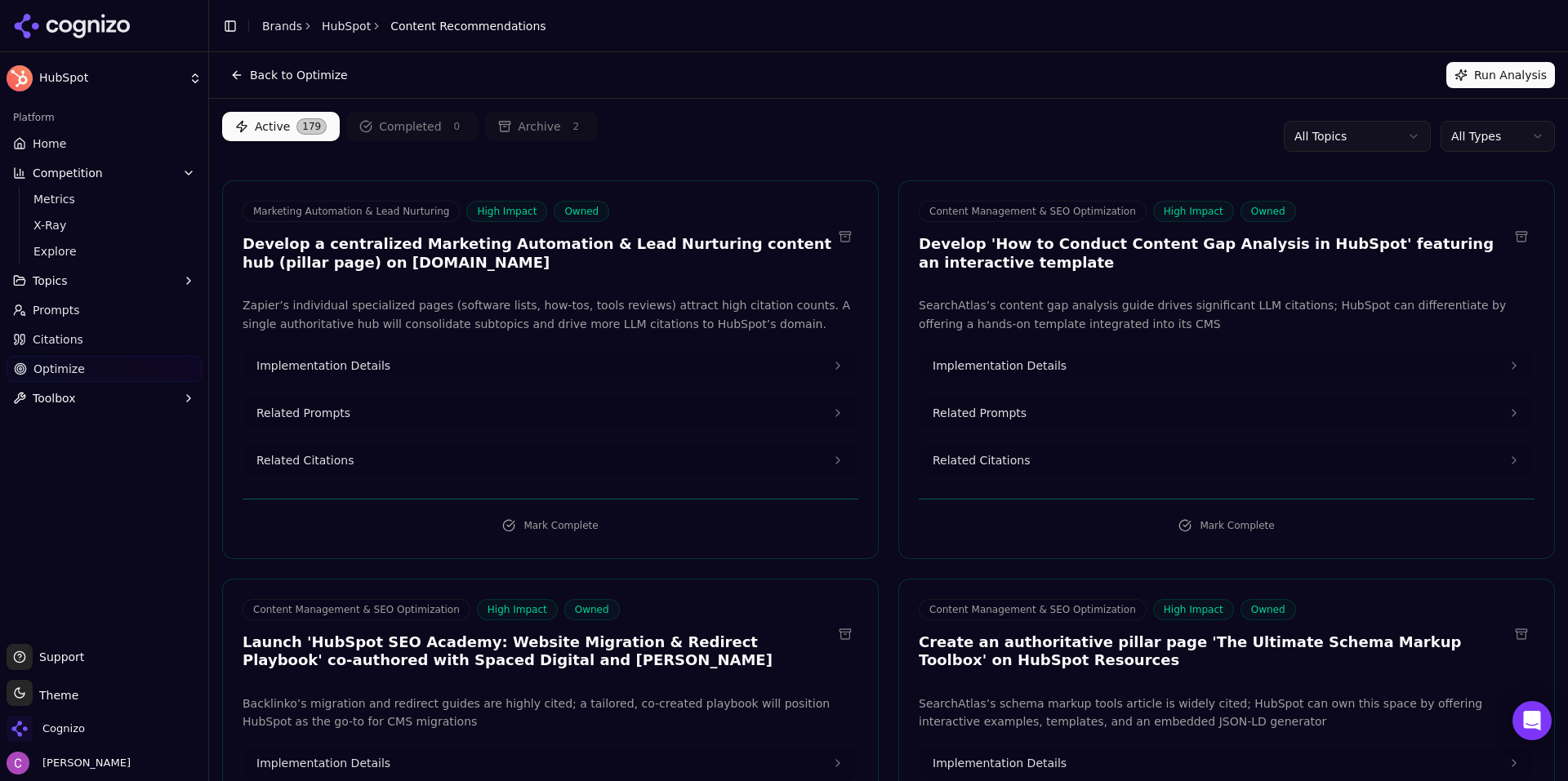
click at [368, 361] on span "Implementation Details" at bounding box center [323, 366] width 134 height 16
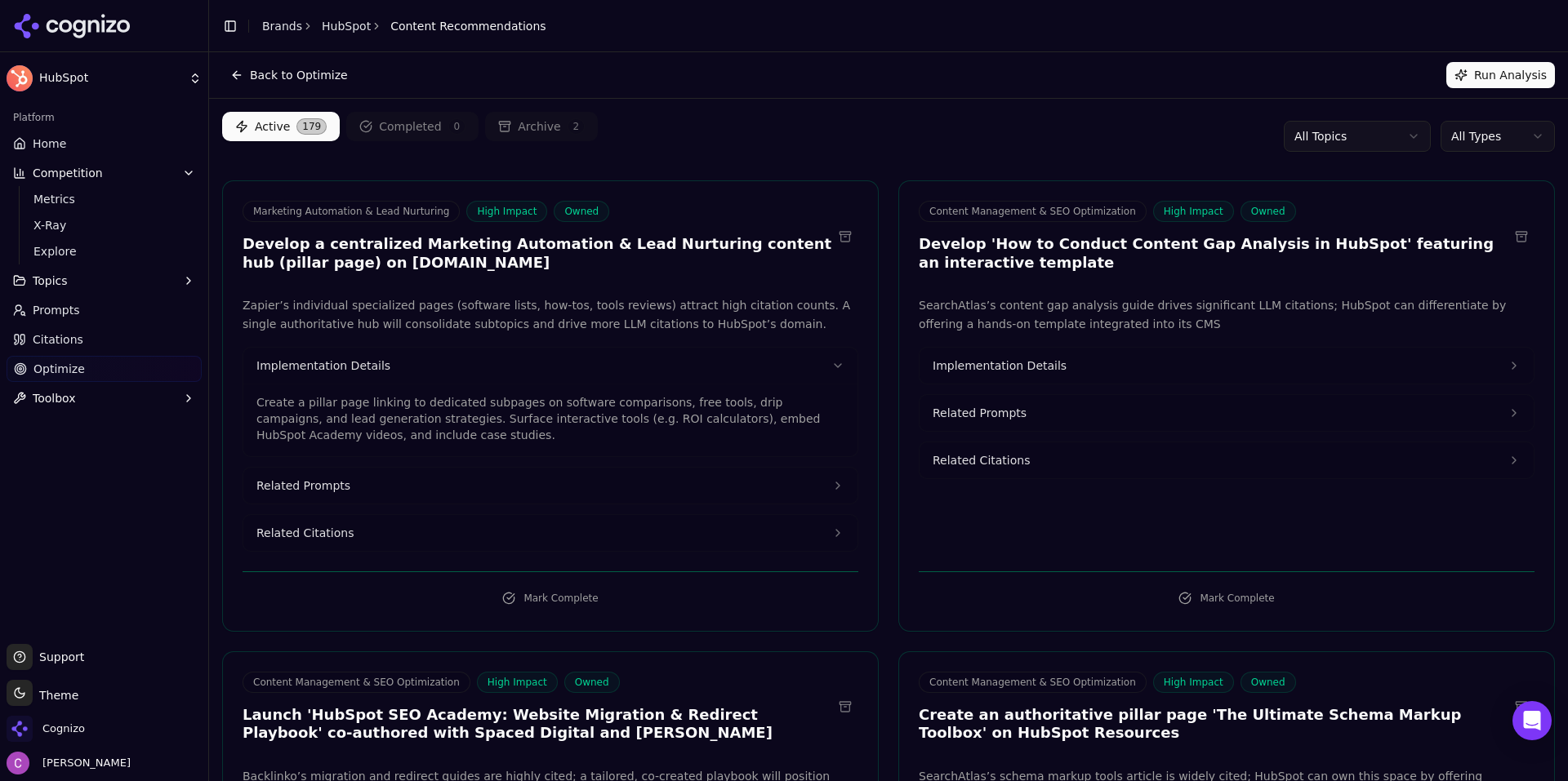
click at [386, 487] on button "Related Prompts" at bounding box center [550, 485] width 614 height 36
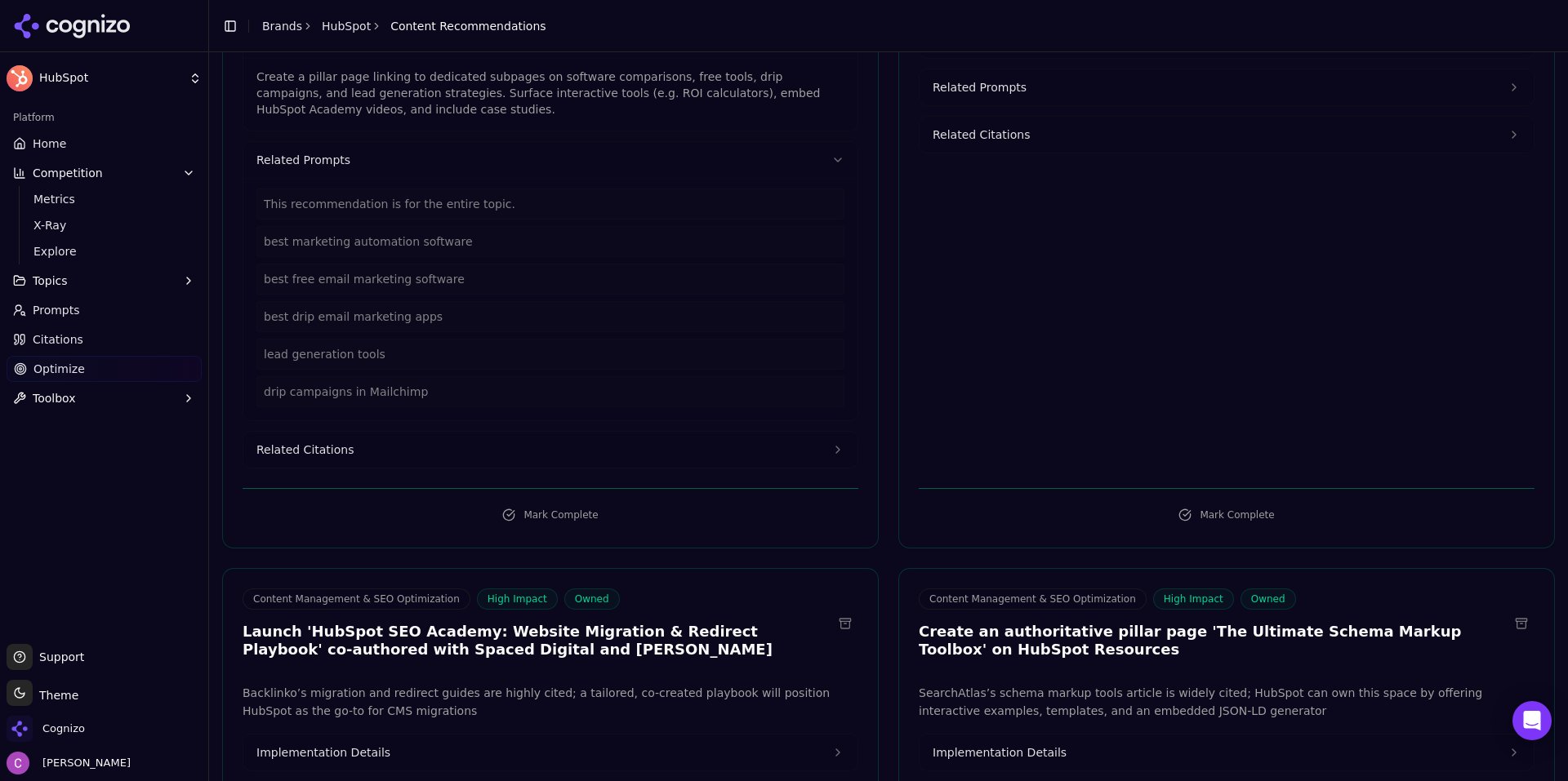
scroll to position [327, 0]
click at [412, 447] on button "Related Citations" at bounding box center [550, 448] width 614 height 36
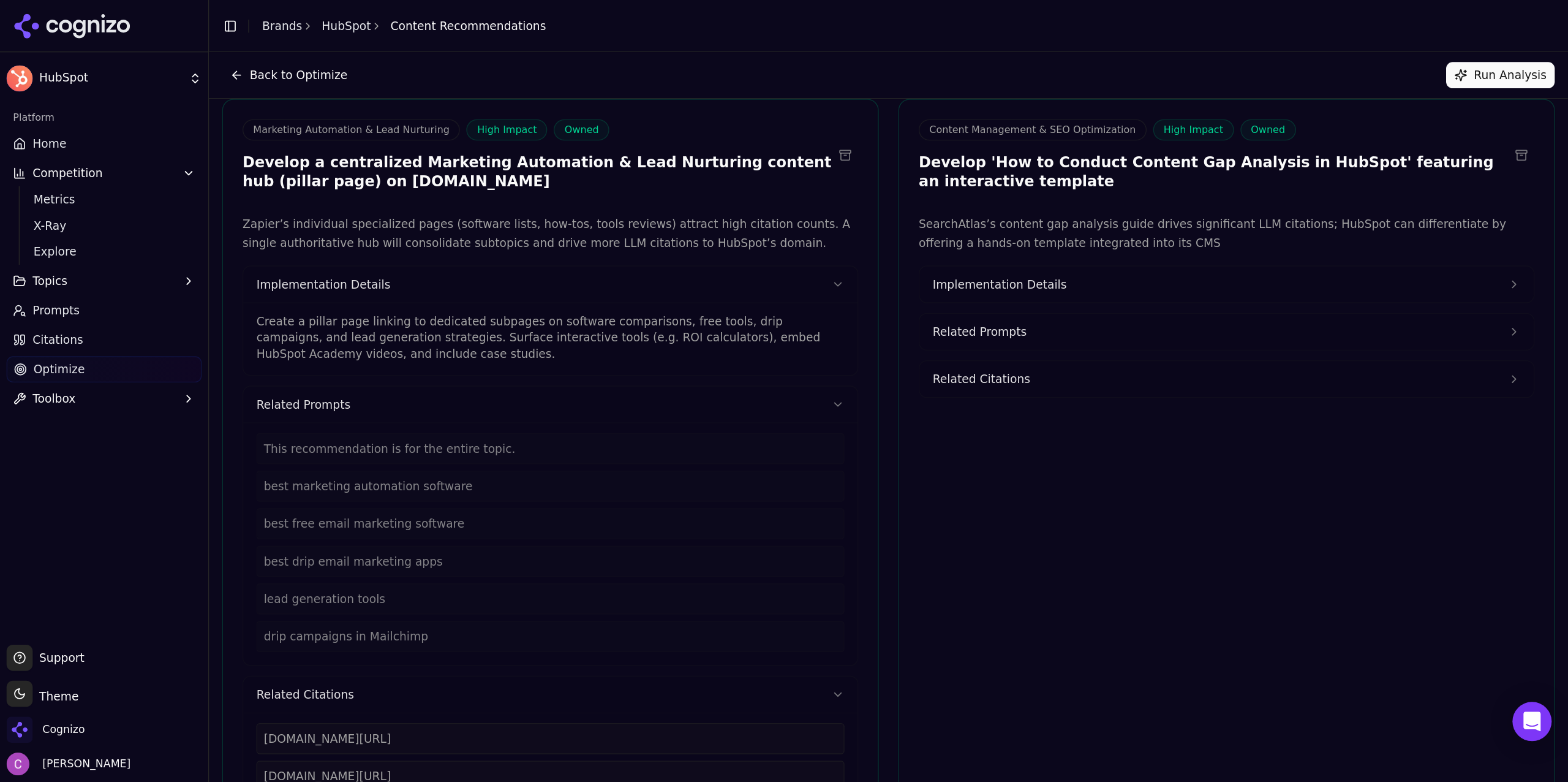
scroll to position [61, 0]
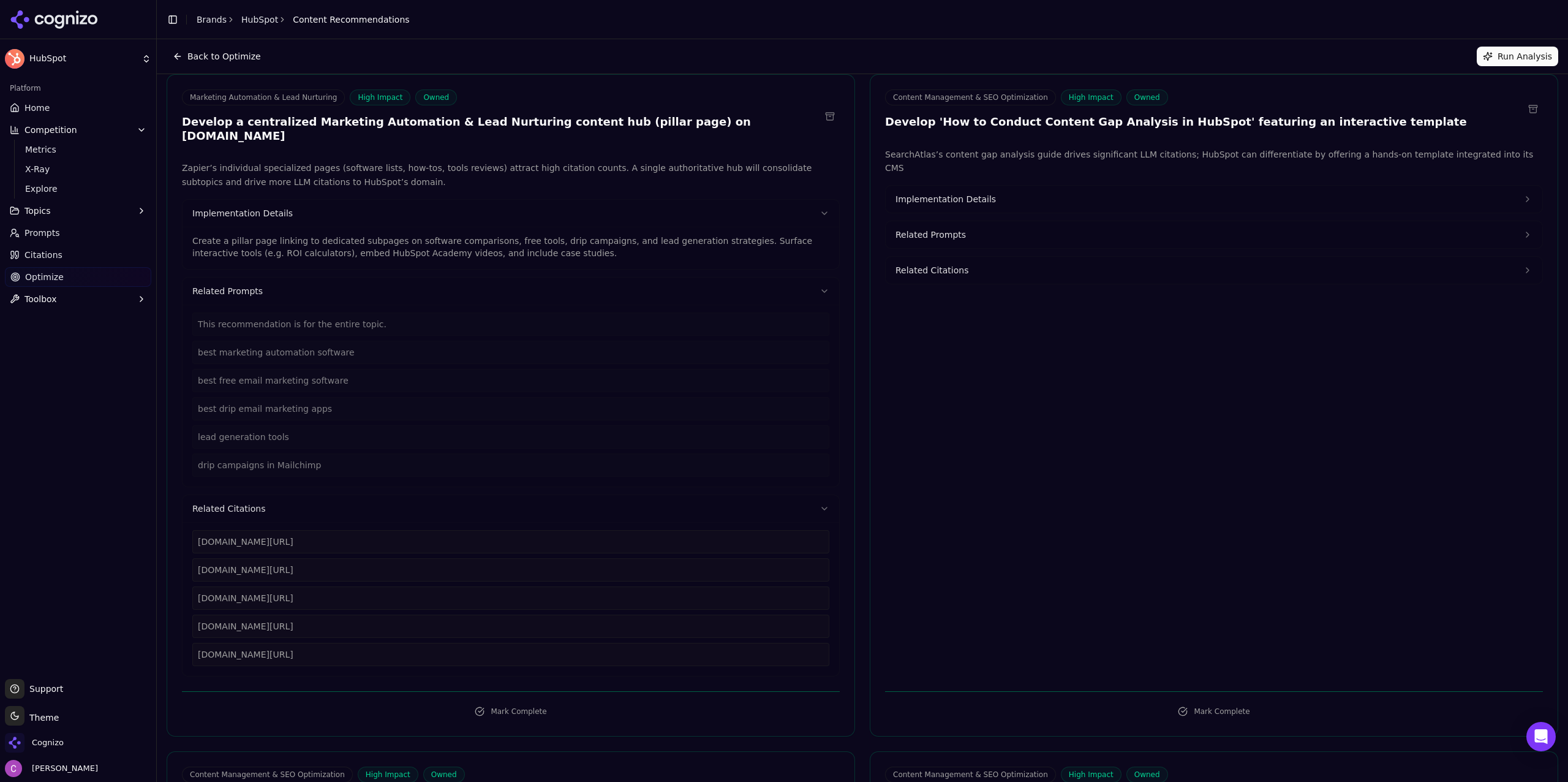
drag, startPoint x: 1089, startPoint y: 0, endPoint x: 809, endPoint y: 33, distance: 281.9
click at [809, 33] on header "Toggle Sidebar Brands HubSpot Content Recommendations" at bounding box center [862, 20] width 1411 height 39
click at [968, 193] on span "Implementation Details" at bounding box center [946, 199] width 100 height 12
click at [964, 264] on button "Related Prompts" at bounding box center [1214, 277] width 657 height 27
click at [964, 346] on button "Related Citations" at bounding box center [1214, 353] width 657 height 27
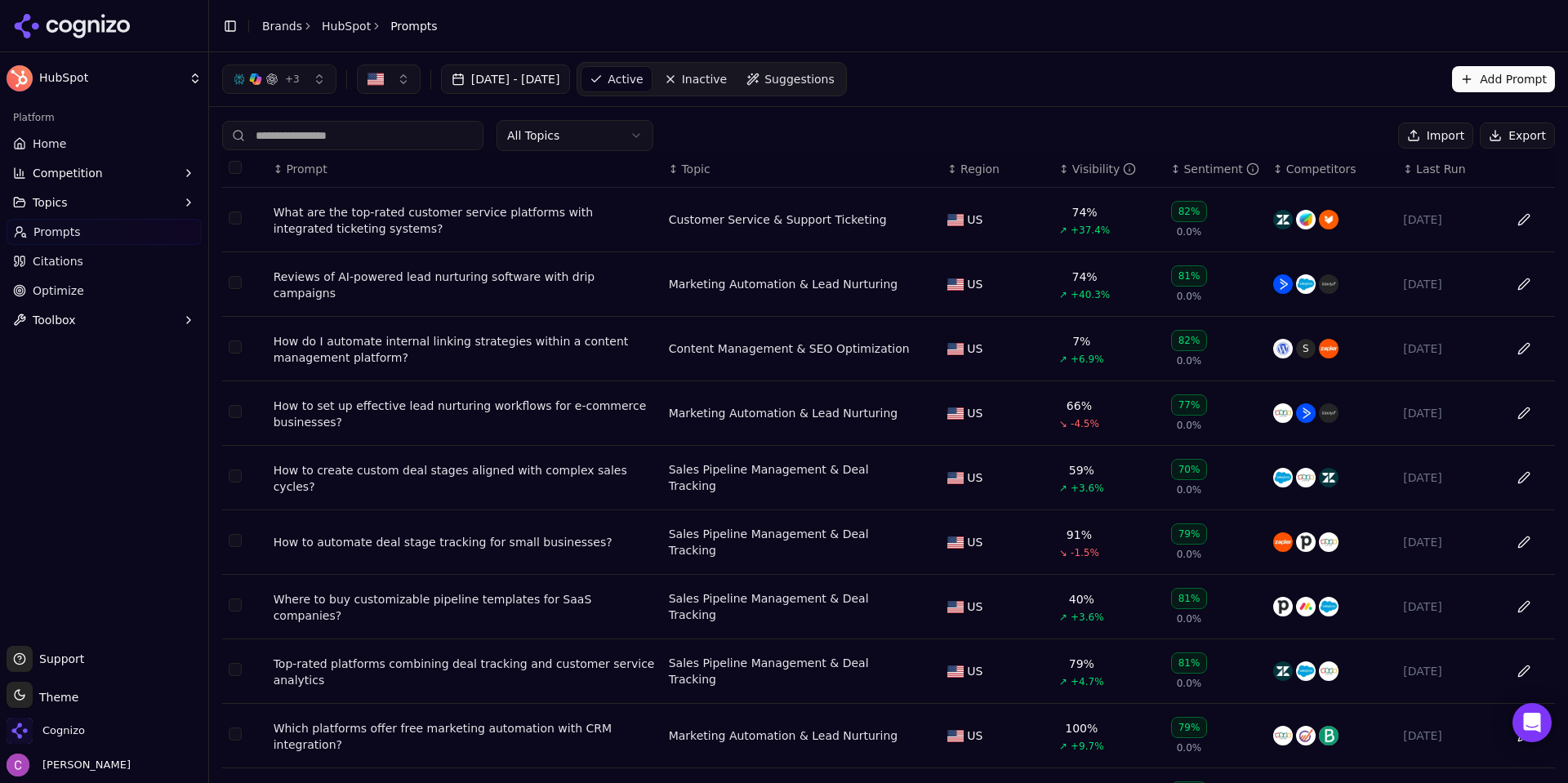
click at [342, 218] on div "What are the top-rated customer service platforms with integrated ticketing sys…" at bounding box center [465, 220] width 382 height 33
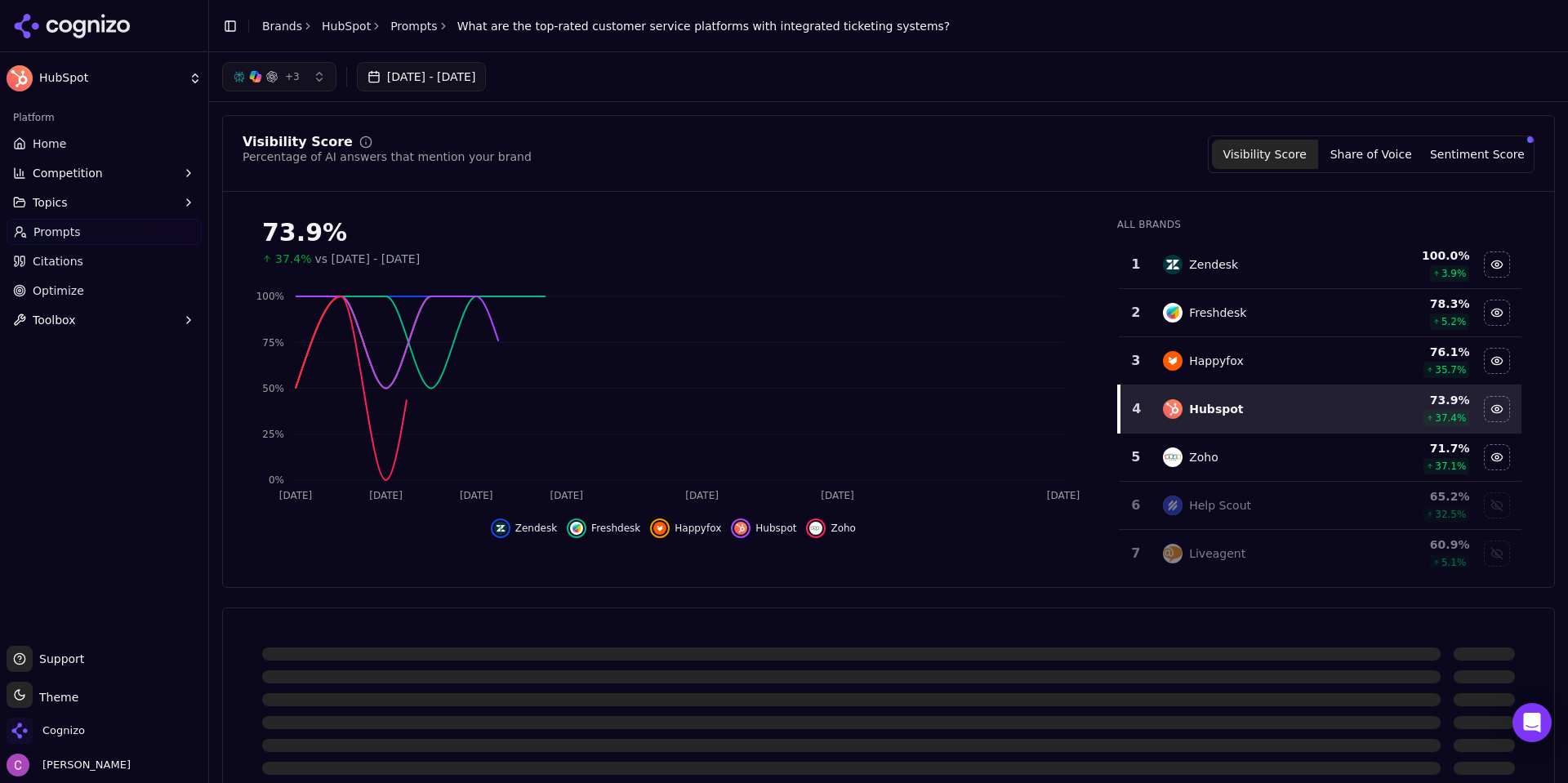
click at [699, 171] on div "Visibility Score Percentage of AI answers that mention your brand Visibility Sc…" at bounding box center [888, 154] width 1291 height 38
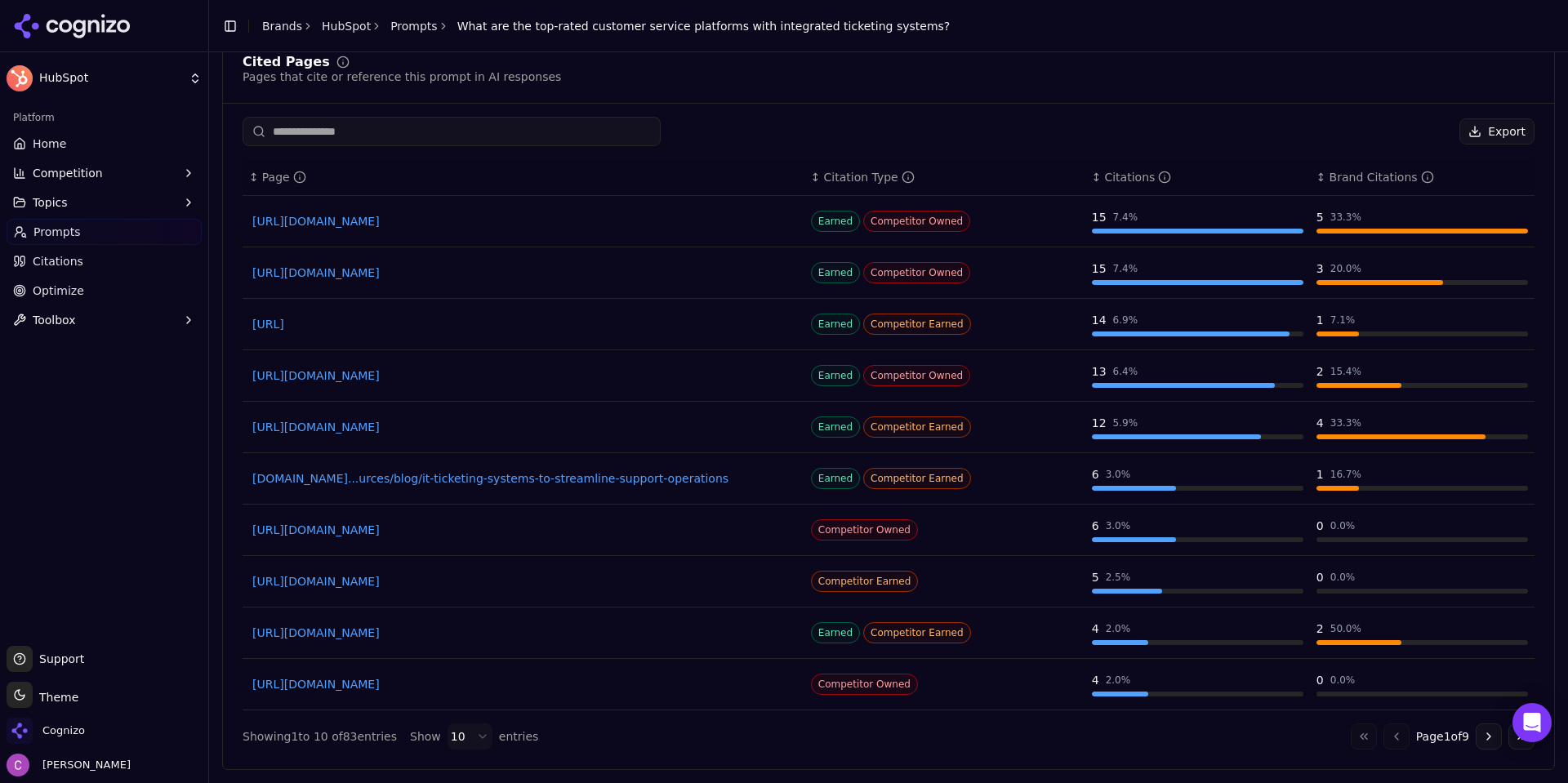
scroll to position [473, 0]
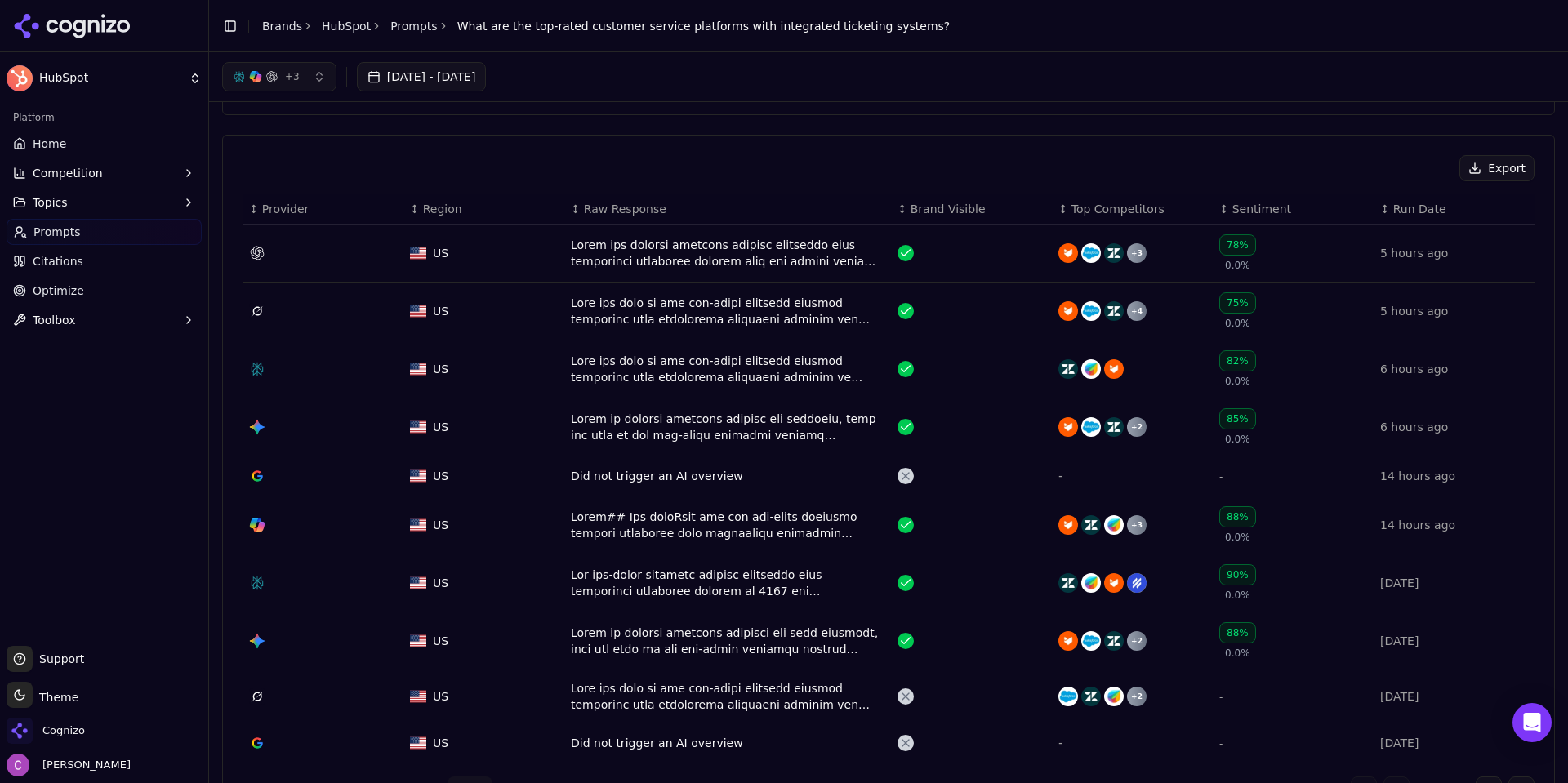
click at [730, 243] on div "Data table" at bounding box center [727, 253] width 313 height 33
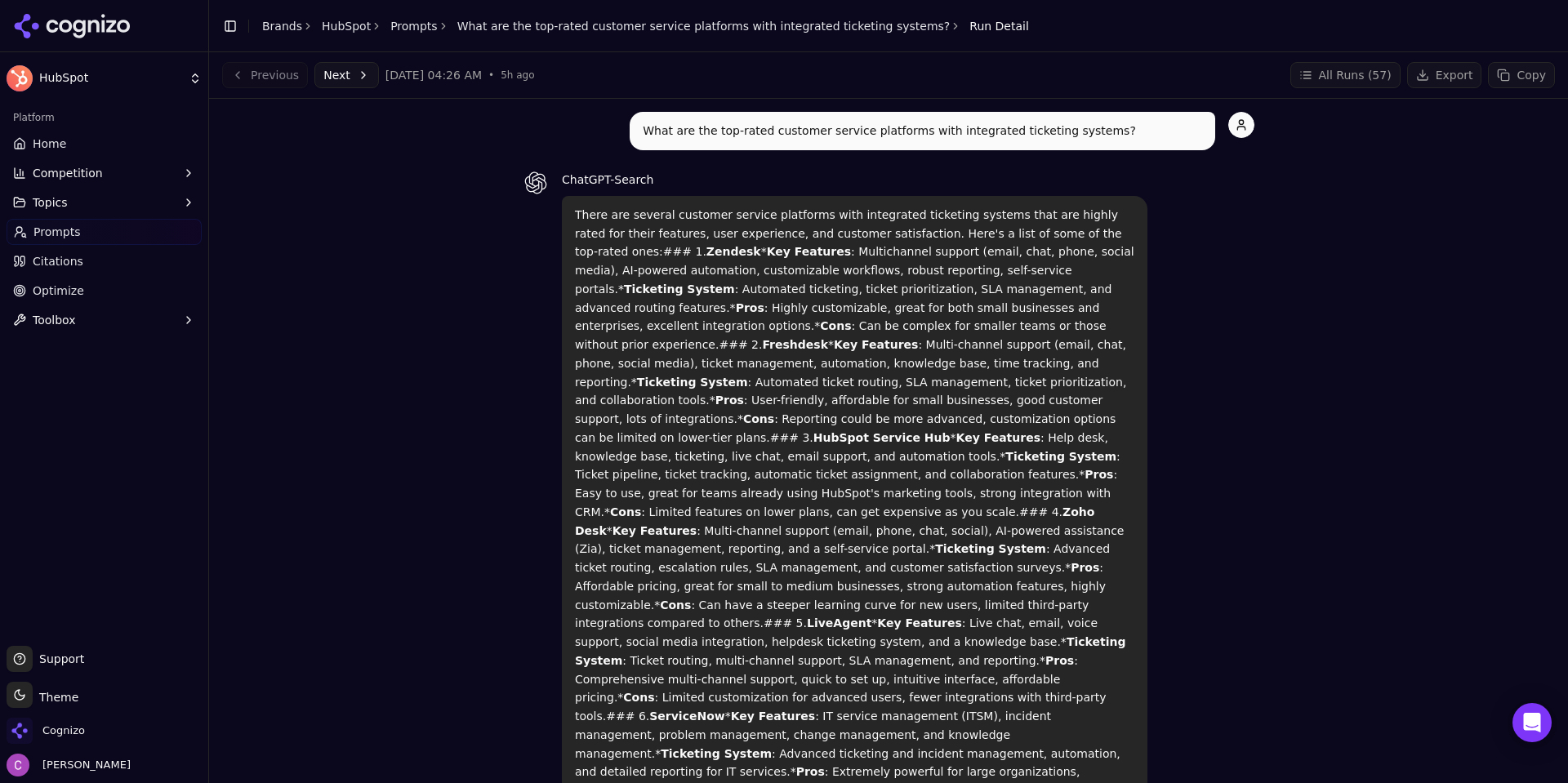
click at [545, 19] on link "What are the top-rated customer service platforms with integrated ticketing sys…" at bounding box center [703, 26] width 493 height 16
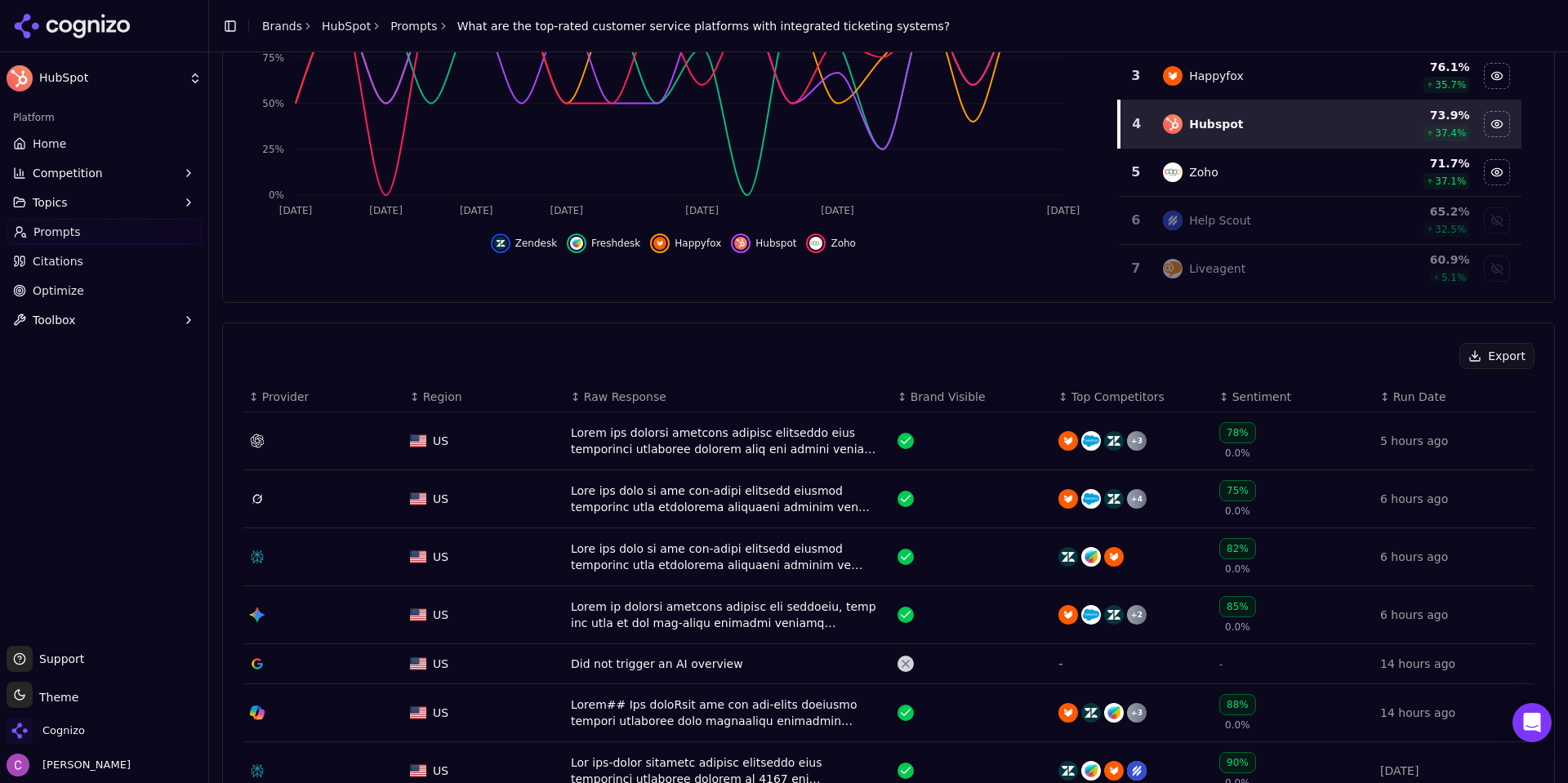
scroll to position [327, 0]
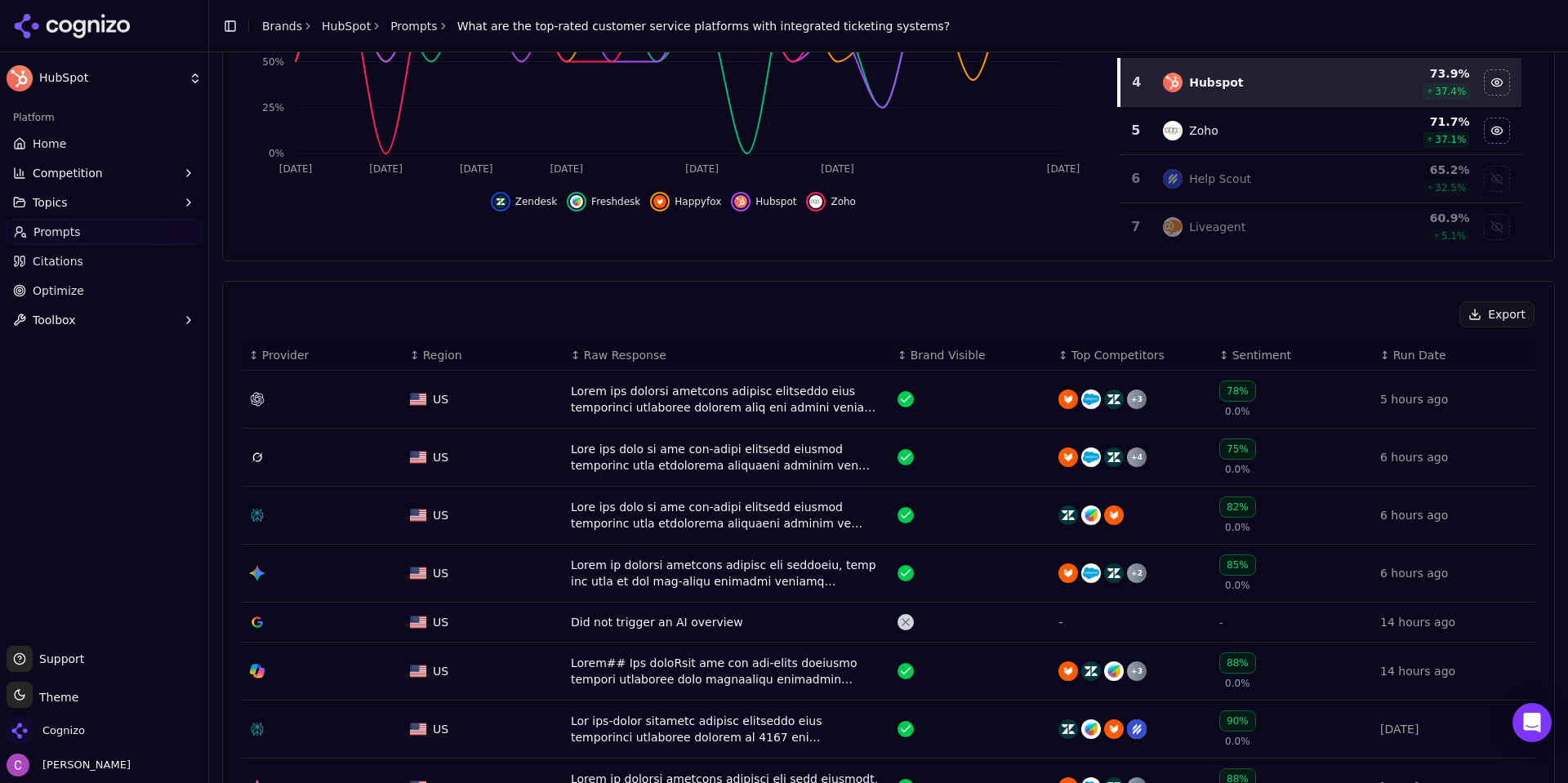
click at [620, 455] on div "Data table" at bounding box center [727, 457] width 313 height 33
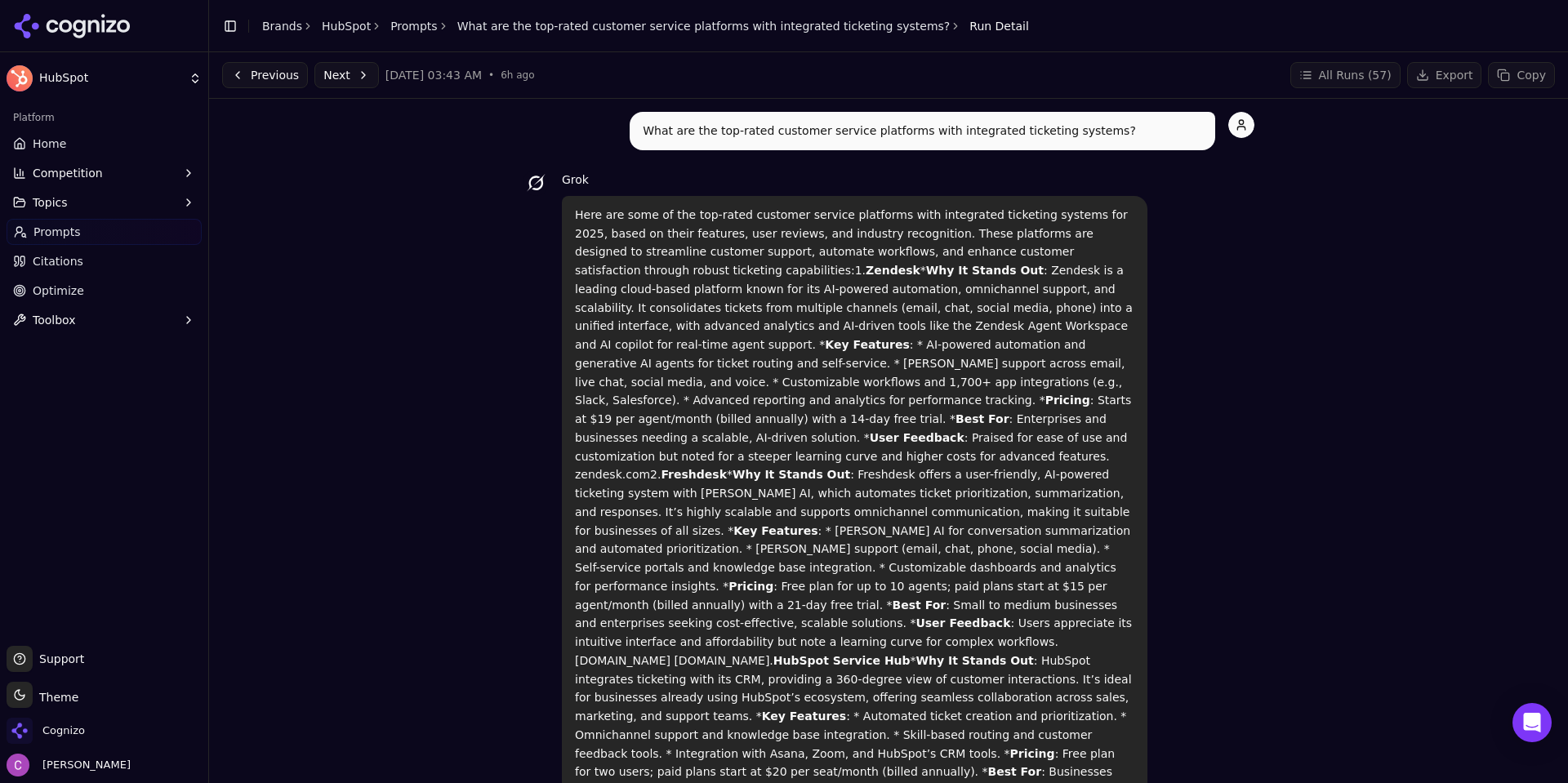
click at [527, 23] on link "What are the top-rated customer service platforms with integrated ticketing sys…" at bounding box center [703, 26] width 493 height 16
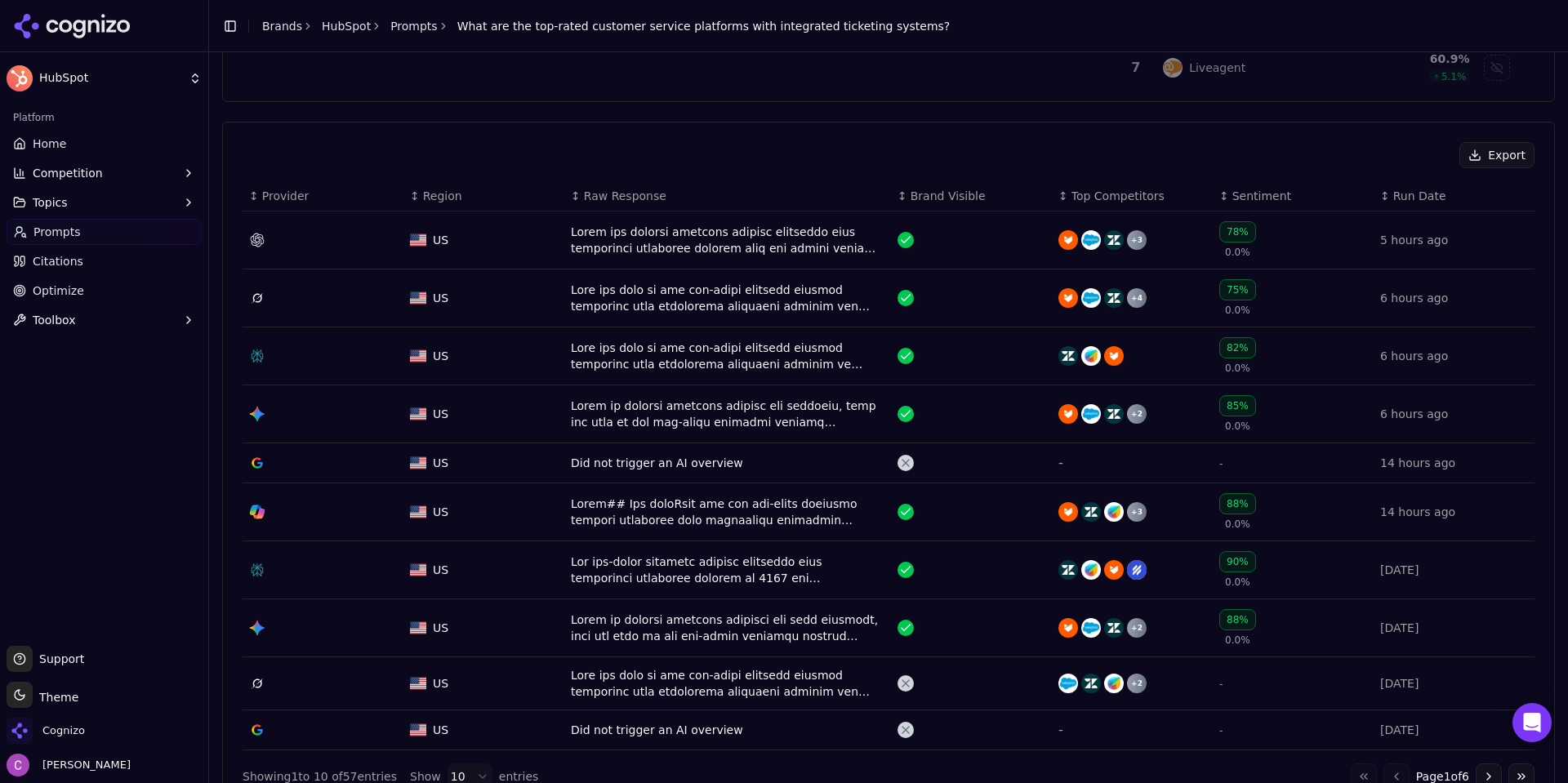
scroll to position [490, 0]
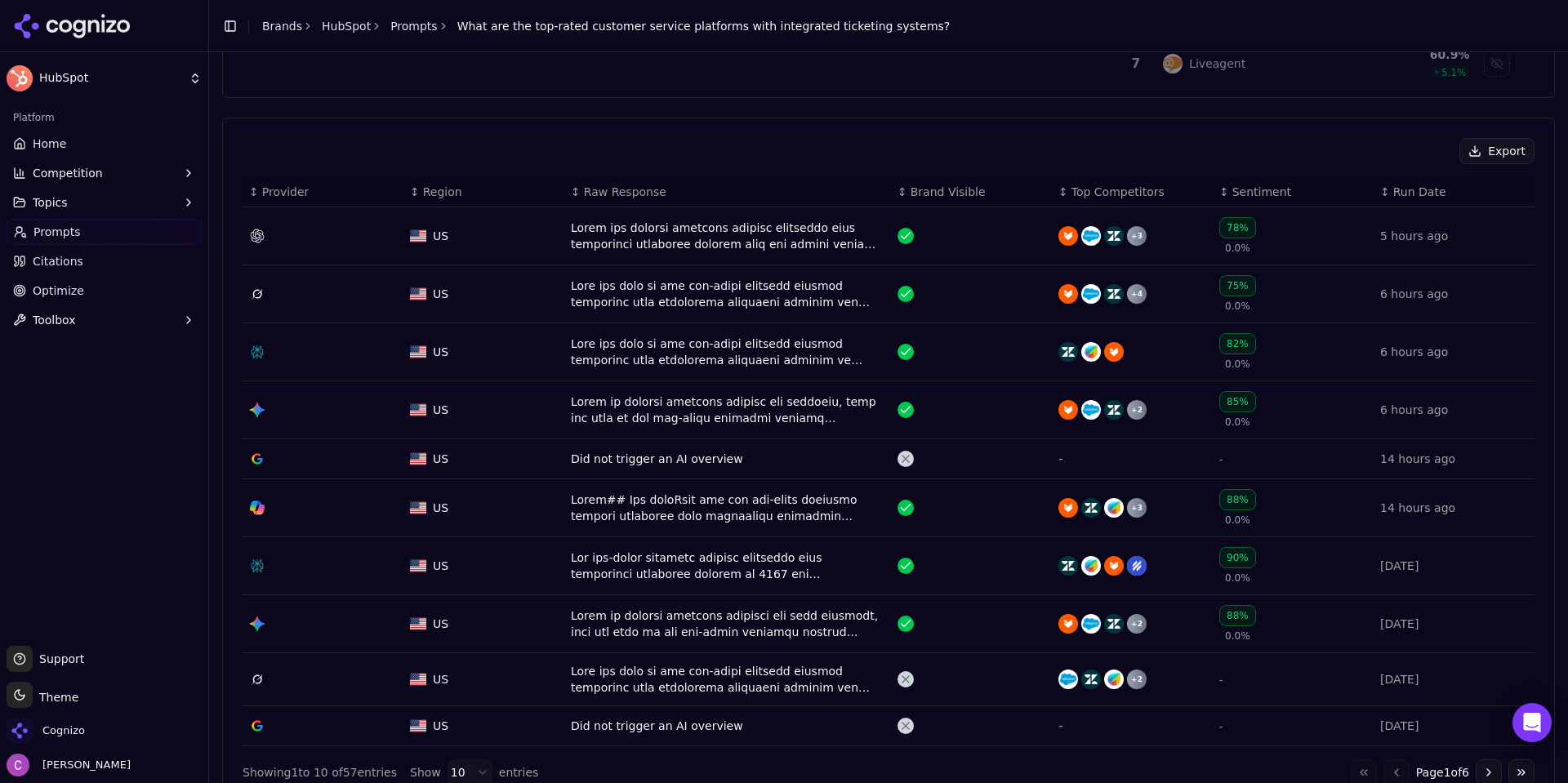
click at [613, 347] on div "Data table" at bounding box center [727, 352] width 313 height 33
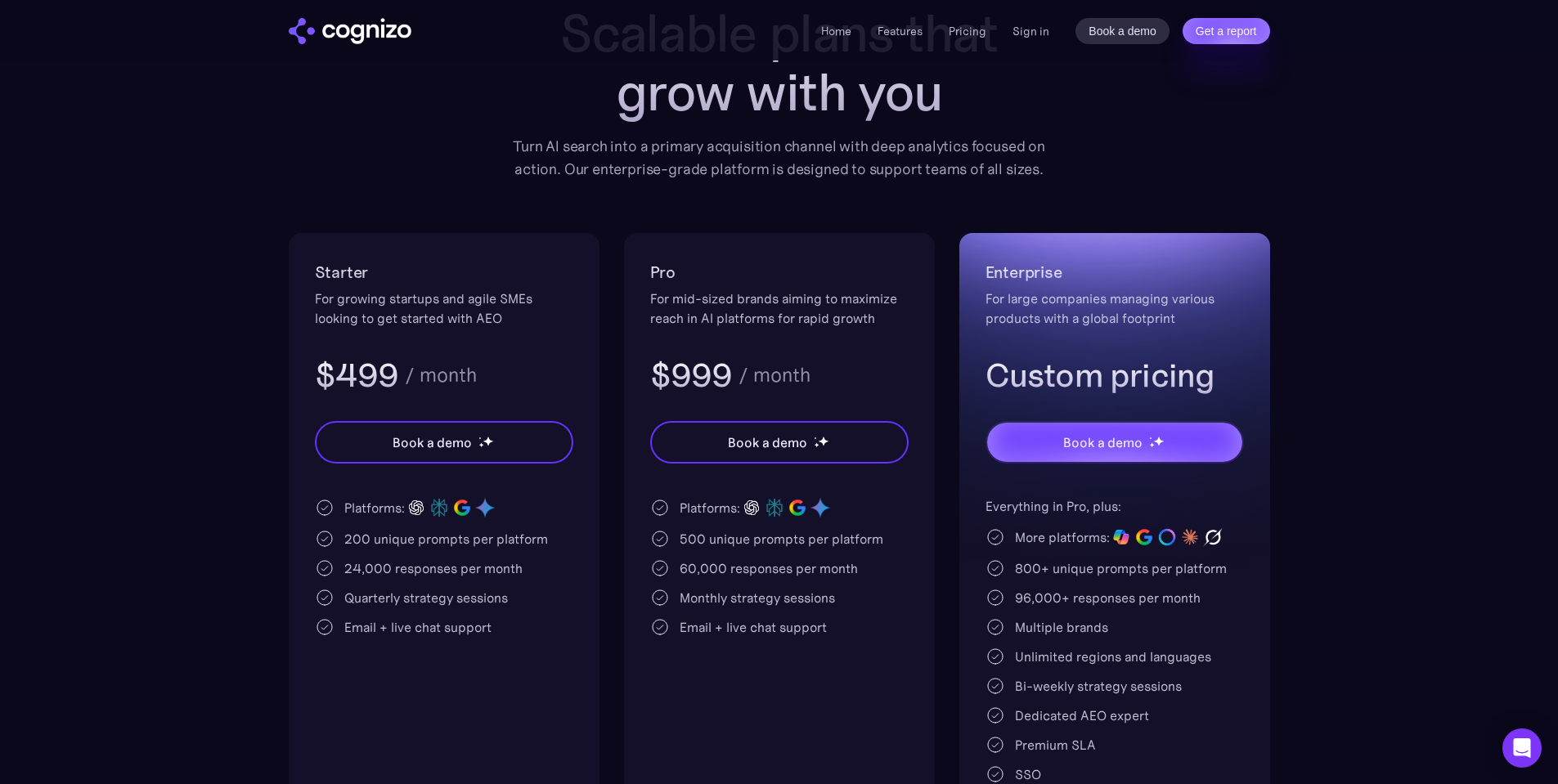
scroll to position [163, 0]
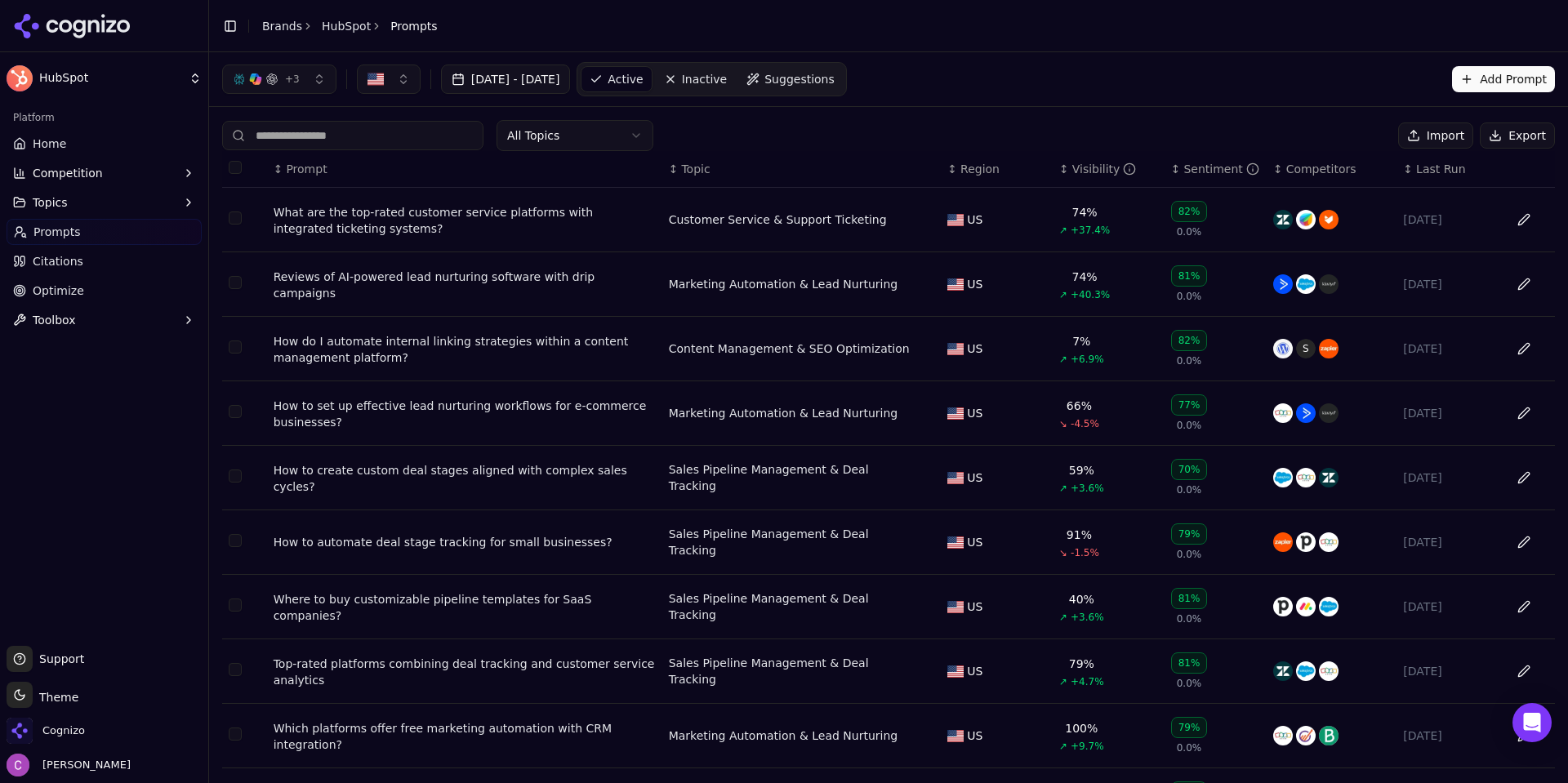
click at [363, 212] on div "What are the top-rated customer service platforms with integrated ticketing sys…" at bounding box center [465, 220] width 382 height 33
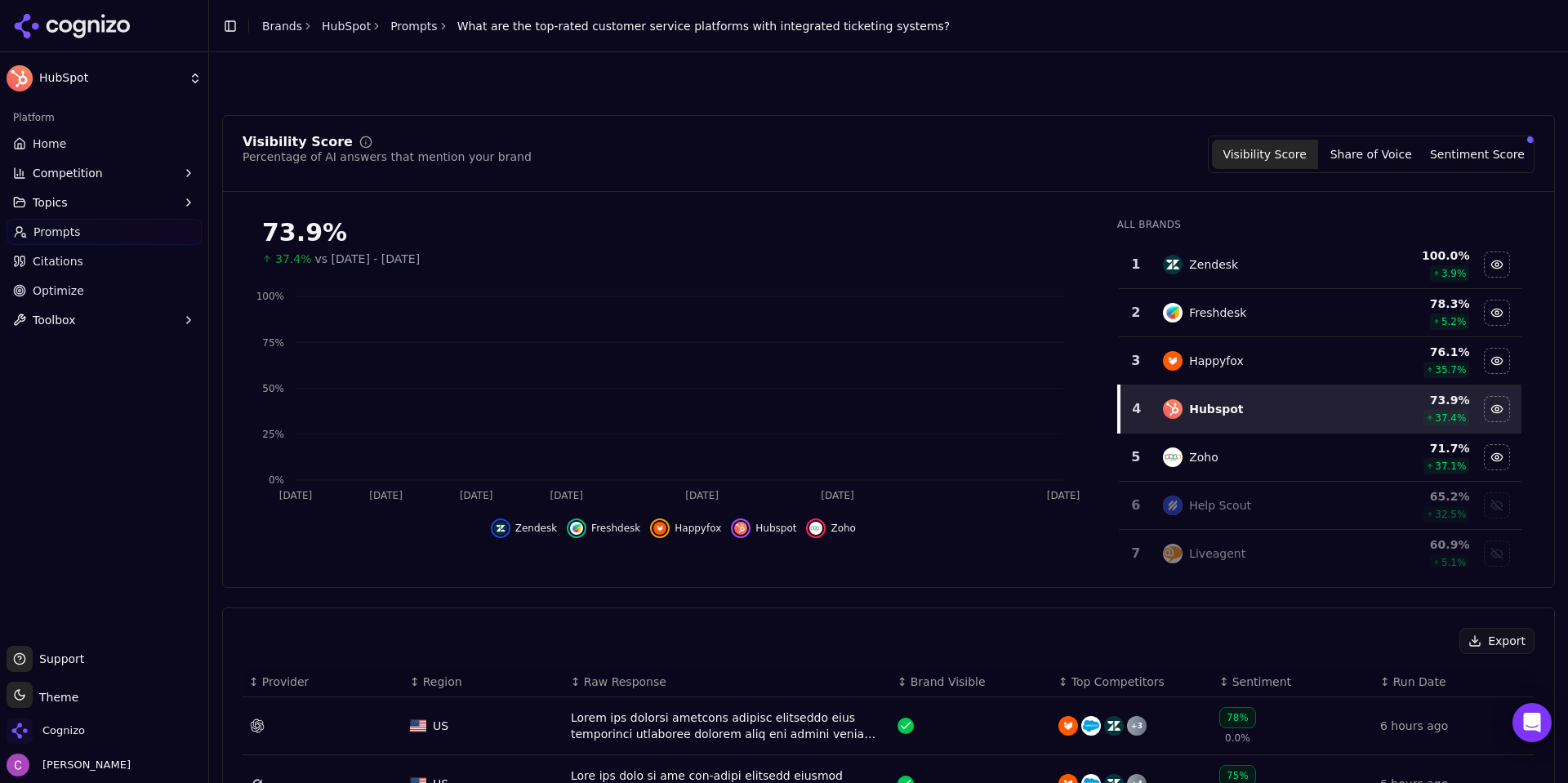
scroll to position [653, 0]
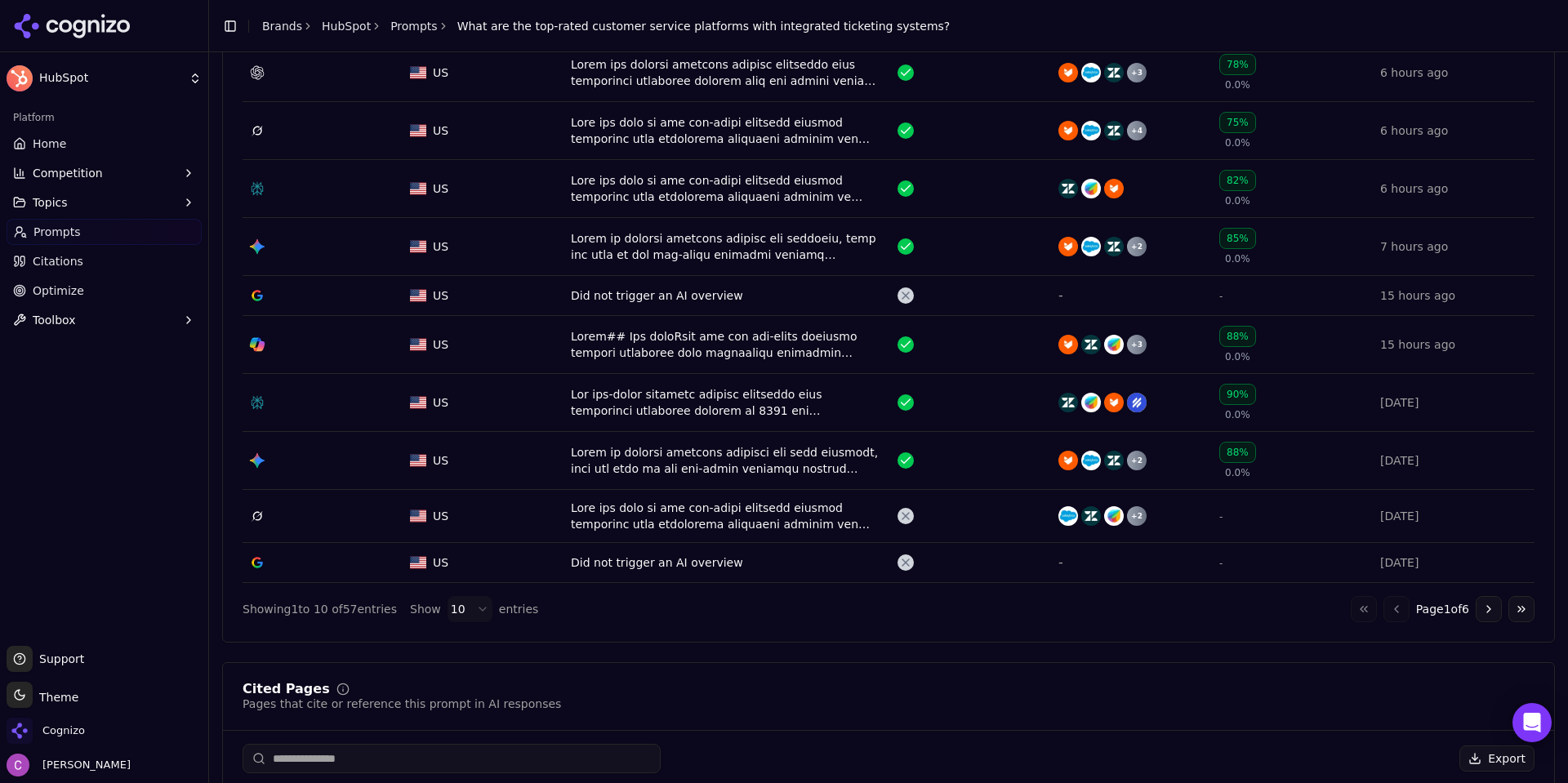
click at [640, 194] on div "Data table" at bounding box center [727, 189] width 313 height 33
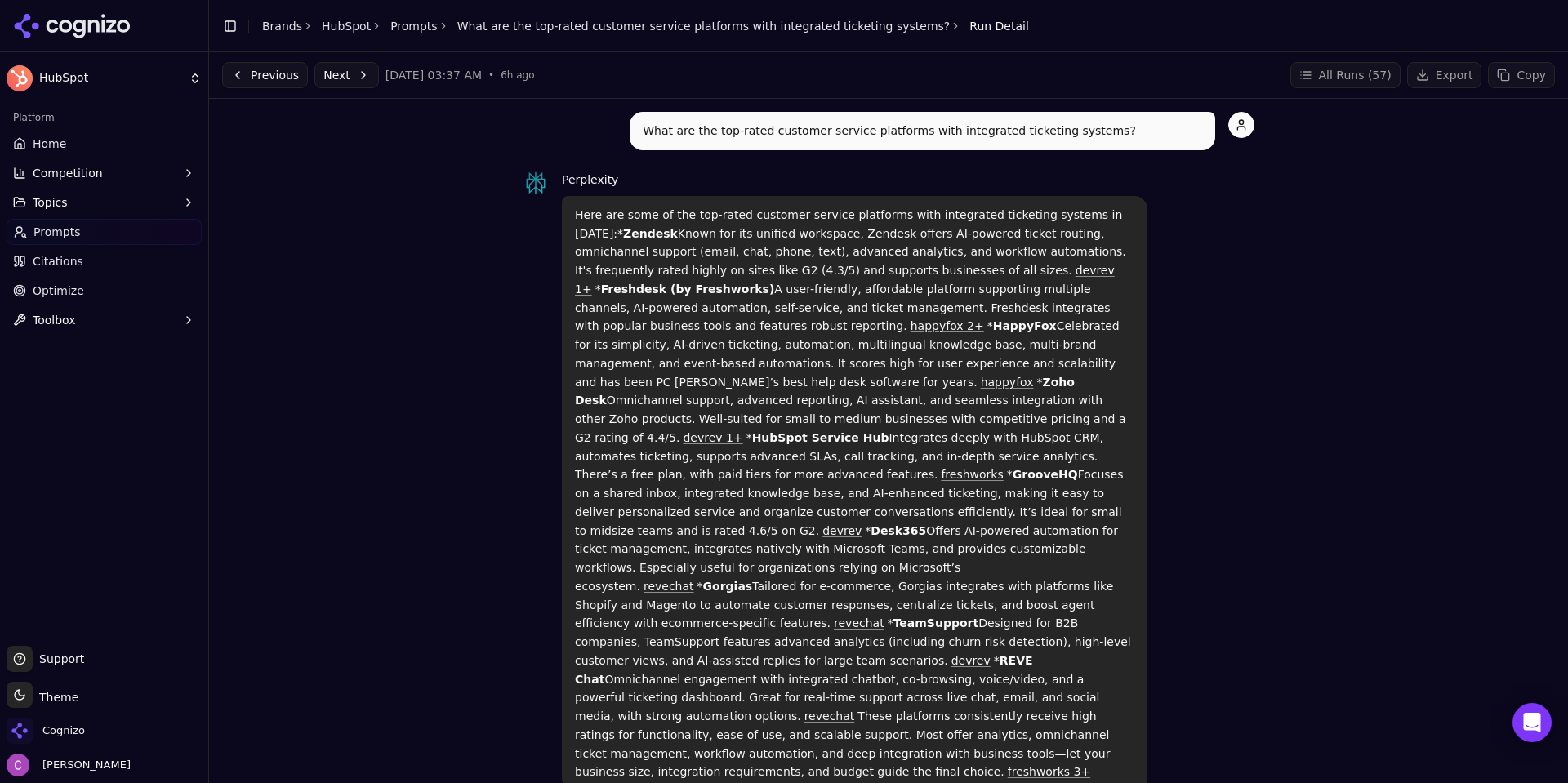
drag, startPoint x: 564, startPoint y: 213, endPoint x: 1130, endPoint y: 702, distance: 748.0
click at [1130, 702] on div "Here are some of the top-rated customer service platforms with integrated ticke…" at bounding box center [854, 493] width 585 height 595
click at [1218, 626] on div "Perplexity Here are some of the top-rated customer service platforms with integ…" at bounding box center [889, 480] width 732 height 621
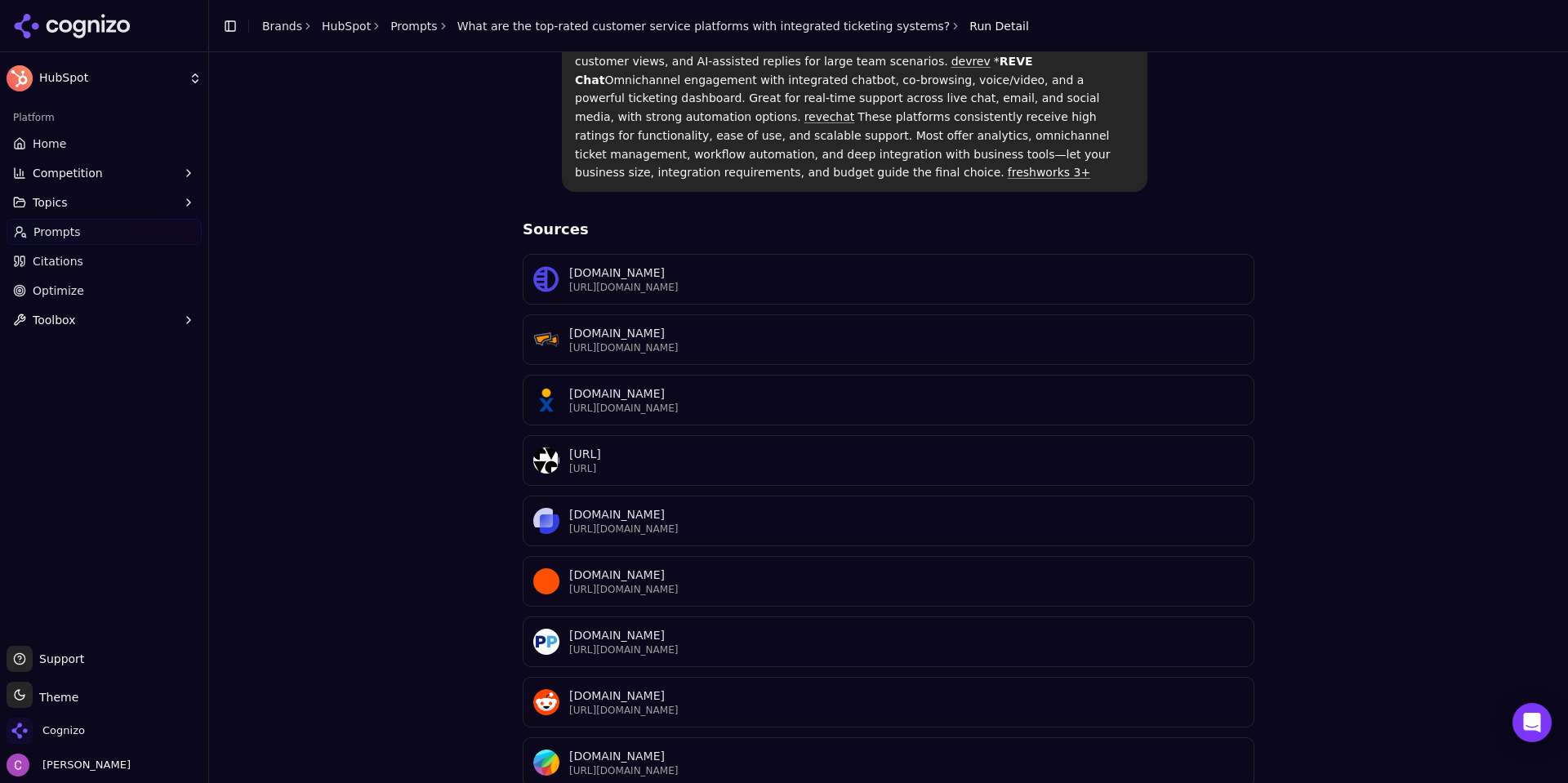
scroll to position [604, 0]
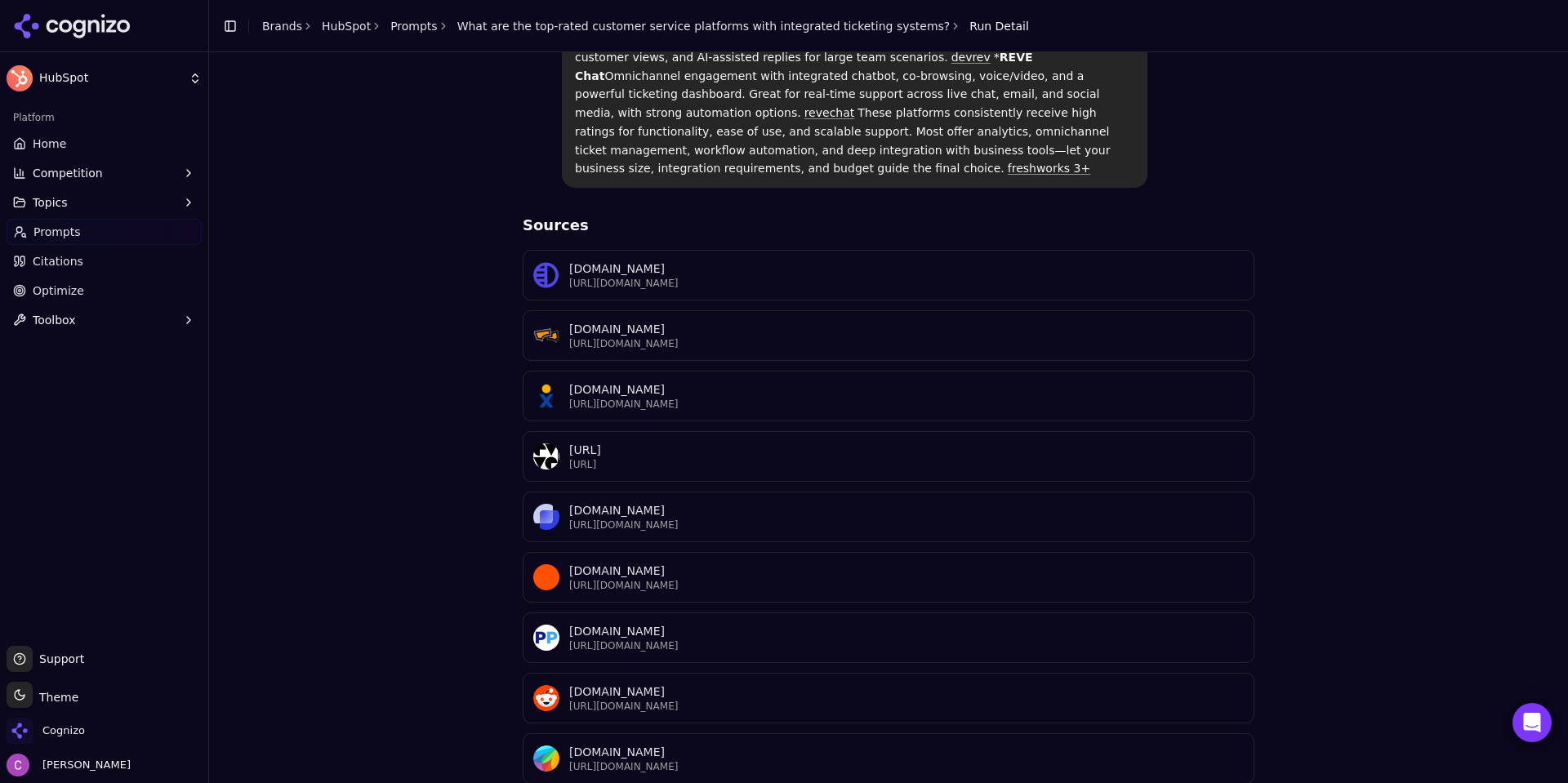
drag, startPoint x: 523, startPoint y: 171, endPoint x: 1346, endPoint y: 755, distance: 1009.2
click at [1346, 758] on div "What are the top-rated customer service platforms with integrated ticketing sys…" at bounding box center [888, 176] width 1332 height 1336
click at [1352, 574] on div "What are the top-rated customer service platforms with integrated ticketing sys…" at bounding box center [888, 176] width 1332 height 1336
click at [1348, 569] on div "What are the top-rated customer service platforms with integrated ticketing sys…" at bounding box center [888, 176] width 1332 height 1336
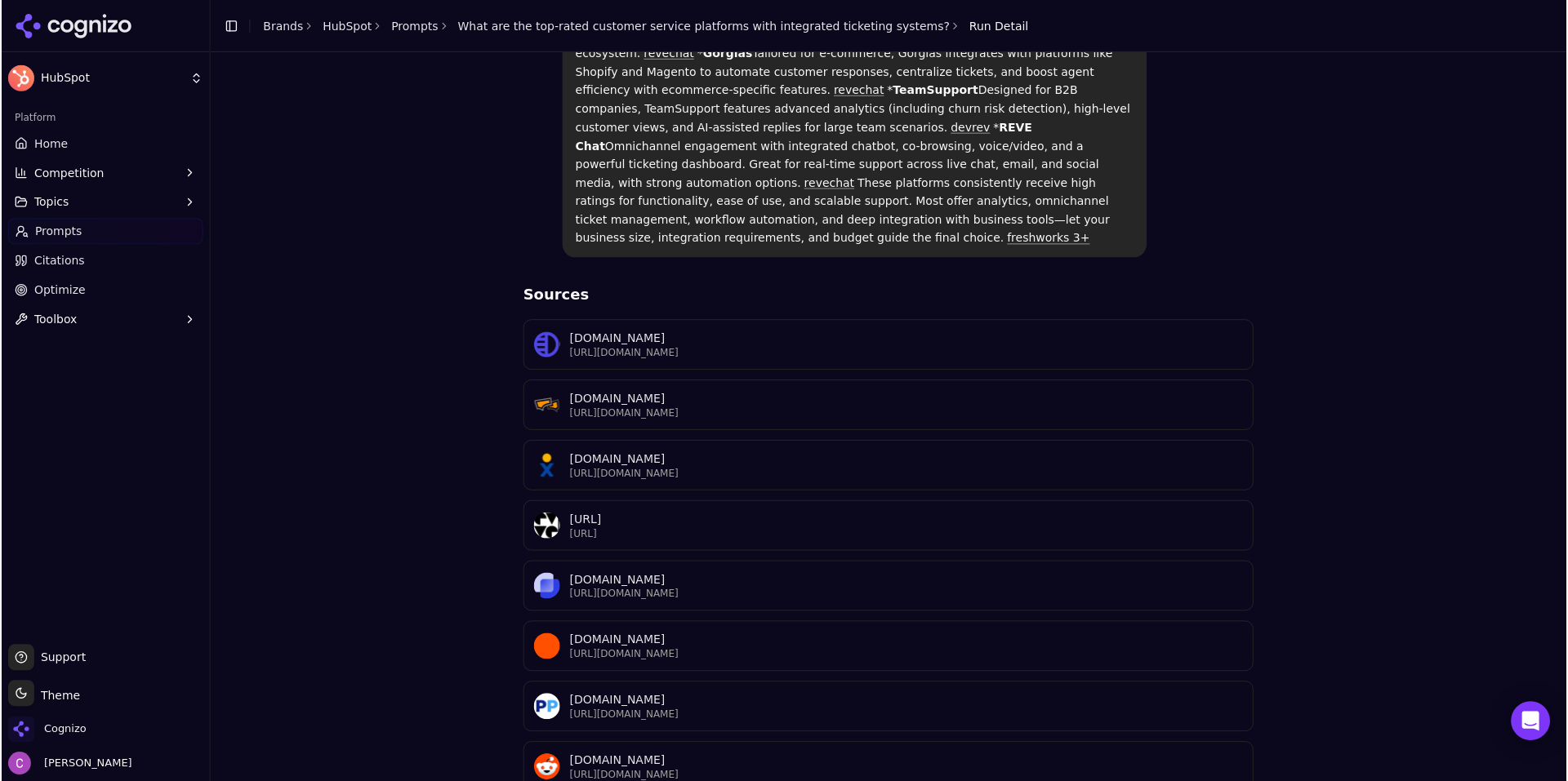
scroll to position [571, 0]
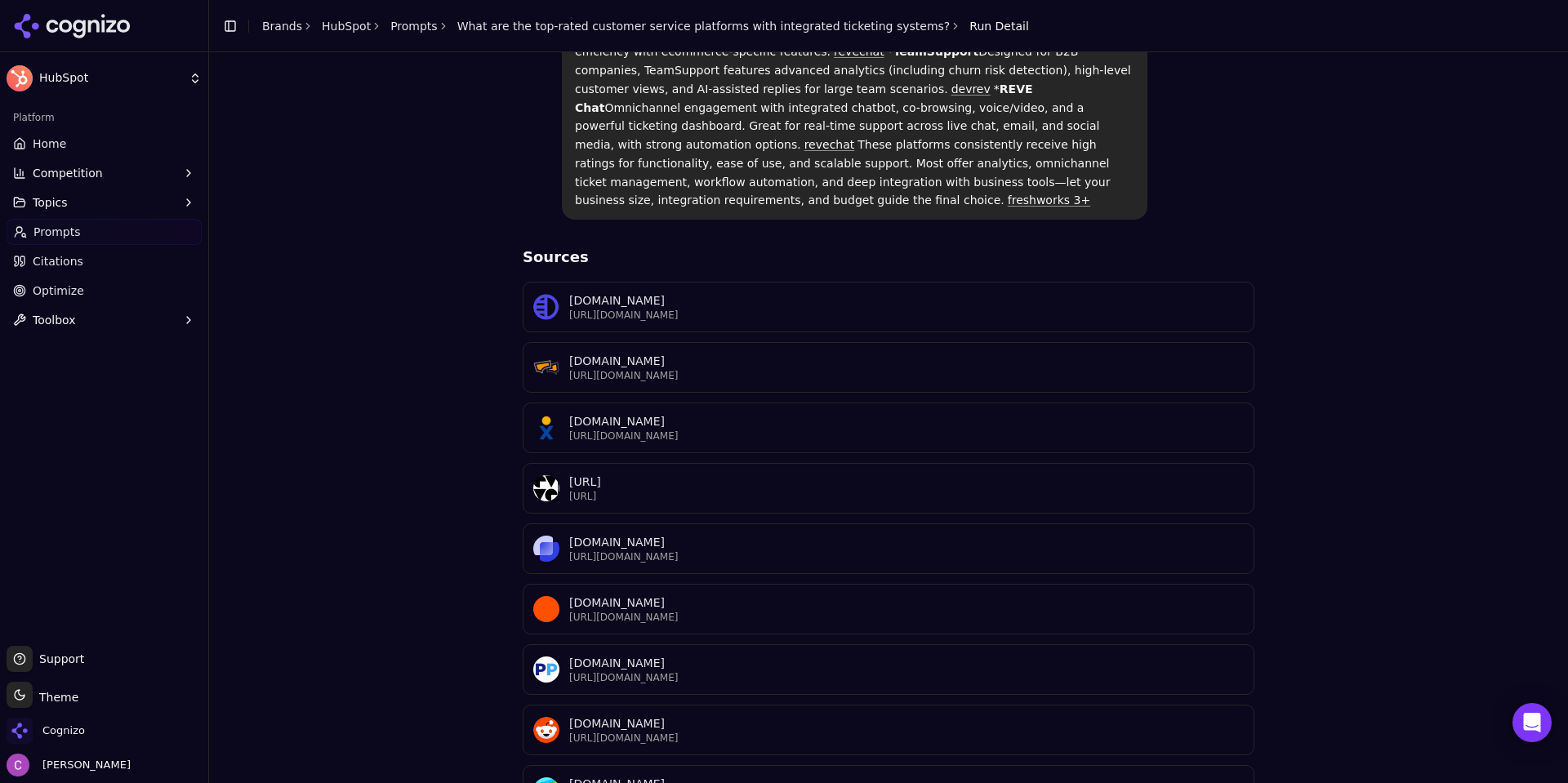
drag, startPoint x: 493, startPoint y: 164, endPoint x: 1233, endPoint y: 503, distance: 814.0
click at [1228, 551] on div "What are the top-rated customer service platforms with integrated ticketing sys…" at bounding box center [888, 208] width 1332 height 1336
click at [1318, 461] on div "What are the top-rated customer service platforms with integrated ticketing sys…" at bounding box center [888, 208] width 1332 height 1336
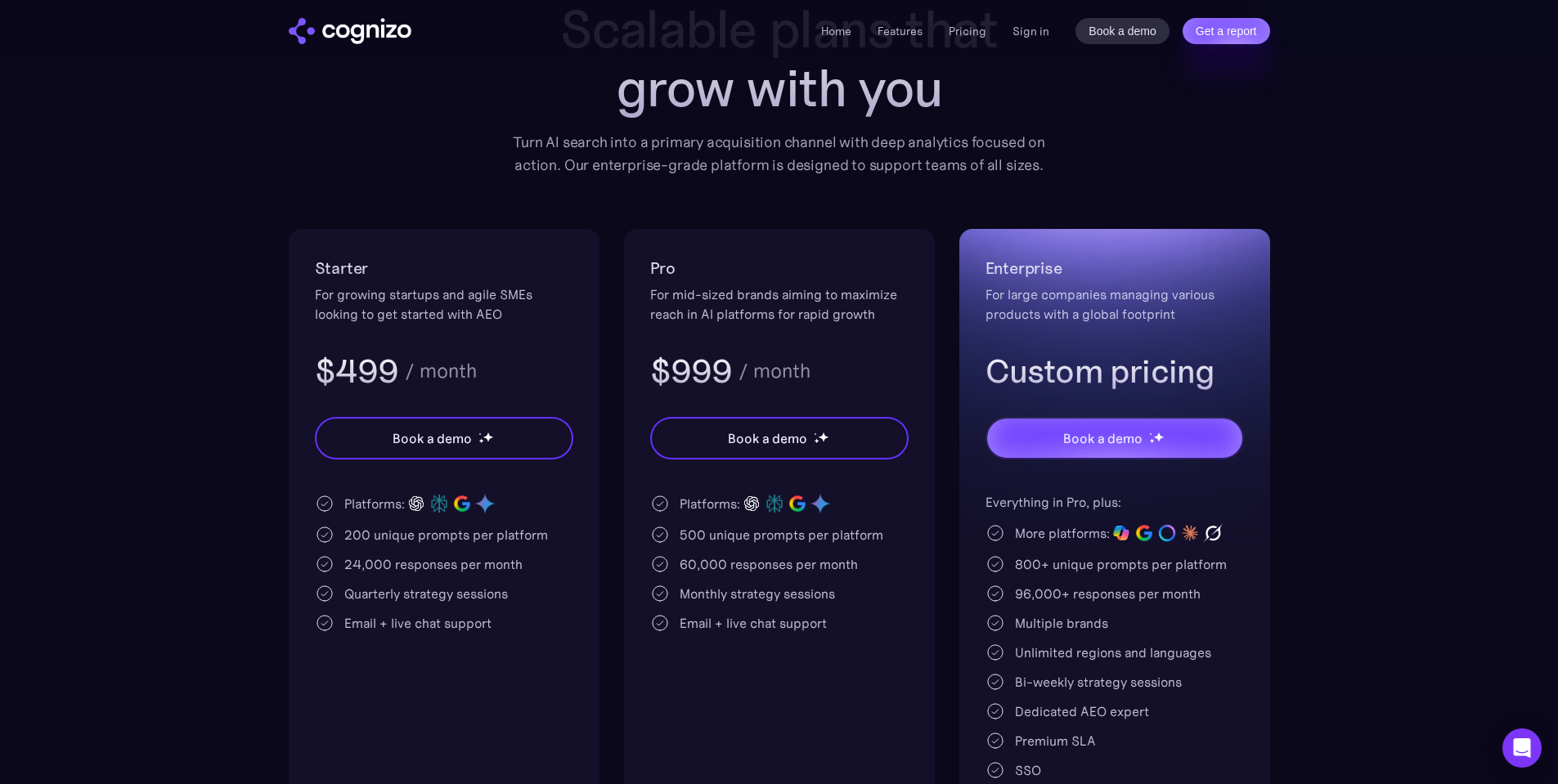
click at [435, 295] on div "For growing startups and agile SMEs looking to get started with AEO" at bounding box center [444, 304] width 259 height 39
click at [435, 294] on div "For growing startups and agile SMEs looking to get started with AEO" at bounding box center [444, 304] width 259 height 39
click at [504, 345] on div "Starter For growing startups and agile SMEs looking to get started with AEO $49…" at bounding box center [444, 324] width 259 height 137
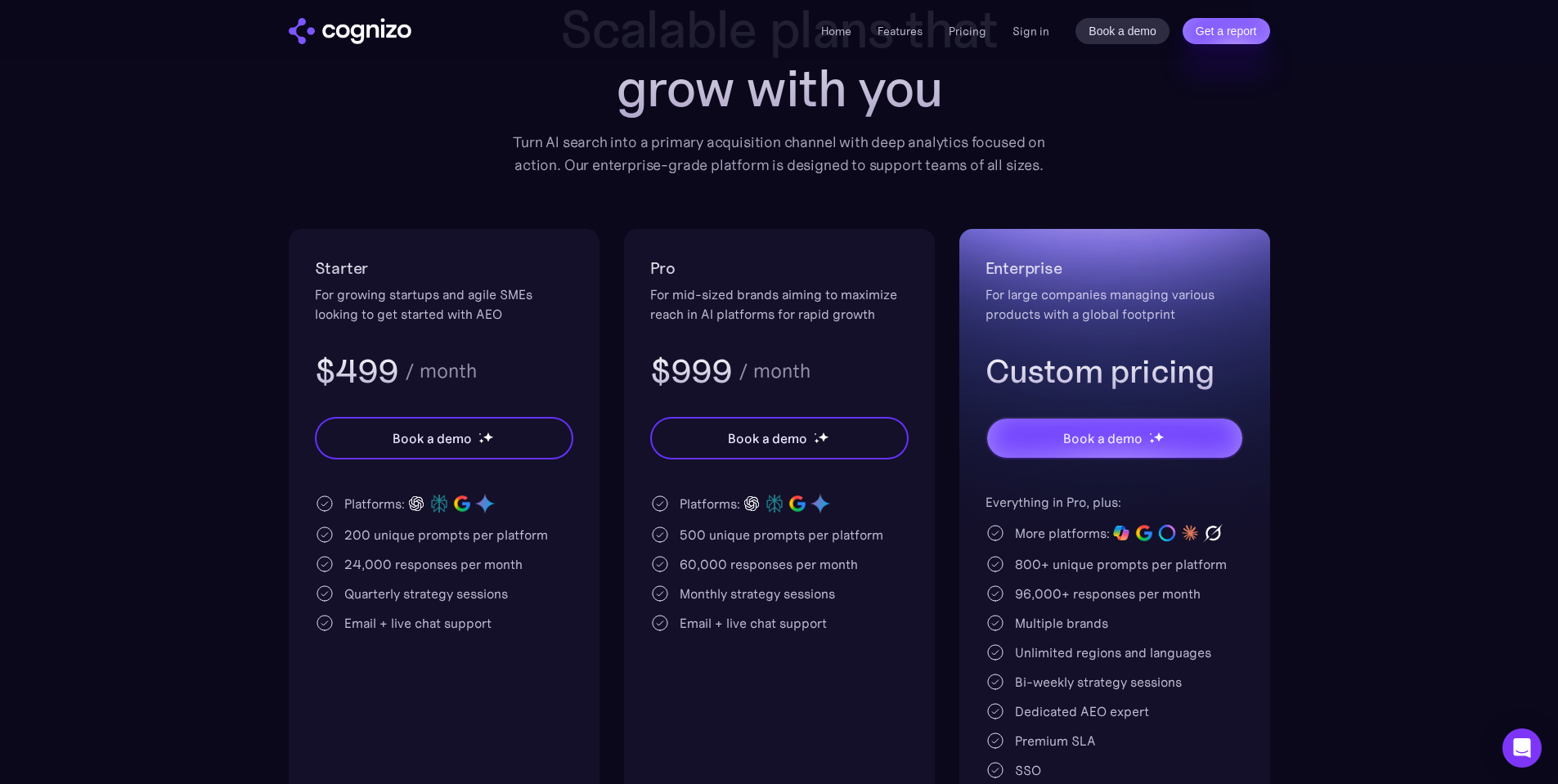
click at [351, 539] on div "200 unique prompts per platform" at bounding box center [446, 534] width 204 height 19
click at [477, 532] on div "200 unique prompts per platform" at bounding box center [446, 534] width 204 height 19
drag, startPoint x: 345, startPoint y: 562, endPoint x: 466, endPoint y: 578, distance: 122.1
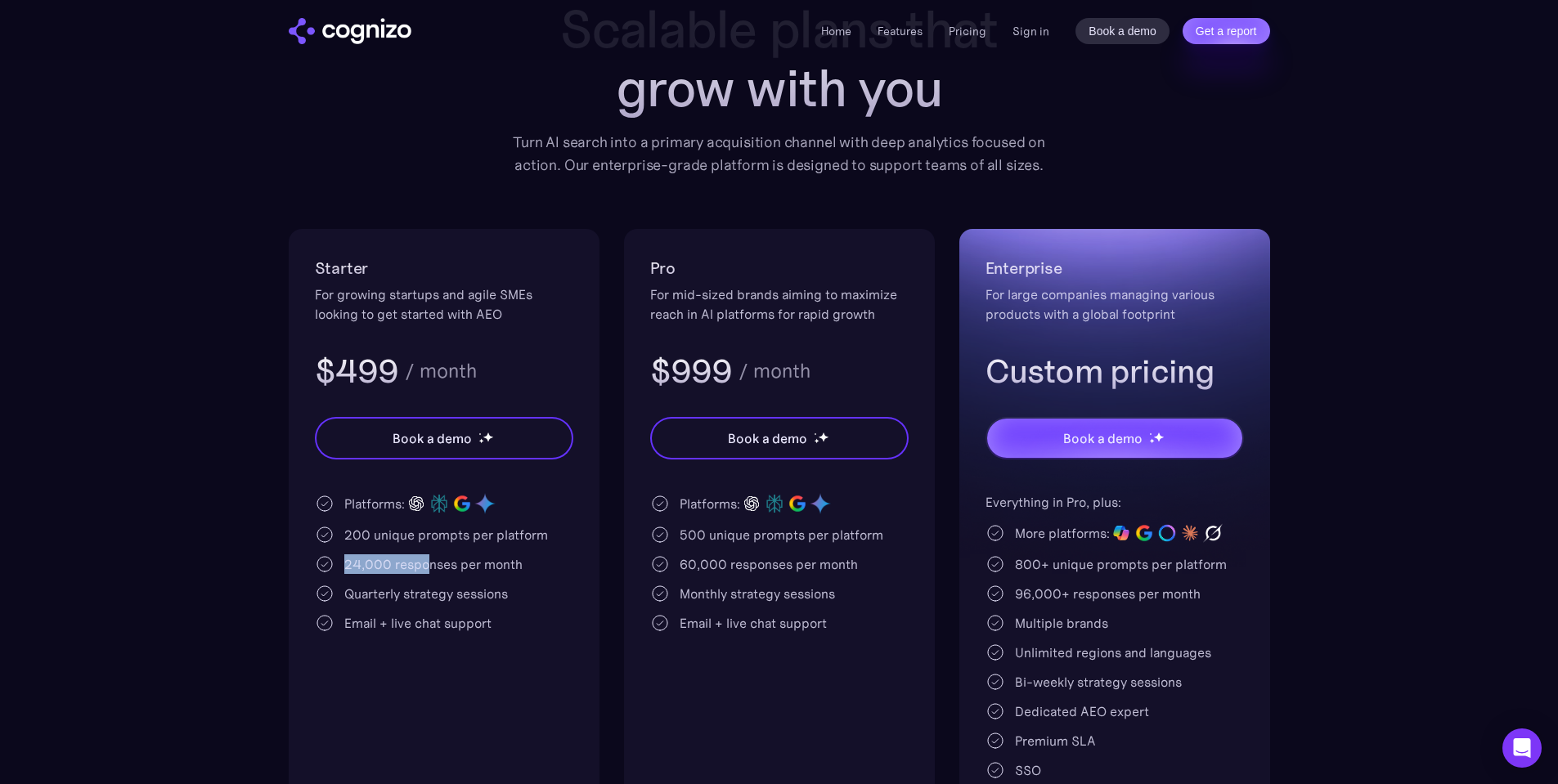
click at [460, 578] on div "Platforms: 200 unique prompts per platform 24,000 responses per month Quarterly…" at bounding box center [444, 562] width 259 height 141
click at [515, 560] on div "24,000 responses per month" at bounding box center [433, 564] width 178 height 19
drag, startPoint x: 336, startPoint y: 591, endPoint x: 523, endPoint y: 613, distance: 188.3
click at [523, 613] on div "Platforms: 200 unique prompts per platform 24,000 responses per month Quarterly…" at bounding box center [444, 562] width 259 height 141
click at [528, 616] on div "Email + live chat support" at bounding box center [444, 623] width 259 height 19
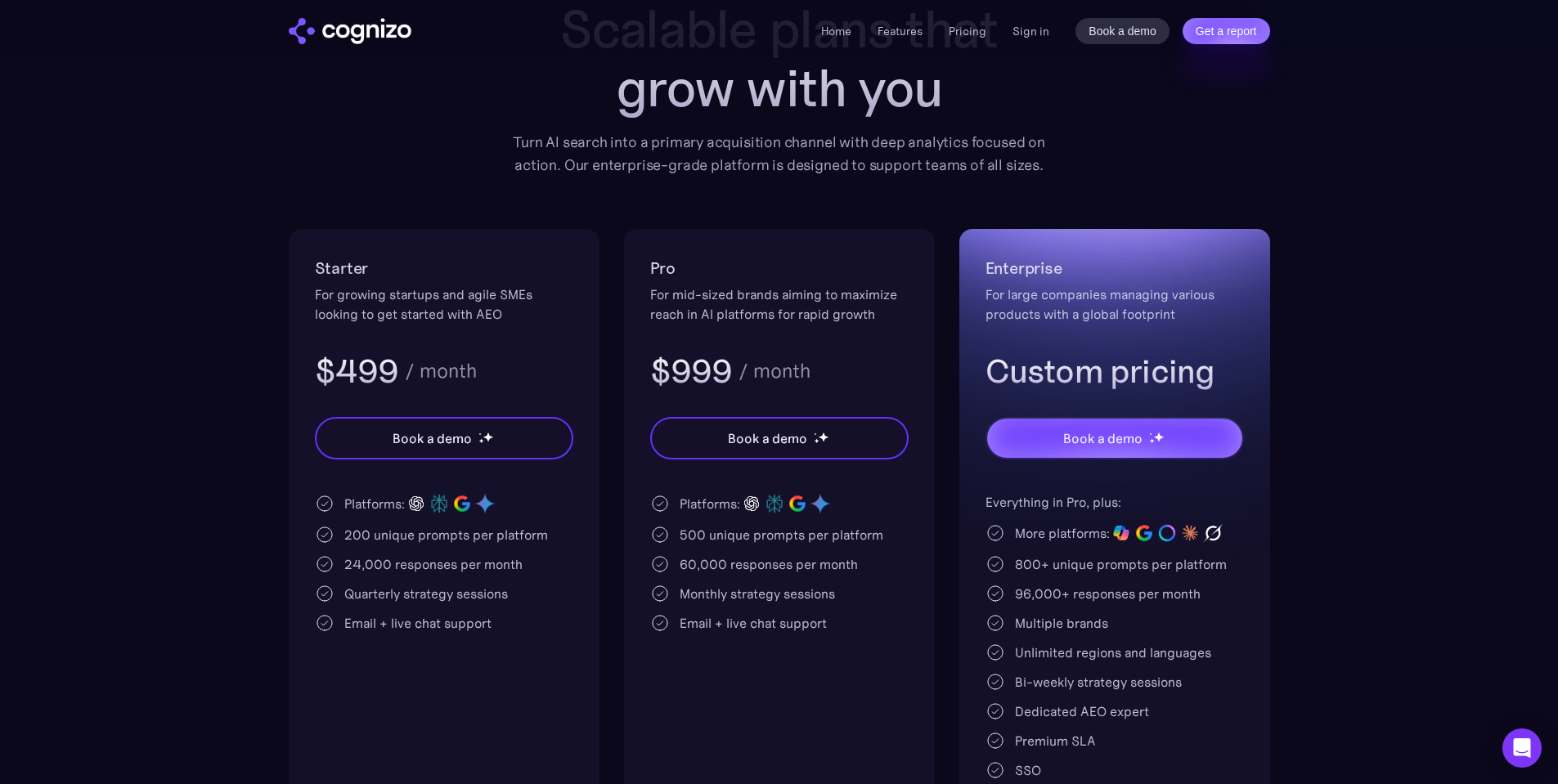
click at [359, 542] on div "200 unique prompts per platform" at bounding box center [446, 534] width 204 height 19
click at [343, 361] on h3 "$499" at bounding box center [357, 371] width 85 height 43
click at [368, 303] on div "For growing startups and agile SMEs looking to get started with AEO" at bounding box center [444, 304] width 259 height 39
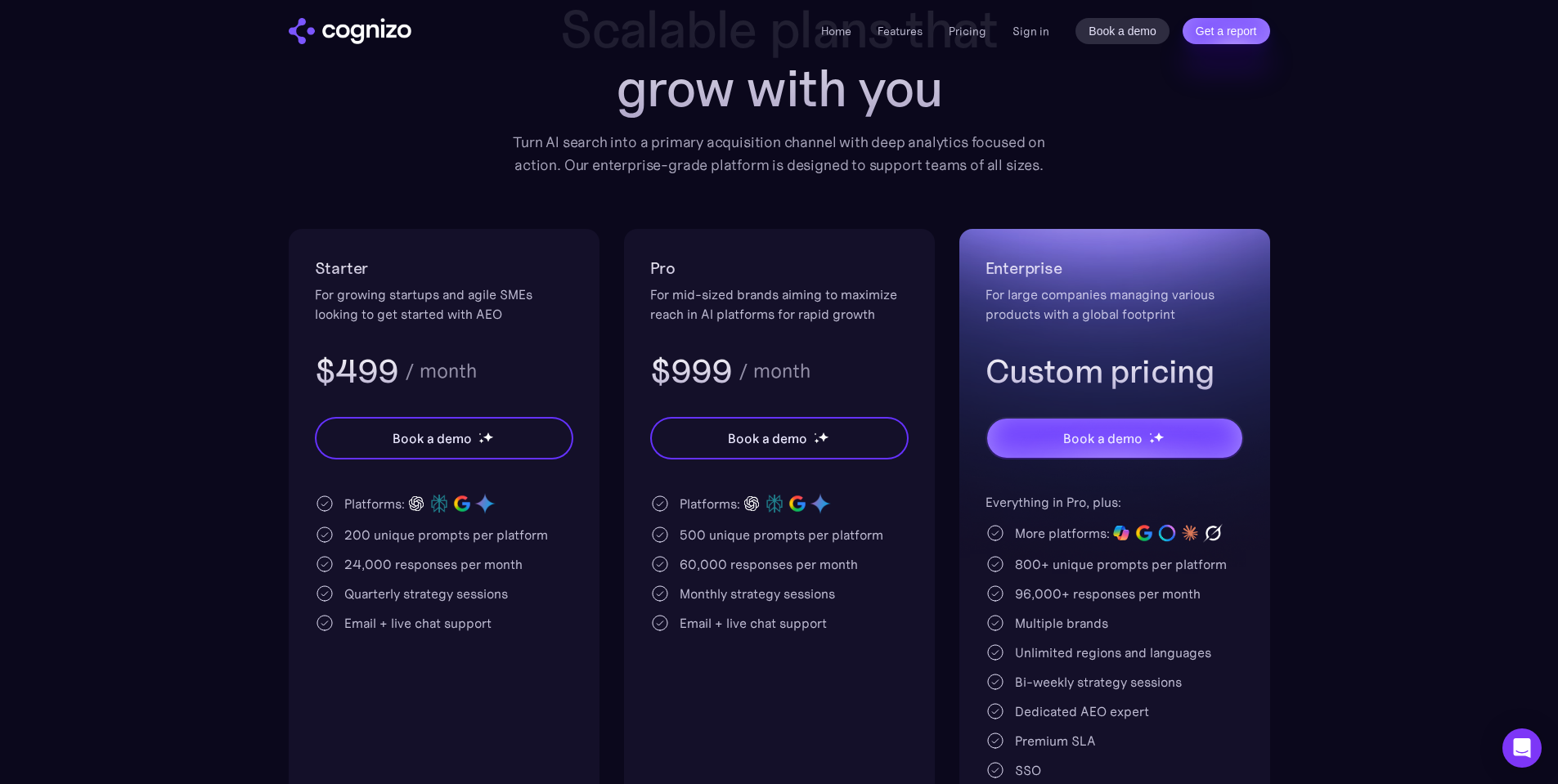
click at [210, 178] on section "Pricing Scalable plans that grow with you Turn AI search into a primary acquisi…" at bounding box center [779, 395] width 1558 height 867
click at [1533, 312] on section "Pricing Scalable plans that grow with you Turn AI search into a primary acquisi…" at bounding box center [779, 395] width 1558 height 867
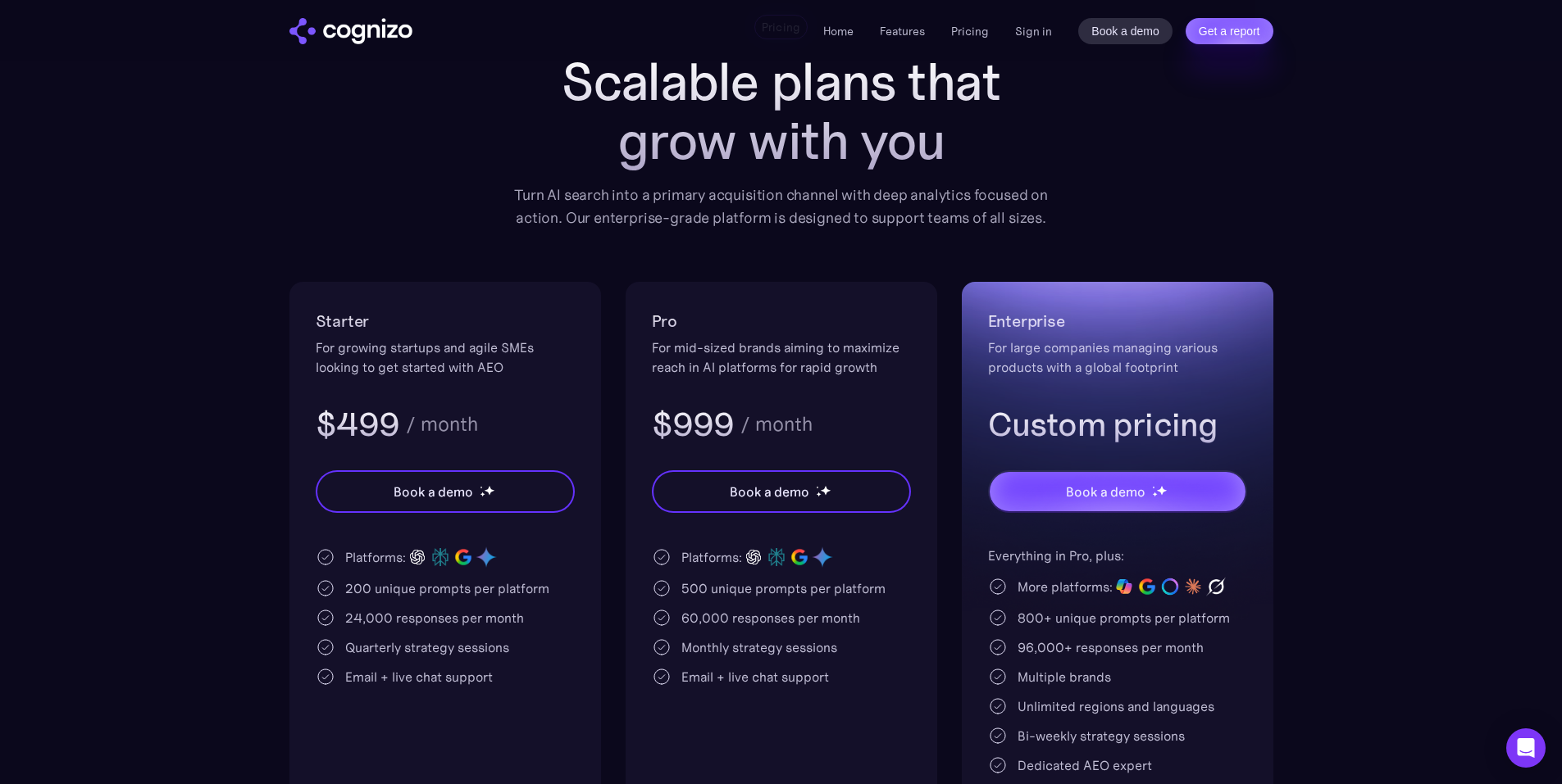
scroll to position [82, 0]
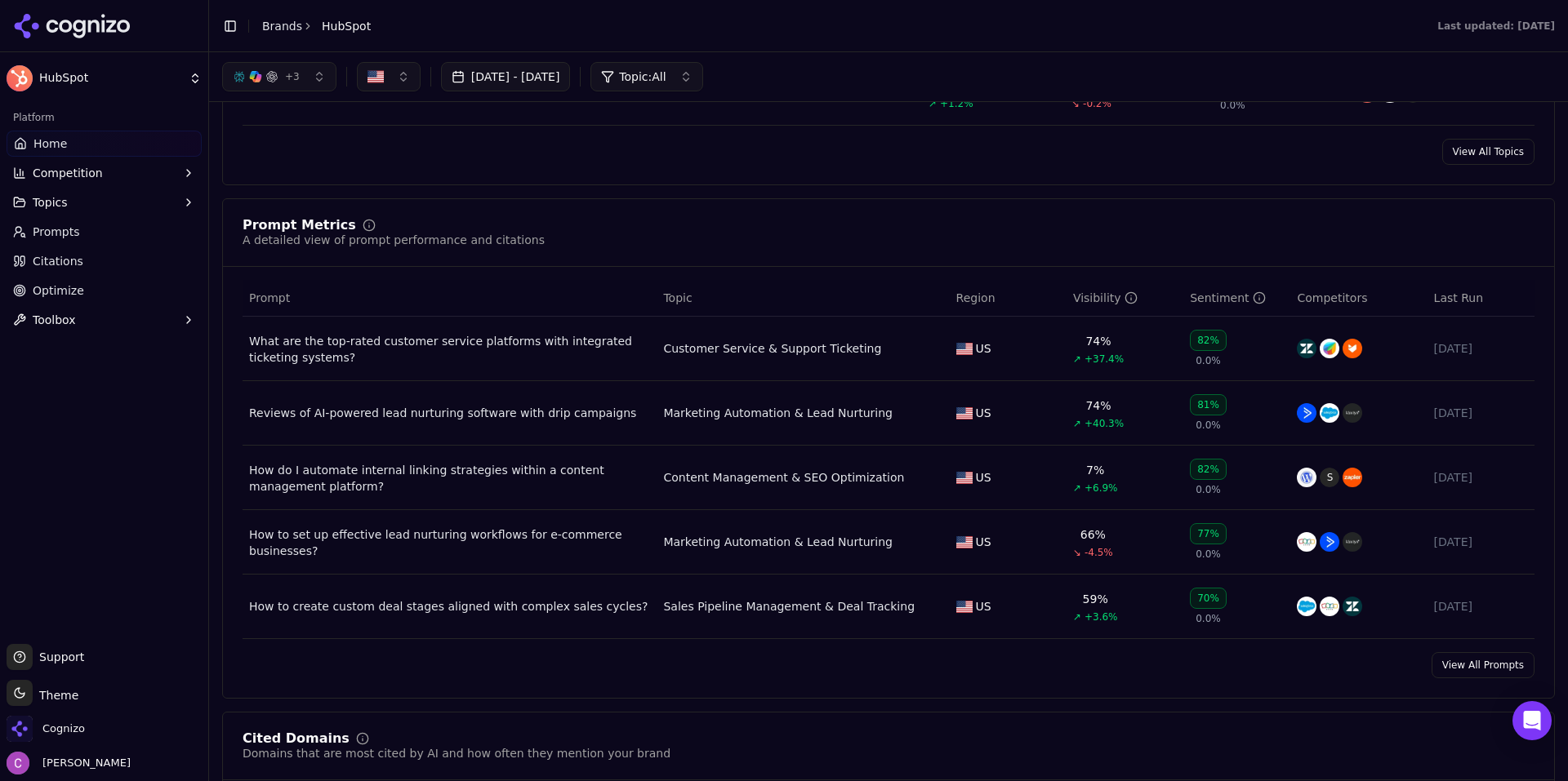
scroll to position [980, 0]
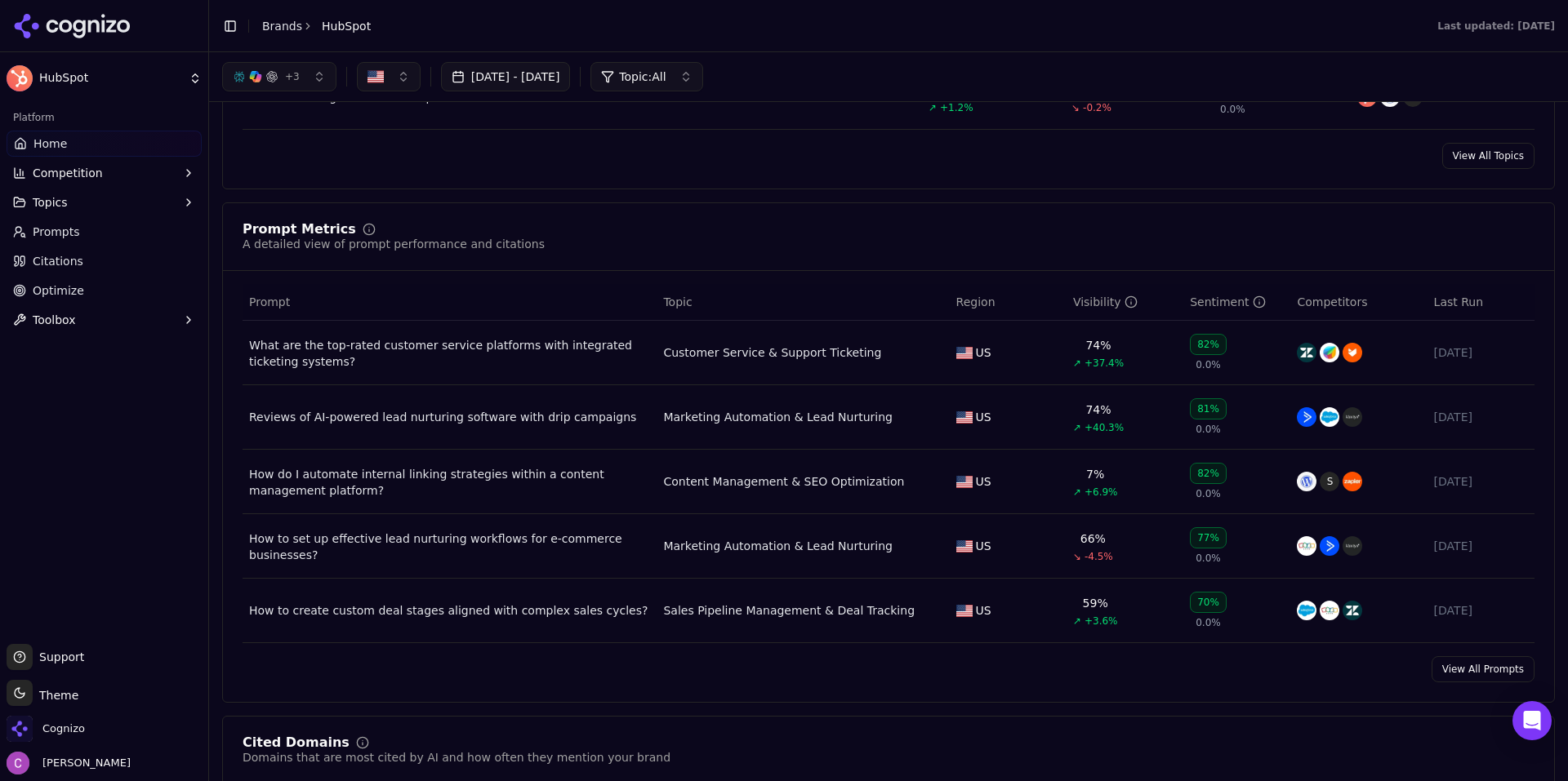
click at [79, 228] on link "Prompts" at bounding box center [104, 232] width 195 height 26
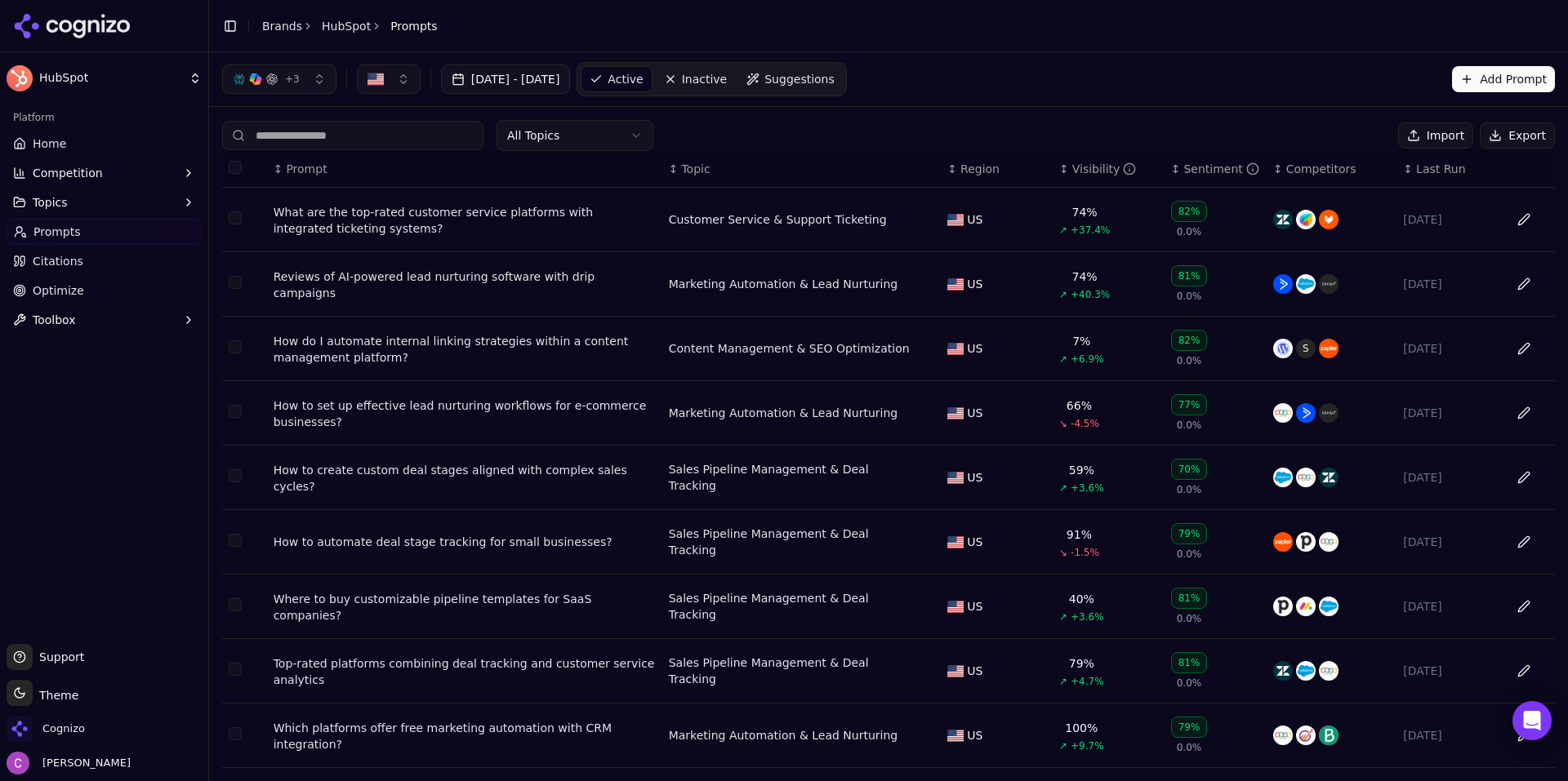
click at [378, 200] on td "What are the top-rated customer service platforms with integrated ticketing sys…" at bounding box center [464, 220] width 395 height 64
click at [82, 140] on link "Home" at bounding box center [104, 144] width 195 height 26
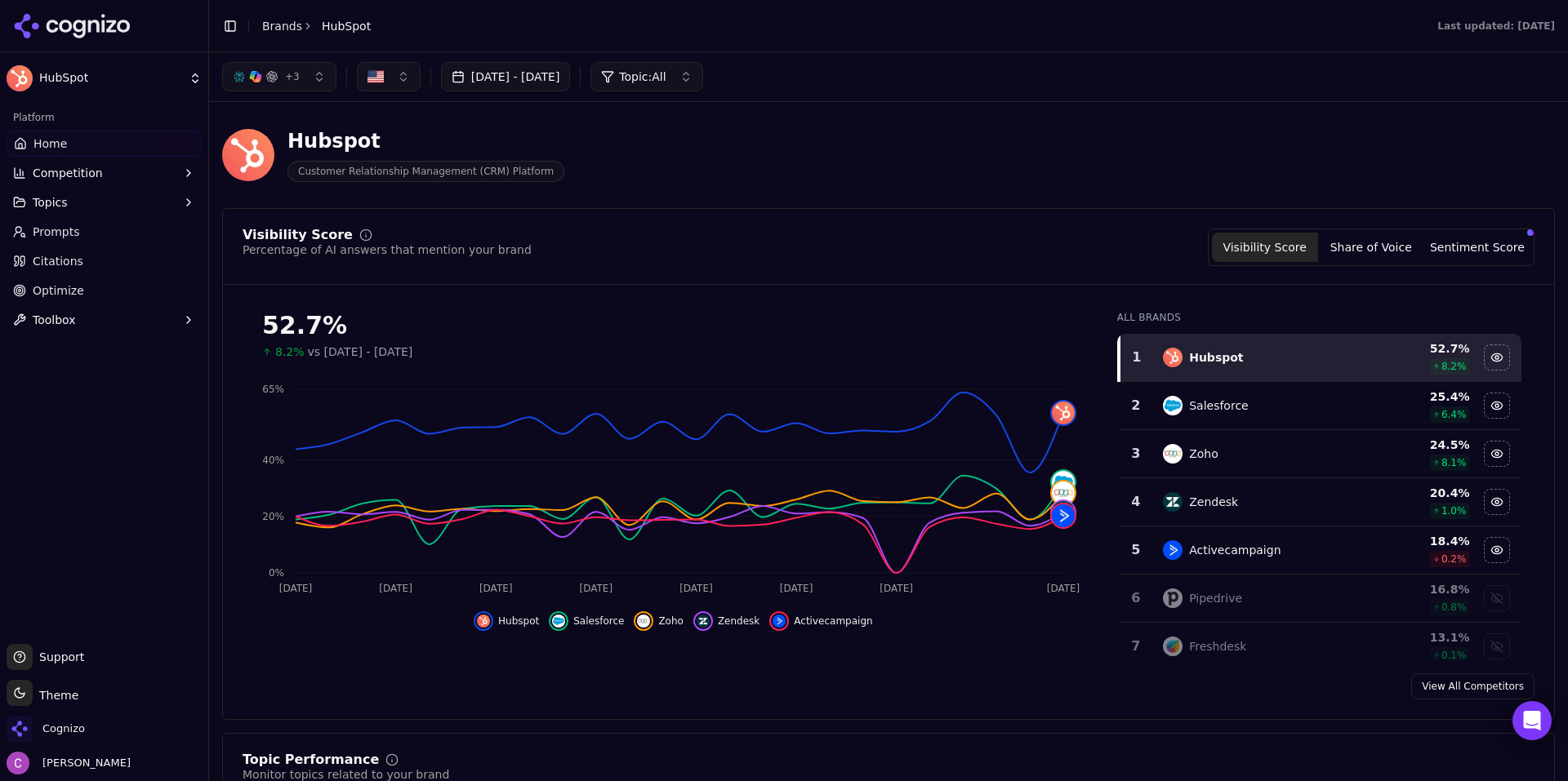
click at [734, 160] on div "Hubspot Customer Relationship Management (CRM) Platform" at bounding box center [588, 155] width 732 height 54
click at [882, 43] on header "Toggle Sidebar Brands HubSpot Last updated: [DATE]" at bounding box center [888, 26] width 1358 height 52
click at [279, 22] on link "Brands" at bounding box center [281, 25] width 40 height 13
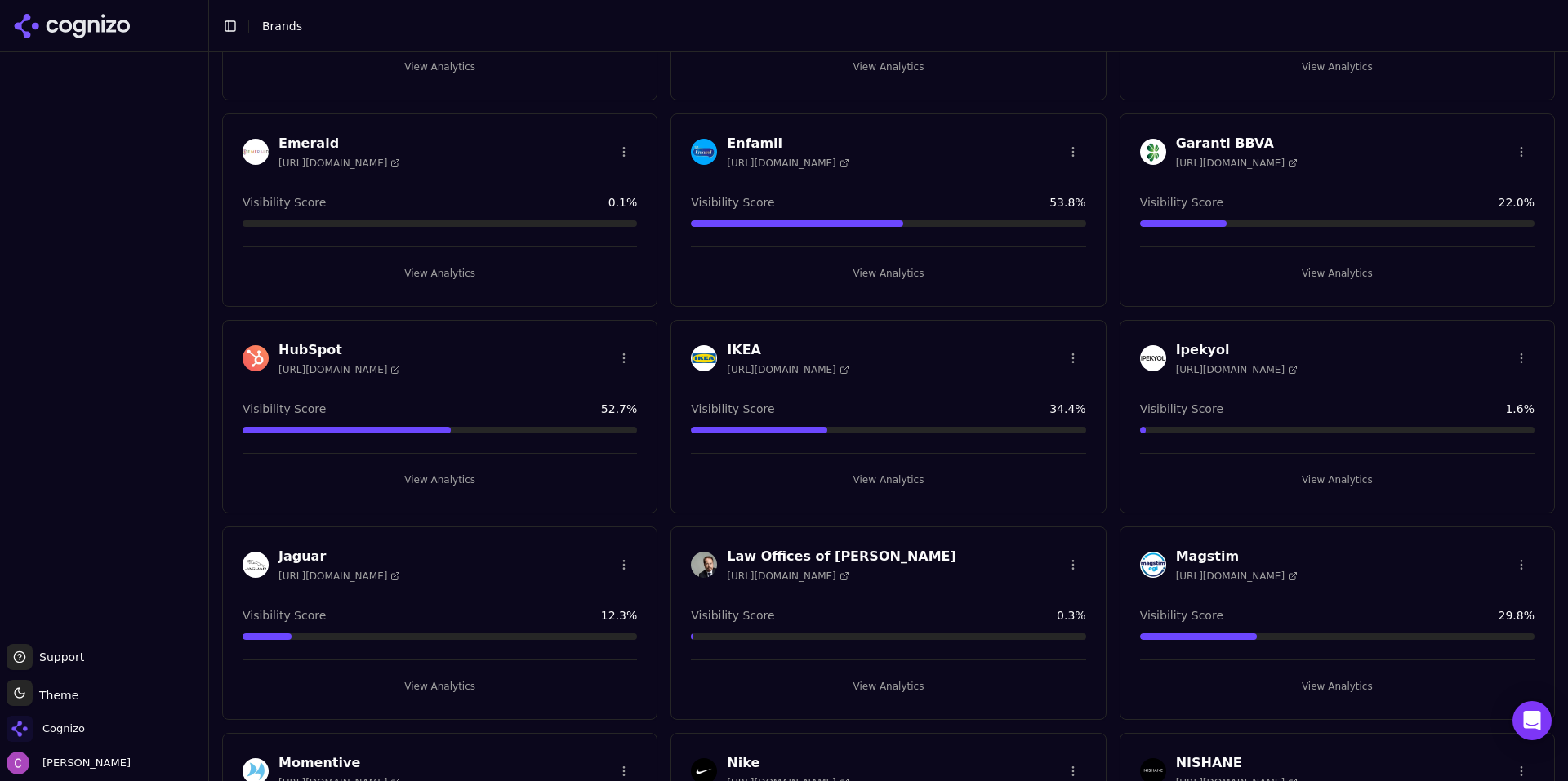
scroll to position [1061, 0]
click at [512, 483] on button "View Analytics" at bounding box center [440, 478] width 394 height 26
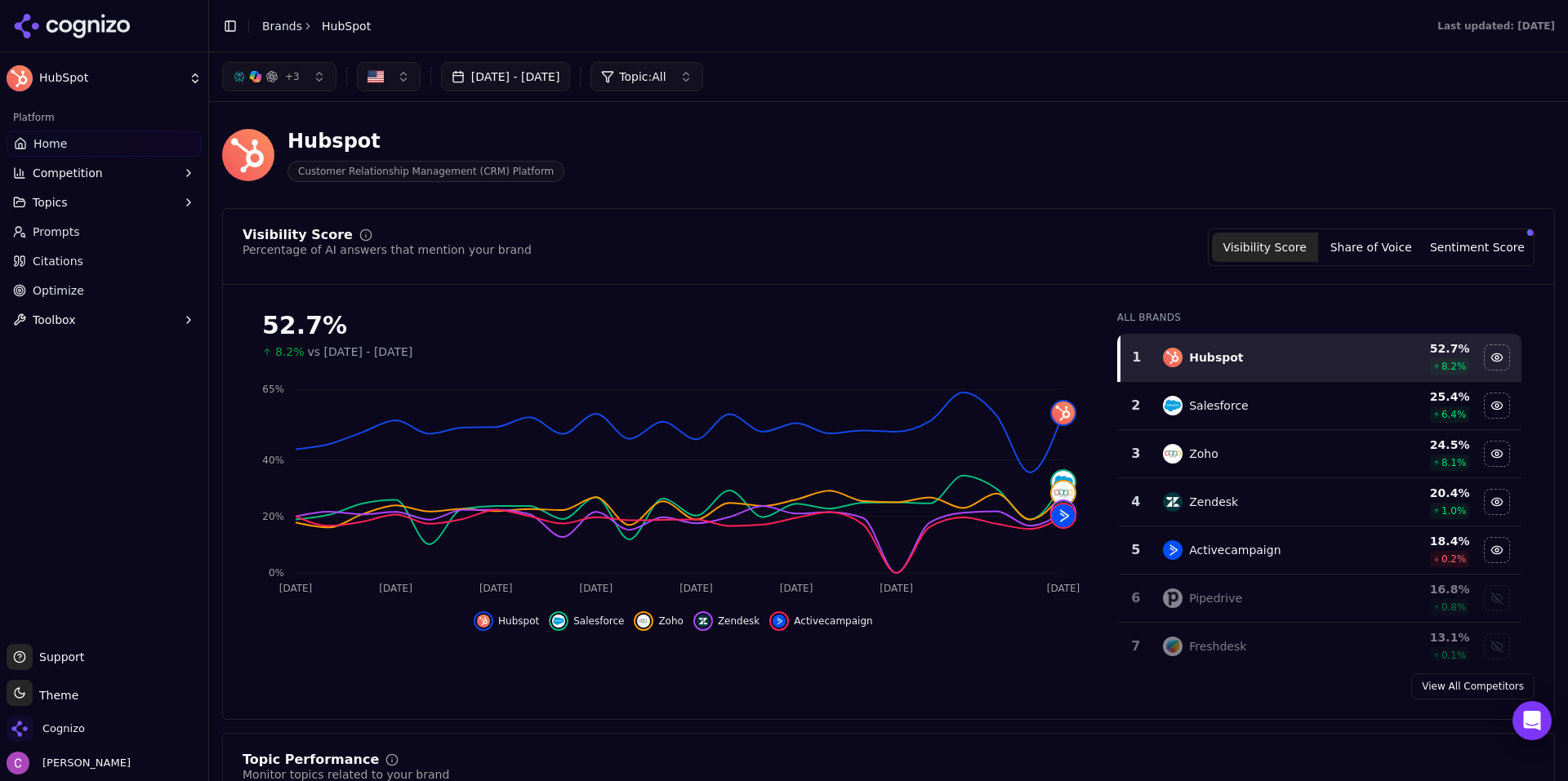
click at [1465, 259] on button "Sentiment Score" at bounding box center [1476, 247] width 106 height 29
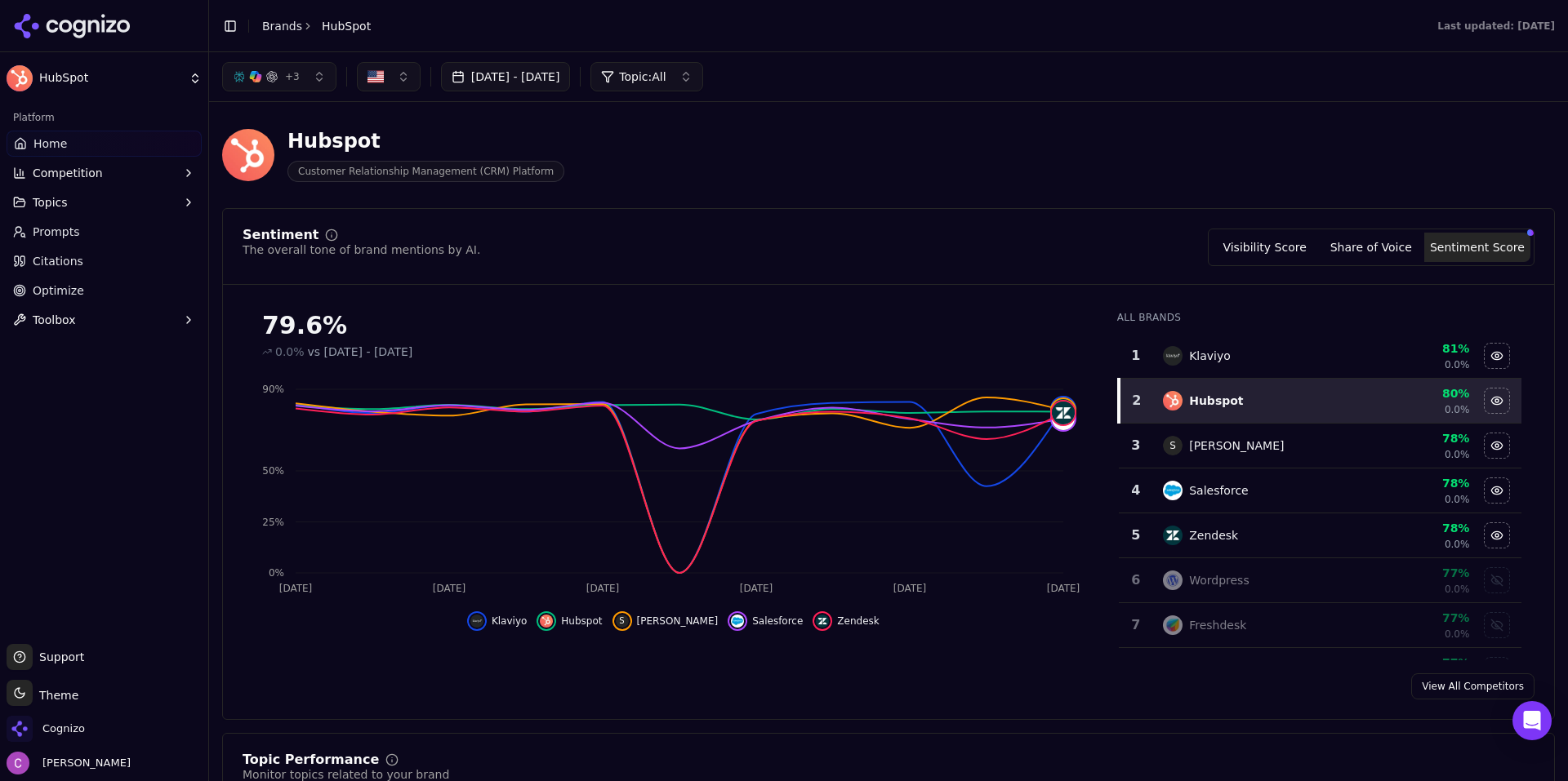
click at [1275, 247] on button "Visibility Score" at bounding box center [1264, 247] width 106 height 29
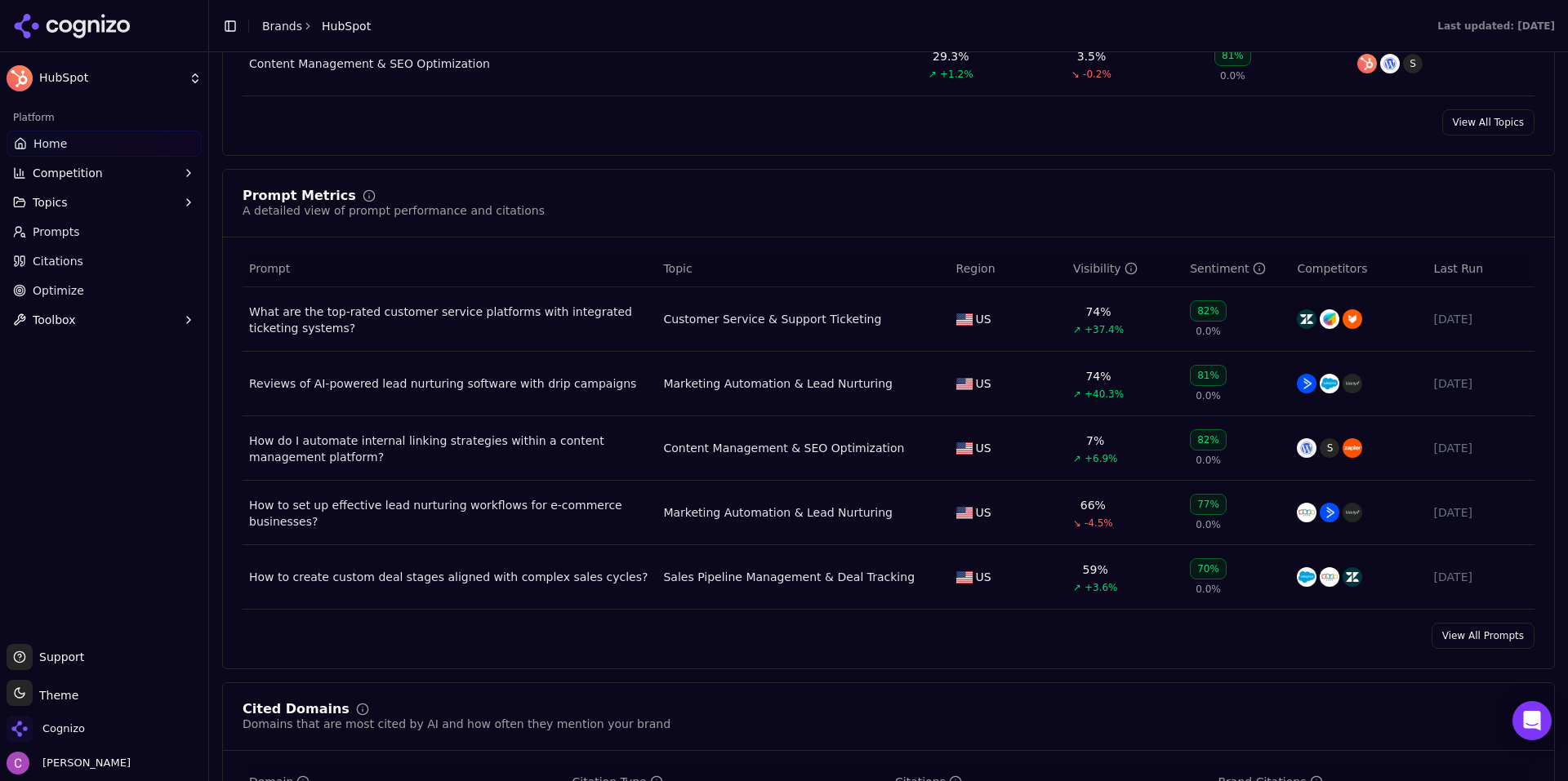
scroll to position [1015, 0]
click at [1449, 631] on link "View All Prompts" at bounding box center [1483, 634] width 103 height 26
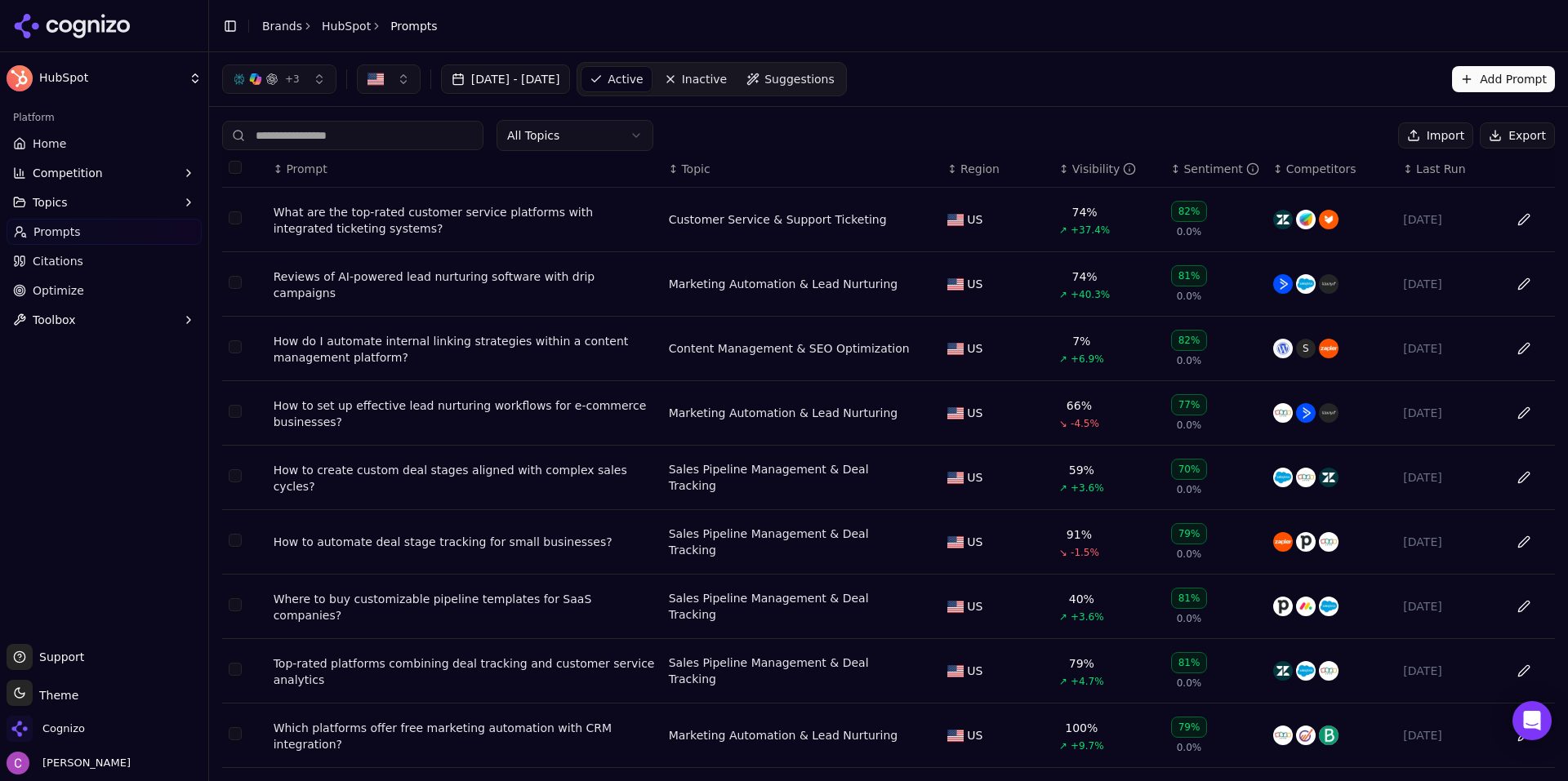
click at [997, 109] on div "All Topics Import Export ↕ Prompt ↕ Topic ↕ Region ↕ Visibility ↕ Sentiment ↕ C…" at bounding box center [888, 496] width 1358 height 778
click at [944, 96] on div "+ 3 [DATE] - [DATE] Active Inactive Suggestions Add Prompt" at bounding box center [888, 80] width 1358 height 54
click at [933, 94] on div "+ 3 [DATE] - [DATE] Active Inactive Suggestions Add Prompt" at bounding box center [888, 79] width 1332 height 34
click at [804, 81] on span "Suggestions" at bounding box center [800, 79] width 70 height 16
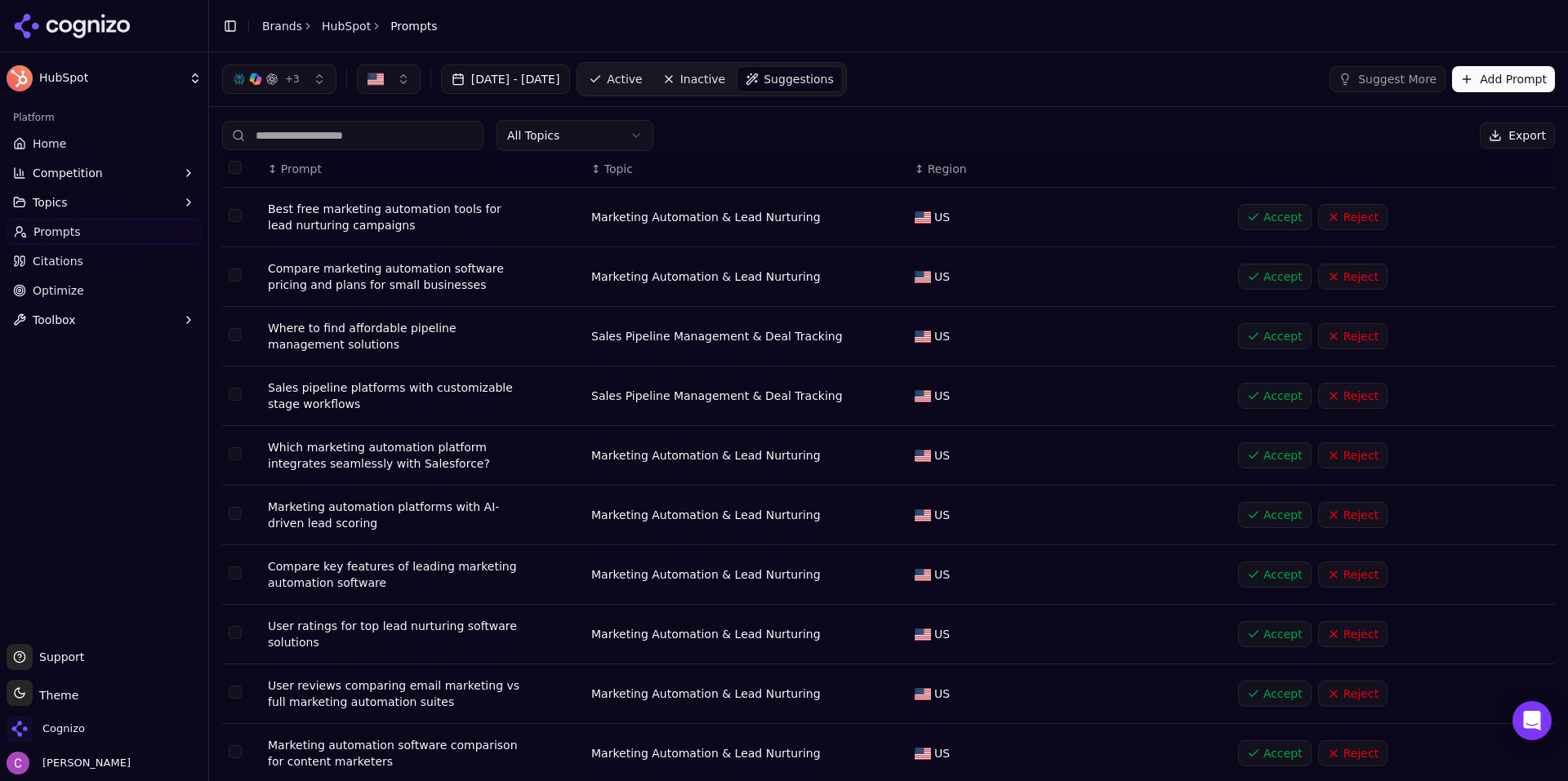
click at [1508, 80] on button "Add Prompt" at bounding box center [1503, 79] width 103 height 26
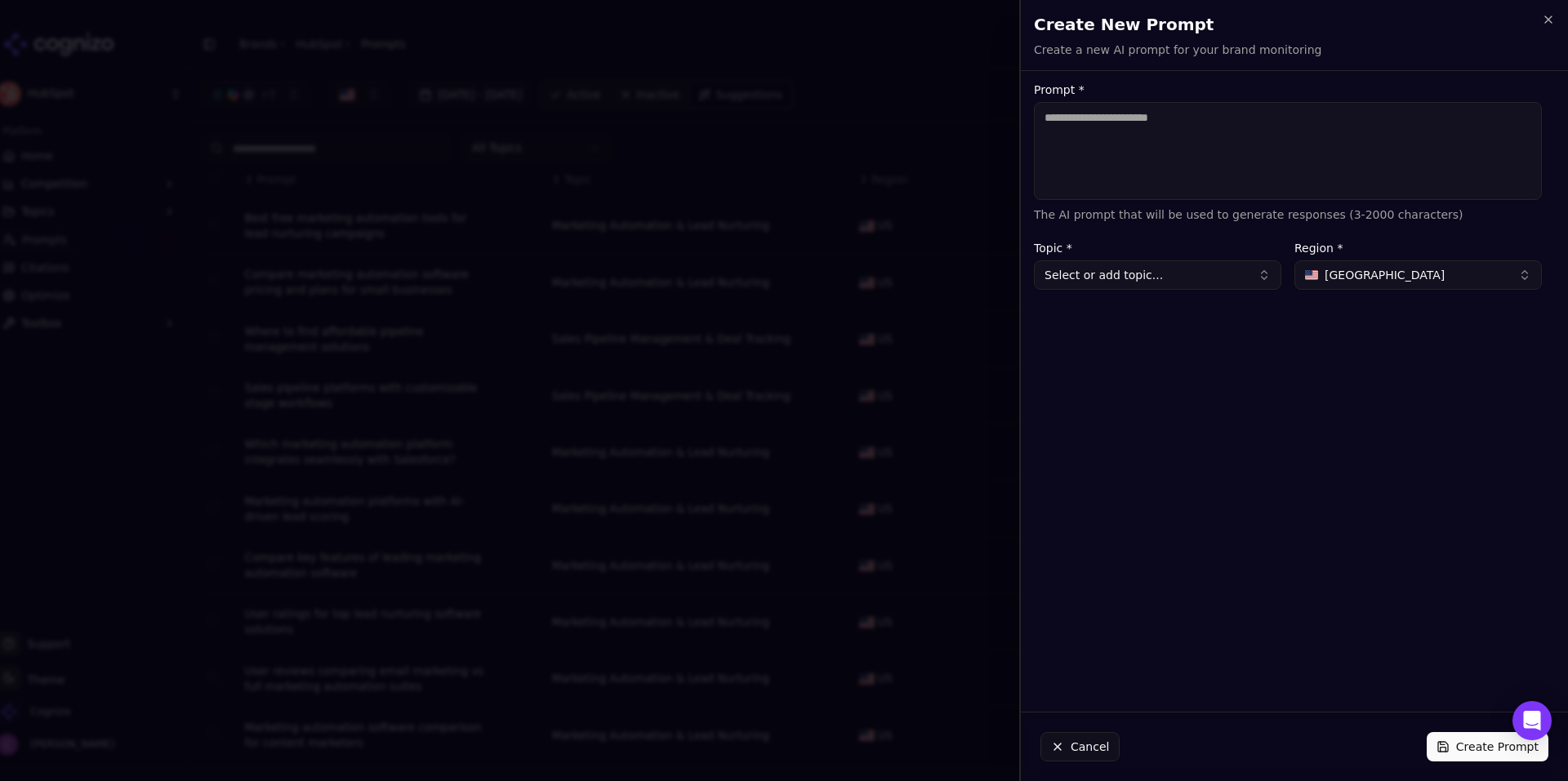
click at [1233, 167] on textarea "Prompt *" at bounding box center [1287, 150] width 507 height 98
click at [1540, 19] on h2 "Create New Prompt" at bounding box center [1293, 24] width 521 height 23
click at [1549, 20] on icon "button" at bounding box center [1548, 19] width 7 height 7
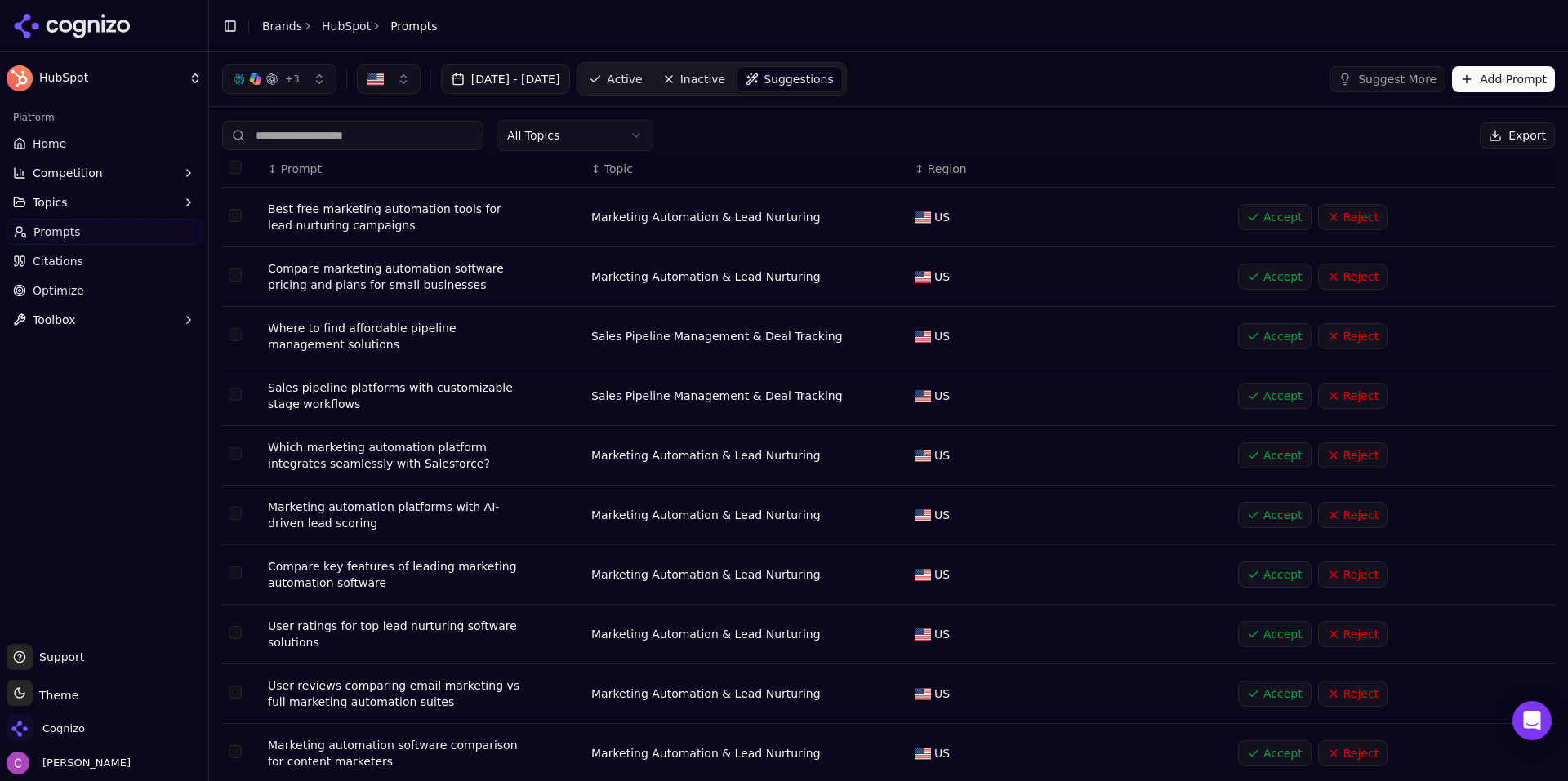
click at [641, 85] on span "Active" at bounding box center [624, 79] width 35 height 16
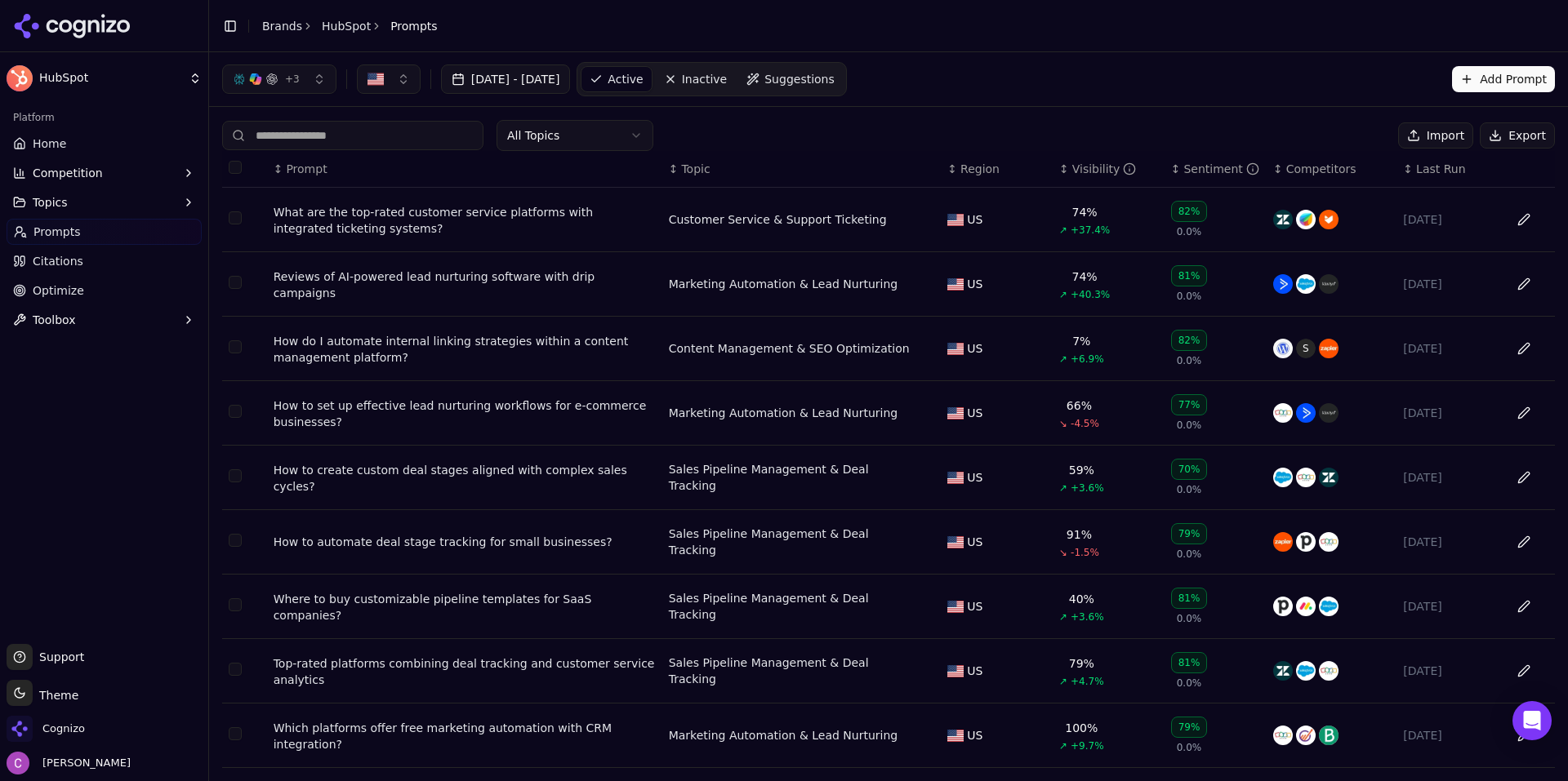
click at [523, 222] on div "What are the top-rated customer service platforms with integrated ticketing sys…" at bounding box center [465, 220] width 382 height 33
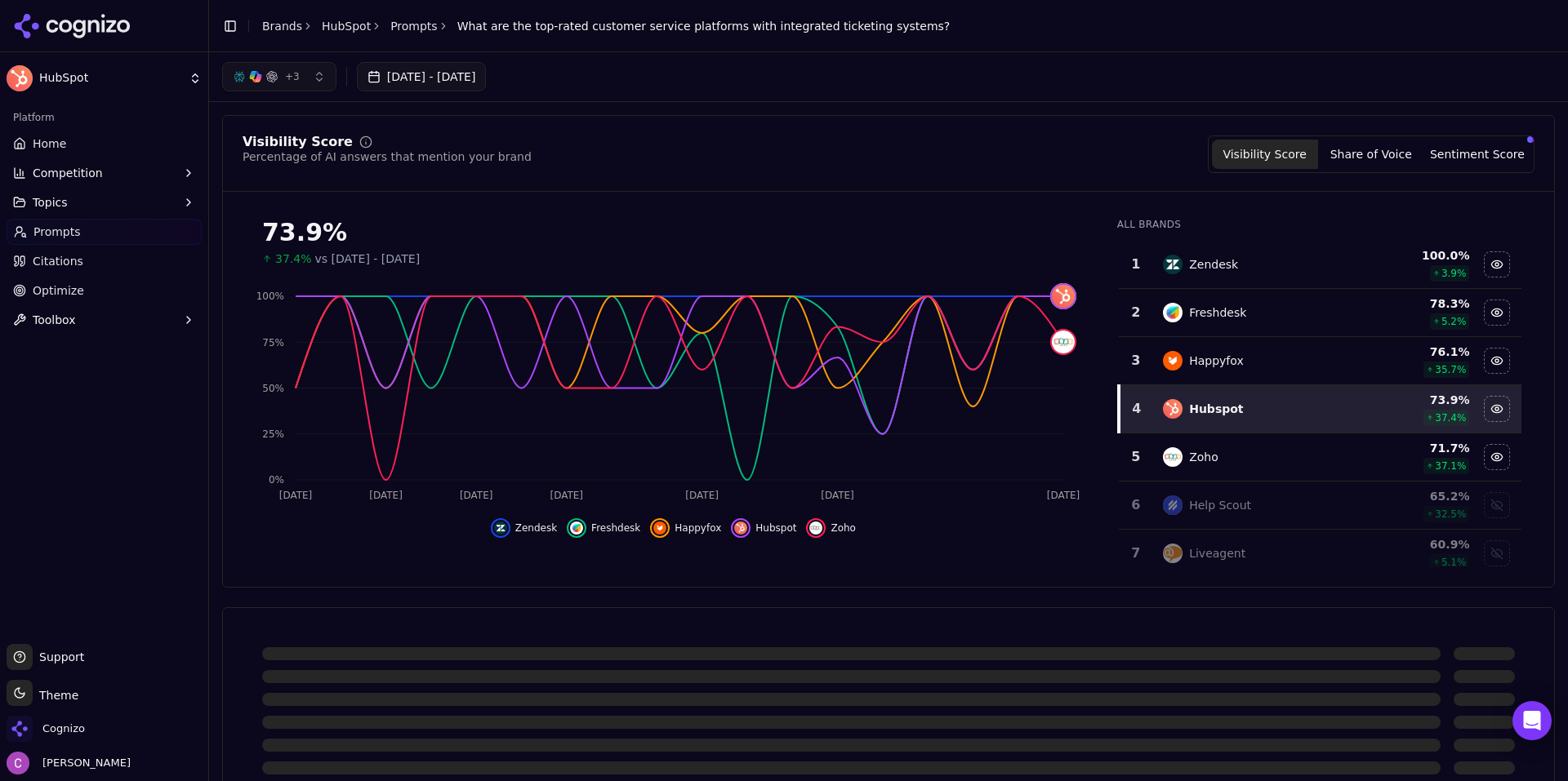
click at [793, 161] on div "Visibility Score Percentage of AI answers that mention your brand Visibility Sc…" at bounding box center [888, 154] width 1291 height 38
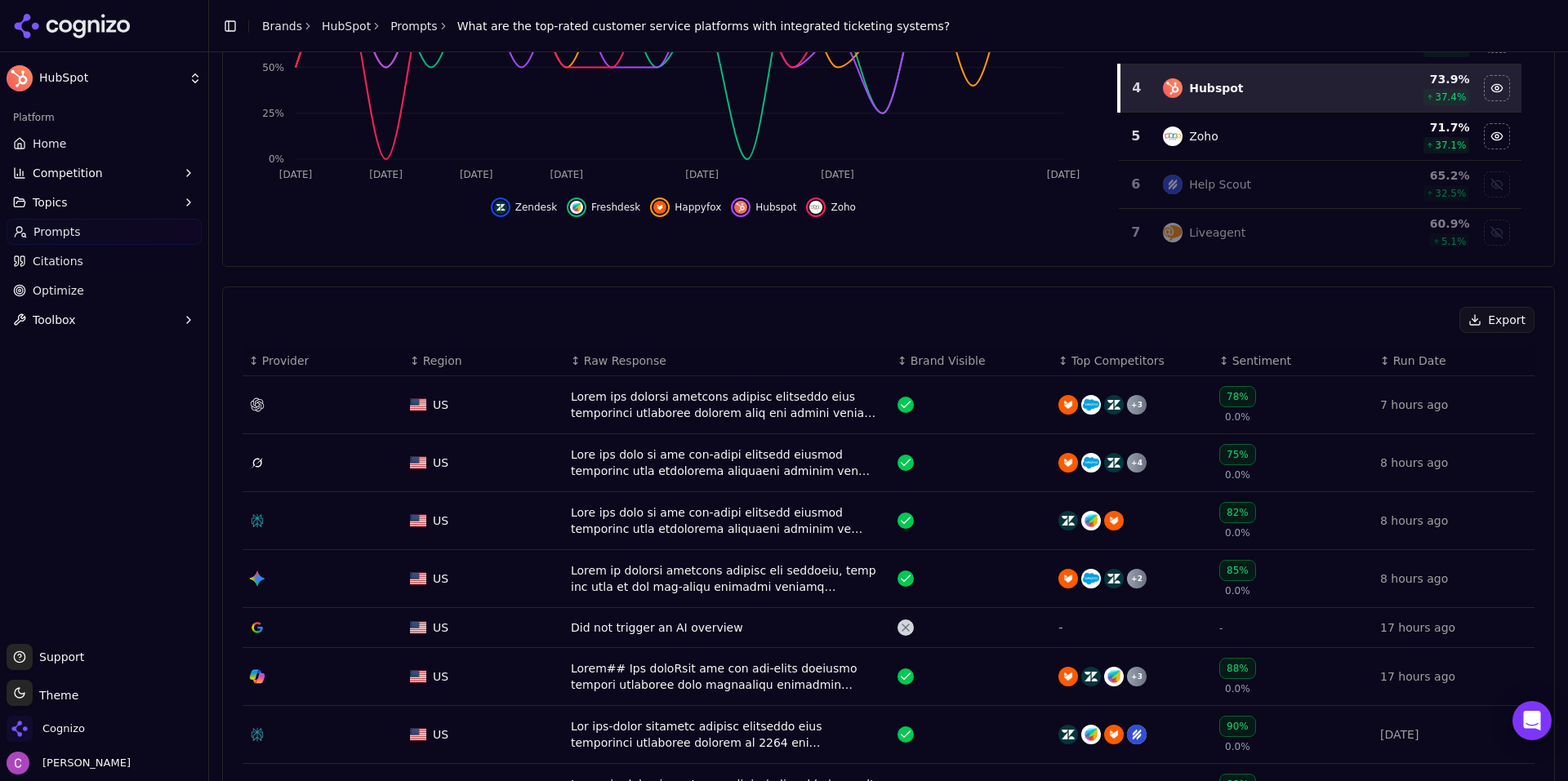
scroll to position [327, 0]
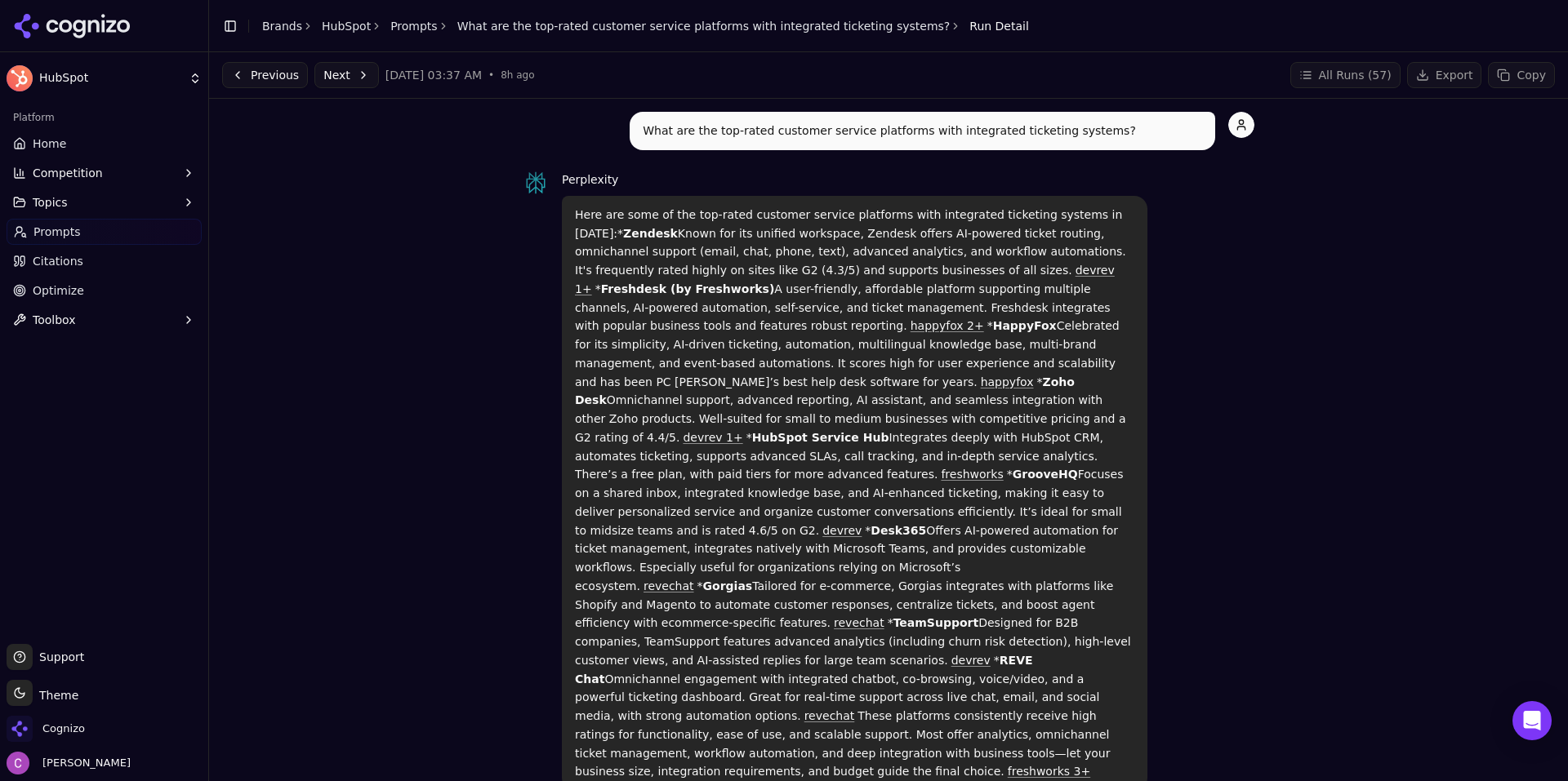
click at [389, 244] on div "What are the top-rated customer service platforms with integrated ticketing sys…" at bounding box center [888, 779] width 1332 height 1336
drag, startPoint x: 569, startPoint y: 213, endPoint x: 1160, endPoint y: 680, distance: 753.2
click at [1133, 691] on div "Here are some of the top-rated customer service platforms with integrated ticke…" at bounding box center [854, 493] width 585 height 595
click at [1220, 599] on div "Perplexity Here are some of the top-rated customer service platforms with integ…" at bounding box center [889, 480] width 732 height 621
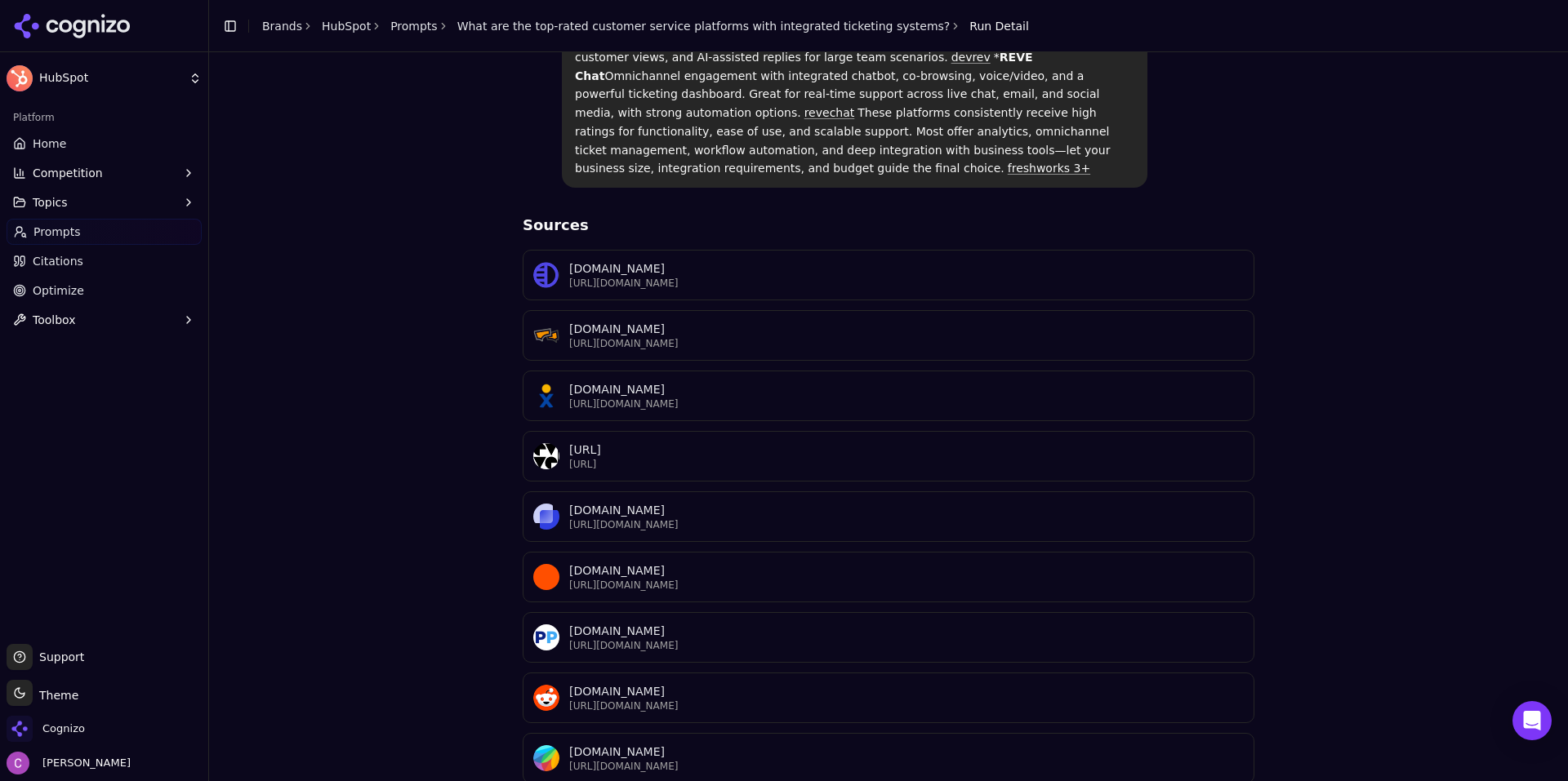
scroll to position [605, 0]
click at [1350, 347] on div "What are the top-rated customer service platforms with integrated ticketing sys…" at bounding box center [888, 175] width 1332 height 1336
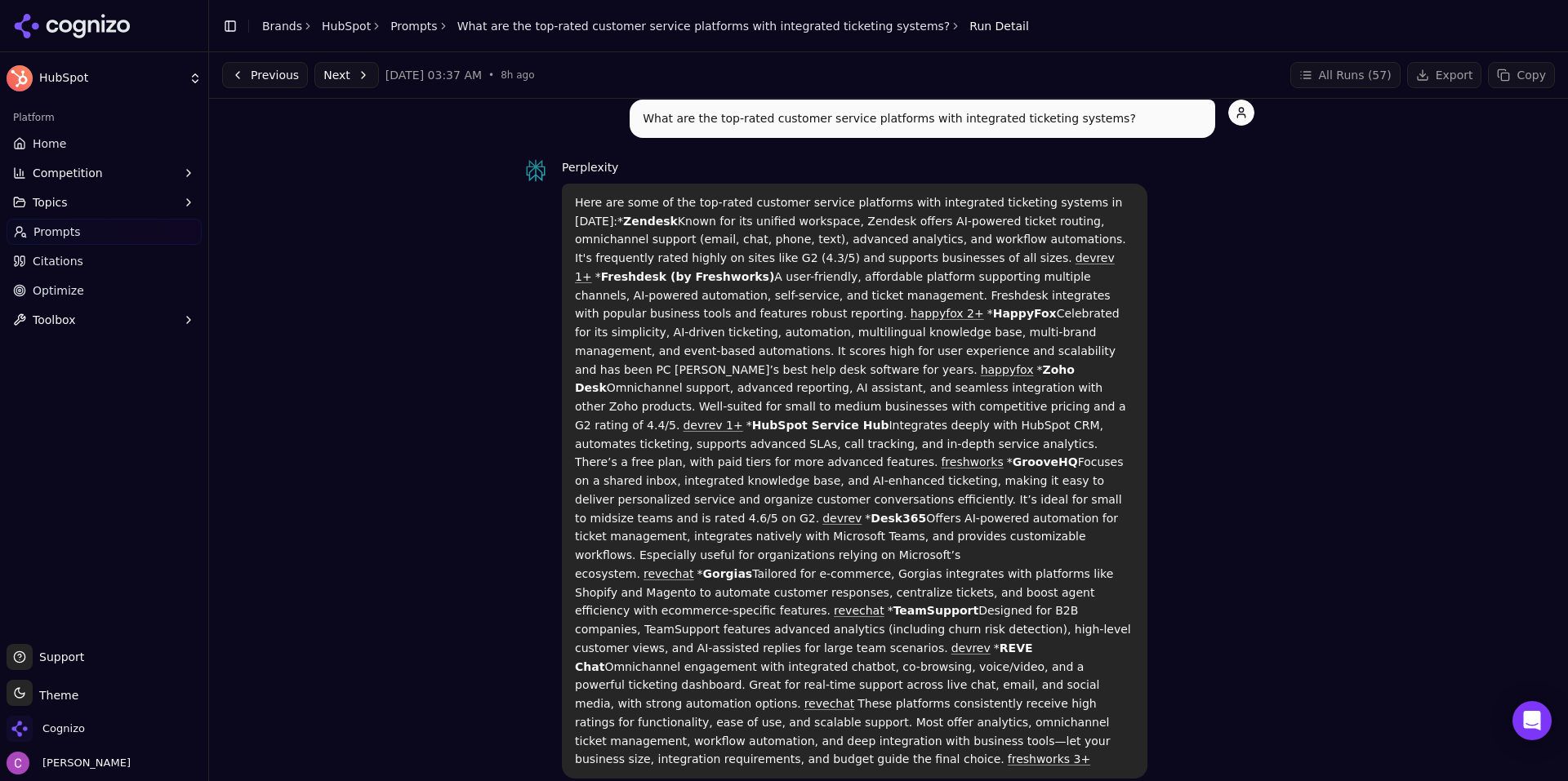
scroll to position [0, 0]
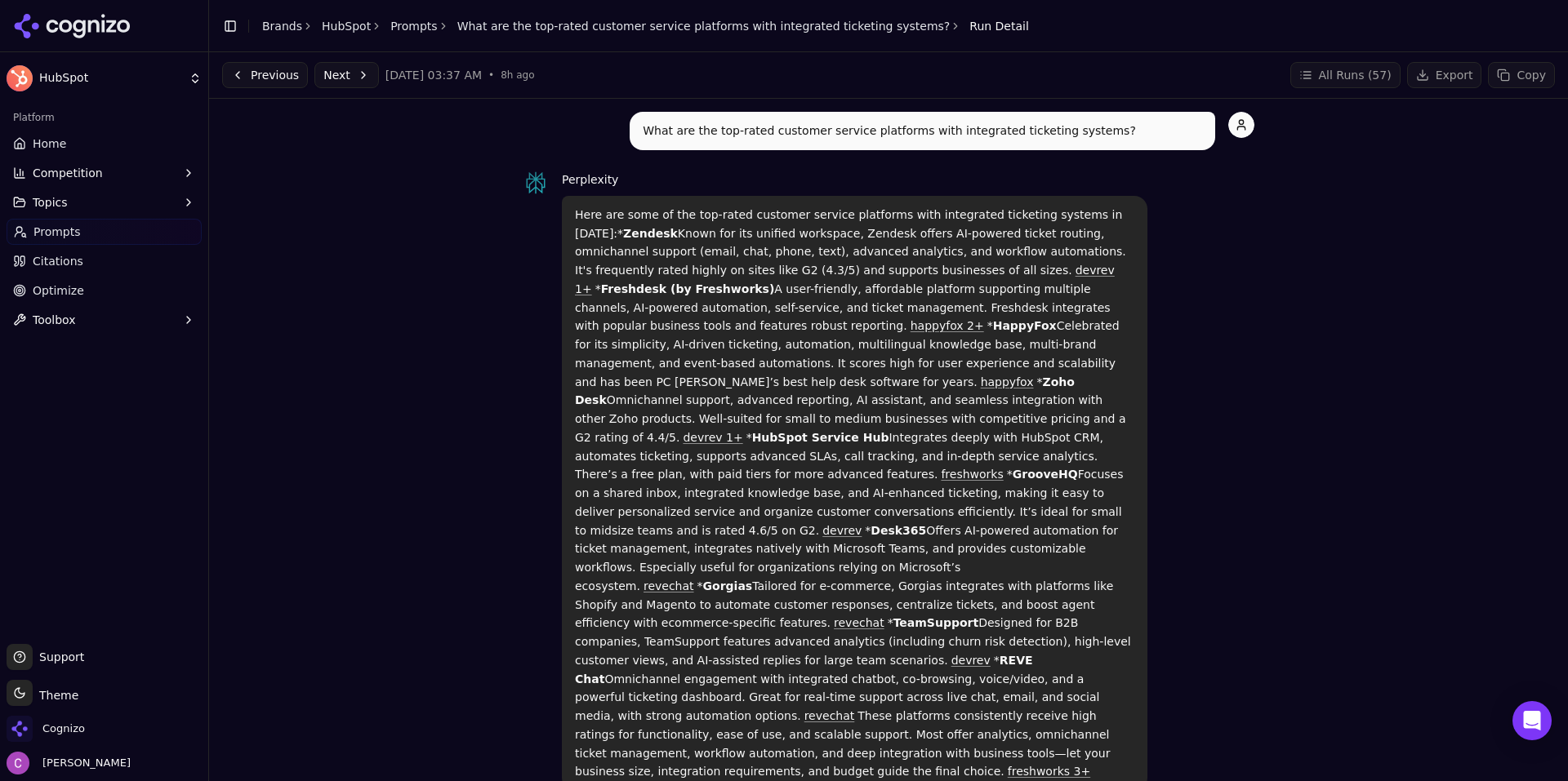
click at [727, 134] on p "What are the top-rated customer service platforms with integrated ticketing sys…" at bounding box center [922, 130] width 559 height 18
click at [728, 133] on p "What are the top-rated customer service platforms with integrated ticketing sys…" at bounding box center [922, 130] width 559 height 18
click at [728, 132] on p "What are the top-rated customer service platforms with integrated ticketing sys…" at bounding box center [922, 130] width 559 height 18
click at [723, 168] on div "What are the top-rated customer service platforms with integrated ticketing sys…" at bounding box center [889, 451] width 732 height 679
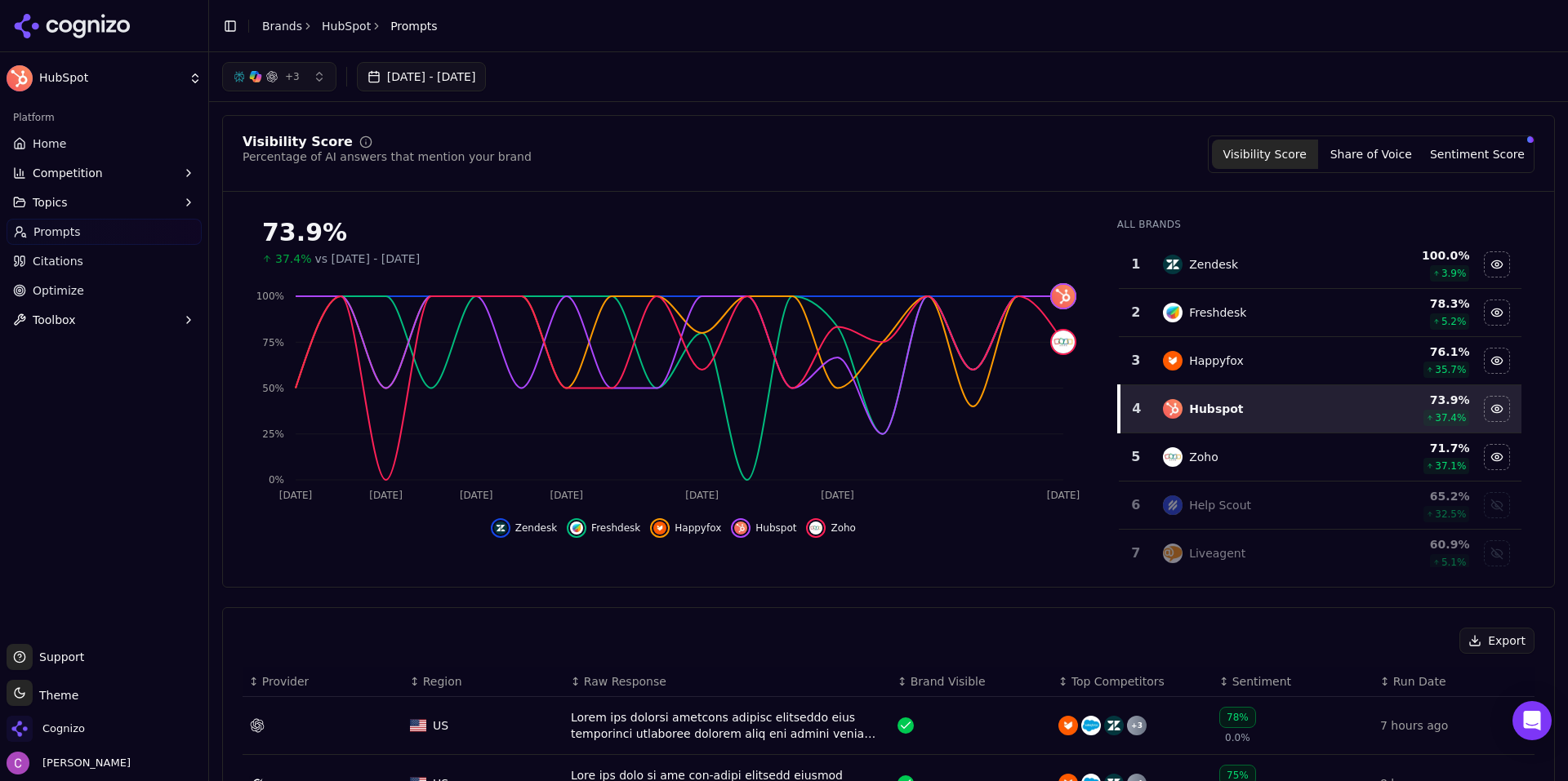
click at [33, 236] on span "Prompts" at bounding box center [56, 232] width 48 height 16
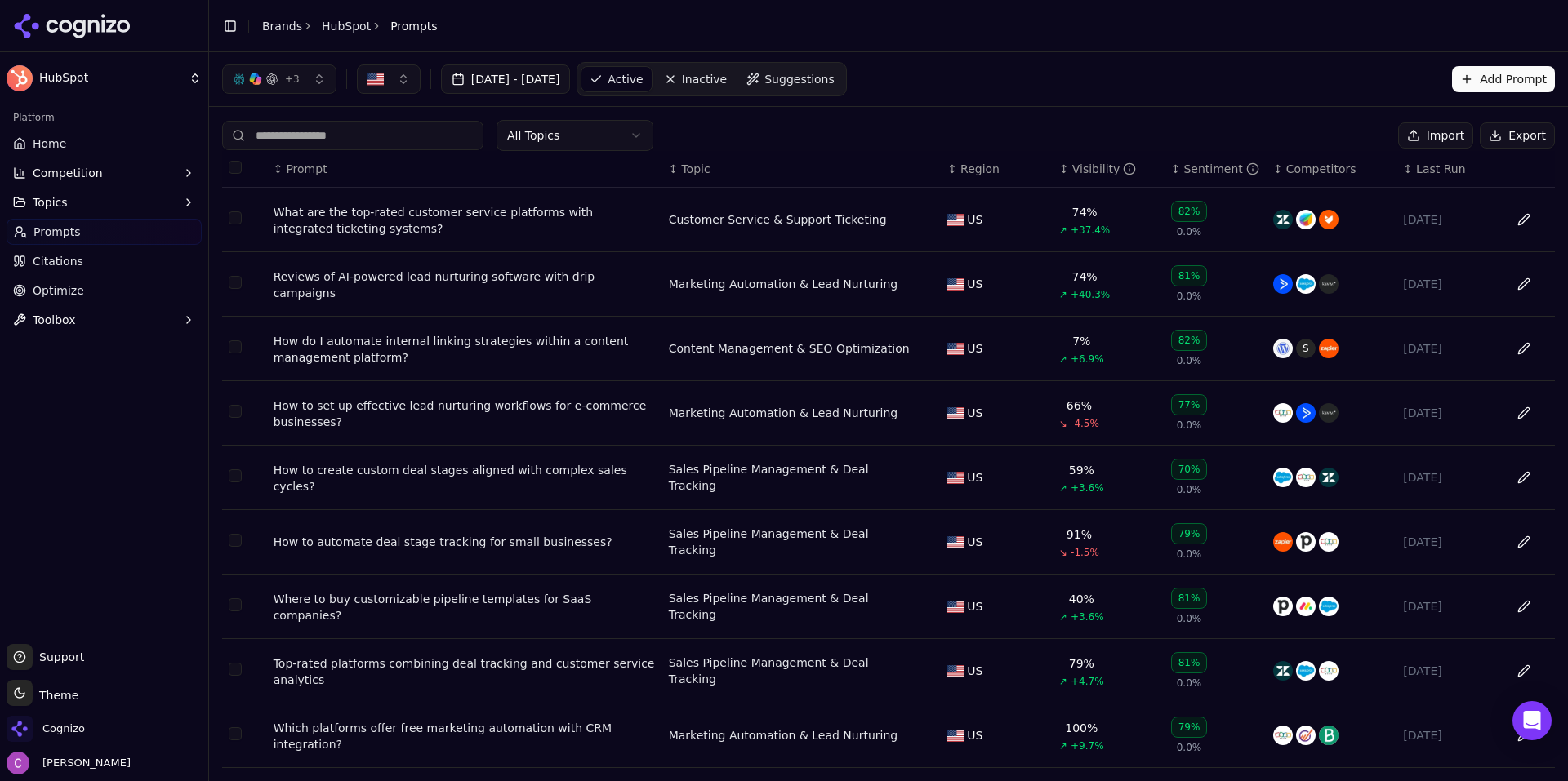
click at [832, 85] on span "Suggestions" at bounding box center [800, 79] width 70 height 16
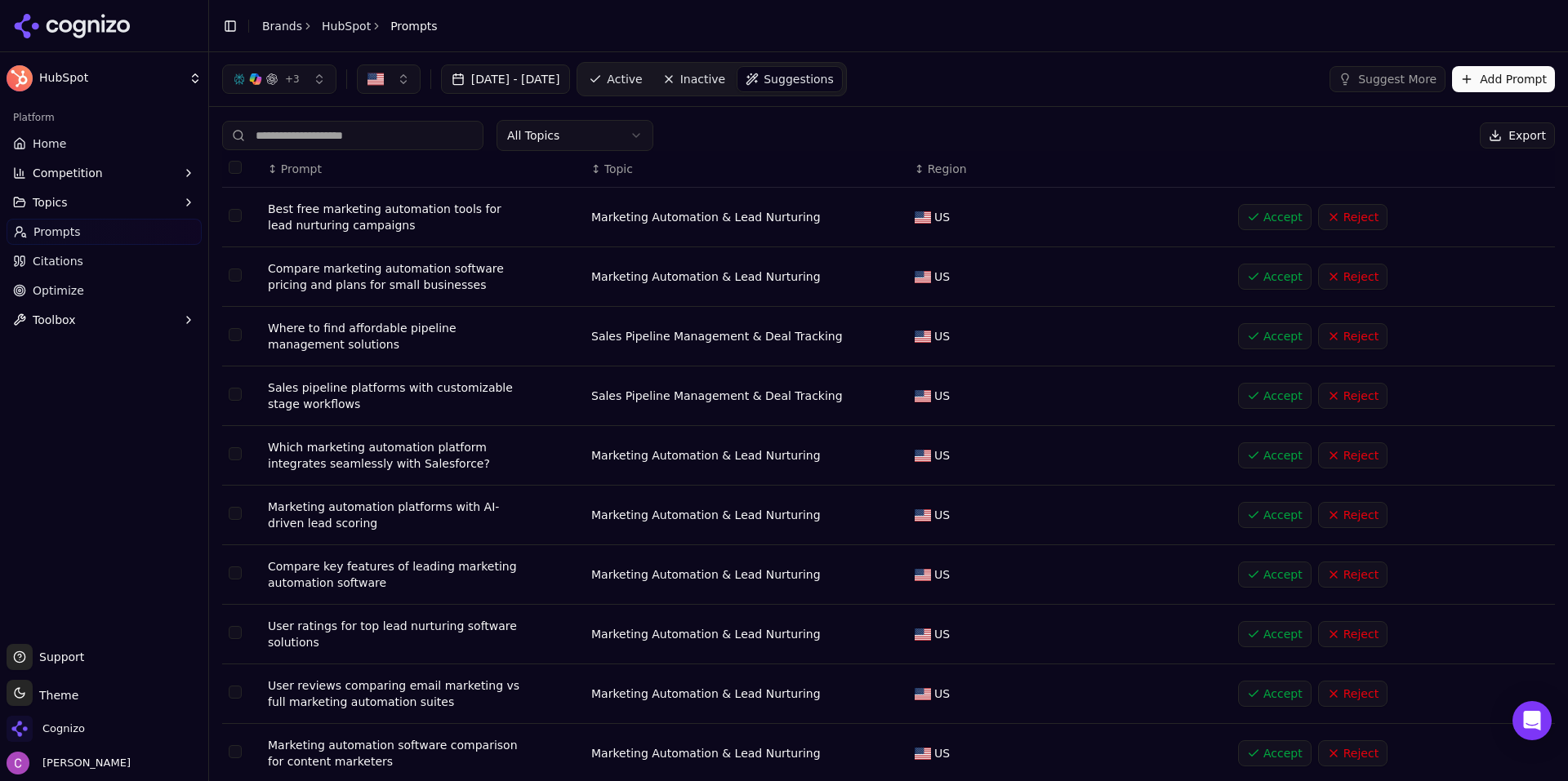
click at [1001, 88] on div "+ 3 Jul 19, 2025 - Aug 18, 2025 Active Inactive Suggestions Suggest More Add Pr…" at bounding box center [888, 79] width 1332 height 34
click at [833, 85] on span "Suggestions" at bounding box center [799, 79] width 70 height 16
click at [650, 87] on link "Active" at bounding box center [615, 79] width 70 height 26
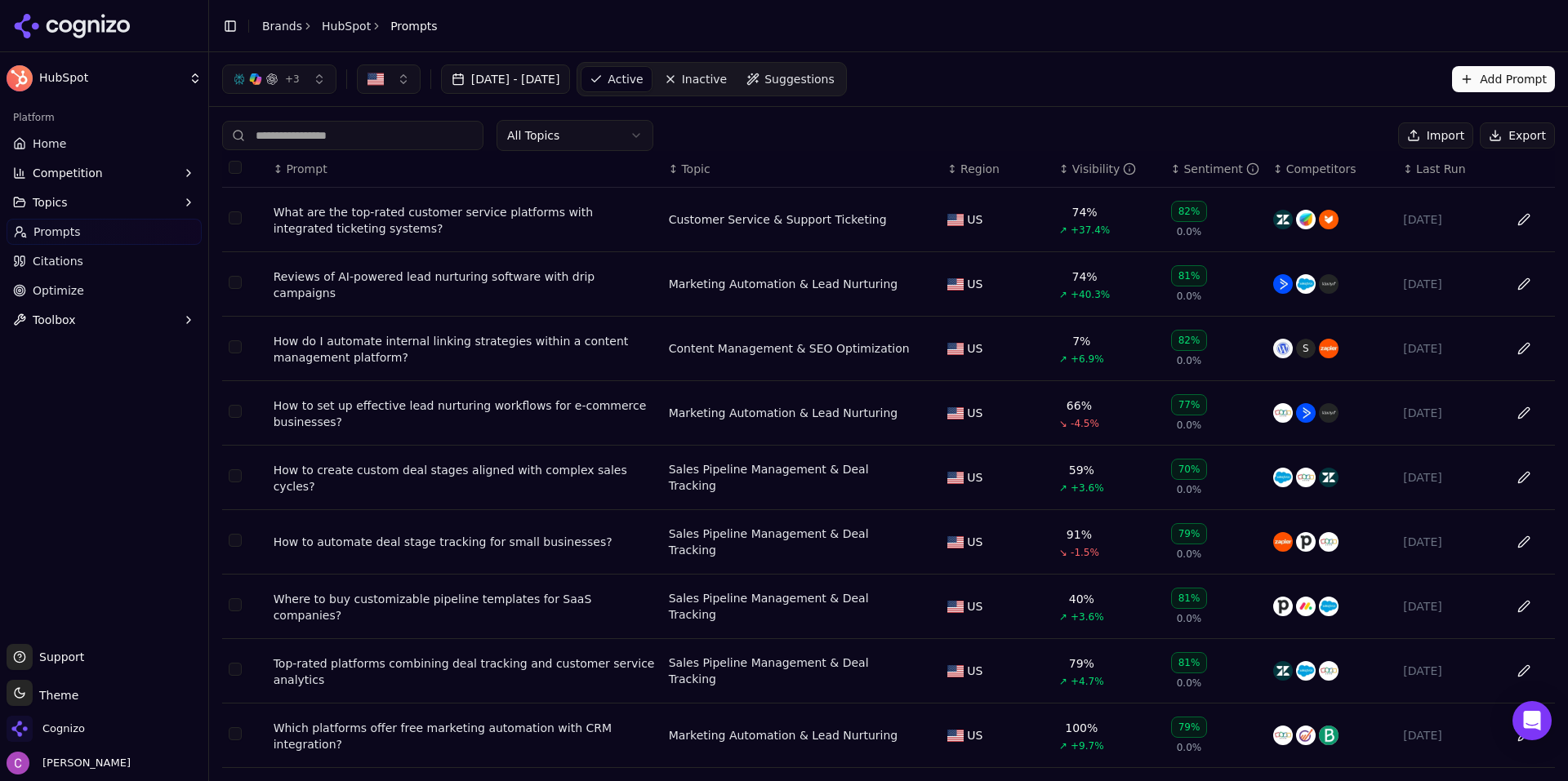
click at [1486, 70] on button "Add Prompt" at bounding box center [1503, 79] width 103 height 26
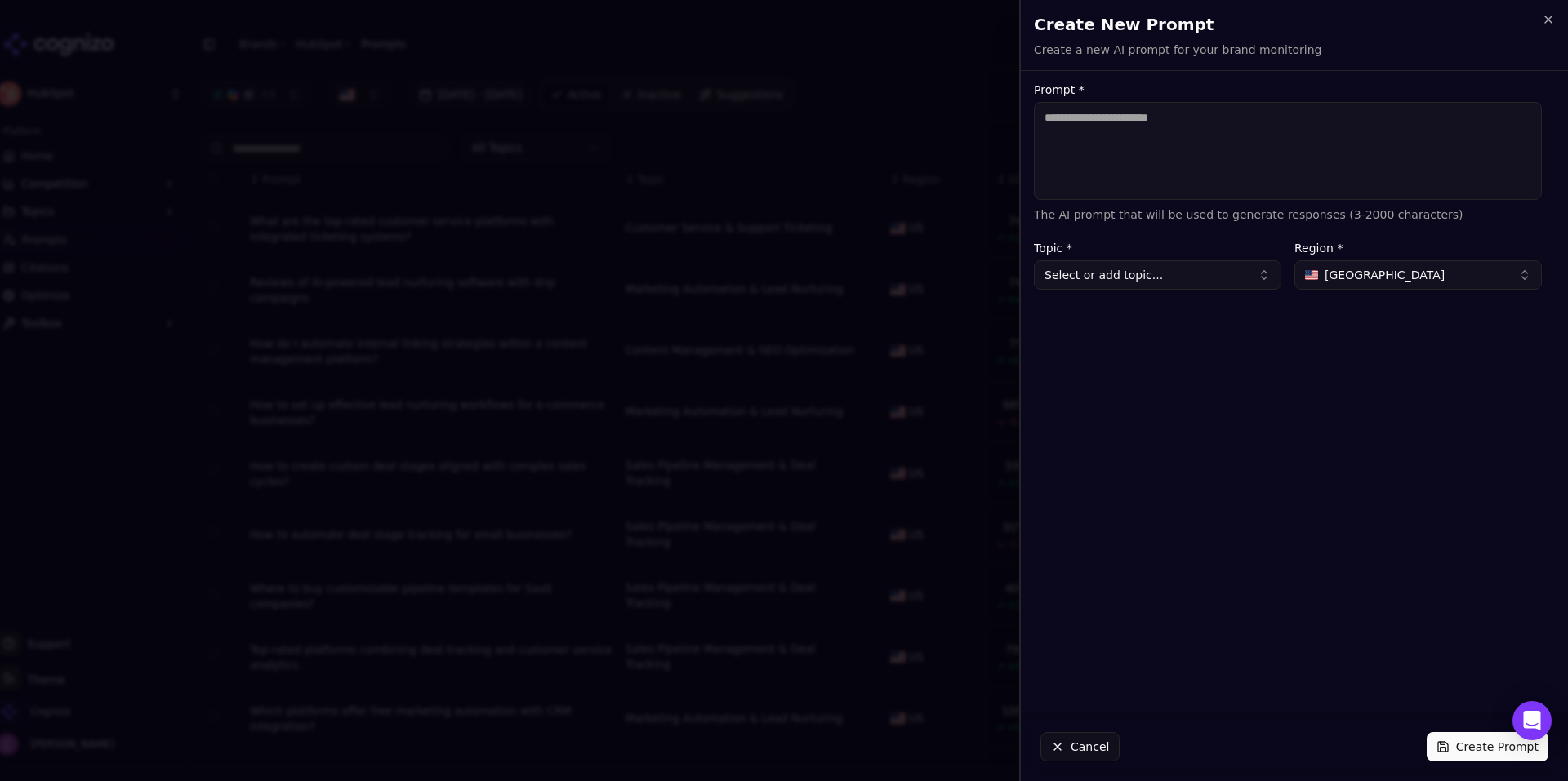
click at [1075, 737] on button "Cancel" at bounding box center [1080, 747] width 80 height 29
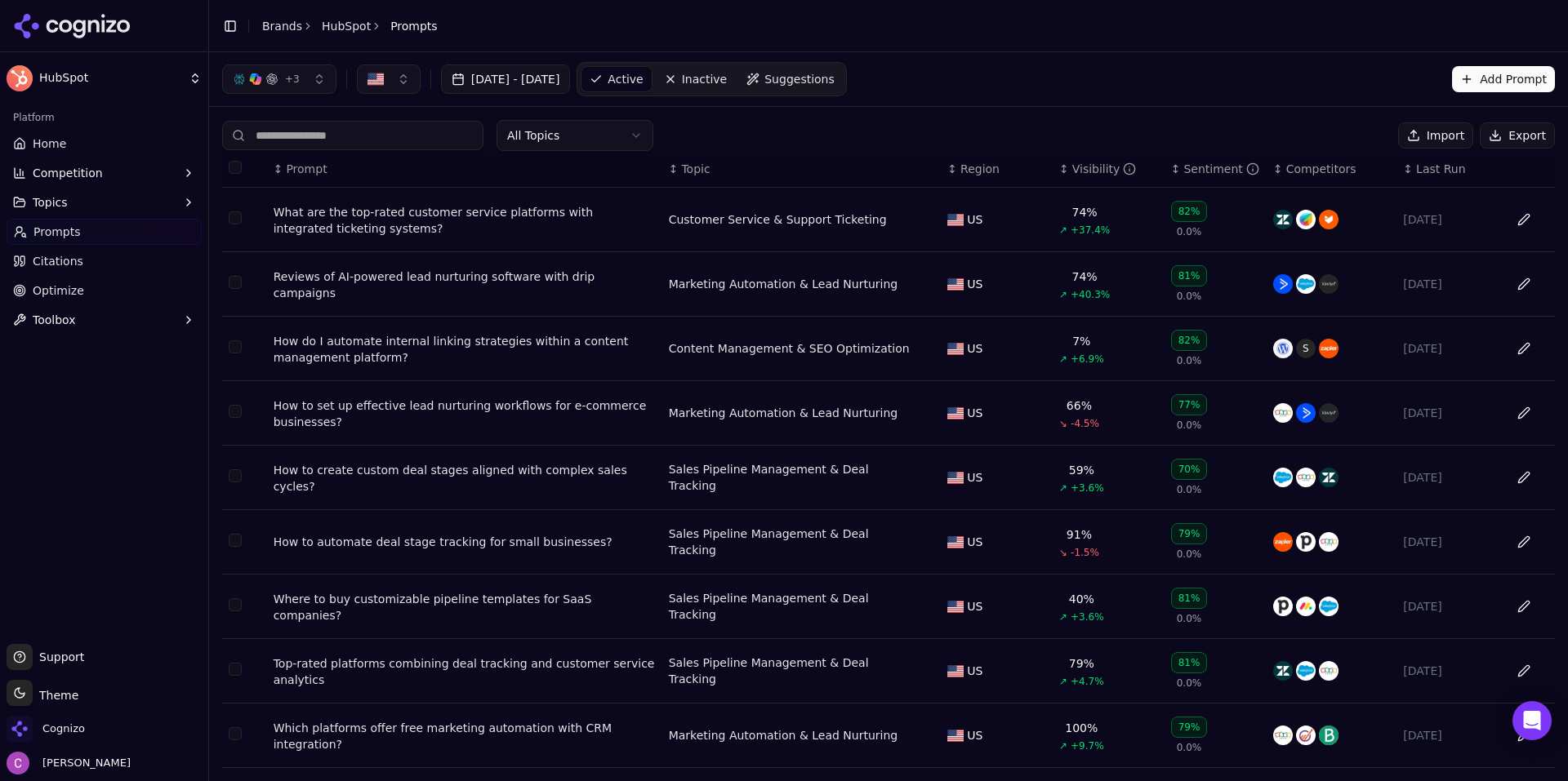
click at [1118, 57] on div "+ 3 [DATE] - [DATE] Active Inactive Suggestions Add Prompt" at bounding box center [888, 80] width 1358 height 54
click at [165, 178] on button "Competition" at bounding box center [104, 173] width 195 height 26
click at [1021, 96] on div "+ 3 [DATE] - [DATE] Active Inactive Suggestions Add Prompt" at bounding box center [888, 80] width 1358 height 54
click at [989, 89] on div "+ 3 [DATE] - [DATE] Active Inactive Suggestions Add Prompt" at bounding box center [888, 79] width 1332 height 34
click at [106, 201] on span "Metrics" at bounding box center [104, 199] width 142 height 16
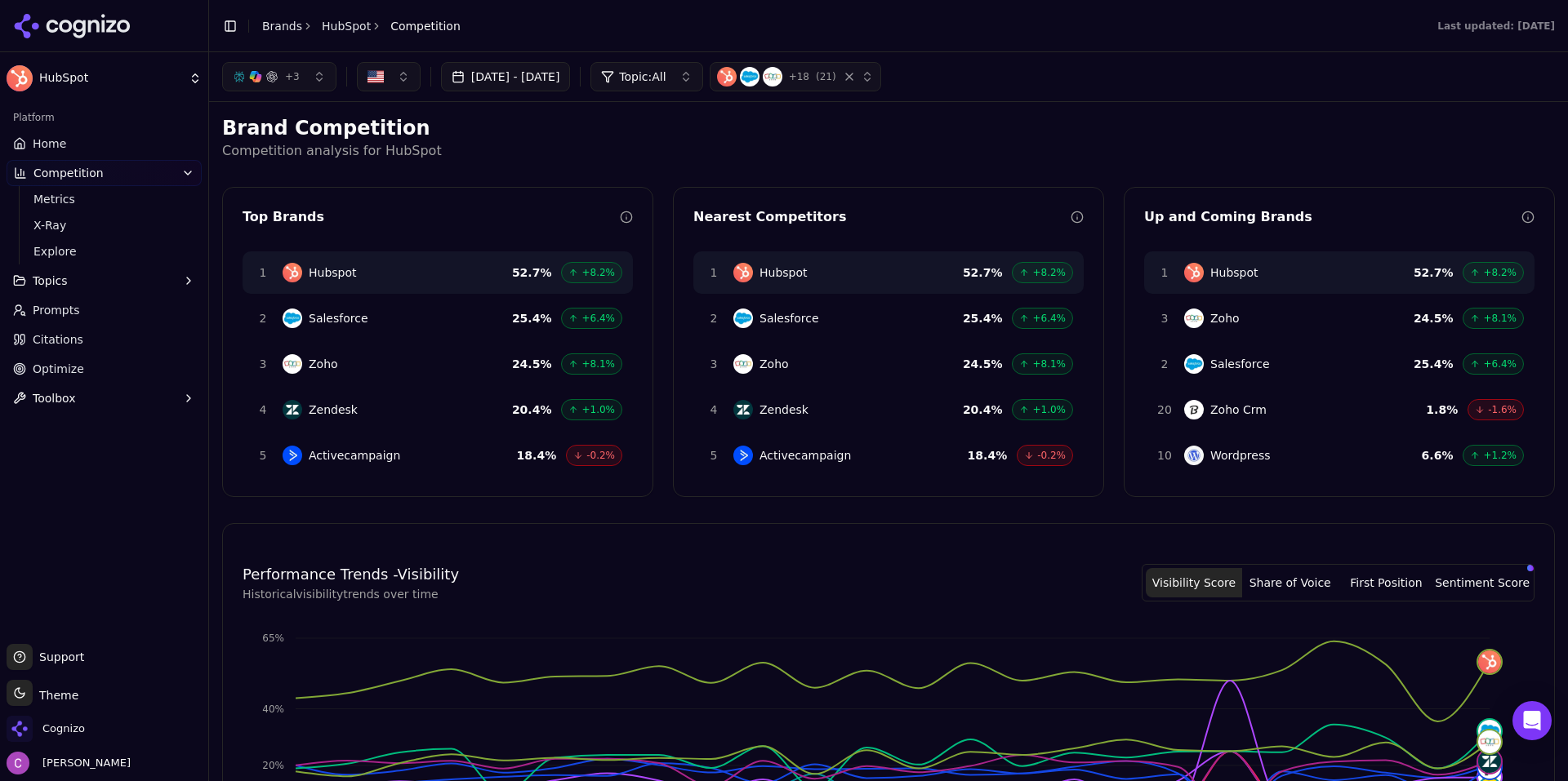
click at [572, 137] on h2 "Brand Competition" at bounding box center [888, 128] width 1332 height 26
click at [97, 308] on link "Prompts" at bounding box center [104, 309] width 195 height 26
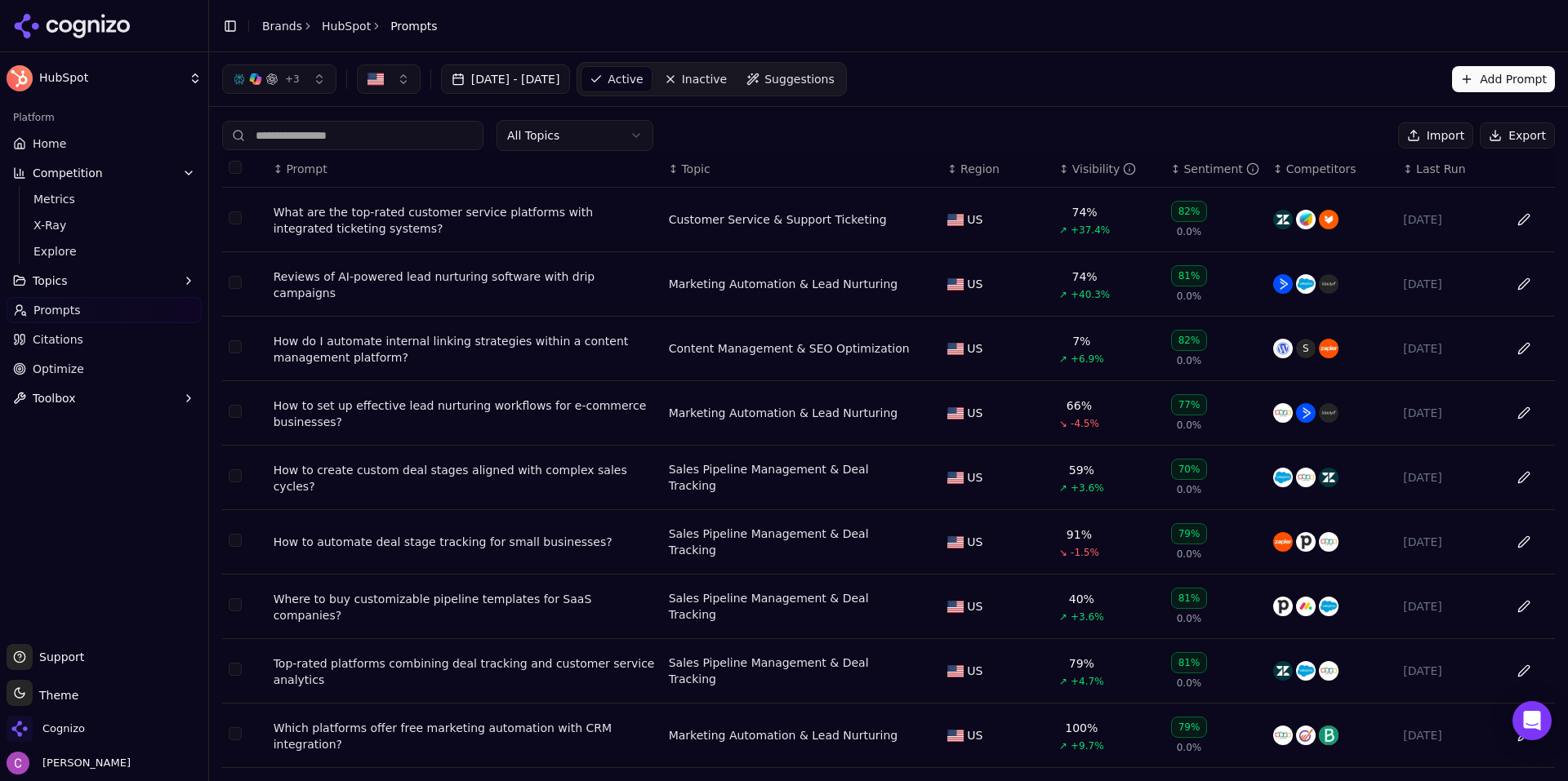
click at [831, 131] on div "All Topics Import Export" at bounding box center [888, 136] width 1332 height 31
click at [832, 131] on div "All Topics Import Export" at bounding box center [888, 136] width 1332 height 31
click at [91, 205] on span "Metrics" at bounding box center [104, 199] width 142 height 16
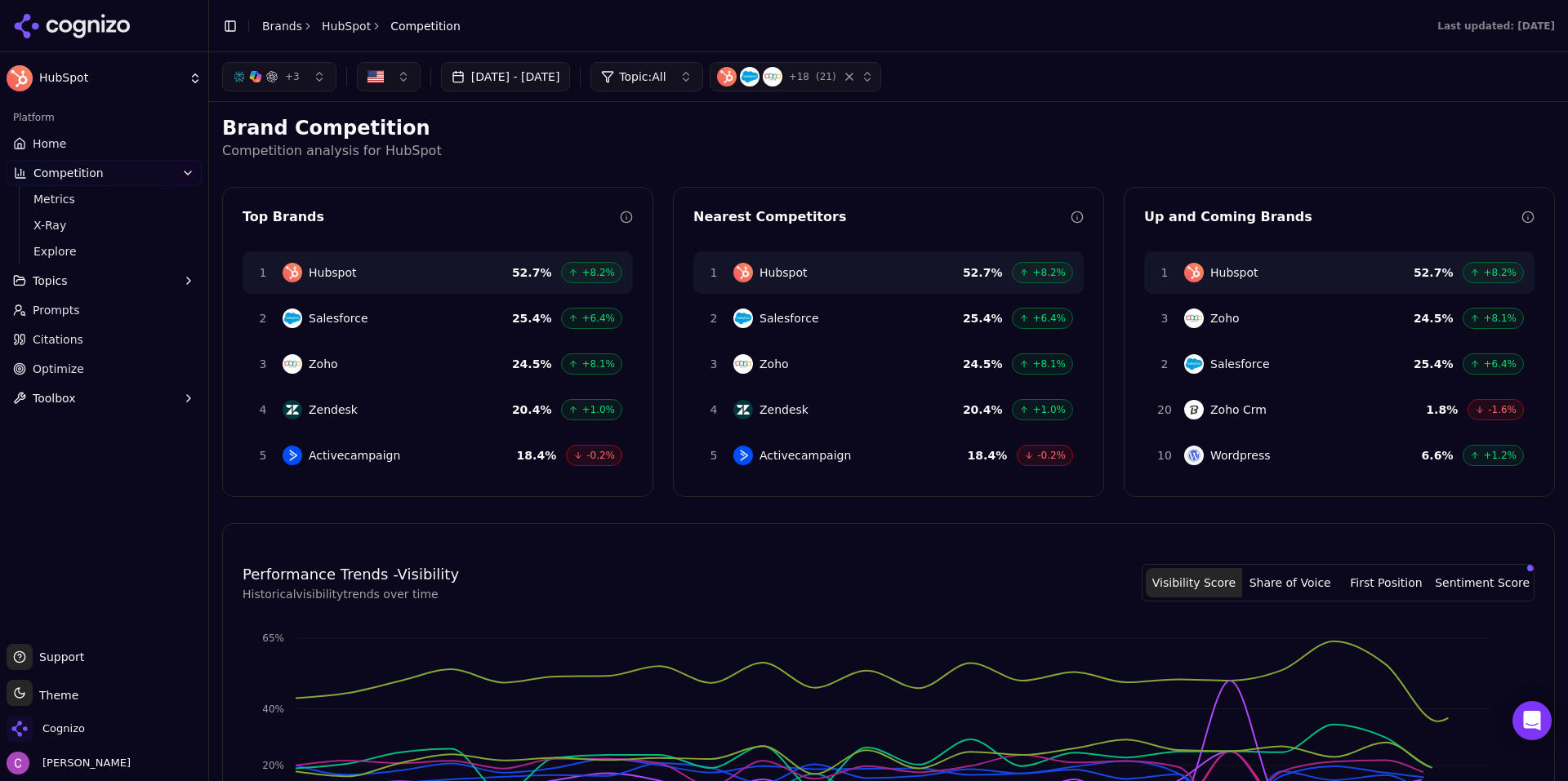
click at [665, 145] on p "Competition analysis for HubSpot" at bounding box center [888, 151] width 1332 height 19
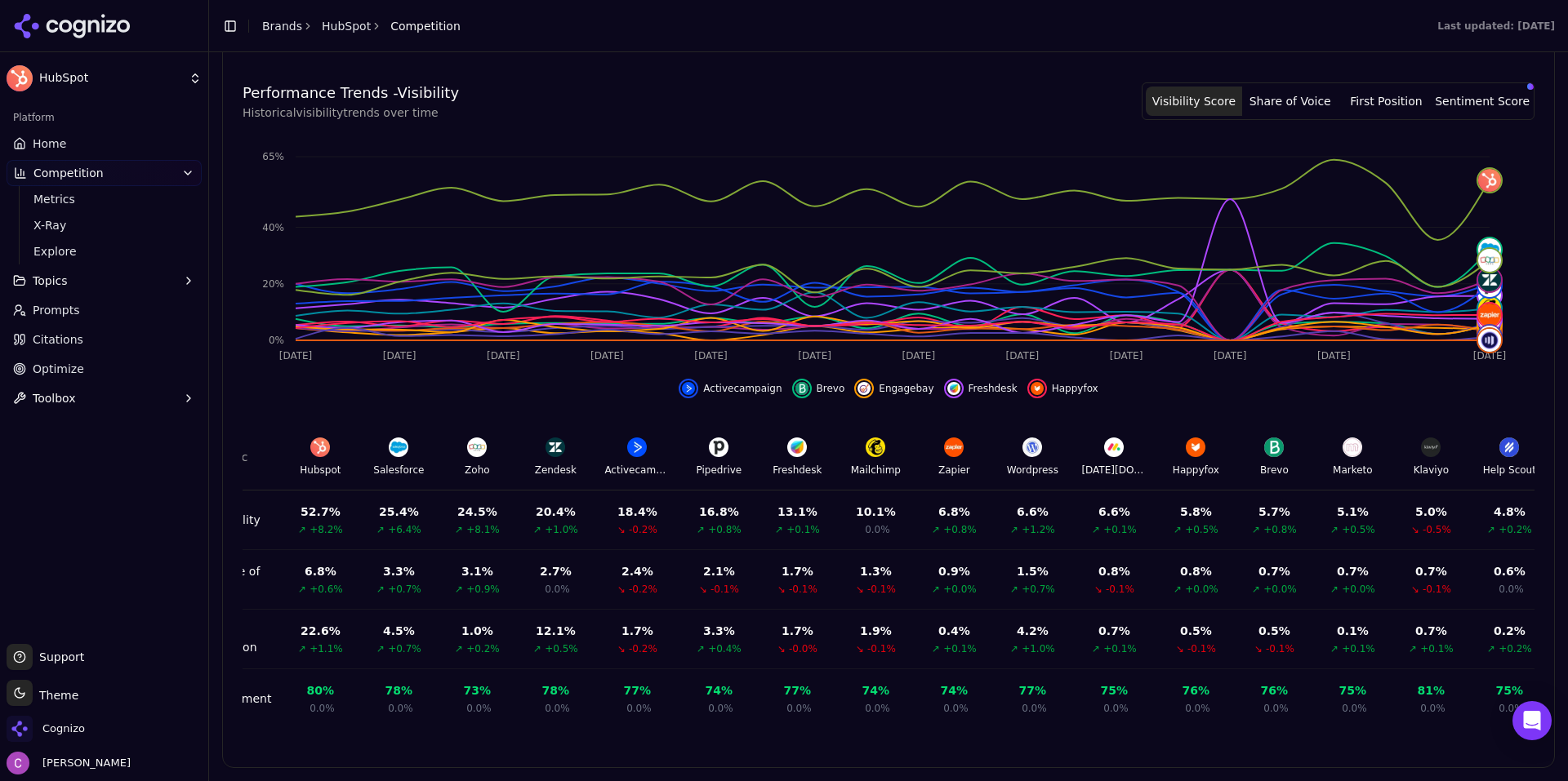
scroll to position [0, 39]
click at [95, 229] on span "X-Ray" at bounding box center [104, 225] width 142 height 16
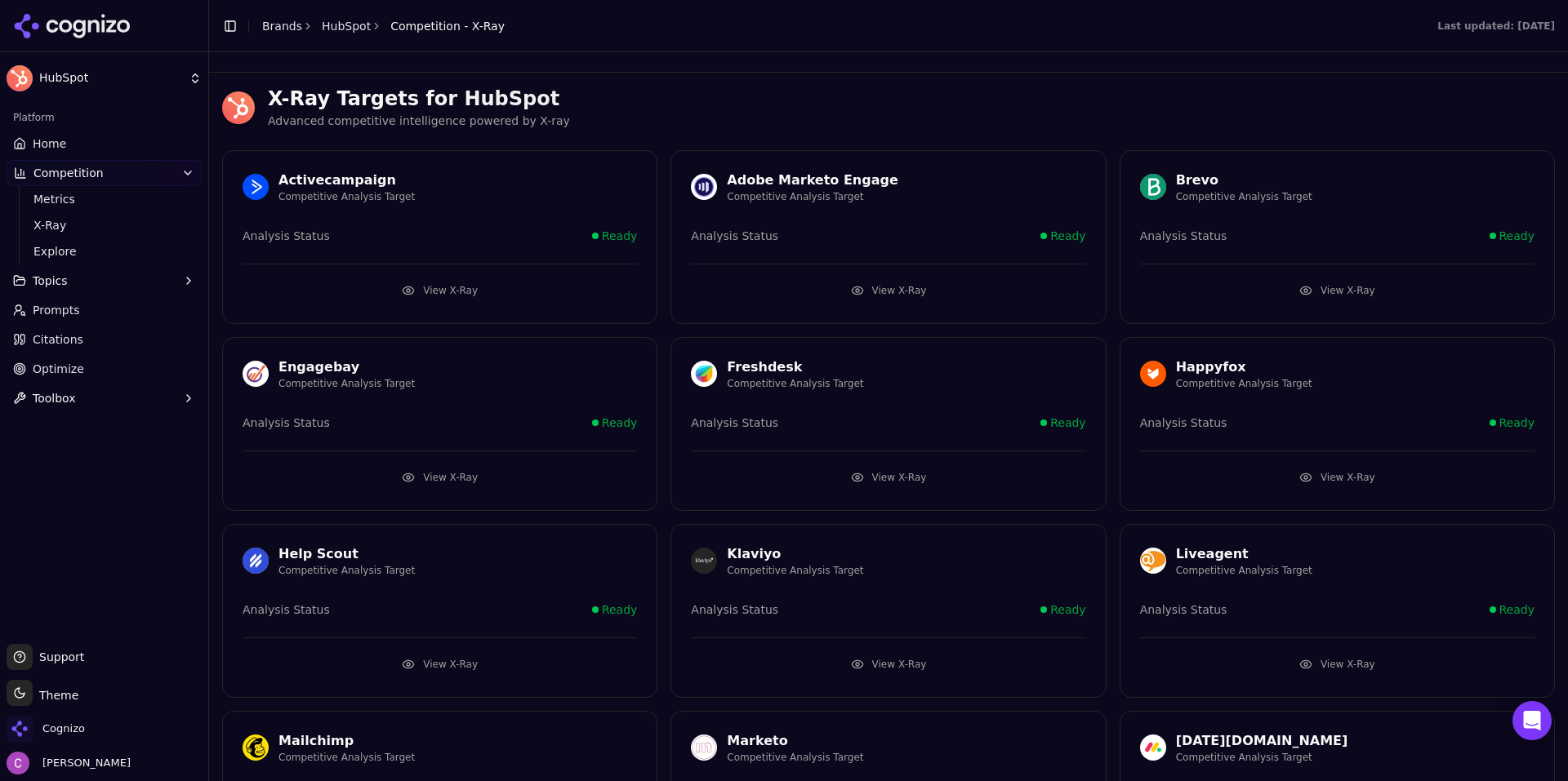
click at [667, 107] on h3 "X-Ray Targets for HubSpot" at bounding box center [911, 98] width 1287 height 26
click at [487, 288] on button "View X-Ray" at bounding box center [440, 290] width 394 height 26
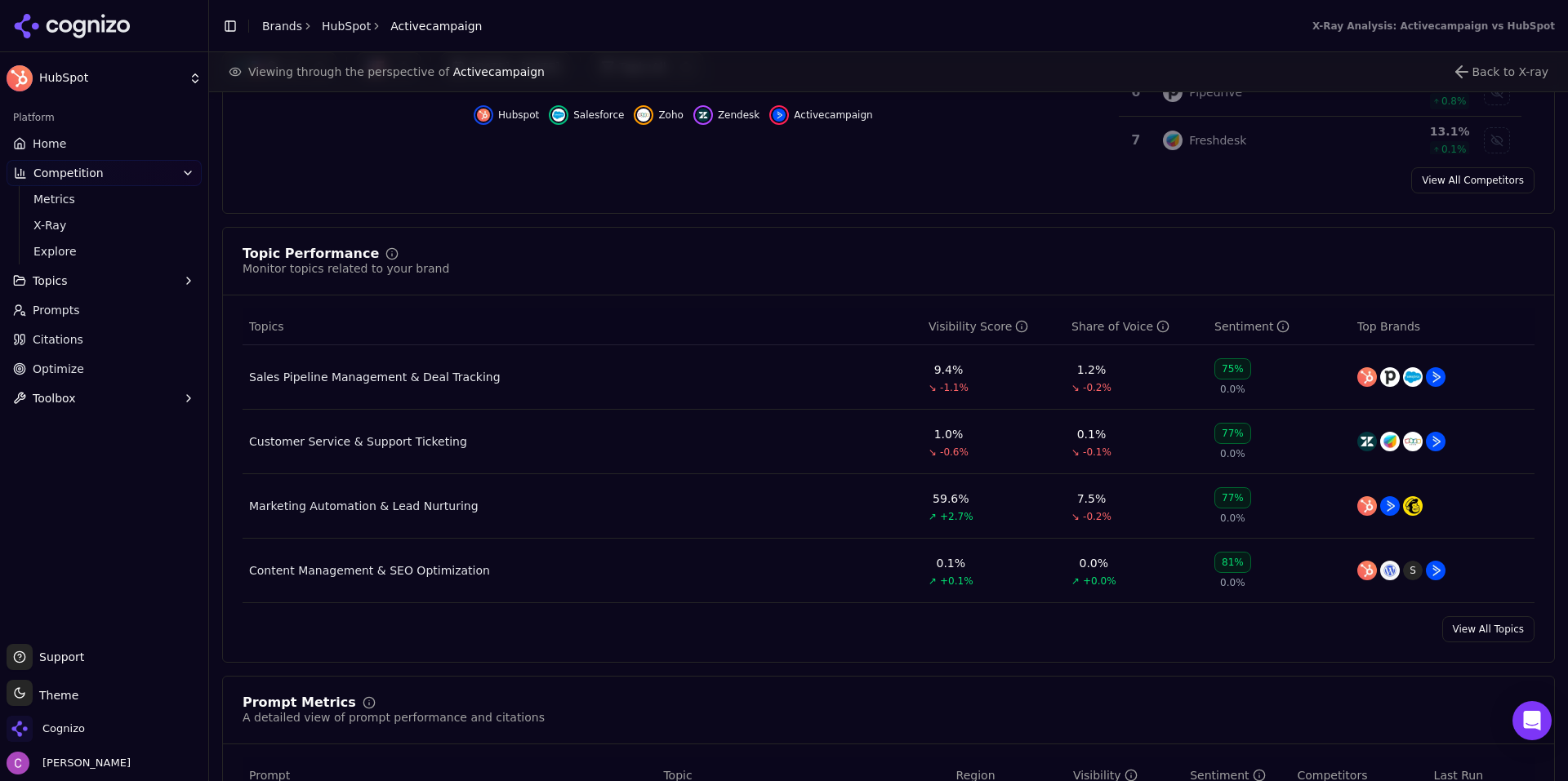
scroll to position [980, 0]
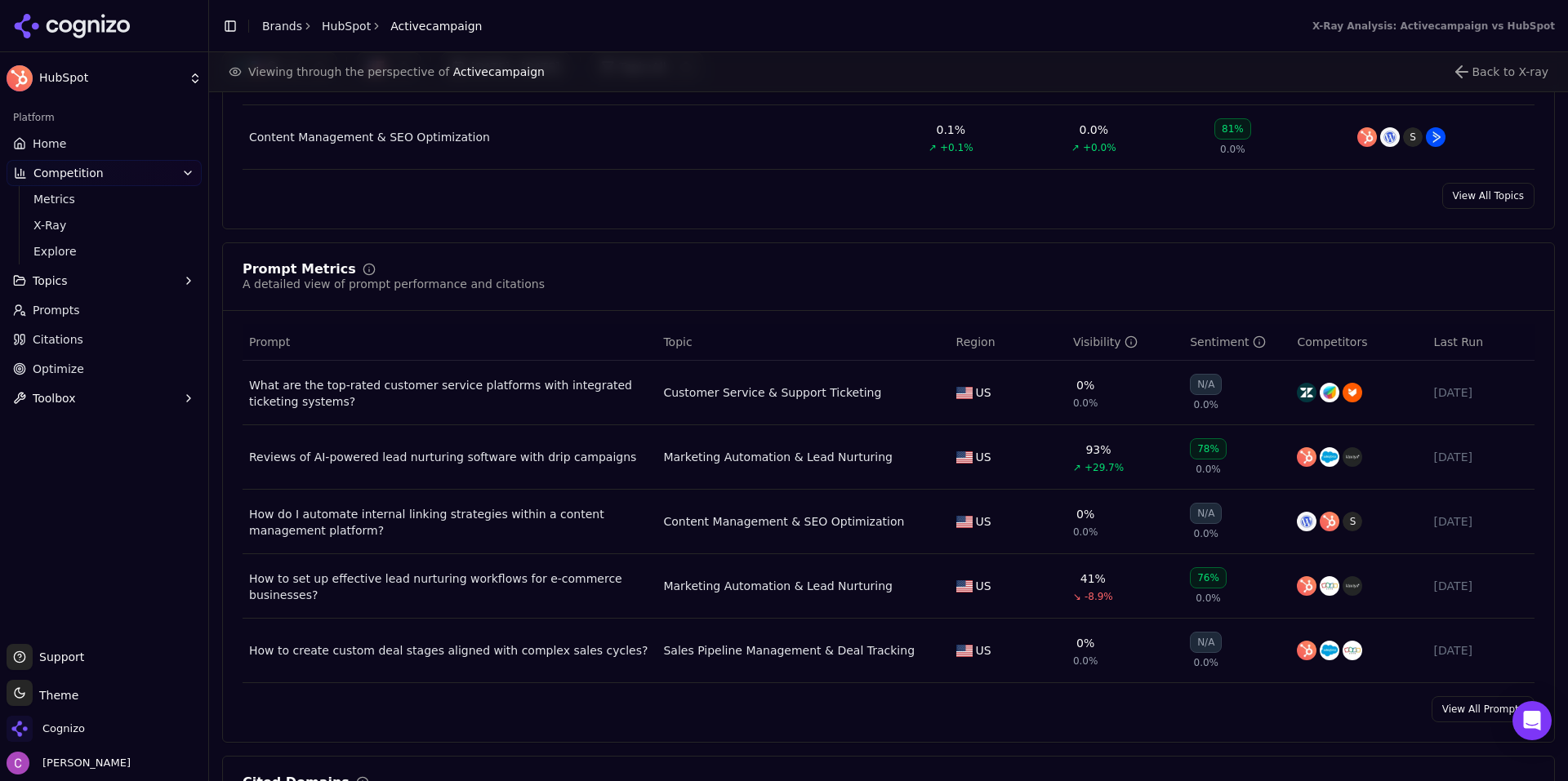
click at [96, 340] on link "Citations" at bounding box center [104, 340] width 195 height 26
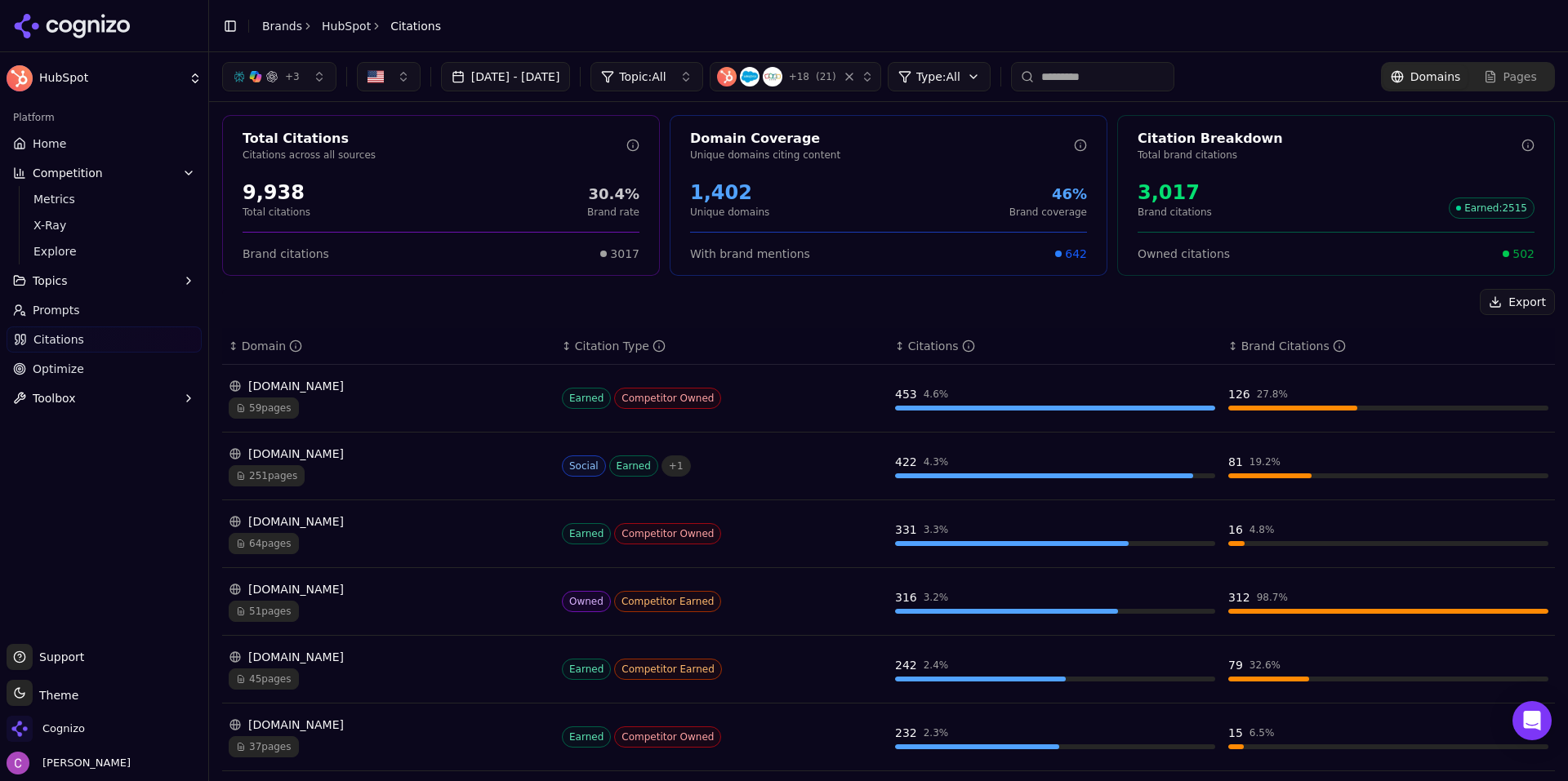
click at [723, 193] on div "1,402" at bounding box center [730, 192] width 80 height 26
click at [1143, 204] on div "3,017" at bounding box center [1174, 192] width 75 height 26
click at [1143, 203] on div "3,017" at bounding box center [1174, 192] width 75 height 26
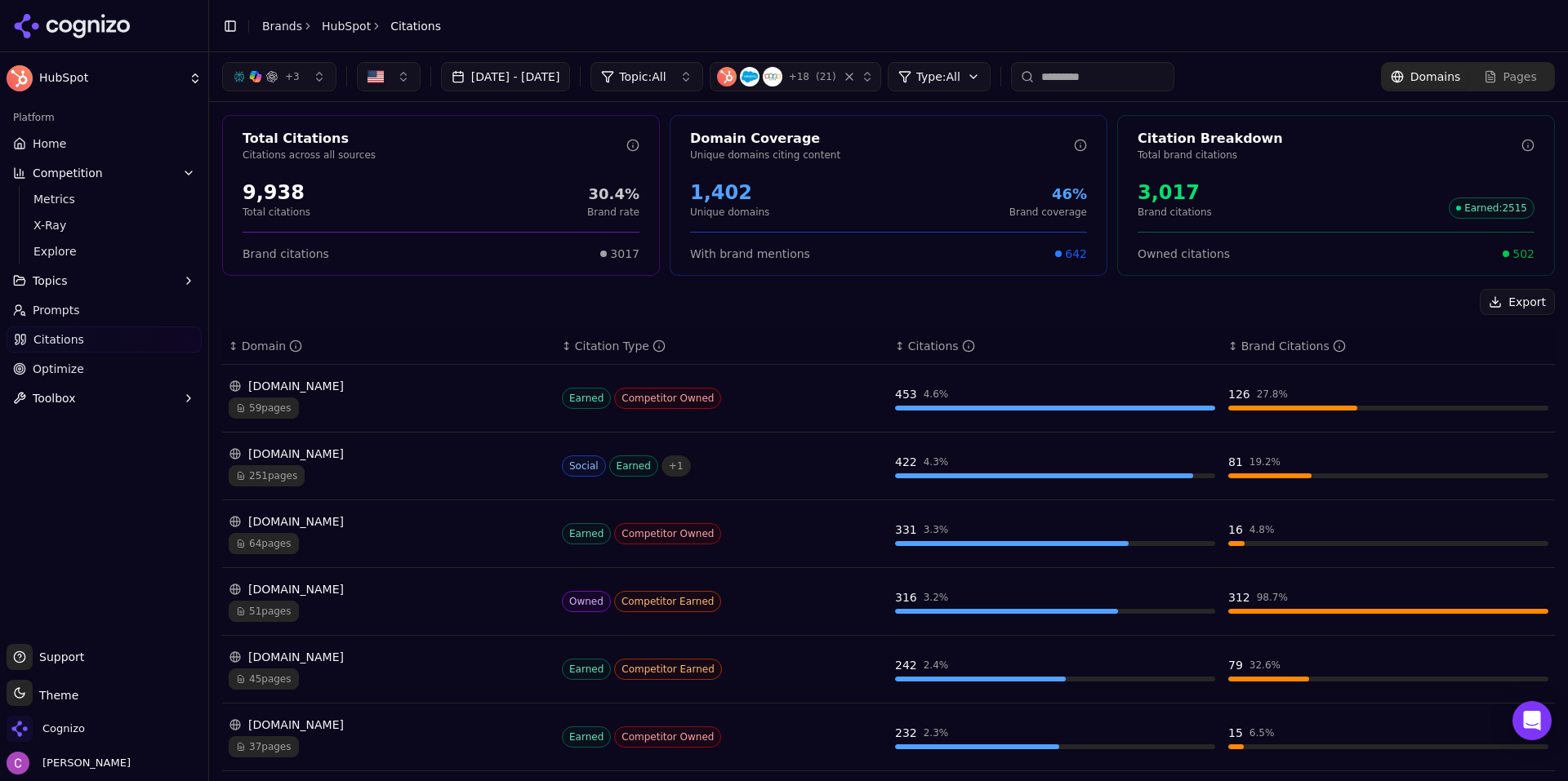
click at [1262, 251] on div "Owned citations 502" at bounding box center [1335, 253] width 397 height 16
click at [1519, 258] on span "502" at bounding box center [1522, 253] width 22 height 16
click at [1525, 252] on div "Owned citations 502" at bounding box center [1335, 246] width 436 height 30
click at [979, 75] on html "HubSpot Platform Home Competition Metrics X-Ray Explore Topics Prompts Citation…" at bounding box center [784, 390] width 1568 height 781
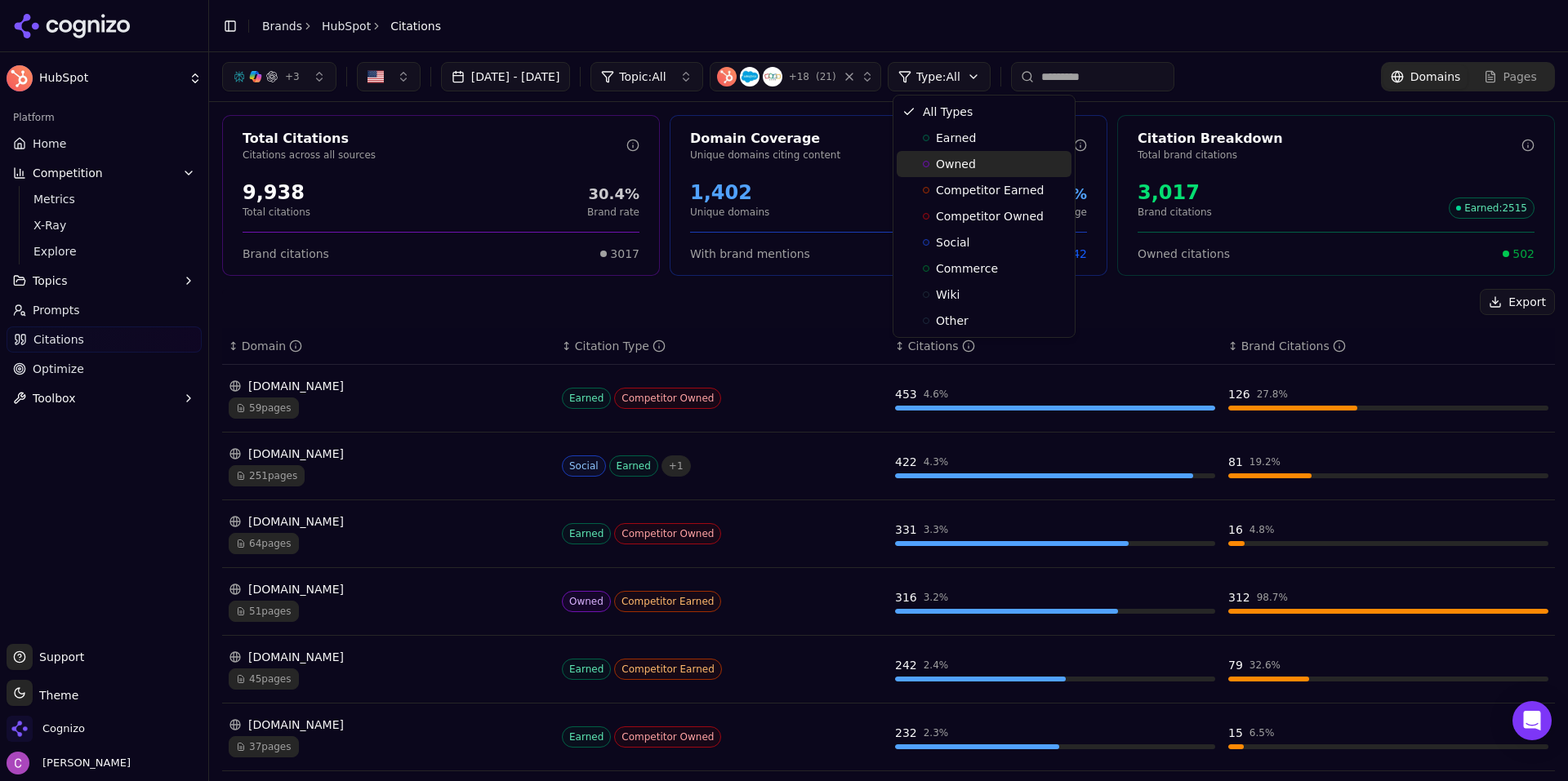
click at [966, 161] on span "Owned" at bounding box center [955, 164] width 40 height 16
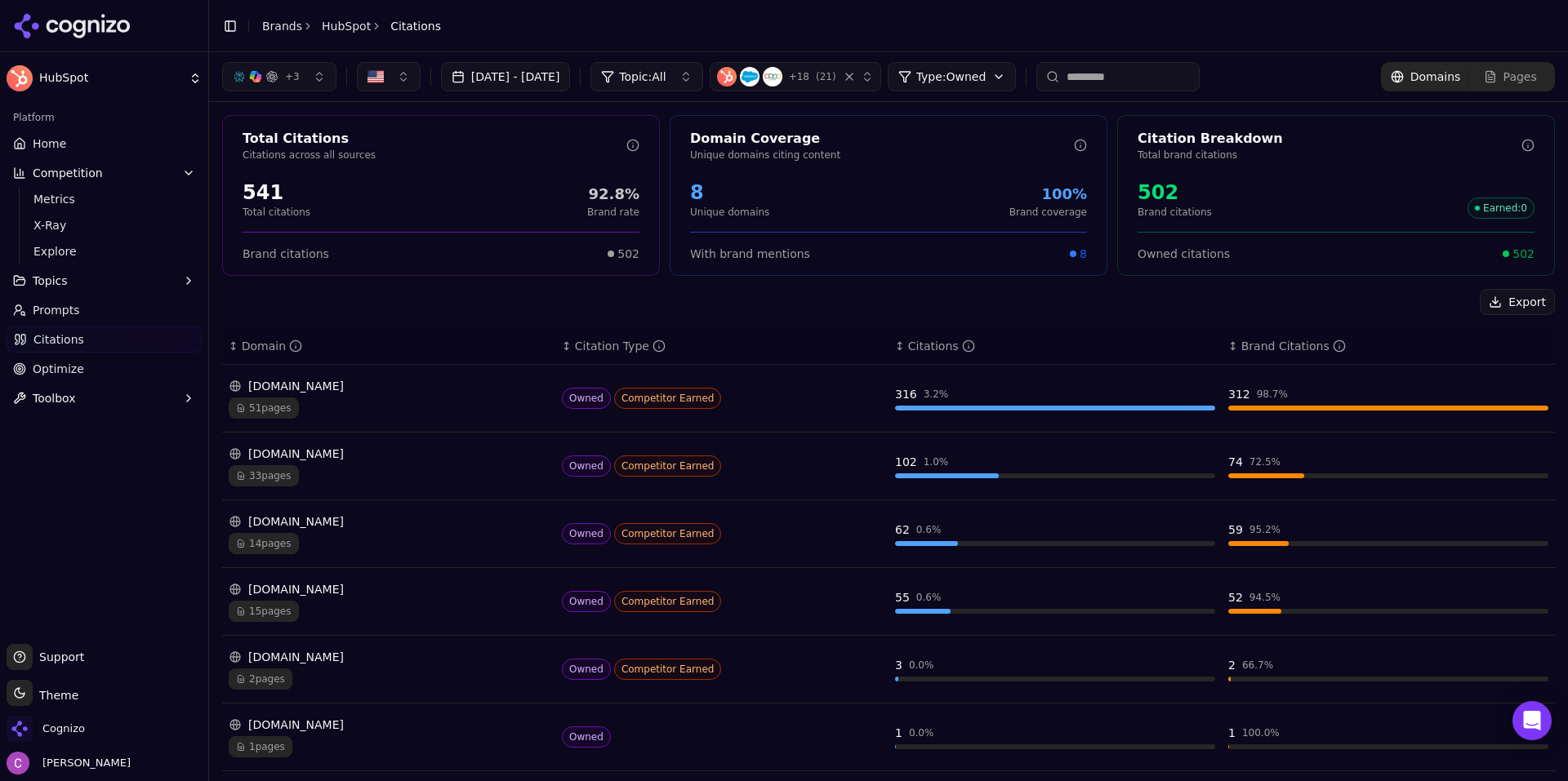
click at [1026, 72] on html "HubSpot Platform Home Competition Metrics X-Ray Explore Topics Prompts Citation…" at bounding box center [784, 390] width 1568 height 781
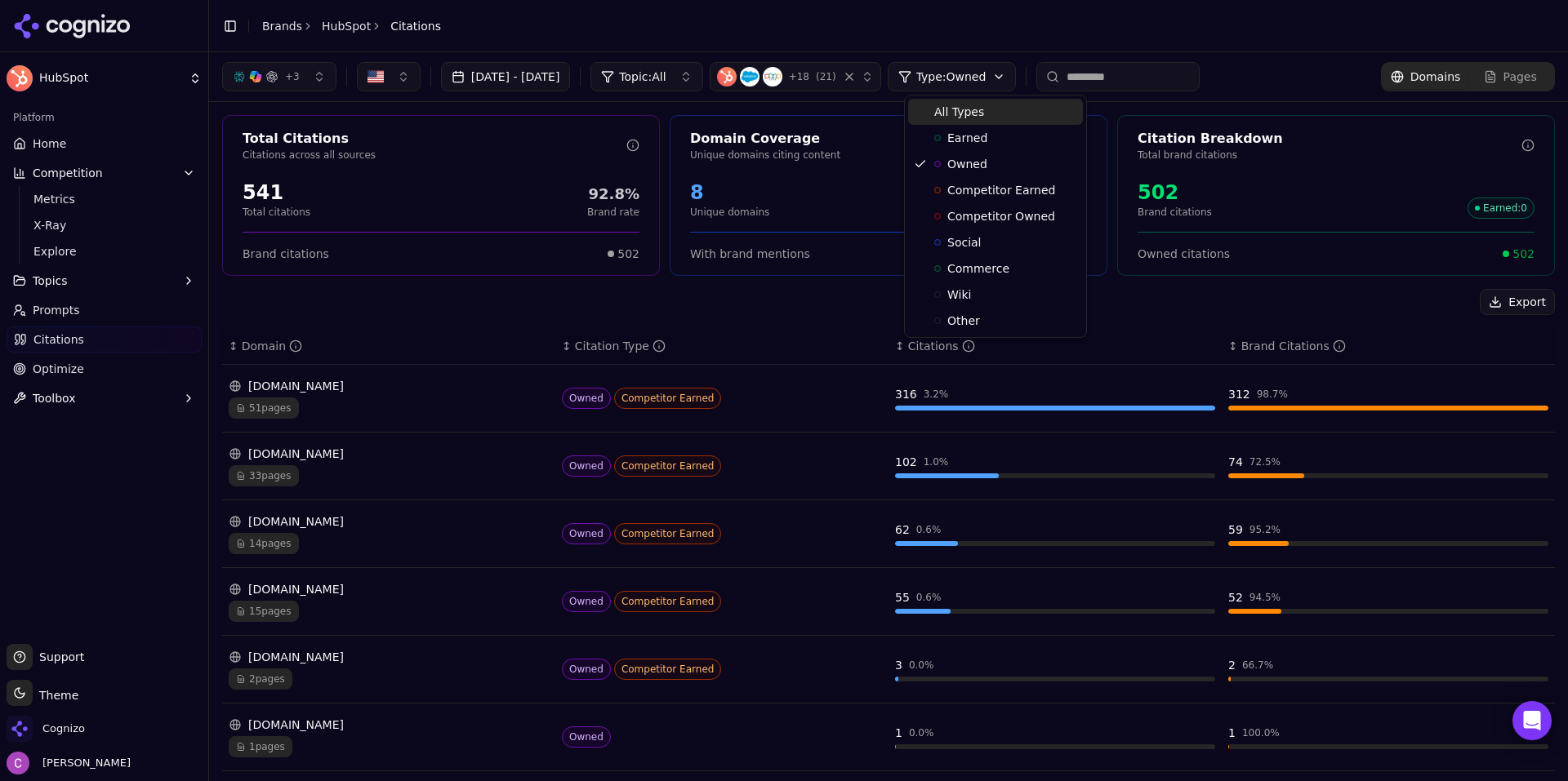
click at [982, 105] on div "All Types" at bounding box center [996, 112] width 175 height 26
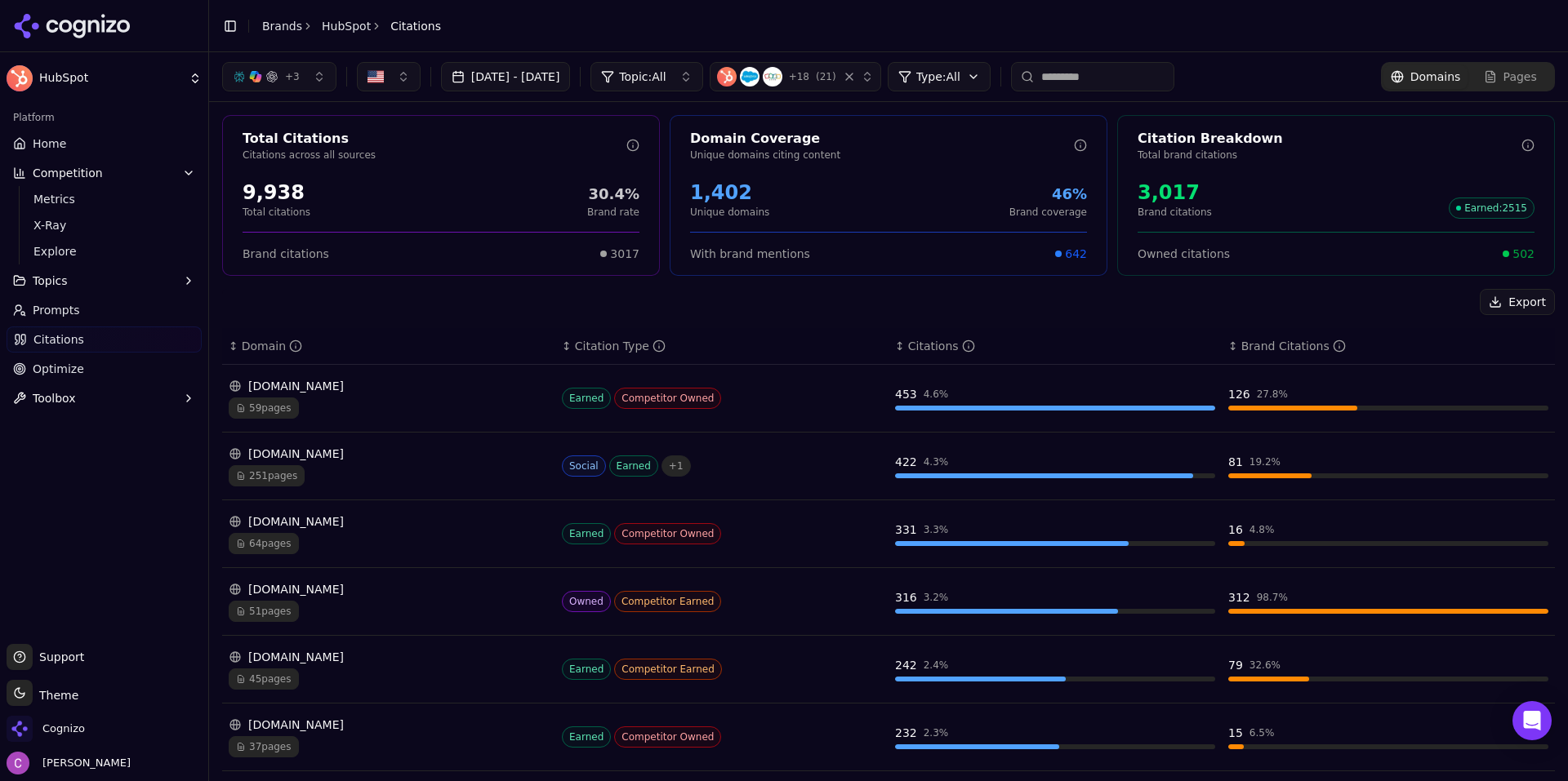
click at [435, 456] on div "[DOMAIN_NAME]" at bounding box center [389, 453] width 320 height 16
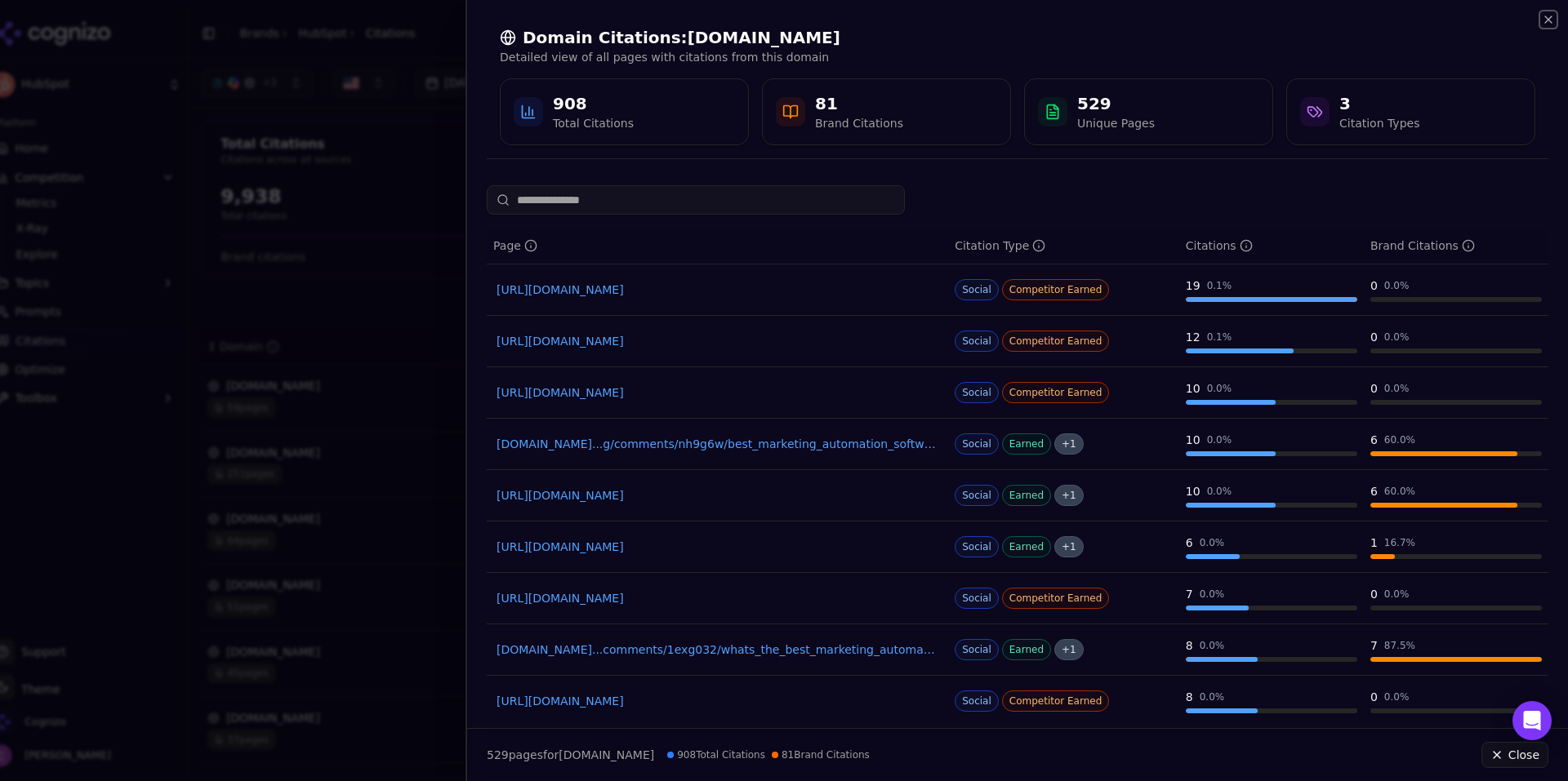
click at [1545, 23] on icon "button" at bounding box center [1548, 18] width 13 height 13
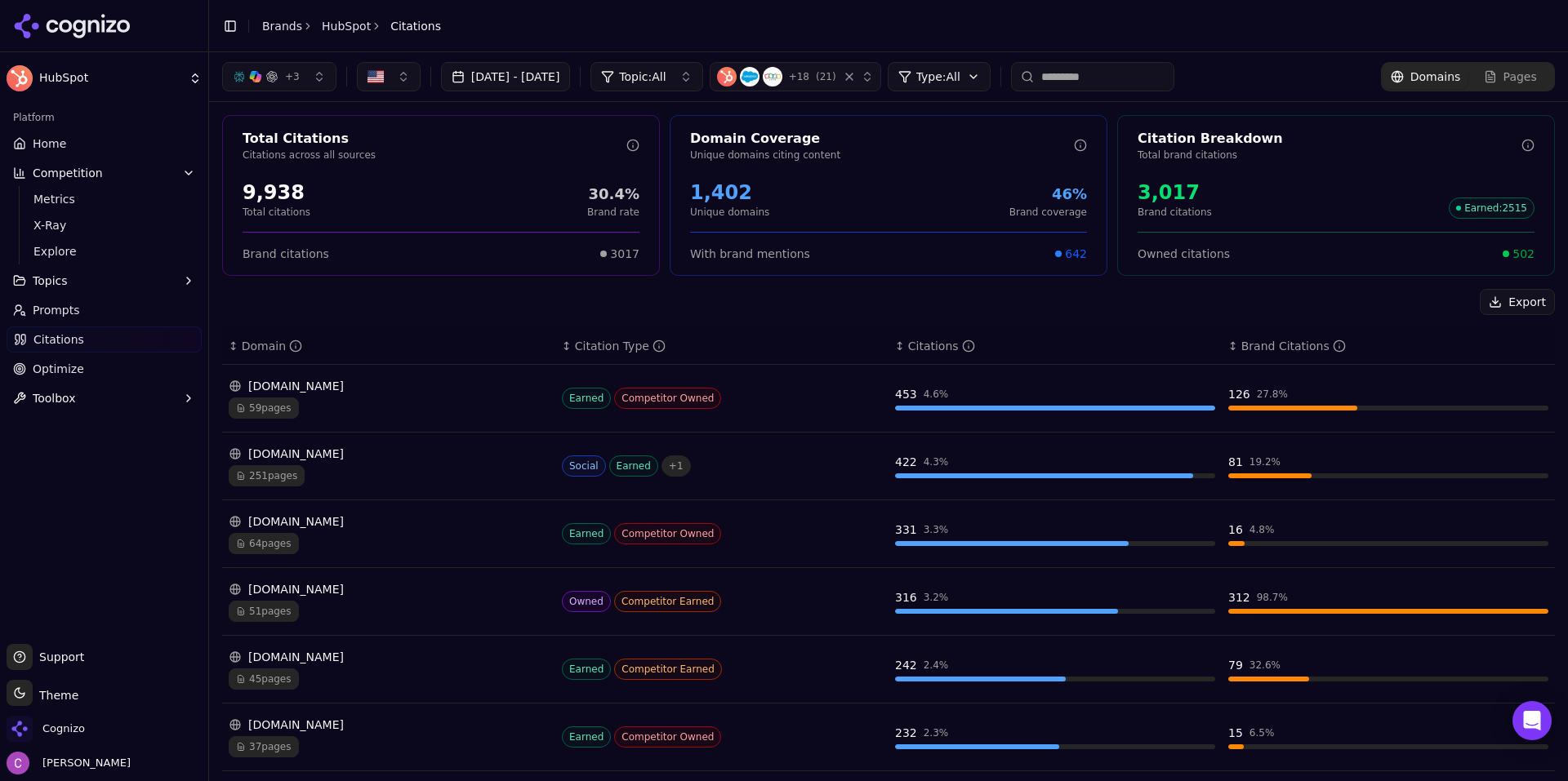
click at [294, 79] on span "+ 3" at bounding box center [292, 76] width 15 height 13
click at [291, 76] on span "+ 3" at bounding box center [292, 76] width 15 height 13
click at [666, 69] on span "Topic: All" at bounding box center [642, 77] width 47 height 16
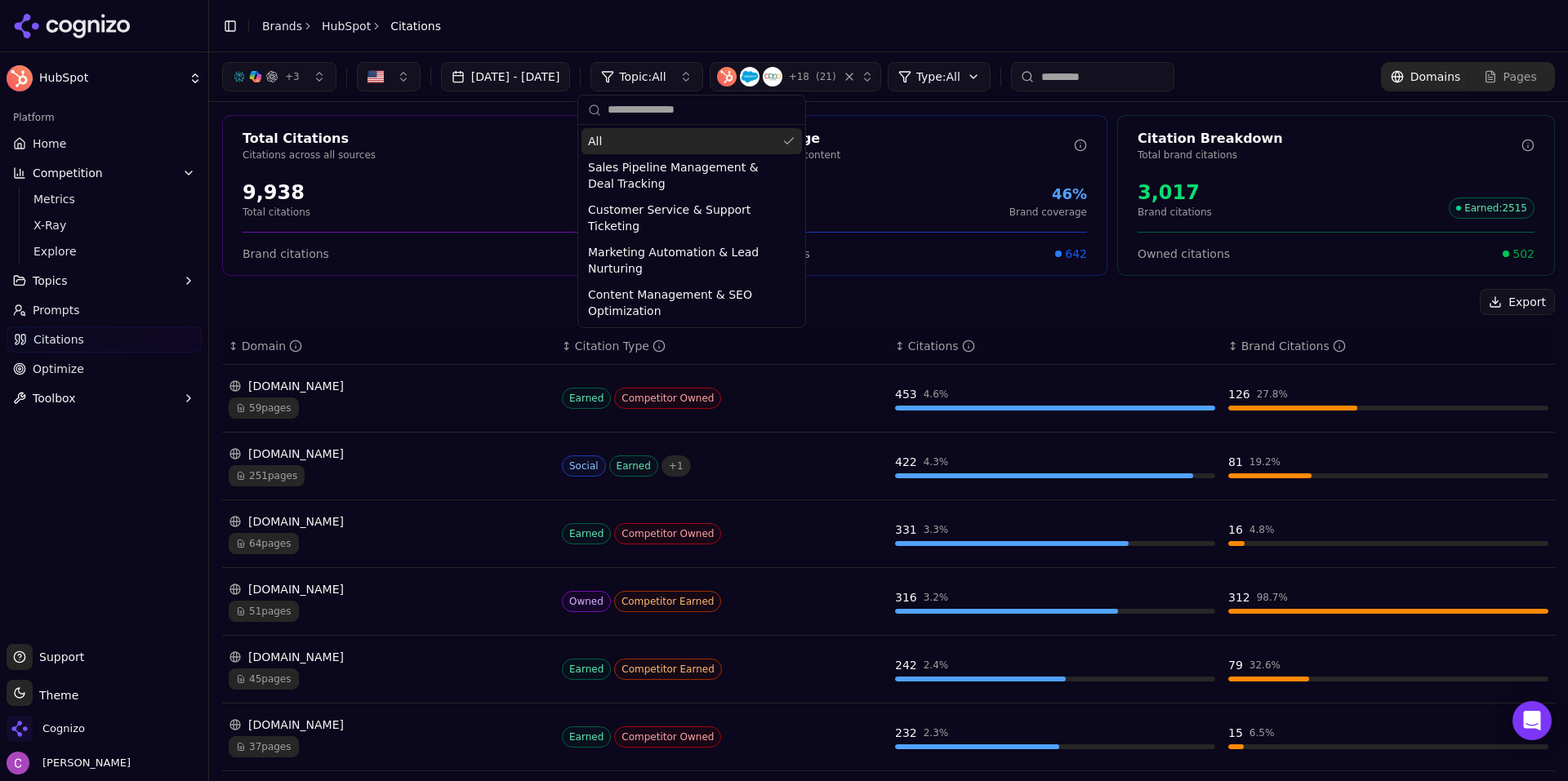
click at [666, 69] on span "Topic: All" at bounding box center [642, 77] width 47 height 16
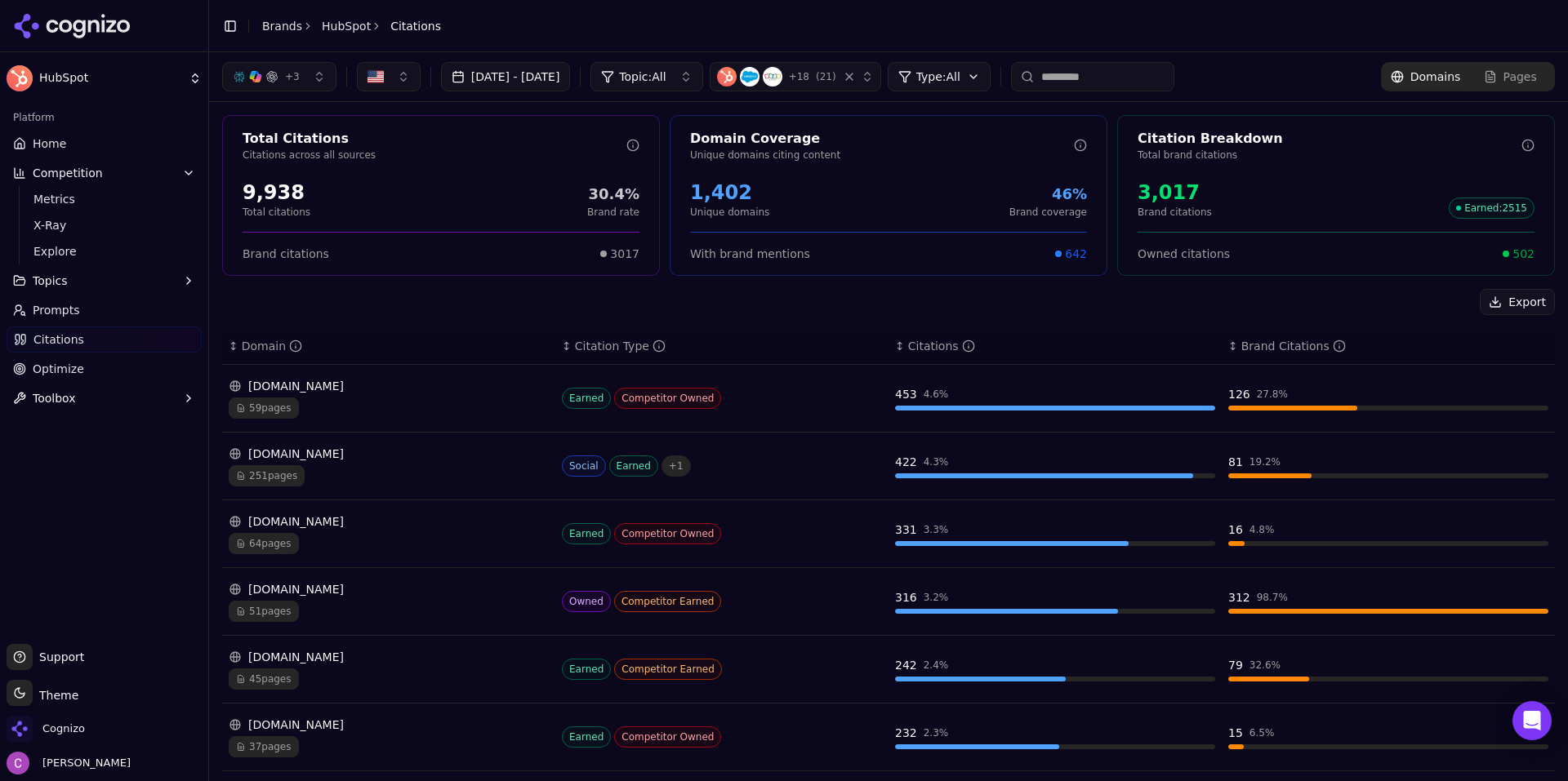
click at [126, 363] on link "Optimize" at bounding box center [104, 369] width 195 height 26
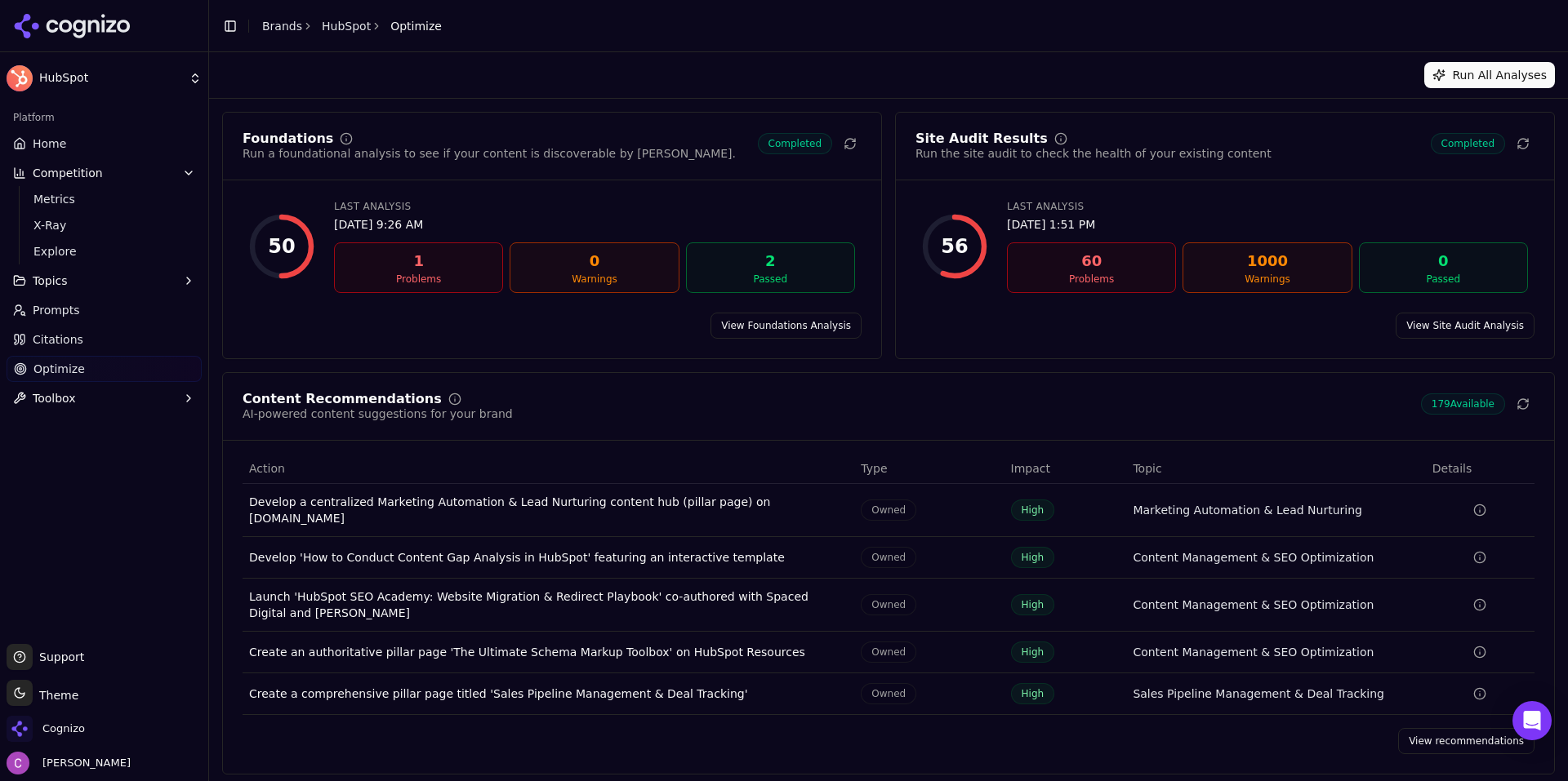
click at [758, 327] on link "View Foundations Analysis" at bounding box center [786, 325] width 151 height 26
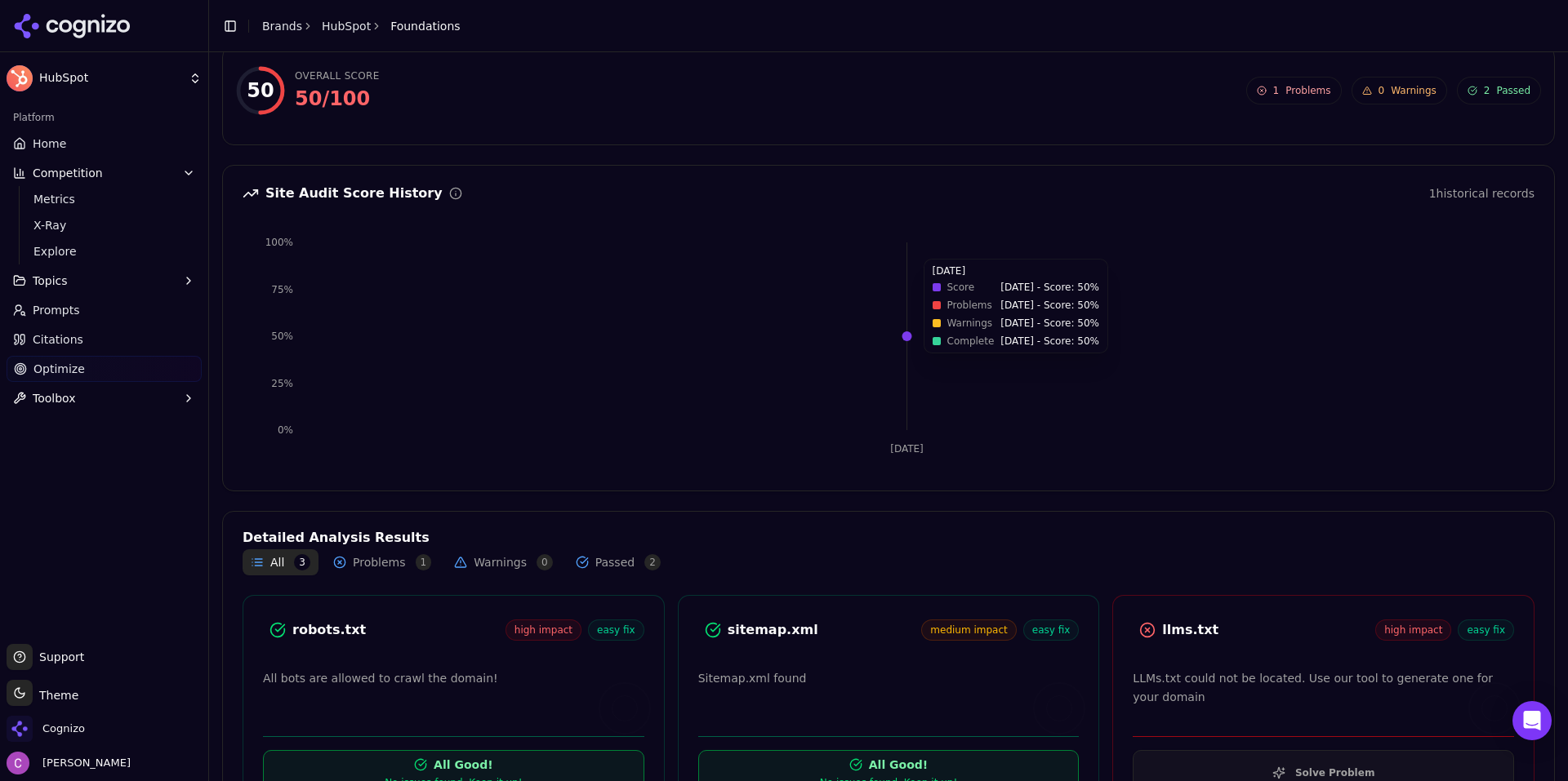
scroll to position [135, 0]
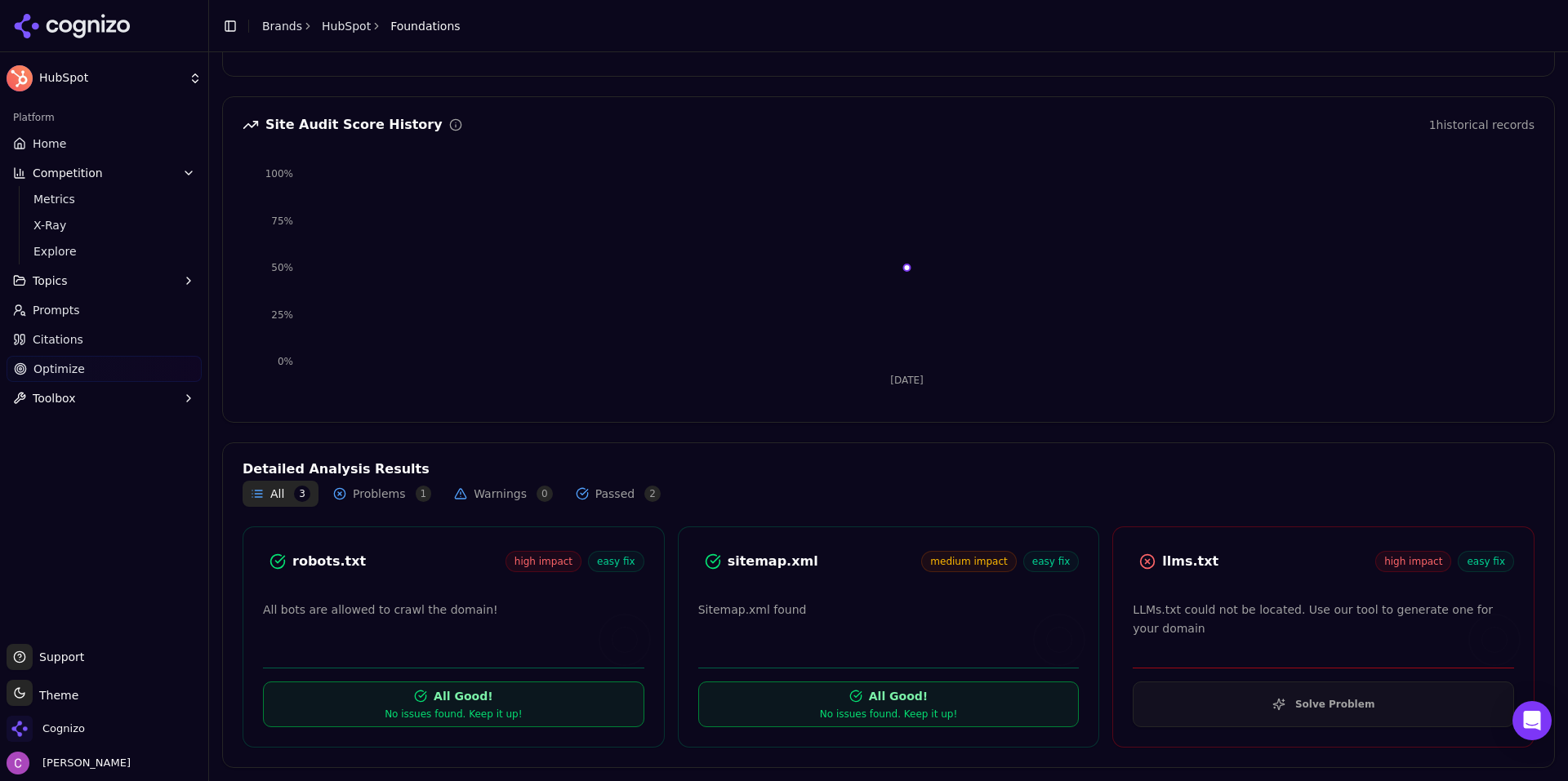
click at [316, 564] on div "robots.txt" at bounding box center [399, 562] width 213 height 19
click at [316, 563] on div "robots.txt" at bounding box center [399, 562] width 213 height 19
click at [429, 582] on div "robots.txt high impact easy fix All bots are allowed to crawl the domain! All G…" at bounding box center [453, 637] width 422 height 221
click at [1188, 569] on div "llms.txt" at bounding box center [1268, 562] width 213 height 19
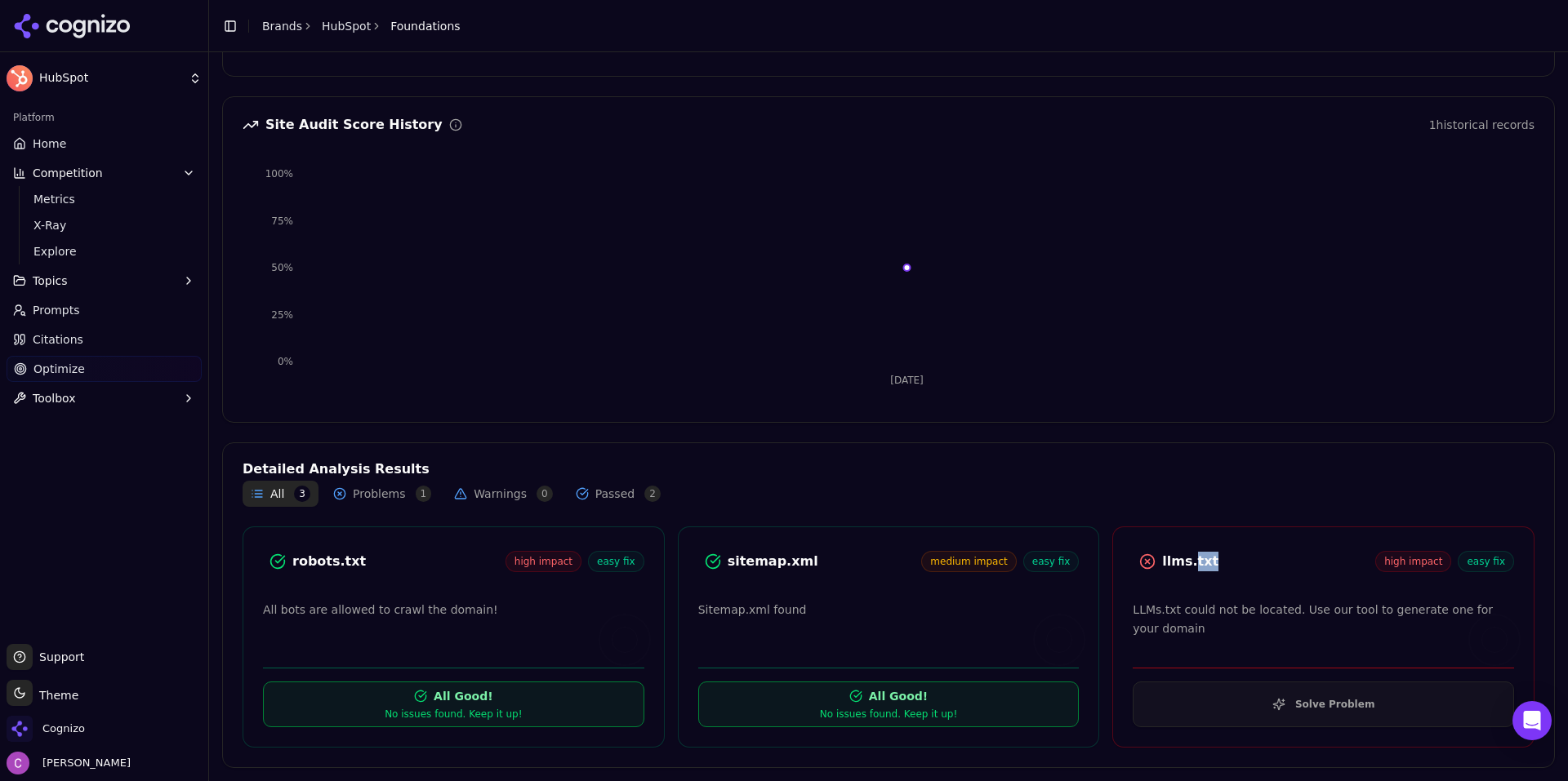
click at [1188, 569] on div "llms.txt" at bounding box center [1268, 562] width 213 height 19
click at [1187, 568] on div "llms.txt" at bounding box center [1268, 562] width 213 height 19
click at [1263, 564] on div "llms.txt" at bounding box center [1268, 562] width 213 height 19
click at [1264, 709] on button "Solve Problem" at bounding box center [1323, 704] width 381 height 46
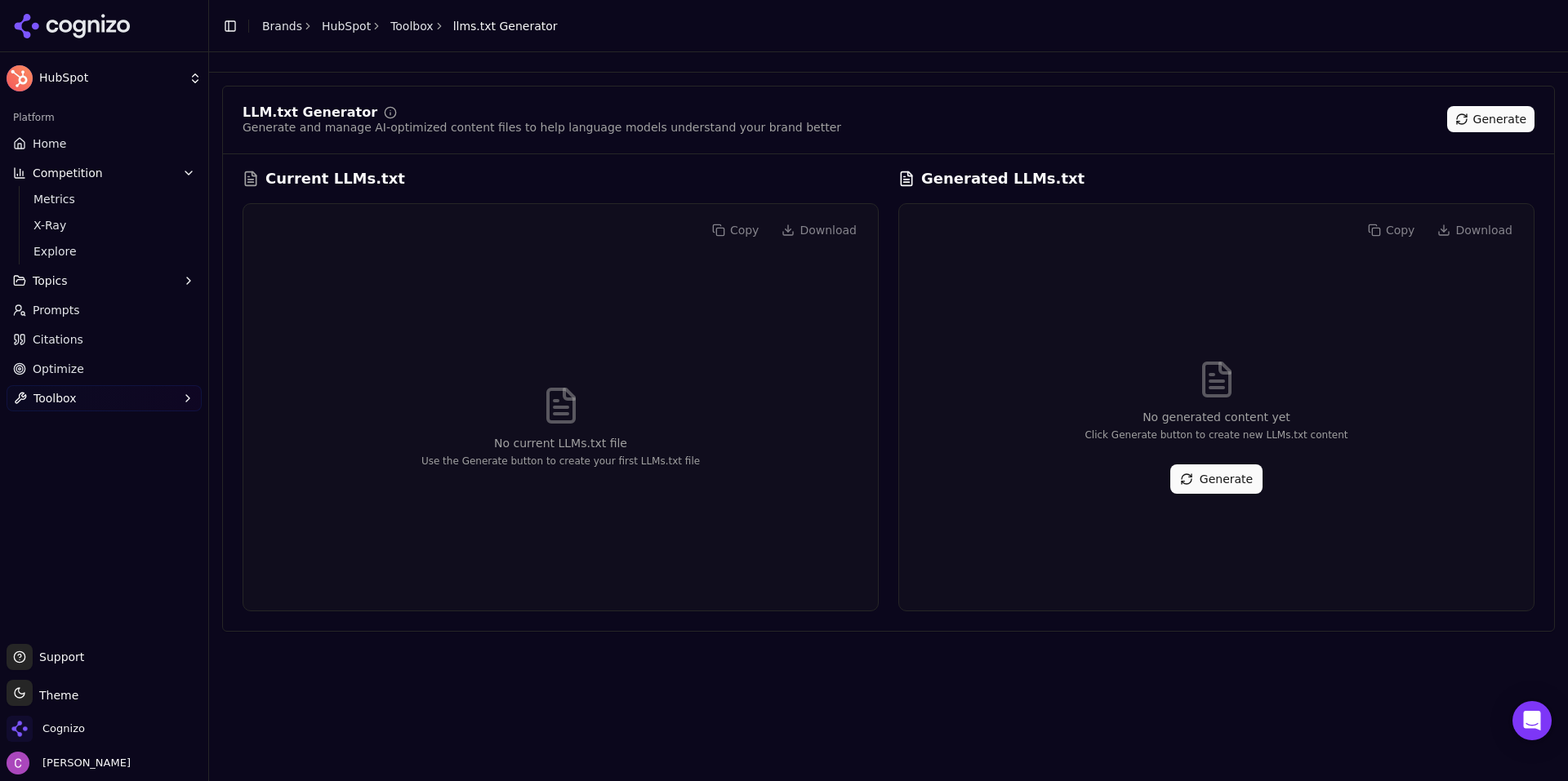
click at [1218, 486] on button "Generate" at bounding box center [1216, 479] width 92 height 29
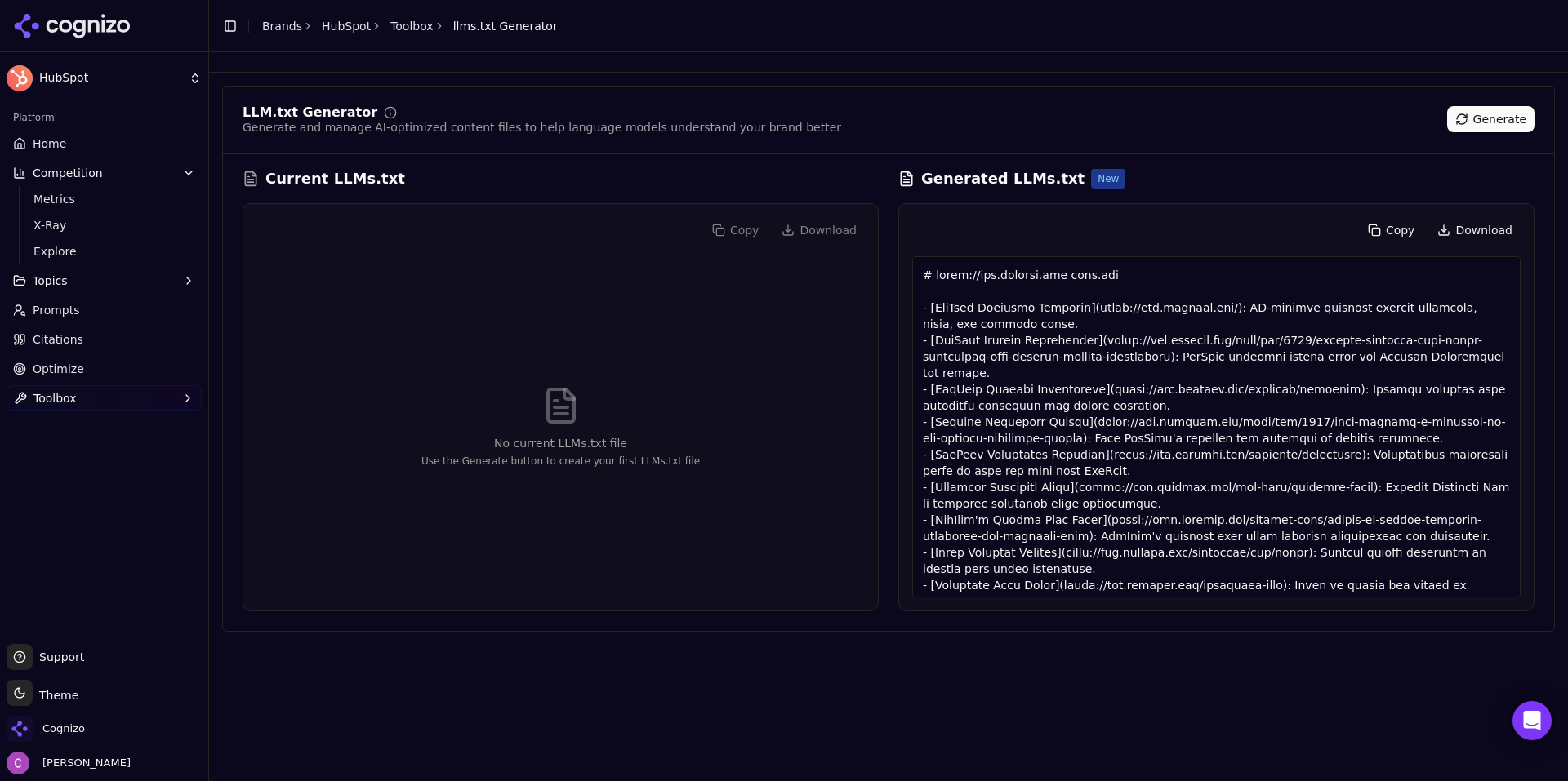
click at [1159, 173] on div "Generated LLMs.txt New" at bounding box center [1216, 179] width 636 height 23
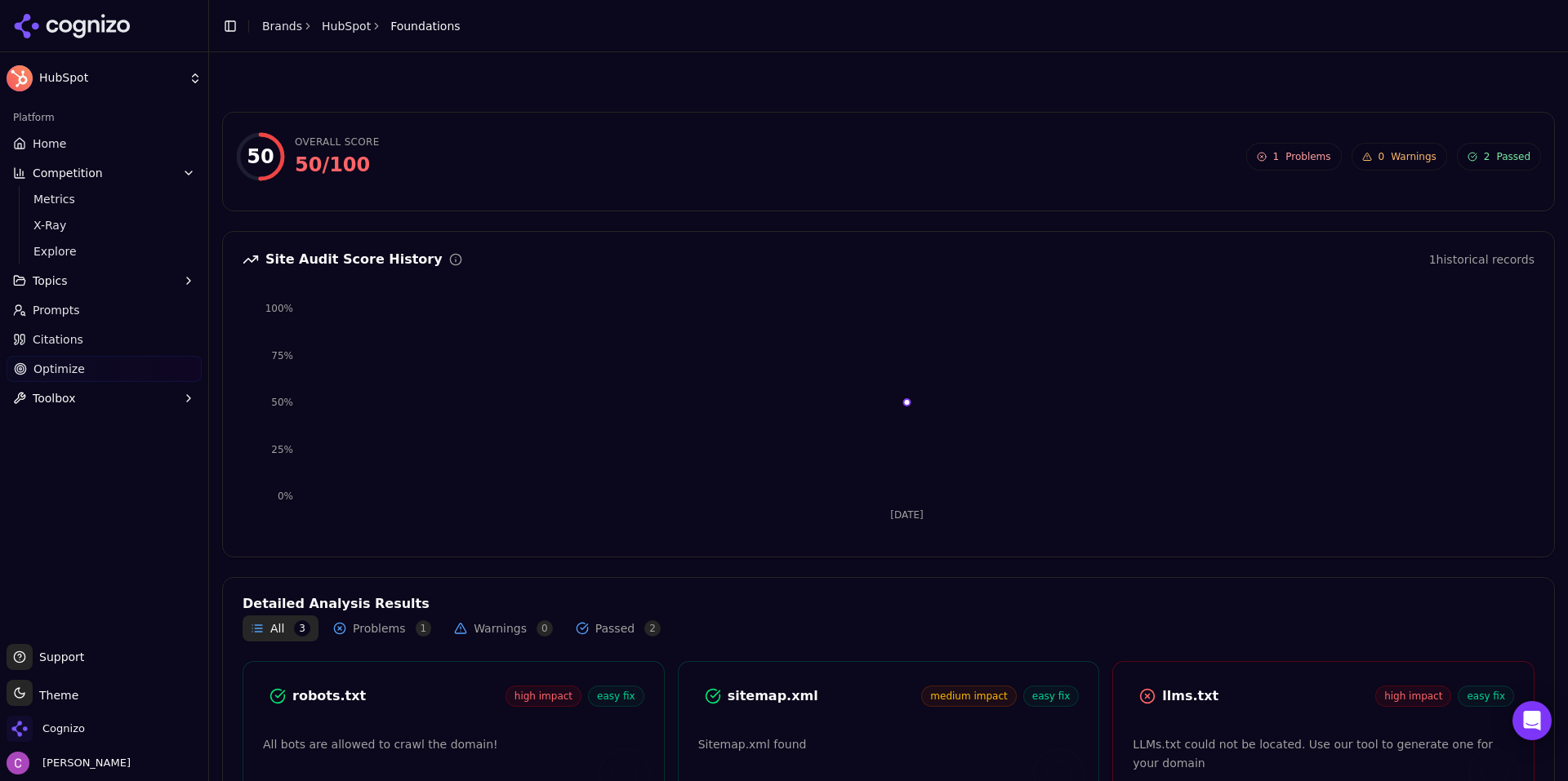
scroll to position [135, 0]
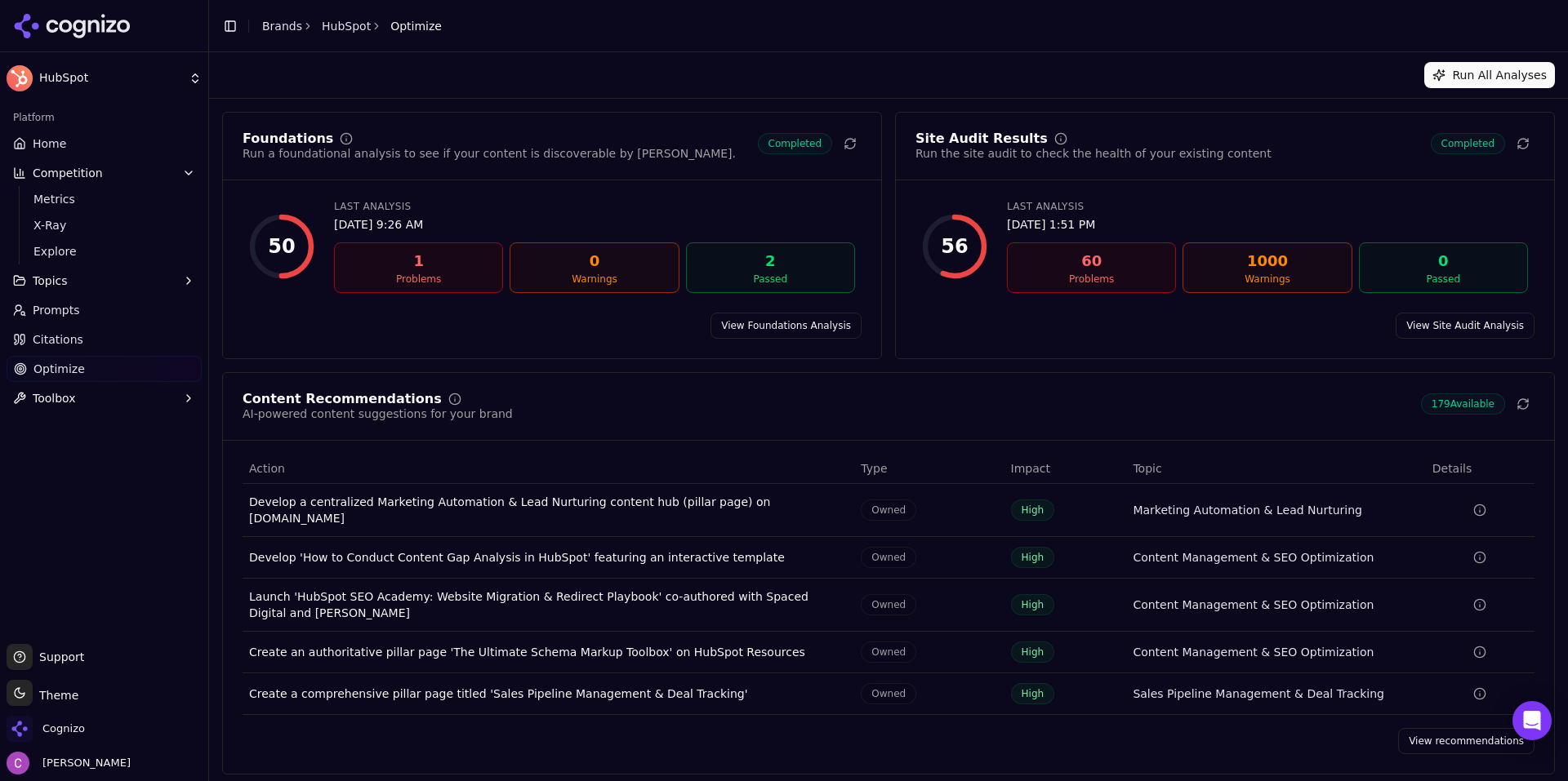
click at [1439, 736] on link "View recommendations" at bounding box center [1466, 741] width 137 height 26
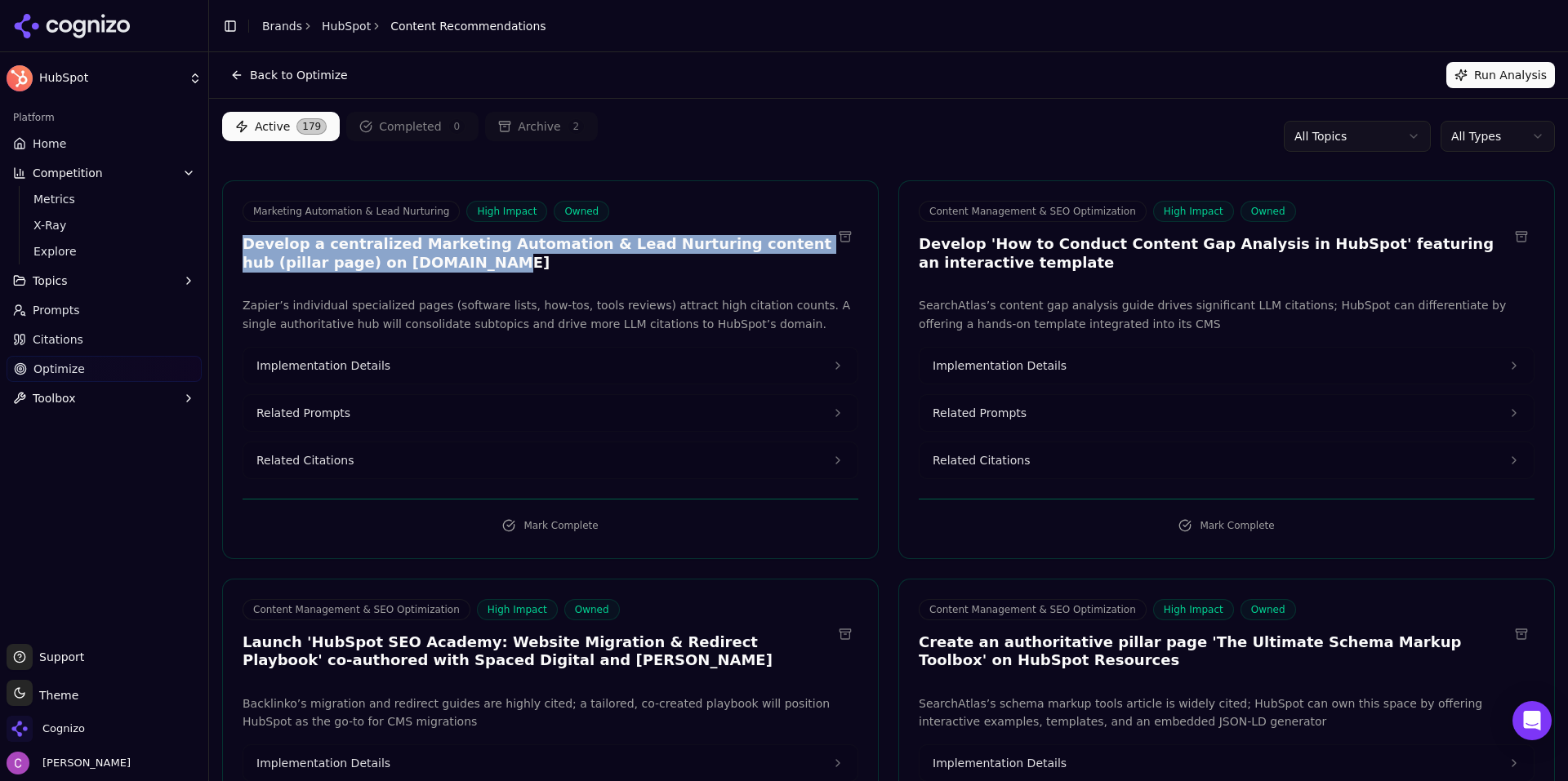
drag, startPoint x: 242, startPoint y: 242, endPoint x: 498, endPoint y: 262, distance: 256.8
click at [493, 263] on div "Marketing Automation & Lead Nurturing High Impact Owned Develop a centralized M…" at bounding box center [550, 239] width 655 height 76
click at [499, 262] on h3 "Develop a centralized Marketing Automation & Lead Nurturing content hub (pillar…" at bounding box center [538, 253] width 590 height 37
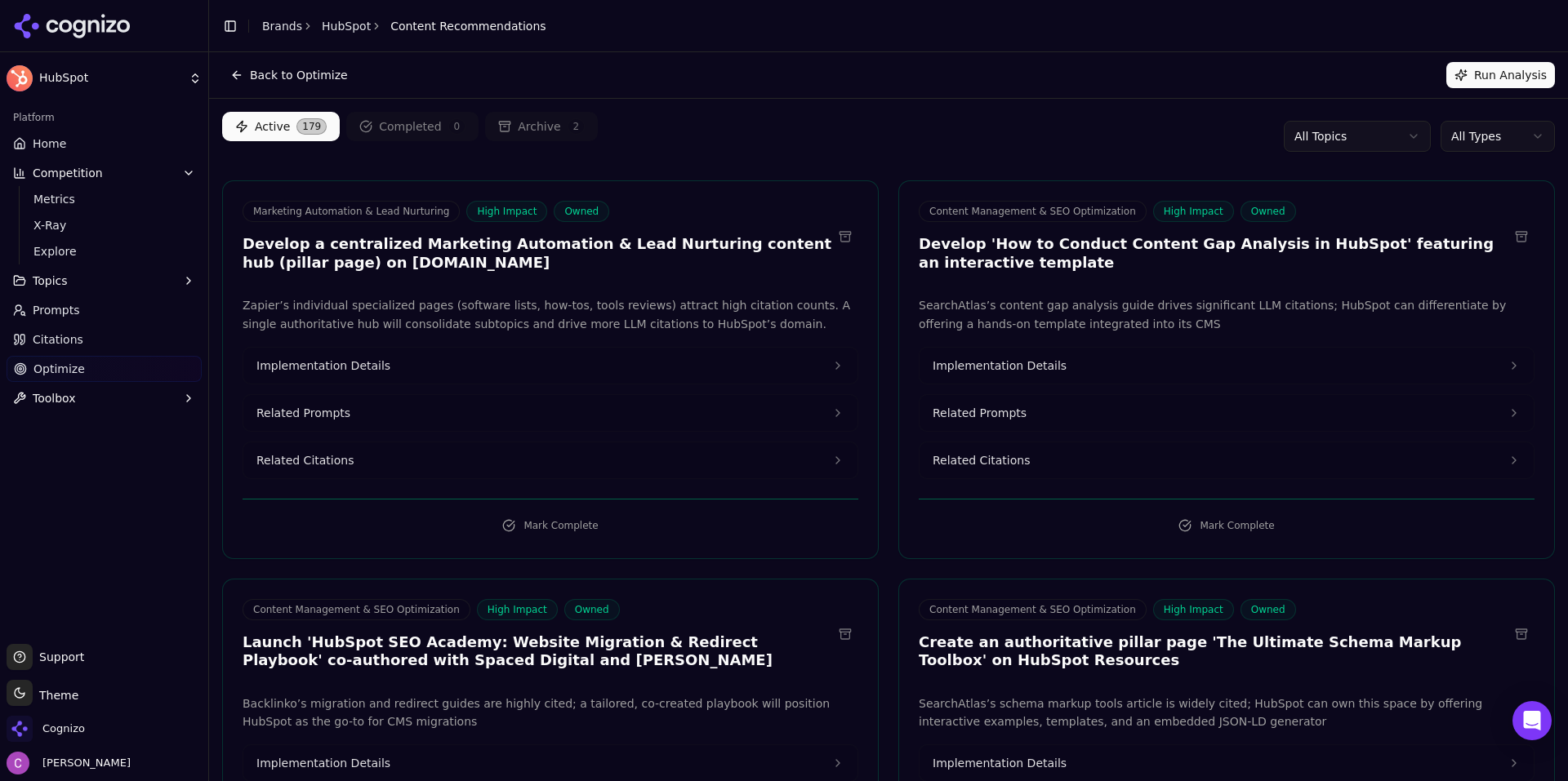
click at [380, 415] on button "Related Prompts" at bounding box center [550, 412] width 614 height 36
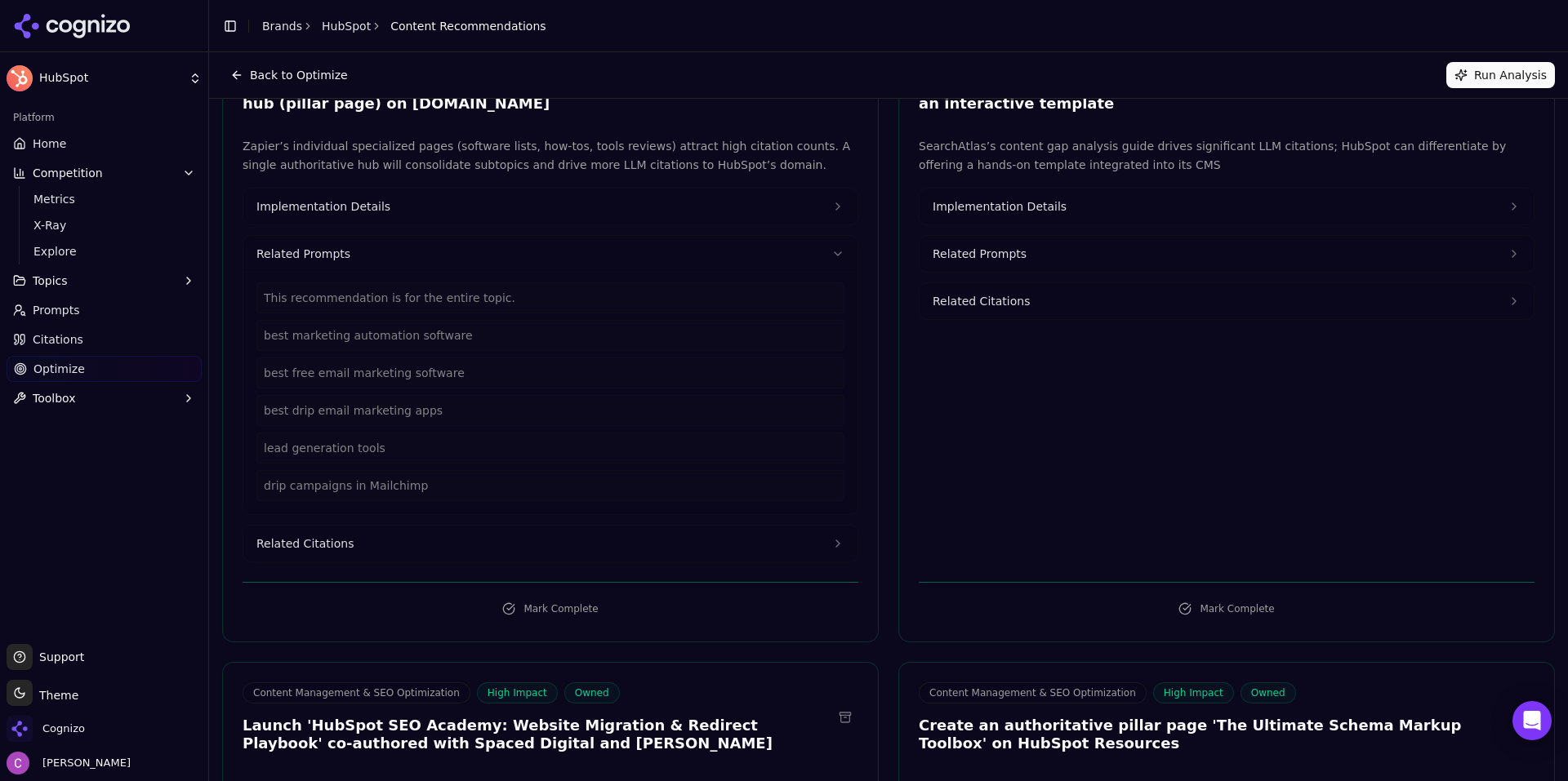
scroll to position [163, 0]
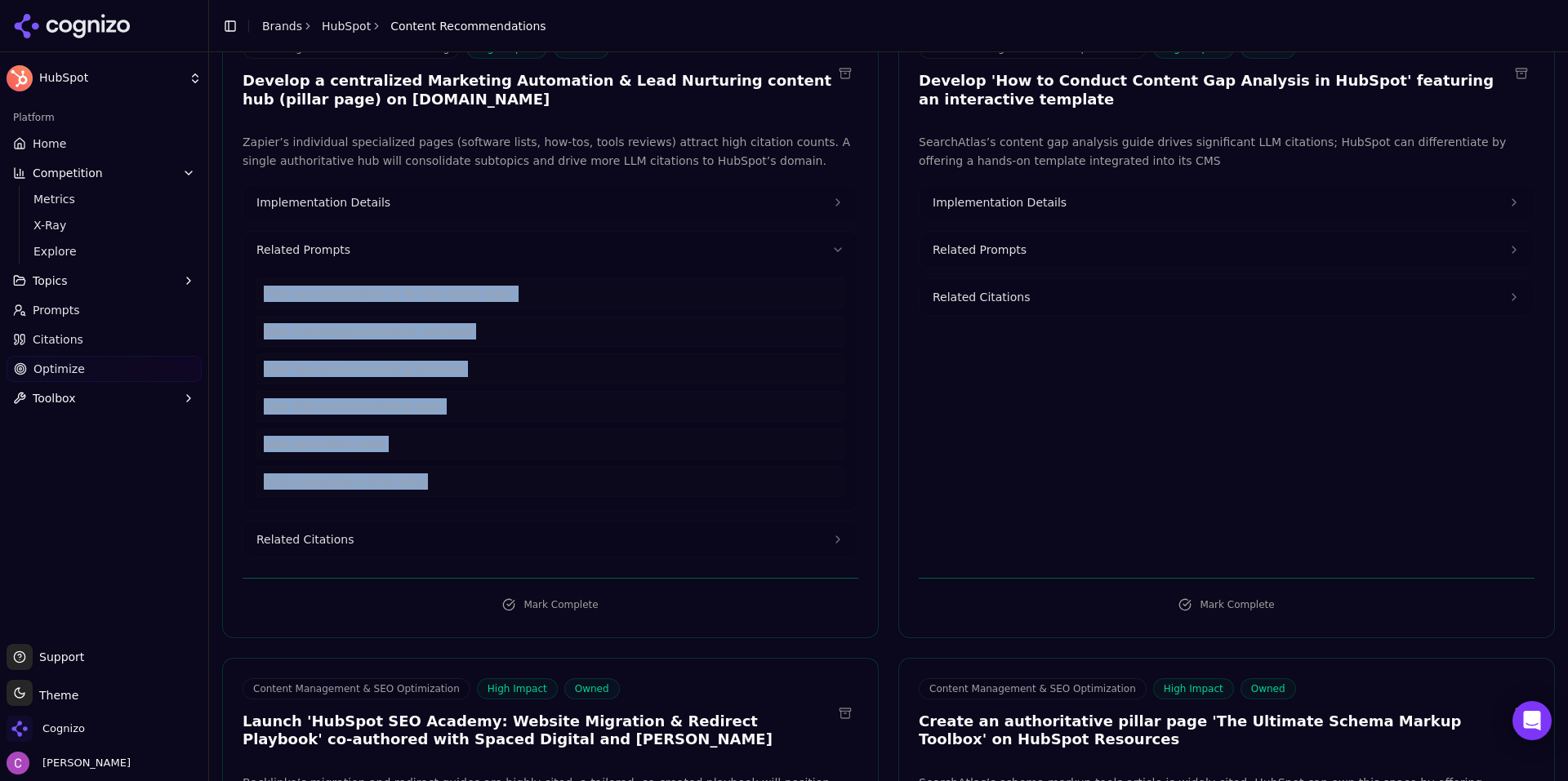
drag, startPoint x: 421, startPoint y: 476, endPoint x: 262, endPoint y: 301, distance: 236.4
click at [262, 301] on div "This recommendation is for the entire topic. best marketing automation software…" at bounding box center [550, 388] width 588 height 219
click at [396, 534] on button "Related Citations" at bounding box center [550, 539] width 614 height 36
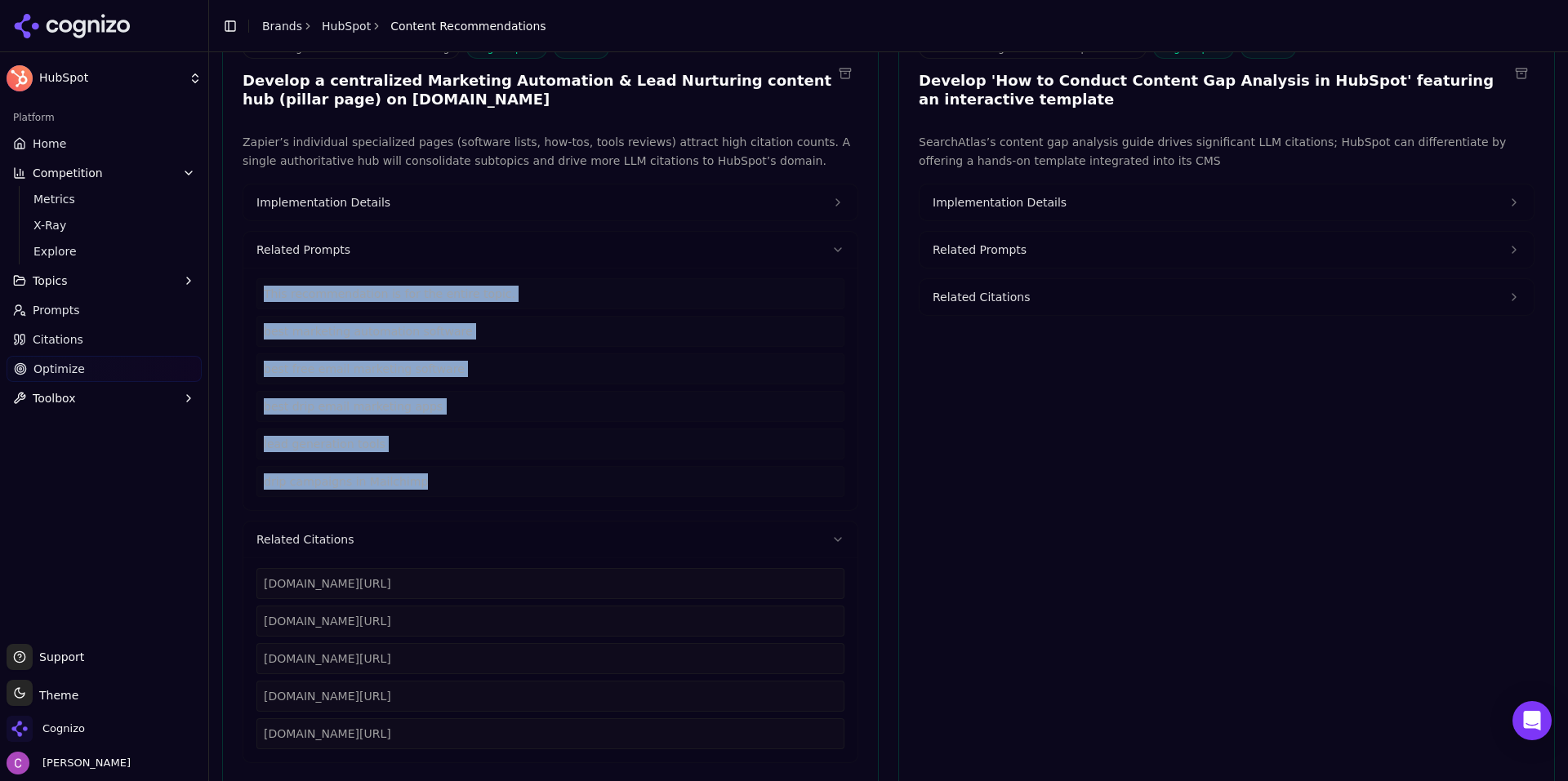
drag, startPoint x: 513, startPoint y: 748, endPoint x: 265, endPoint y: 580, distance: 299.5
click at [256, 581] on div "zapier.com/blog/best-marketing-automation-software zapier.com/blog/free-email-m…" at bounding box center [550, 659] width 588 height 181
click at [383, 209] on button "Implementation Details" at bounding box center [550, 202] width 614 height 36
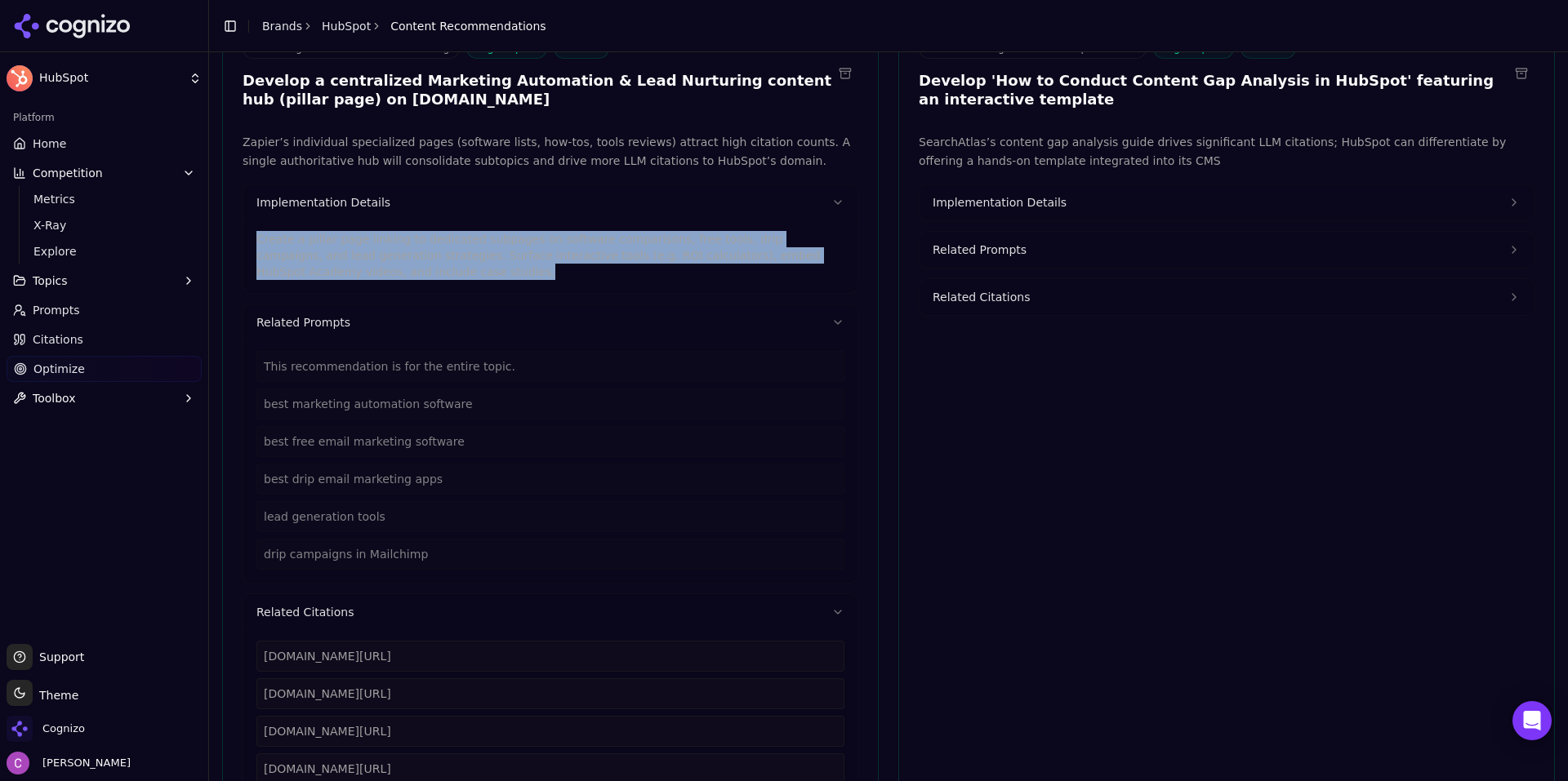
drag, startPoint x: 322, startPoint y: 265, endPoint x: 233, endPoint y: 234, distance: 94.2
click at [234, 235] on div "Zapier’s individual specialized pages (software lists, how-tos, tools reviews) …" at bounding box center [550, 484] width 655 height 702
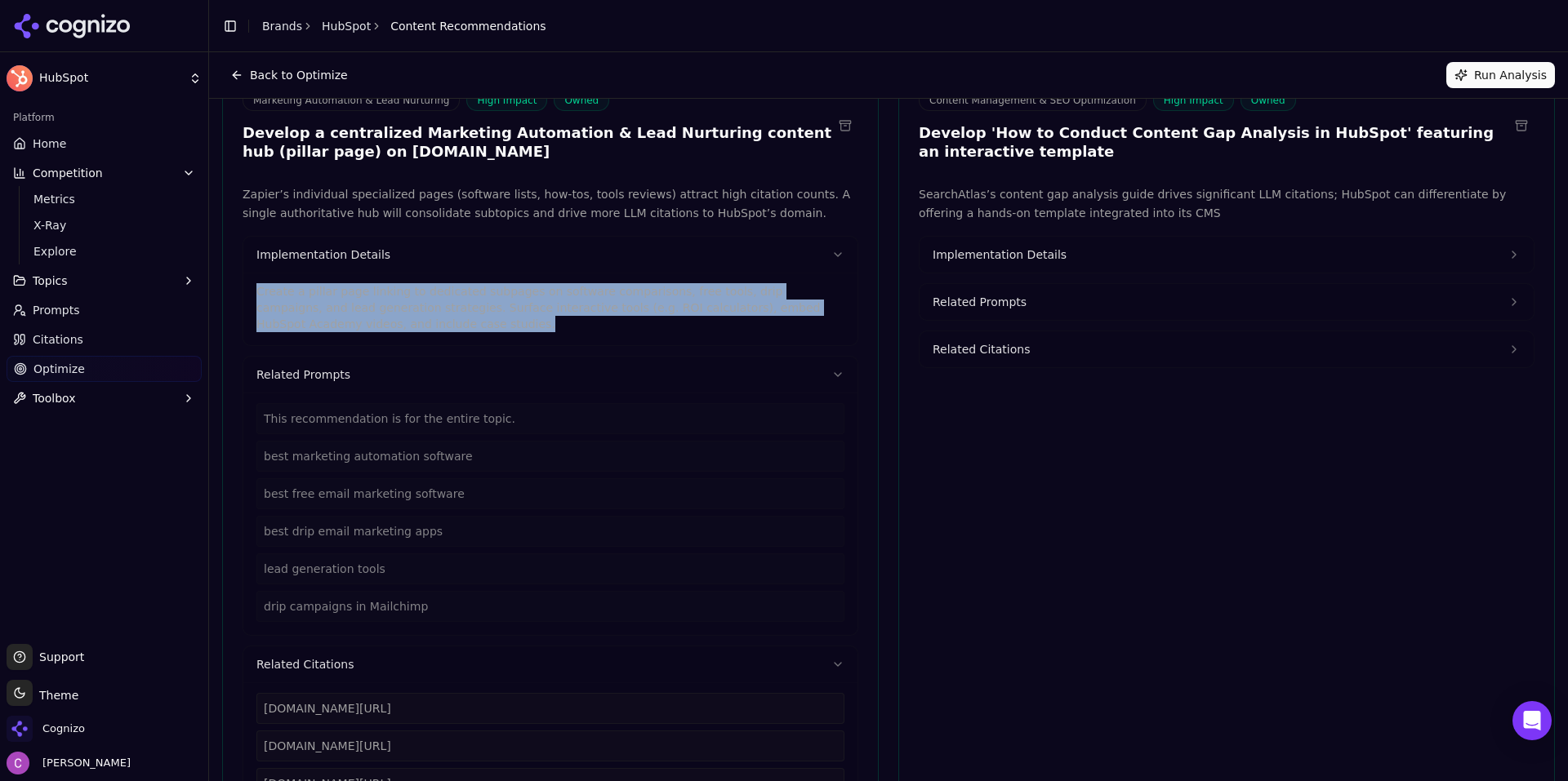
scroll to position [0, 0]
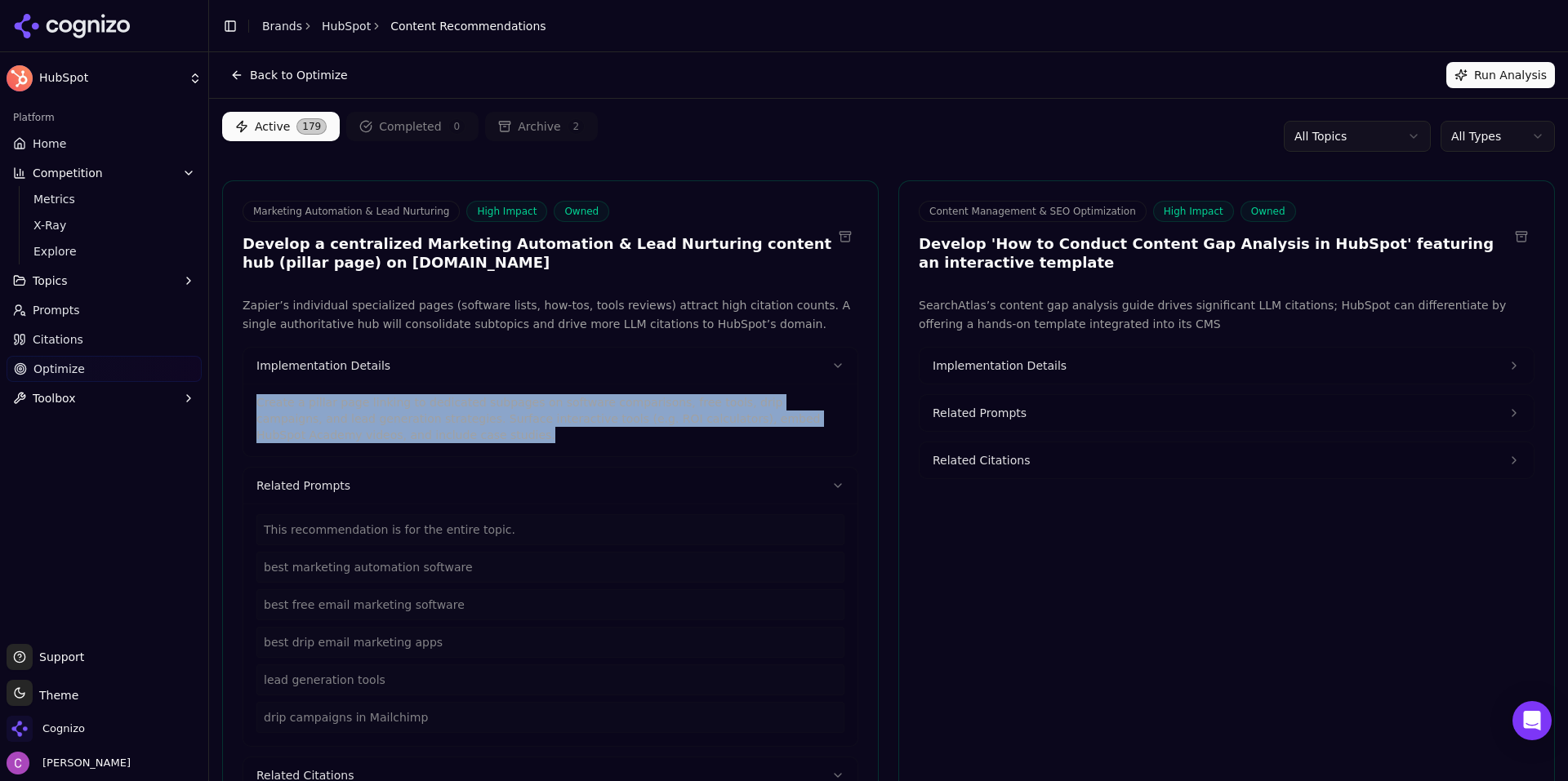
click at [533, 428] on p "Create a pillar page linking to dedicated subpages on software comparisons, fre…" at bounding box center [550, 418] width 588 height 49
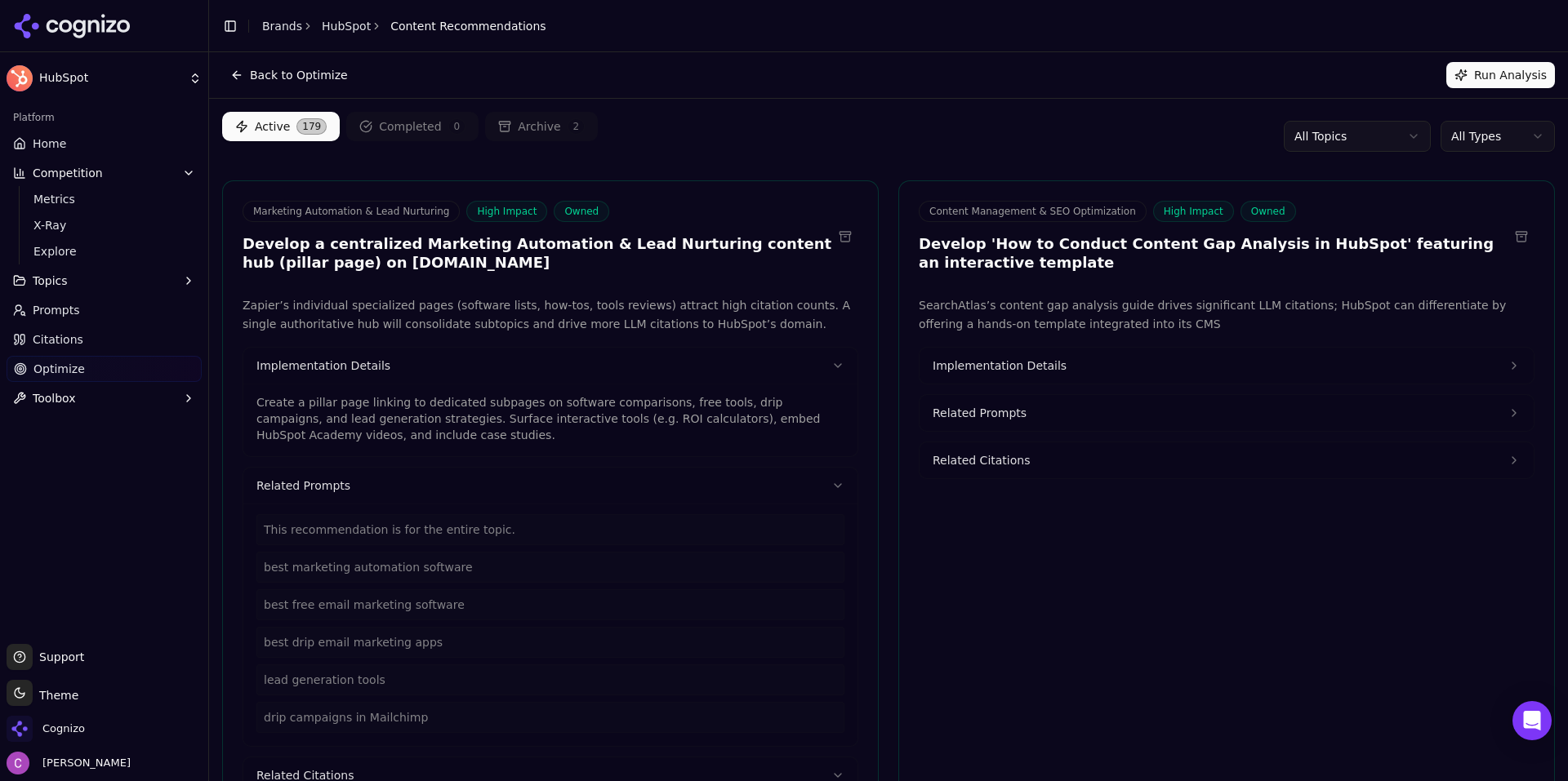
click at [1044, 413] on button "Related Prompts" at bounding box center [1225, 412] width 614 height 36
click at [1094, 362] on button "Implementation Details" at bounding box center [1225, 365] width 614 height 36
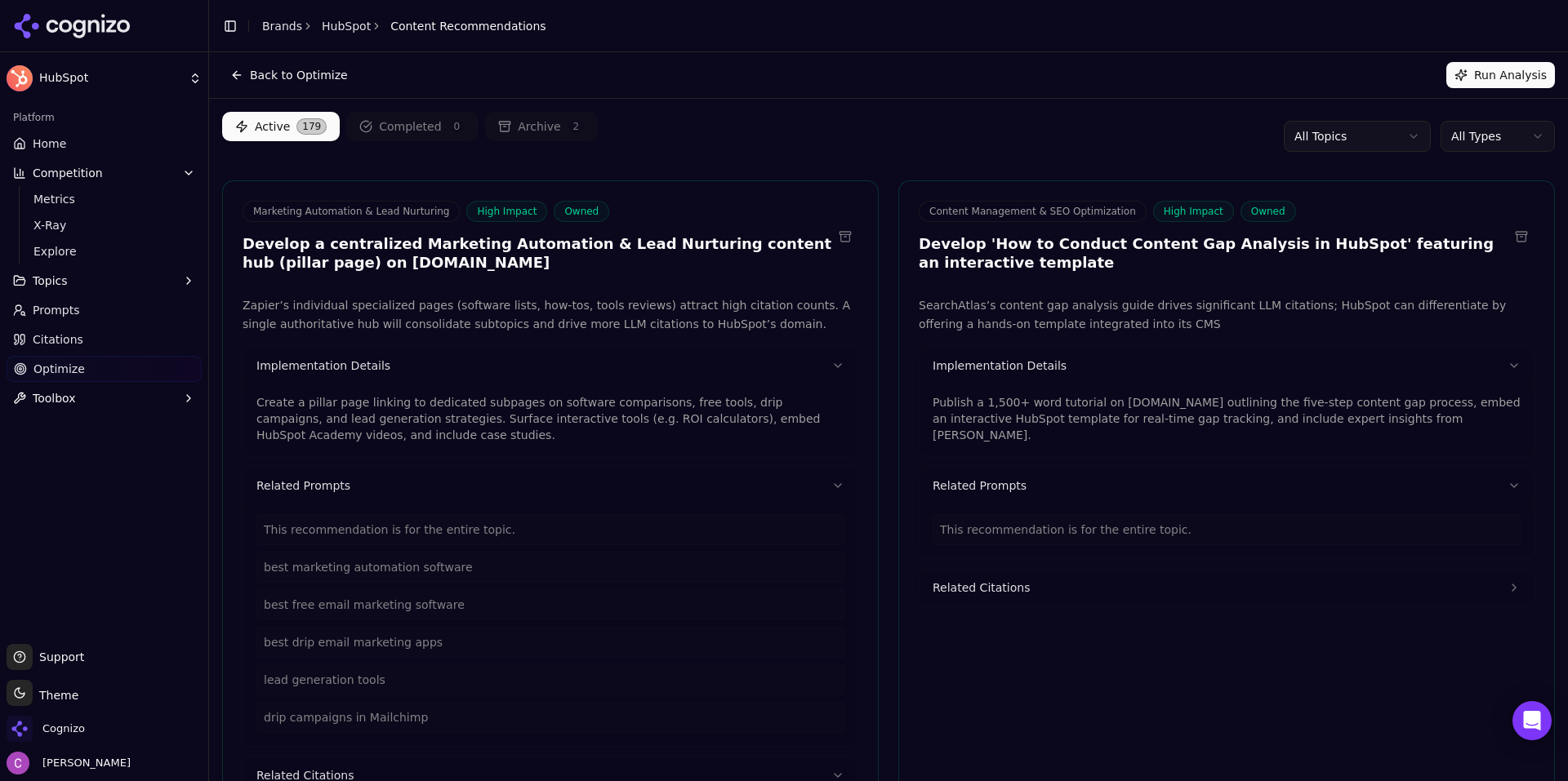
click at [1147, 422] on p "Publish a 1,500+ word tutorial on blog.hubspot.com outlining the five-step cont…" at bounding box center [1226, 418] width 588 height 49
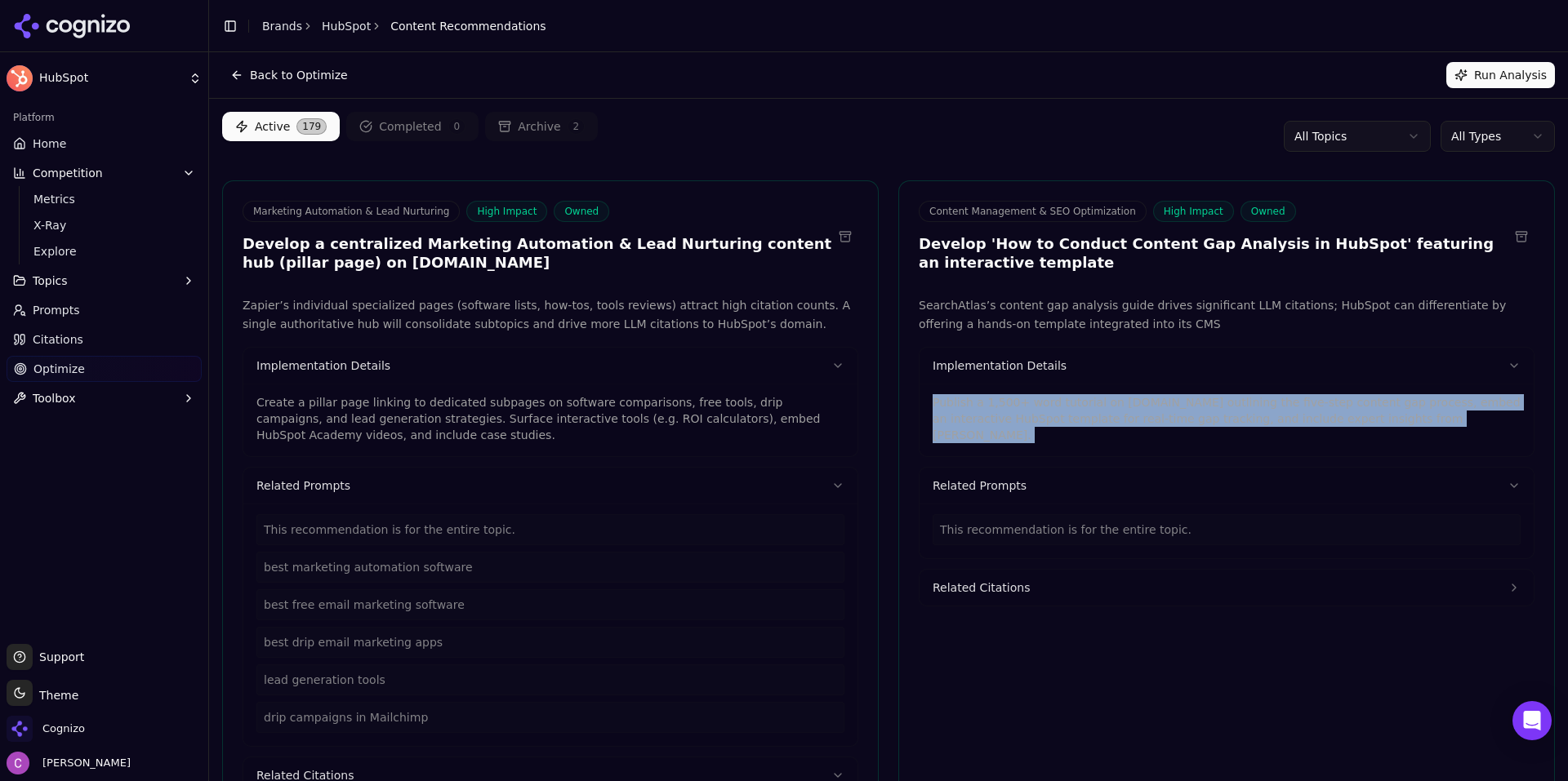
click at [1147, 422] on p "Publish a 1,500+ word tutorial on blog.hubspot.com outlining the five-step cont…" at bounding box center [1226, 418] width 588 height 49
click at [1491, 140] on html "HubSpot Platform Home Competition Metrics X-Ray Explore Topics Prompts Citation…" at bounding box center [784, 390] width 1568 height 781
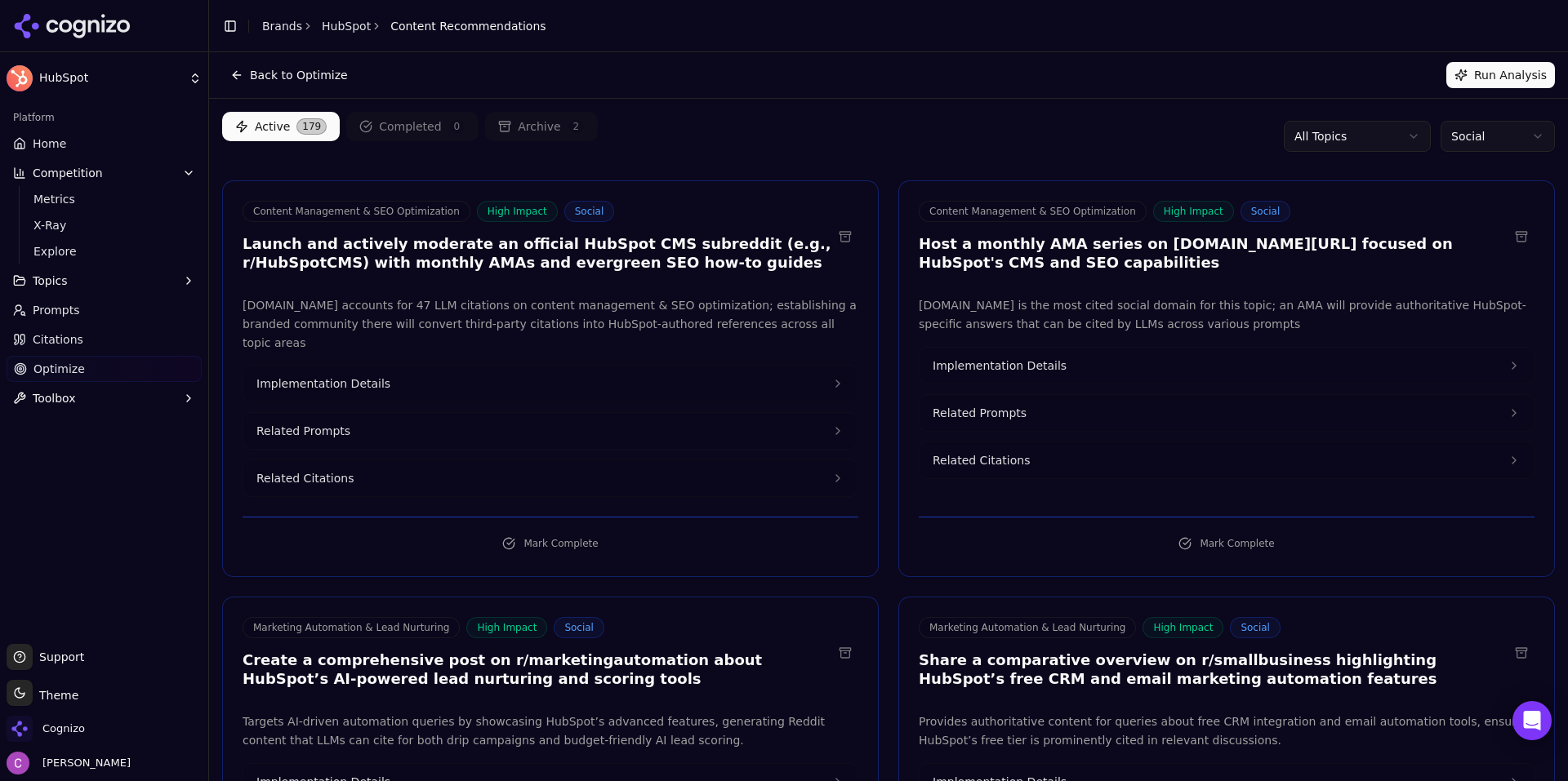
scroll to position [81, 0]
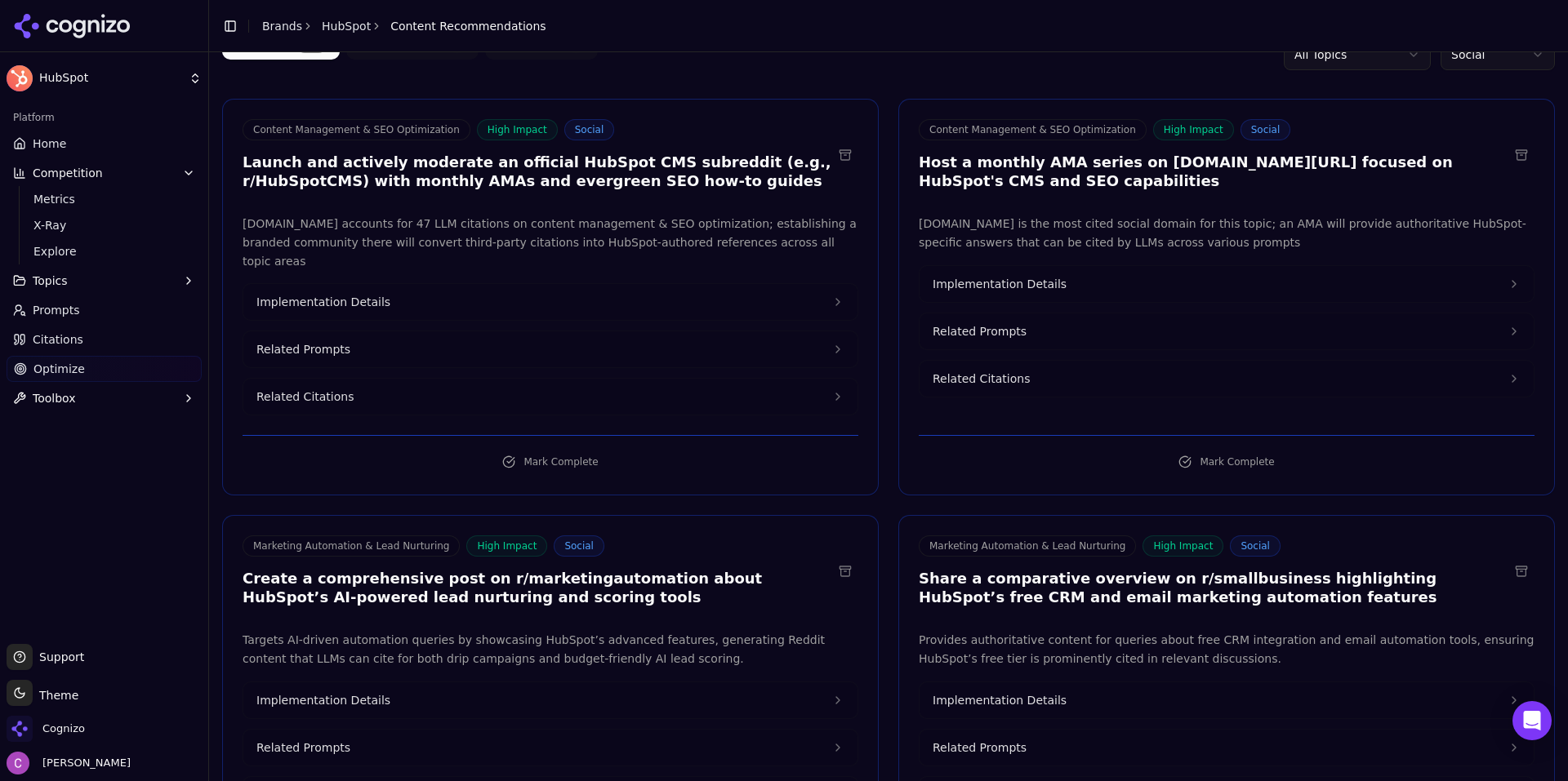
click at [539, 569] on h3 "Create a comprehensive post on r/marketingautomation about HubSpot’s AI-powered…" at bounding box center [538, 588] width 590 height 37
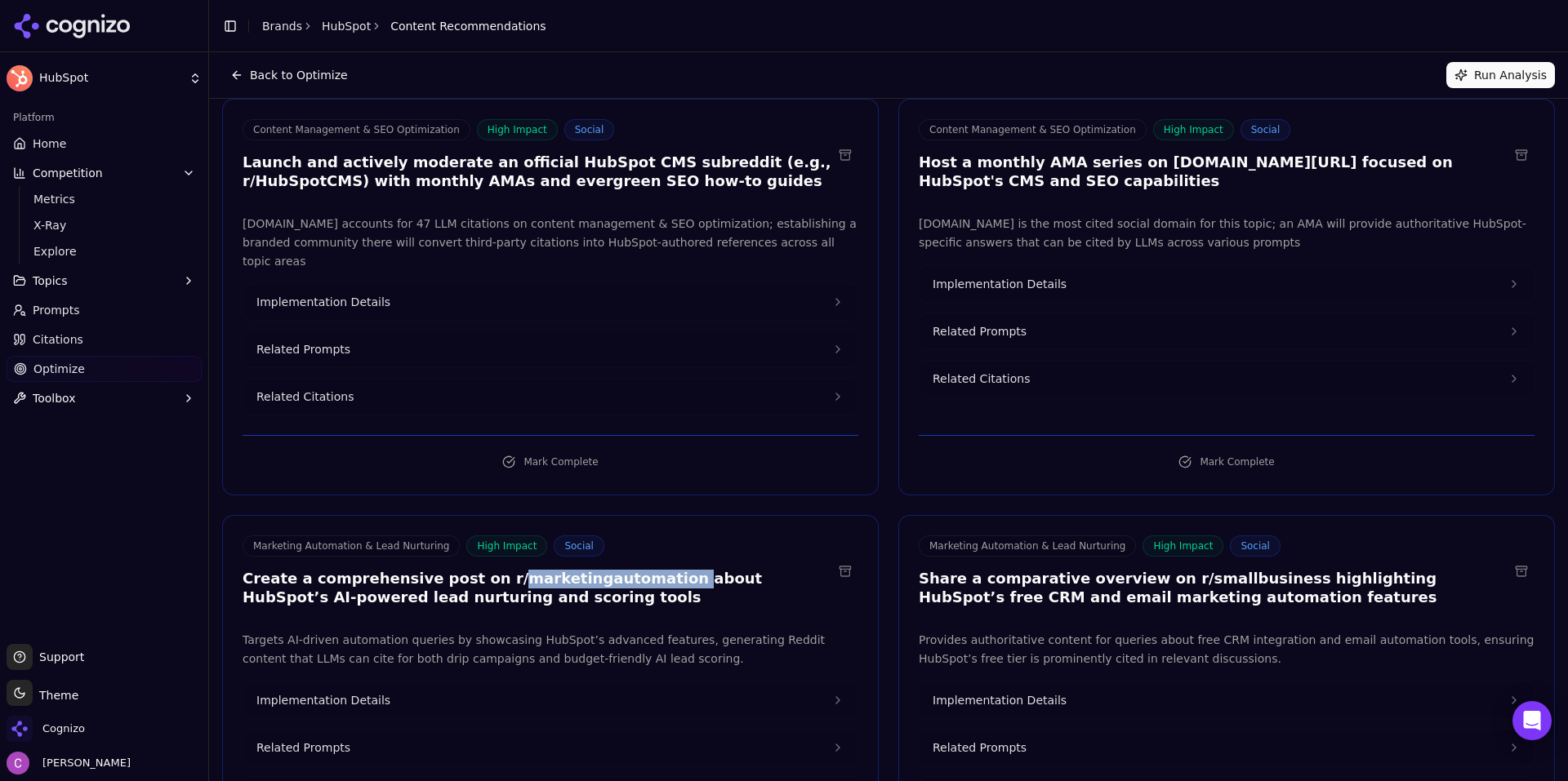
scroll to position [0, 0]
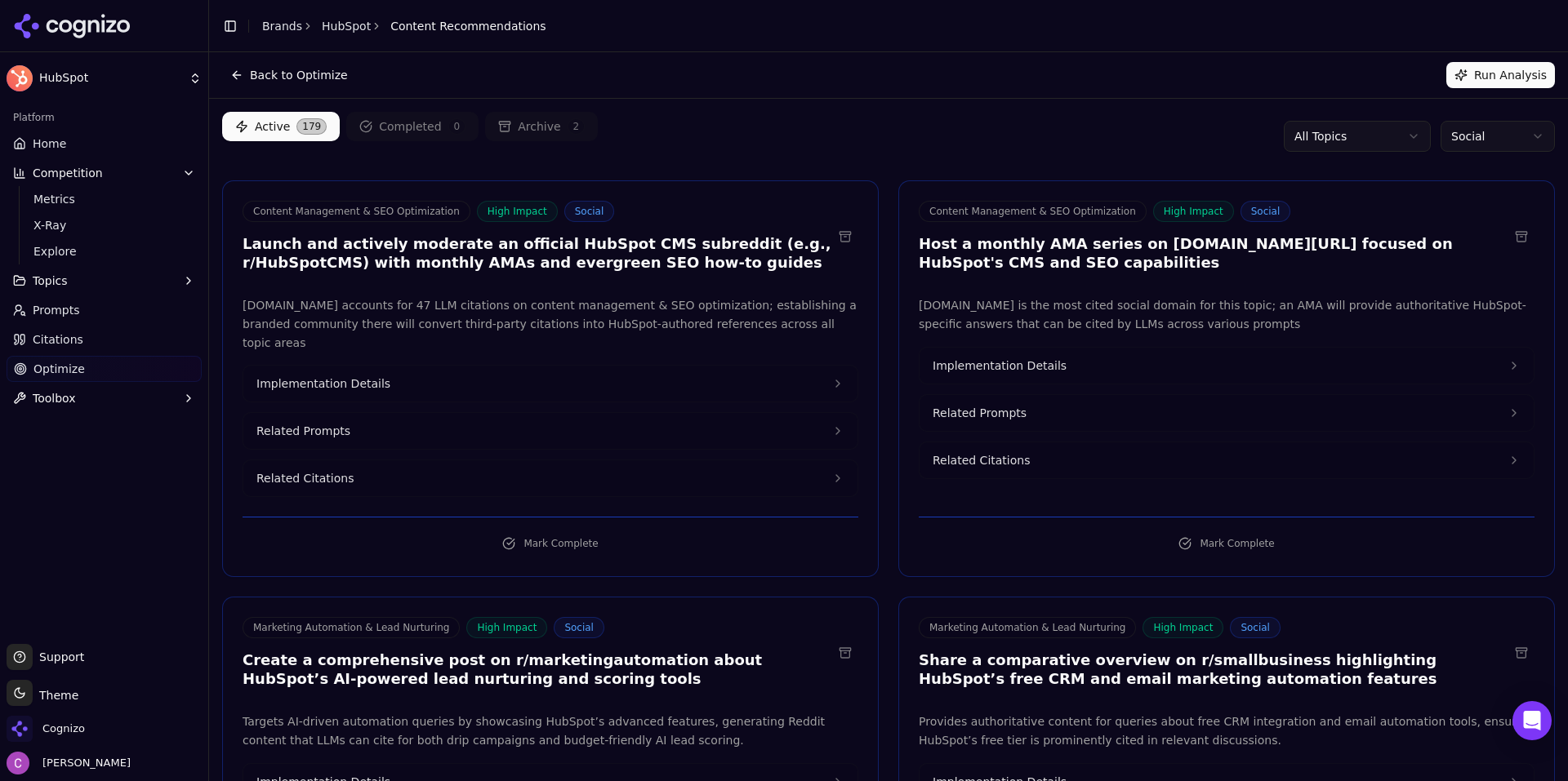
click at [905, 136] on div "Active 179 Completed 0 Archive 2 All Topics Social" at bounding box center [888, 136] width 1332 height 49
click at [1481, 145] on html "HubSpot Platform Home Competition Metrics X-Ray Explore Topics Prompts Citation…" at bounding box center [784, 390] width 1568 height 781
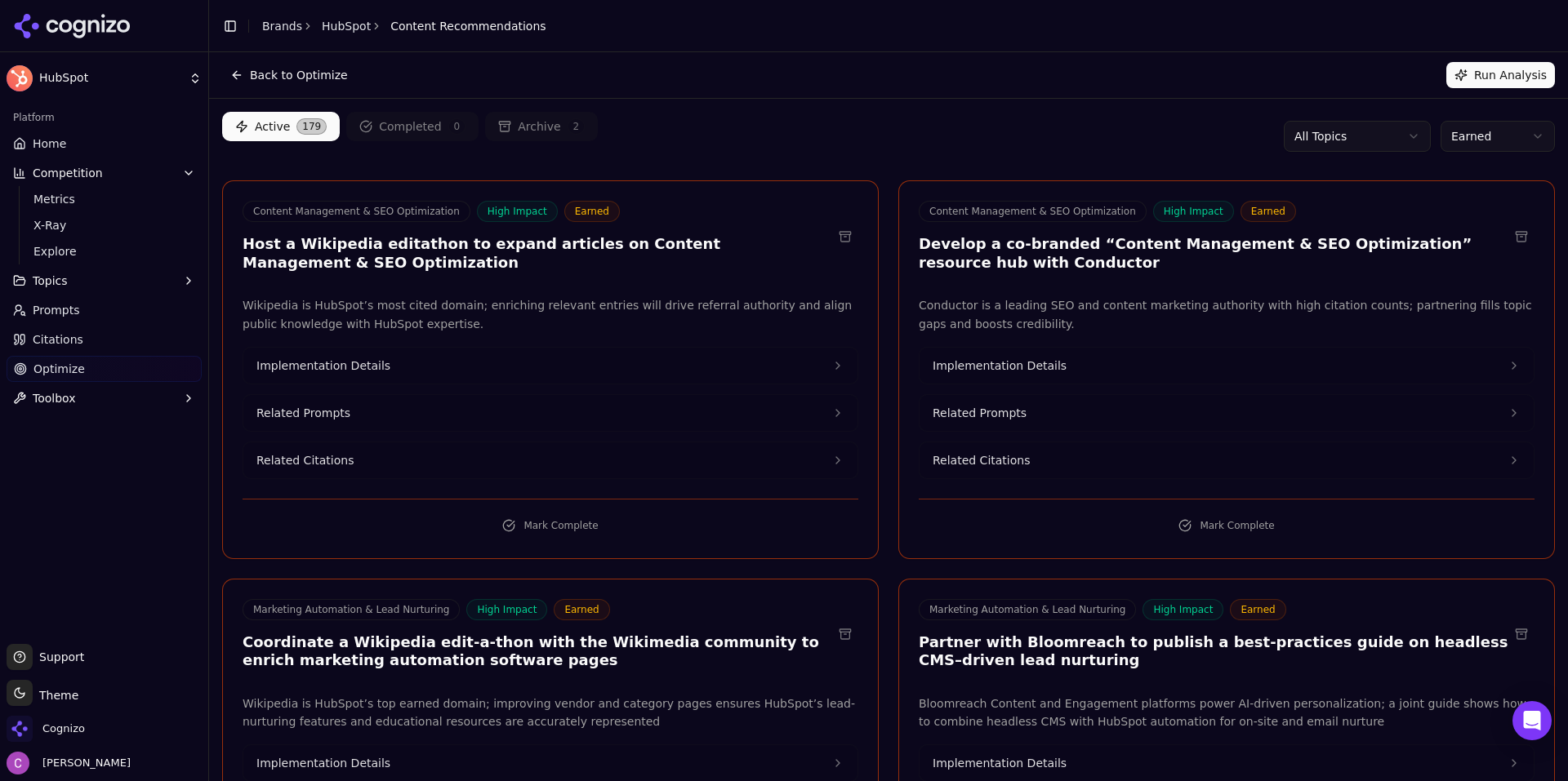
click at [849, 122] on div "Active 179 Completed 0 Archive 2 All Topics Earned" at bounding box center [888, 136] width 1332 height 49
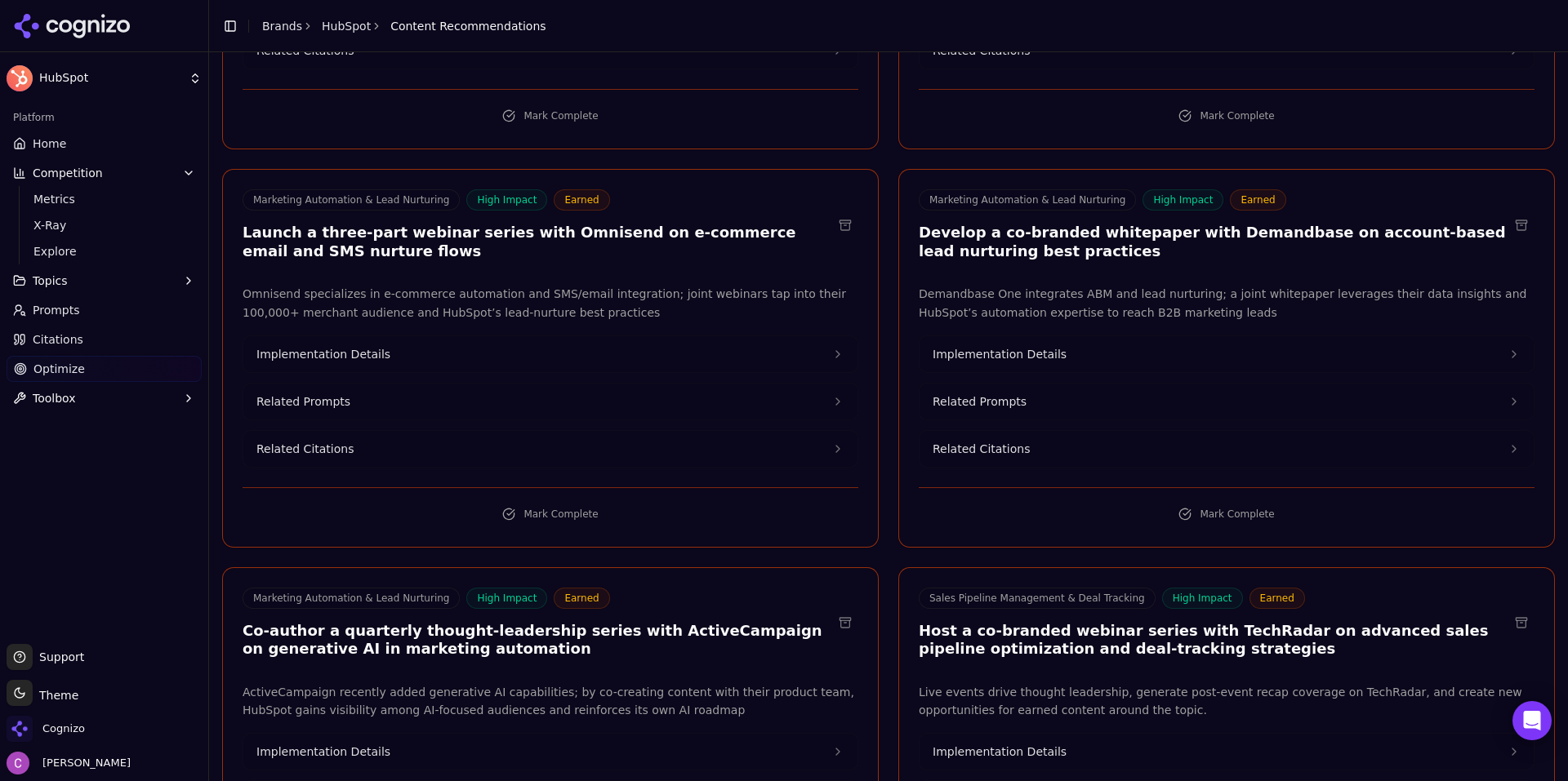
scroll to position [816, 0]
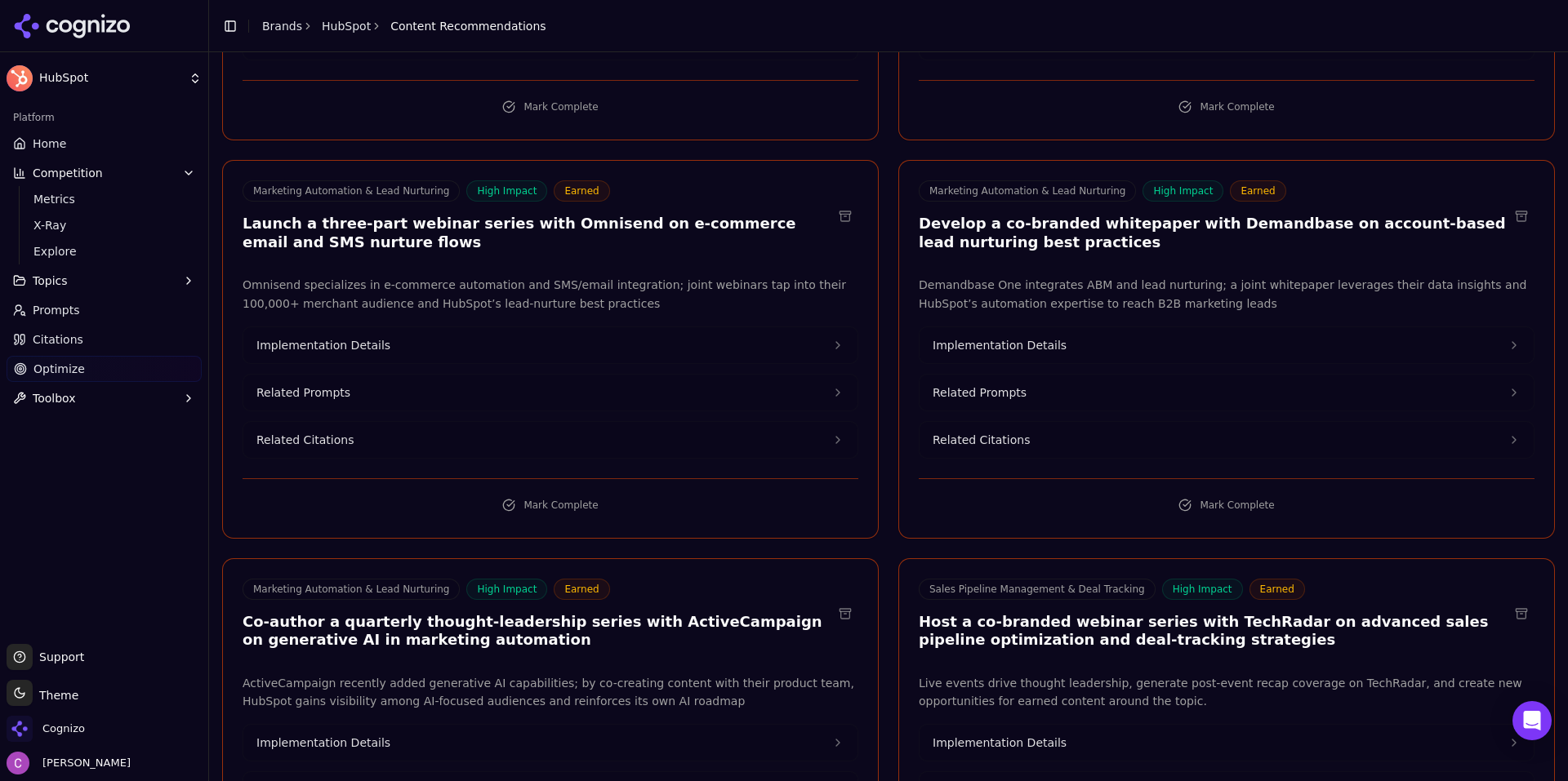
click at [57, 147] on span "Home" at bounding box center [49, 144] width 33 height 16
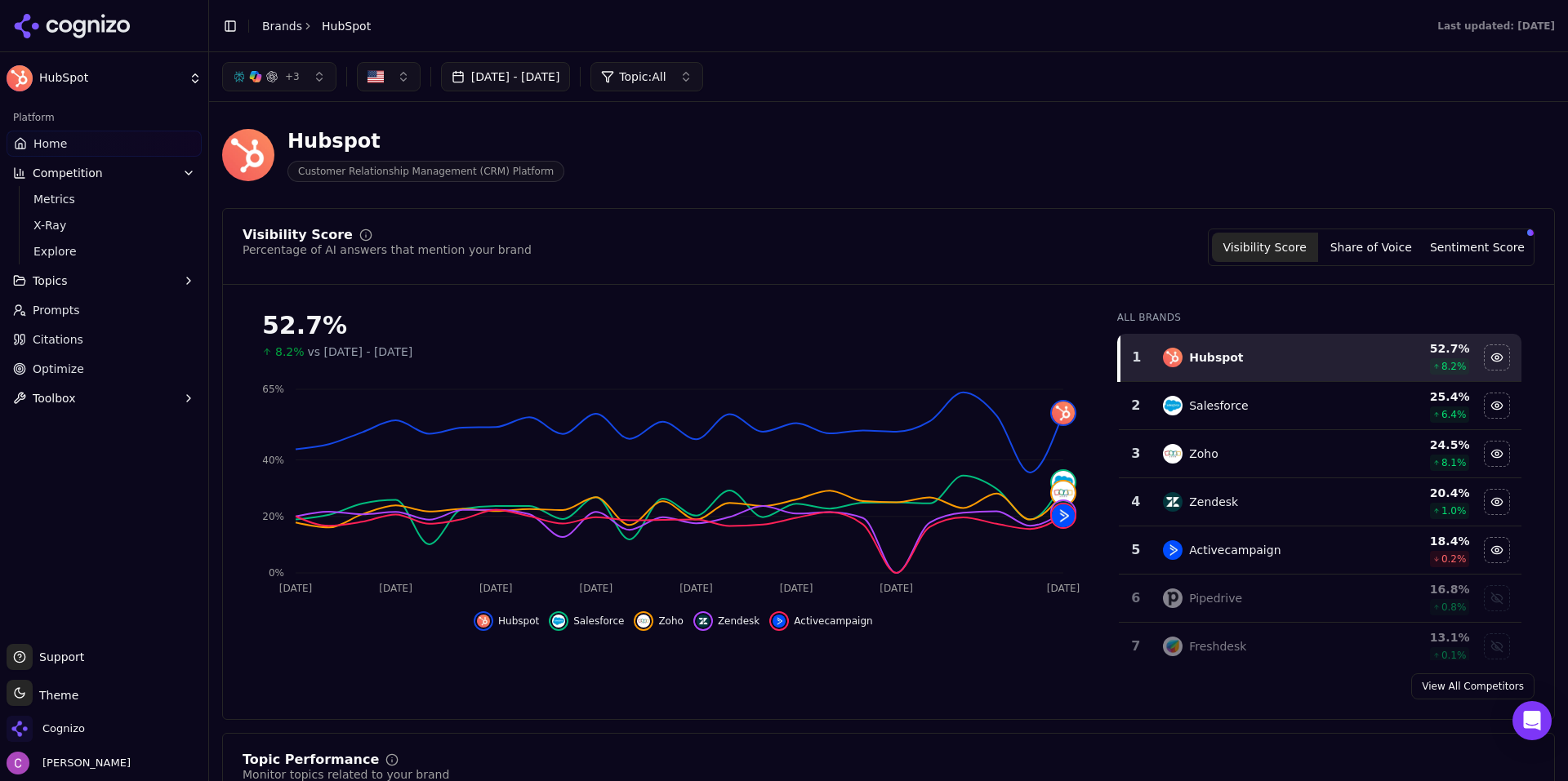
click at [286, 33] on li "Brands" at bounding box center [281, 26] width 40 height 16
click at [280, 31] on link "Brands" at bounding box center [281, 25] width 40 height 13
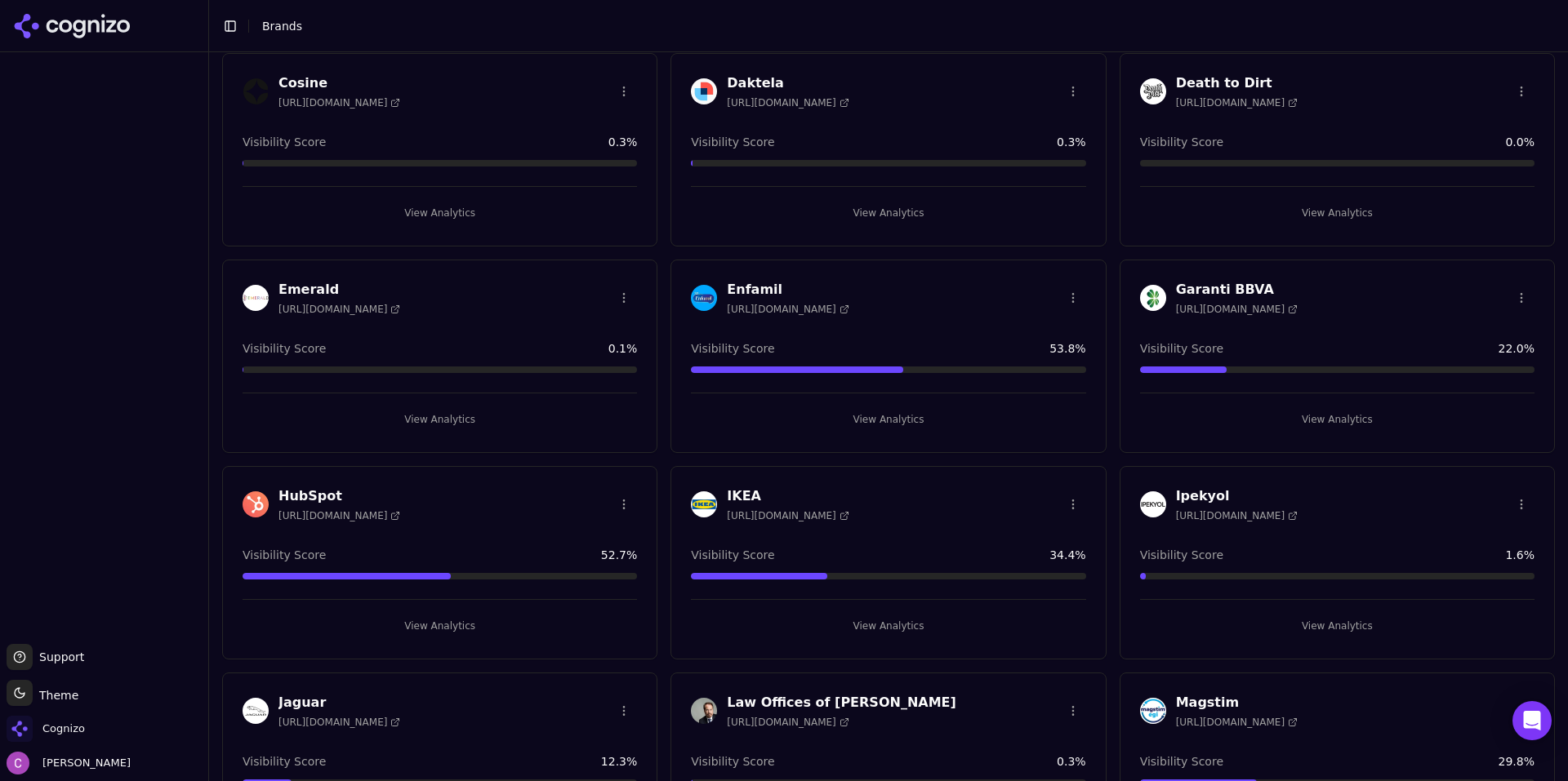
scroll to position [1061, 0]
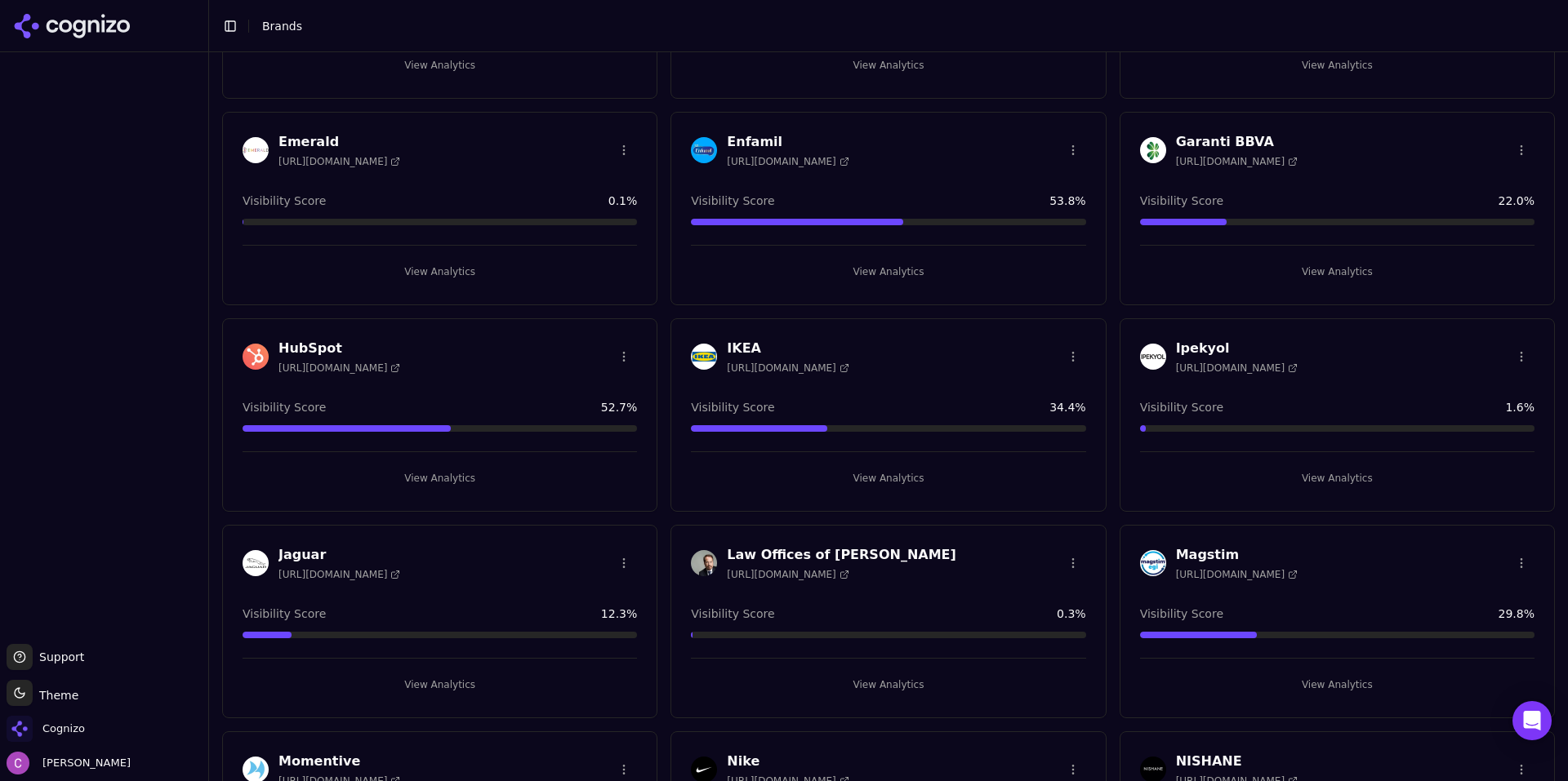
click at [475, 490] on div "HubSpot https://www.hubspot.com Visibility Score 52.7 % View Analytics" at bounding box center [440, 414] width 435 height 193
click at [492, 486] on button "View Analytics" at bounding box center [440, 478] width 394 height 26
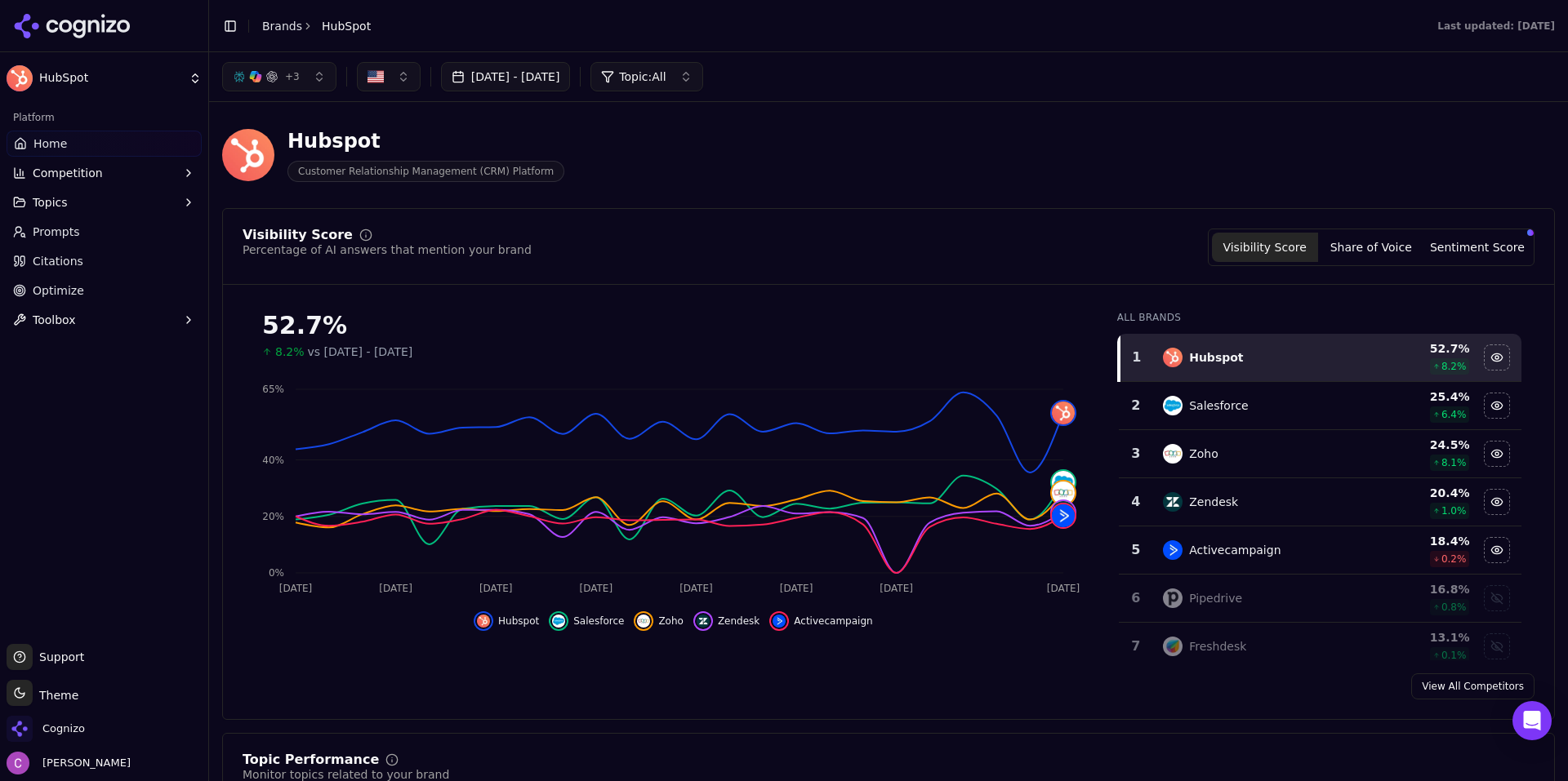
click at [90, 320] on button "Toolbox" at bounding box center [104, 319] width 195 height 26
click at [97, 378] on span "View All" at bounding box center [104, 372] width 142 height 16
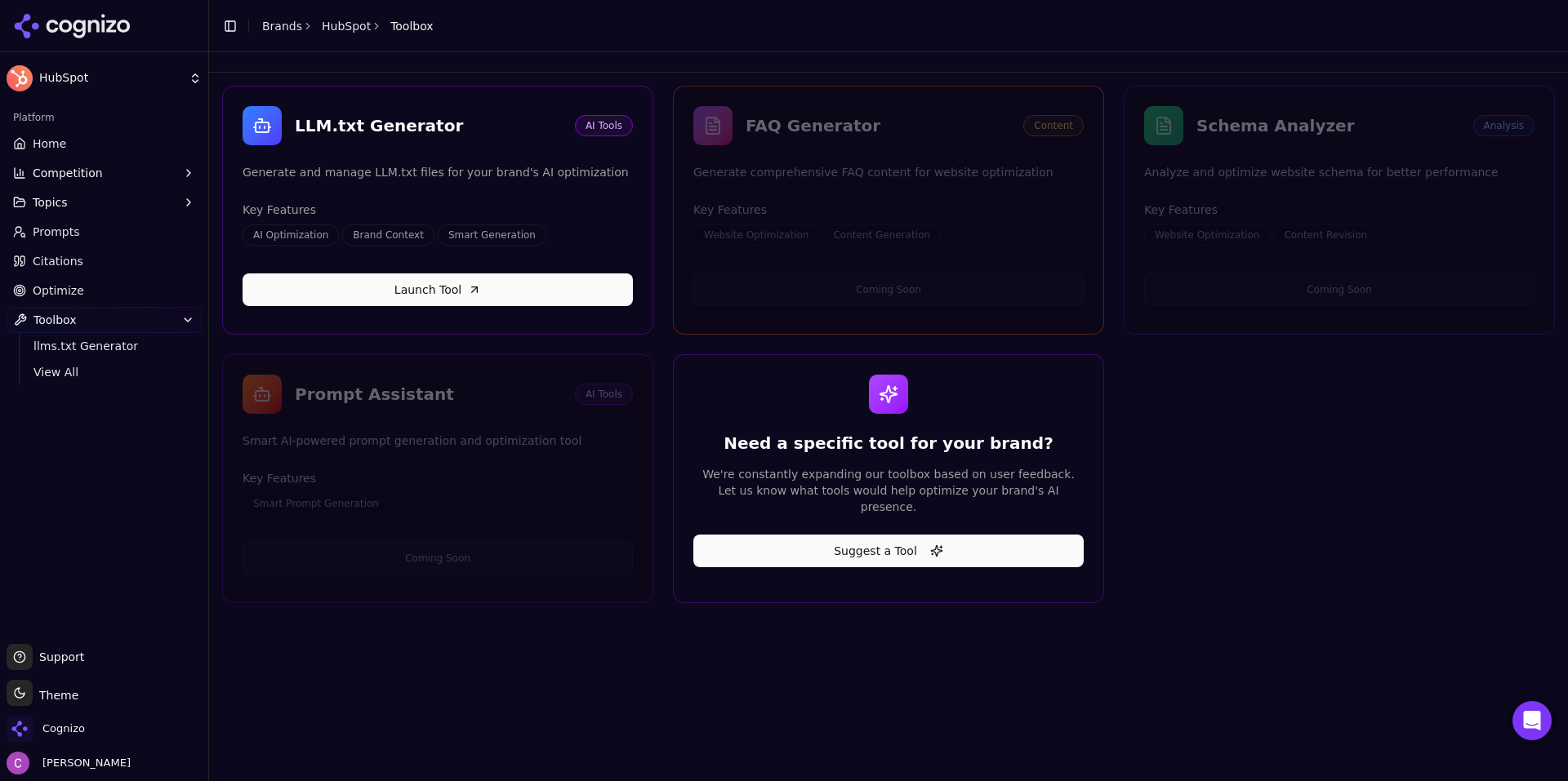
click at [296, 60] on div at bounding box center [888, 62] width 1358 height 19
click at [125, 144] on link "Home" at bounding box center [104, 144] width 195 height 26
